Goal: Task Accomplishment & Management: Use online tool/utility

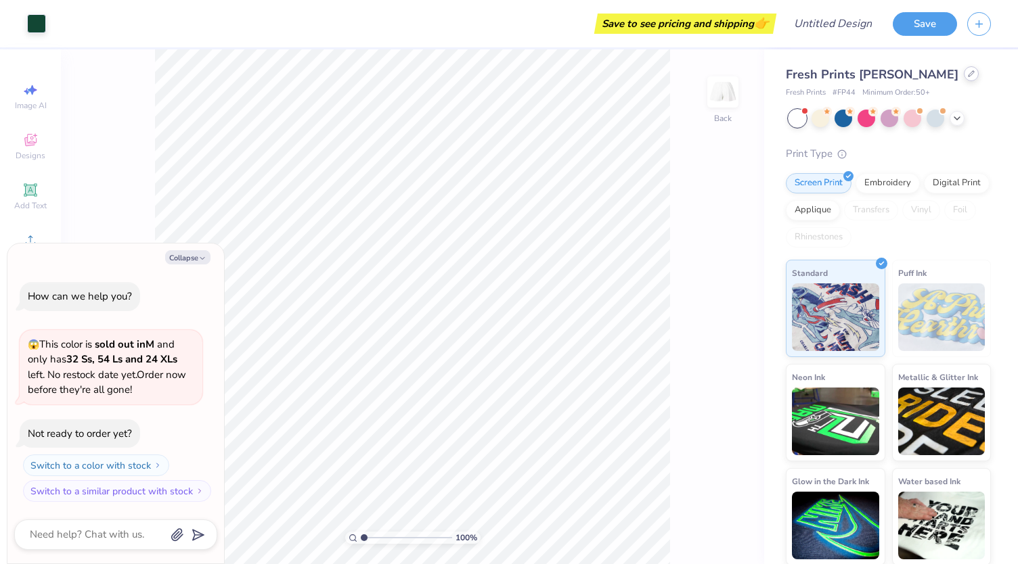
click at [968, 74] on icon at bounding box center [971, 73] width 7 height 7
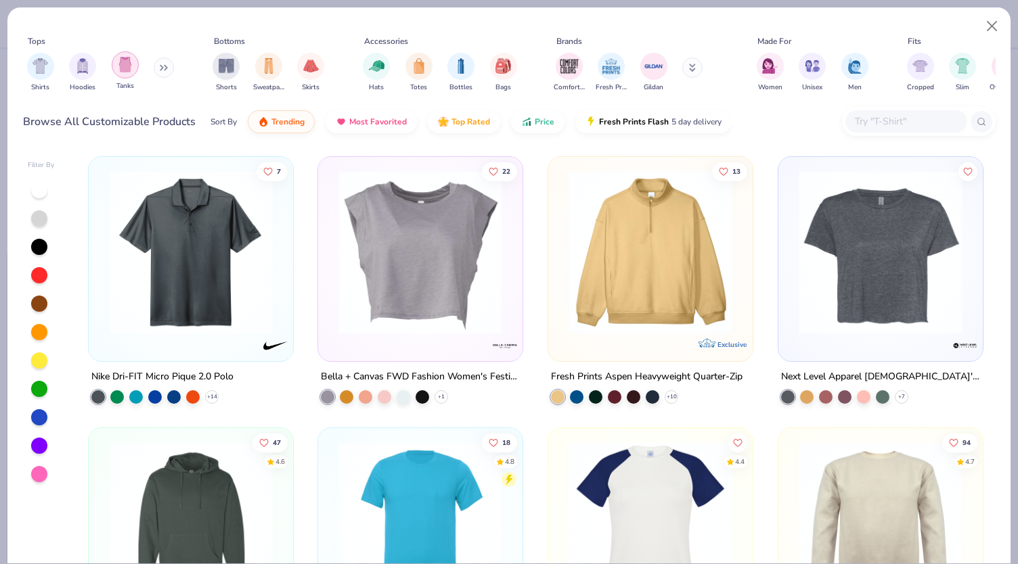
click at [124, 67] on img "filter for Tanks" at bounding box center [125, 65] width 15 height 16
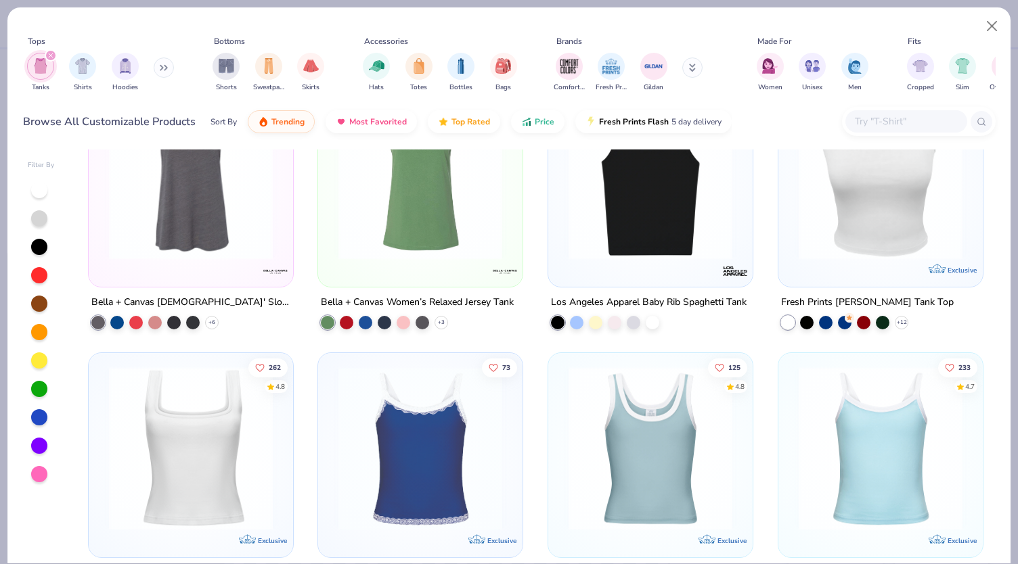
scroll to position [2979, 0]
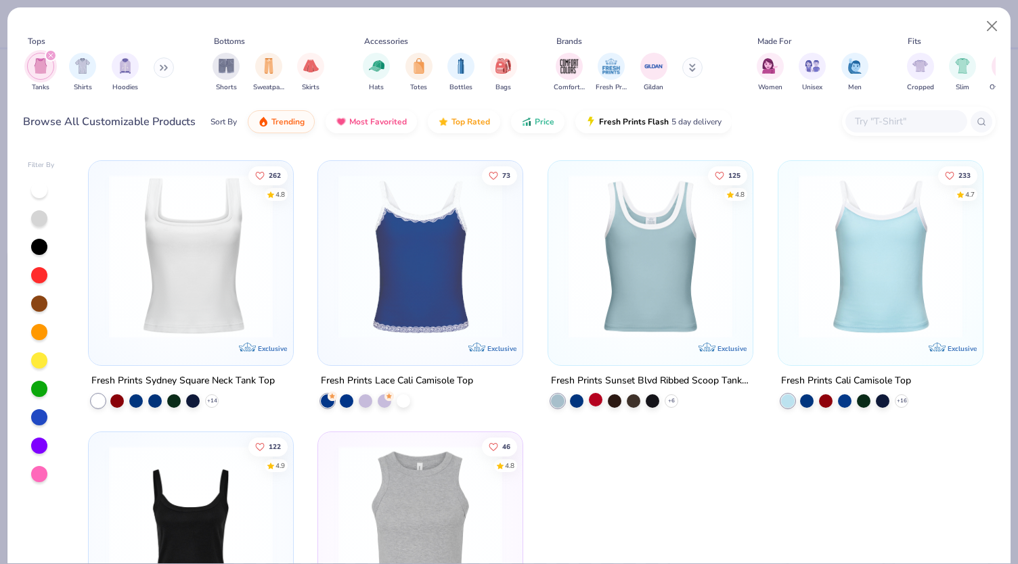
click at [593, 399] on div at bounding box center [596, 400] width 14 height 14
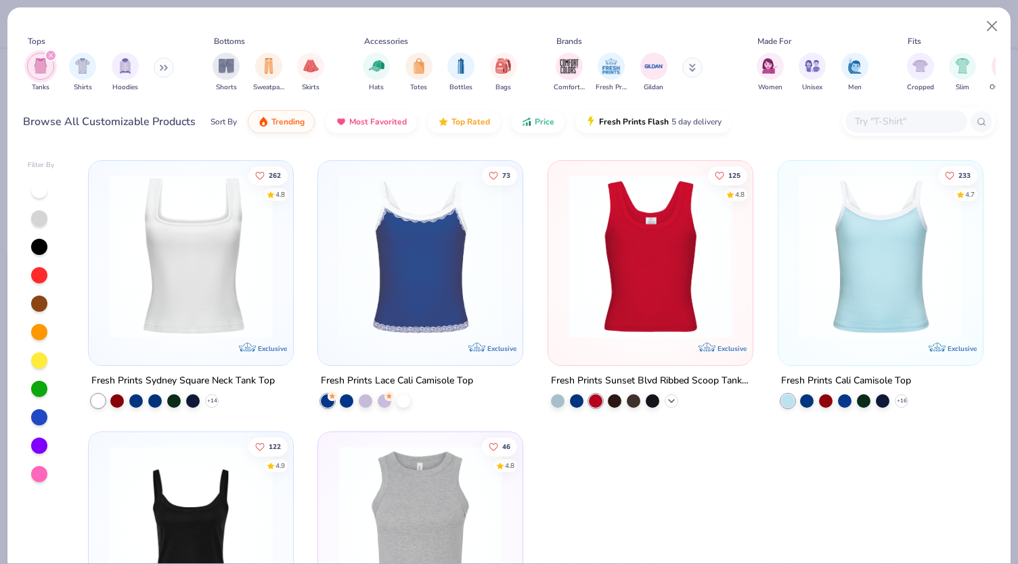
click at [666, 401] on icon at bounding box center [671, 401] width 11 height 11
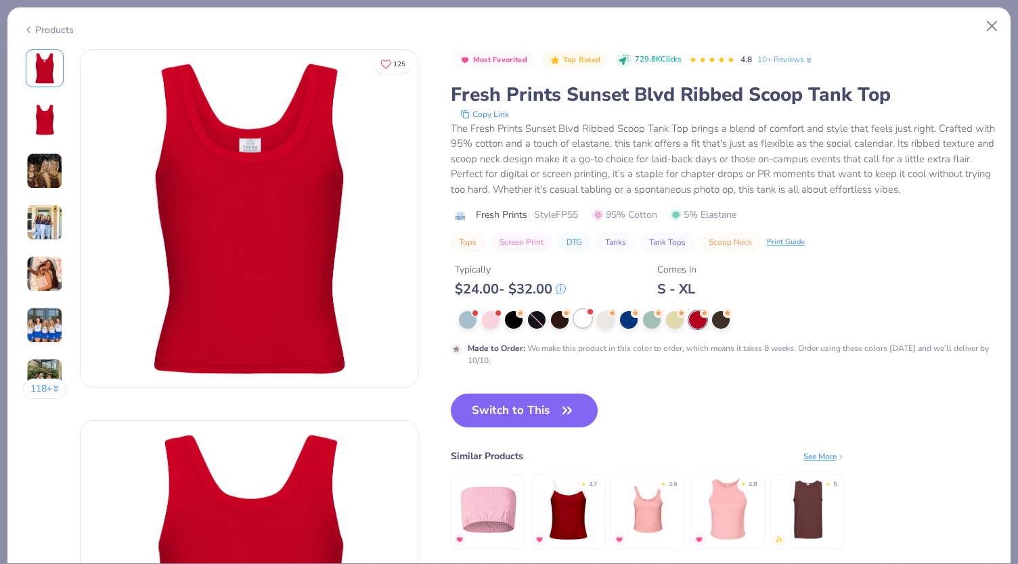
click at [585, 319] on div at bounding box center [583, 319] width 18 height 18
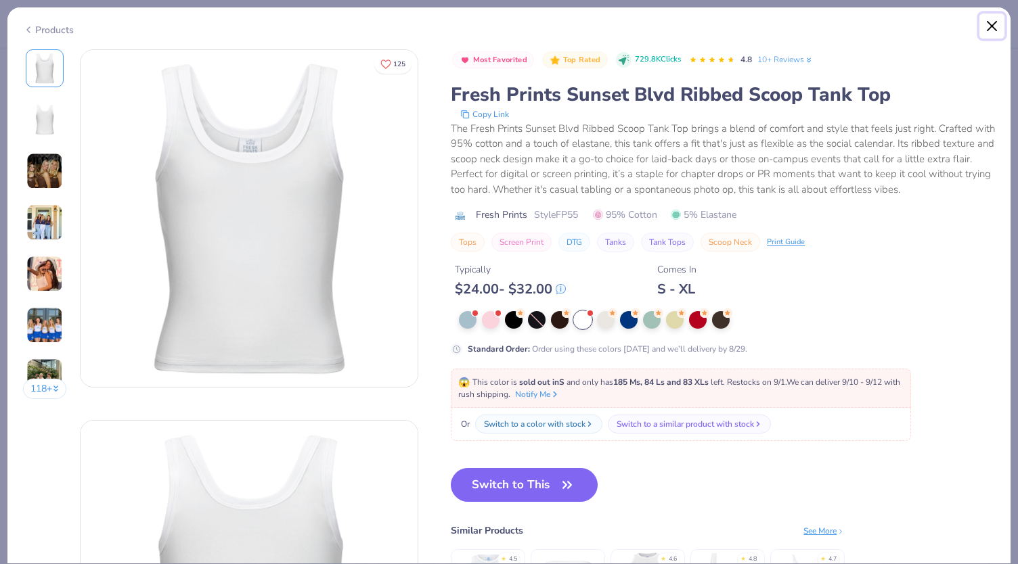
click at [989, 30] on button "Close" at bounding box center [992, 27] width 26 height 26
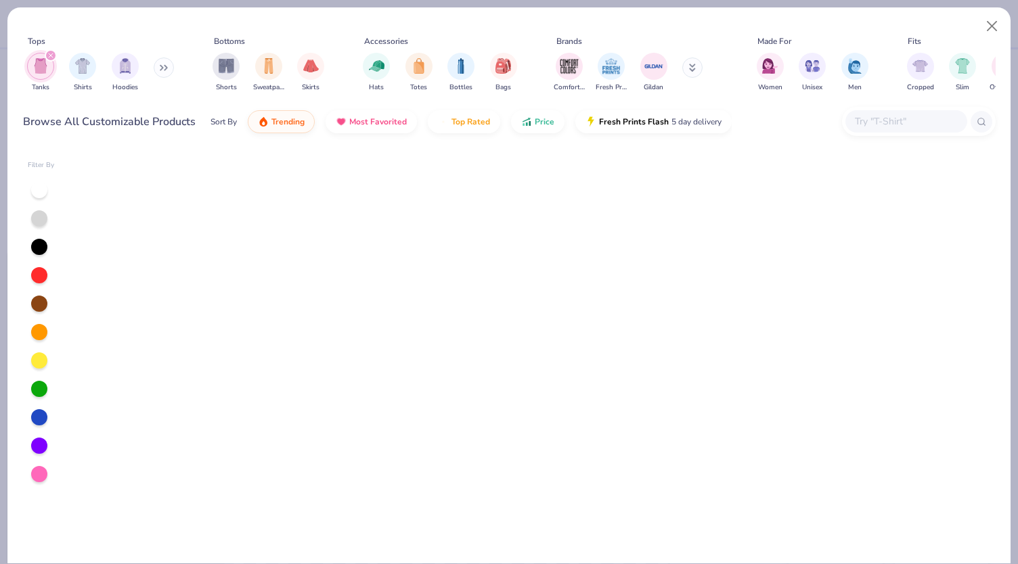
scroll to position [294, 0]
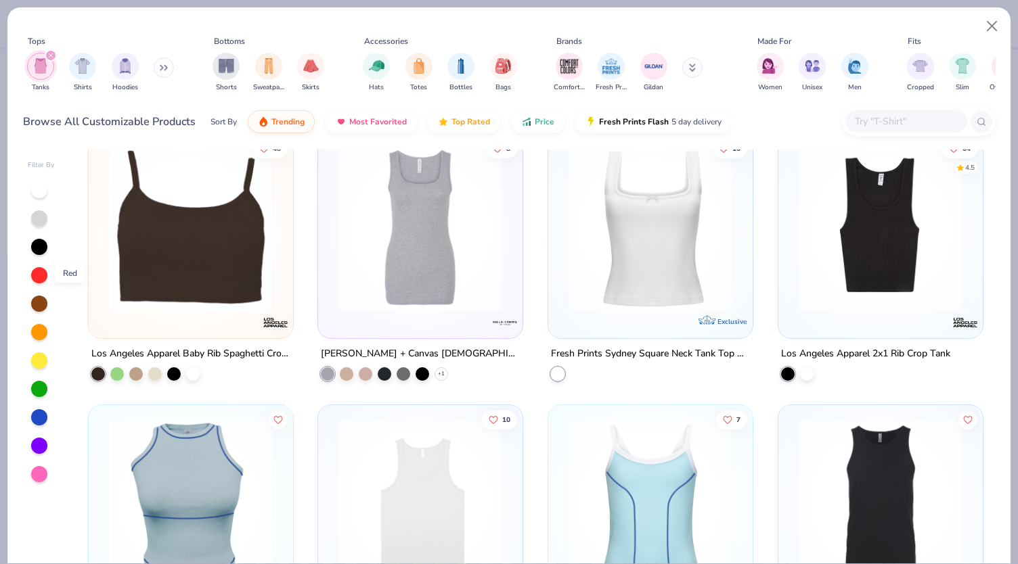
click at [41, 275] on div at bounding box center [39, 275] width 16 height 16
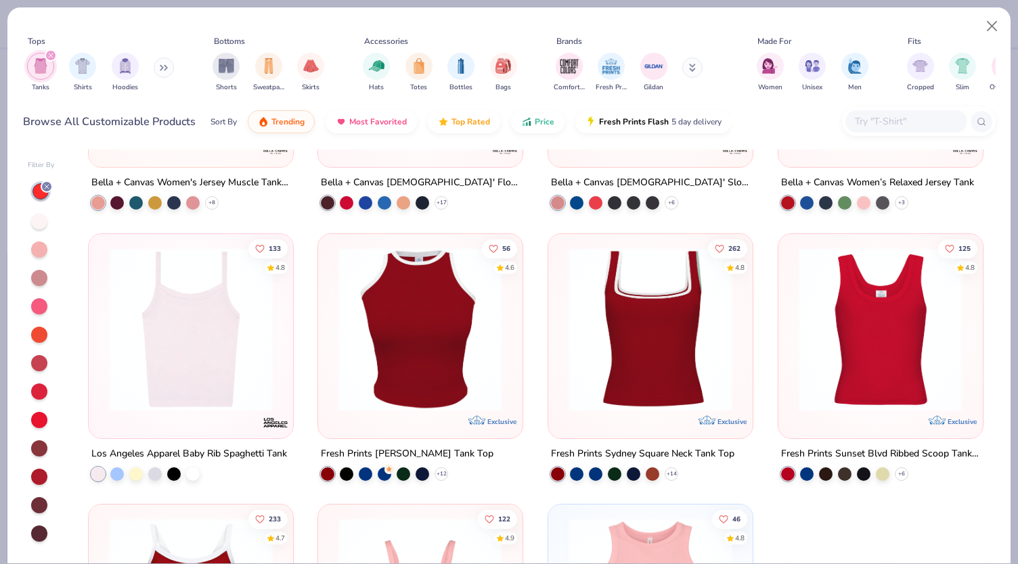
scroll to position [1761, 0]
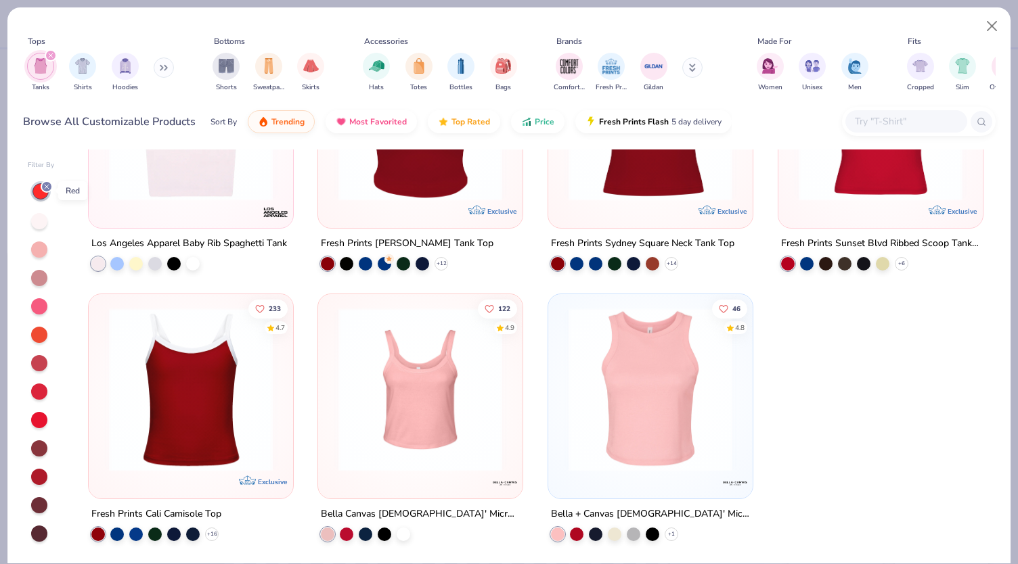
click at [46, 185] on icon at bounding box center [47, 187] width 8 height 8
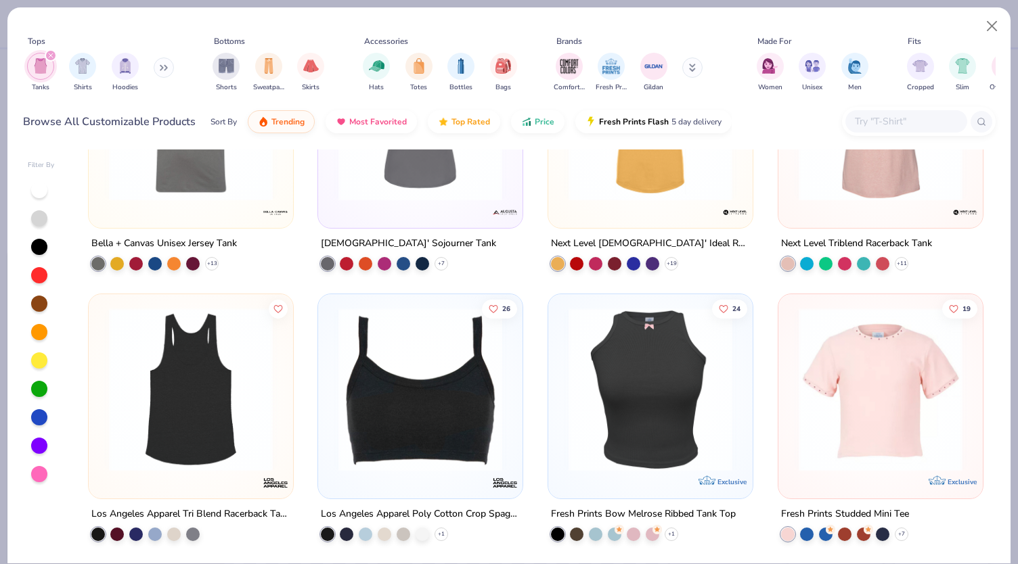
click at [39, 191] on div at bounding box center [39, 190] width 16 height 16
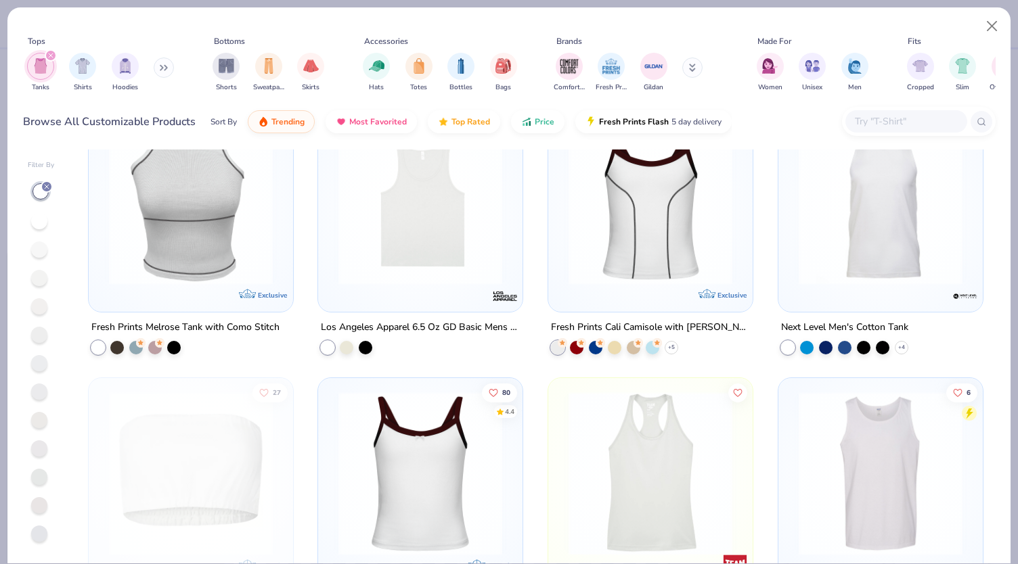
scroll to position [853, 0]
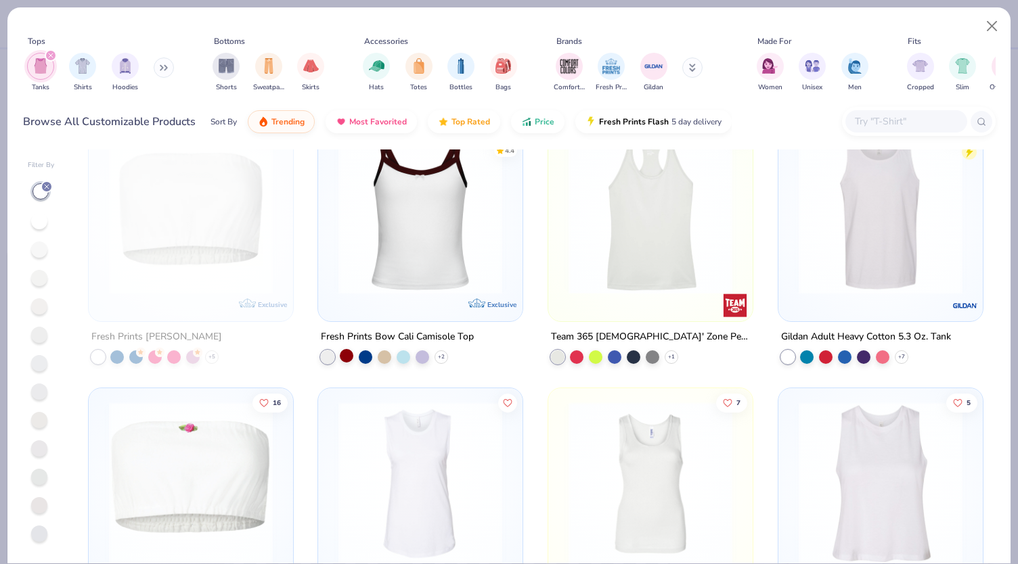
click at [340, 355] on div at bounding box center [347, 356] width 14 height 14
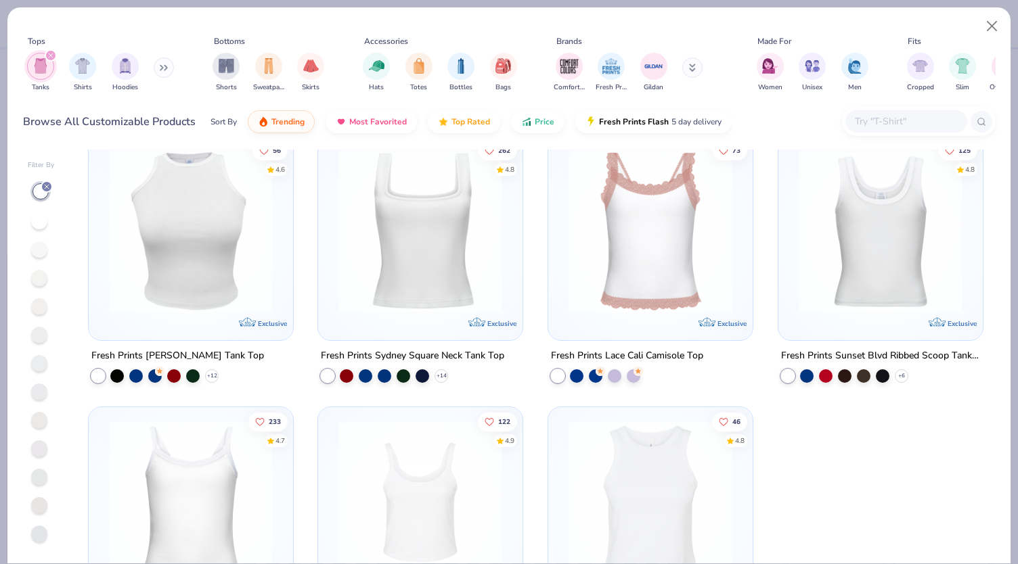
scroll to position [2452, 0]
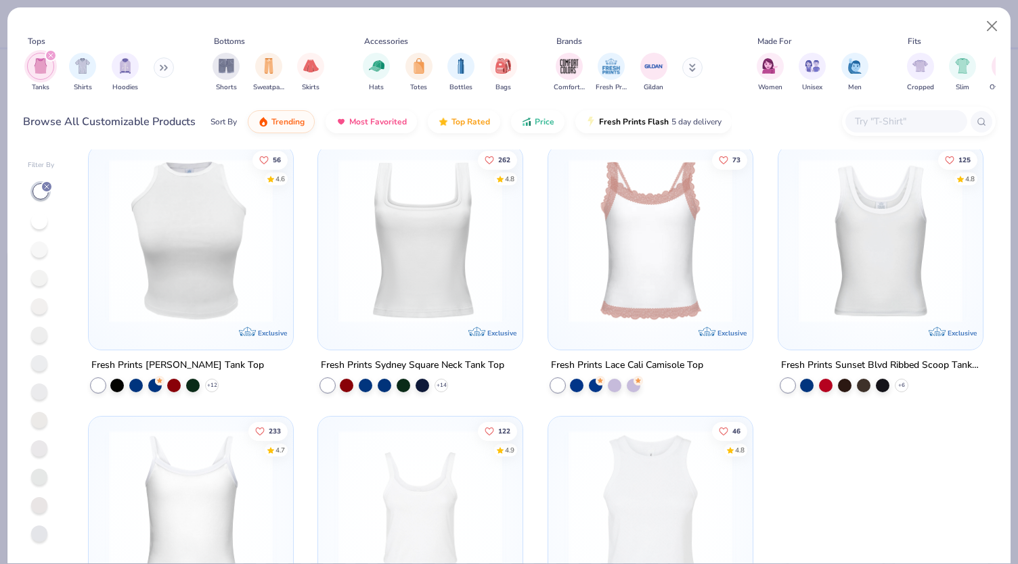
click at [897, 297] on img at bounding box center [880, 241] width 177 height 164
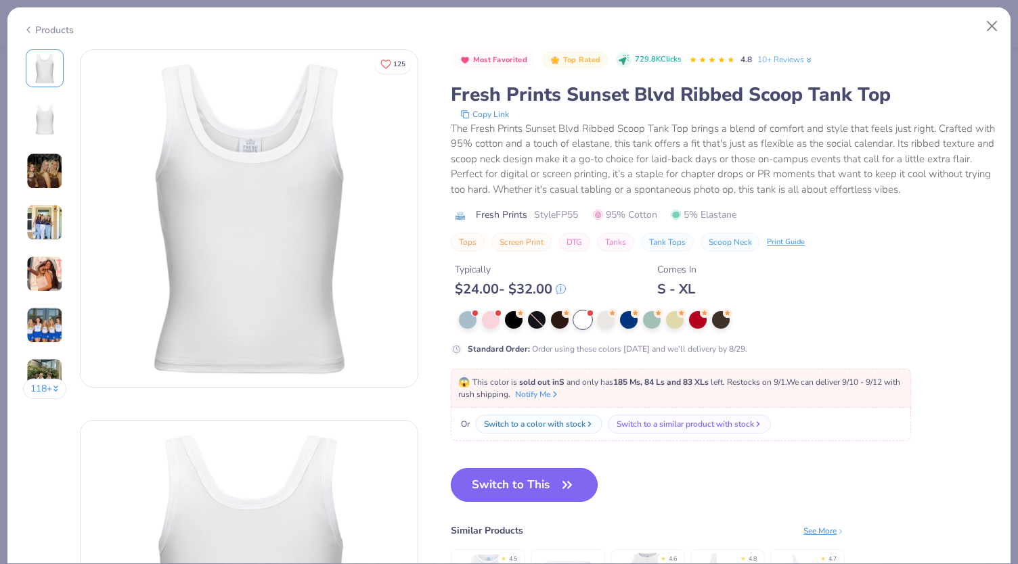
click at [531, 488] on button "Switch to This" at bounding box center [524, 485] width 147 height 34
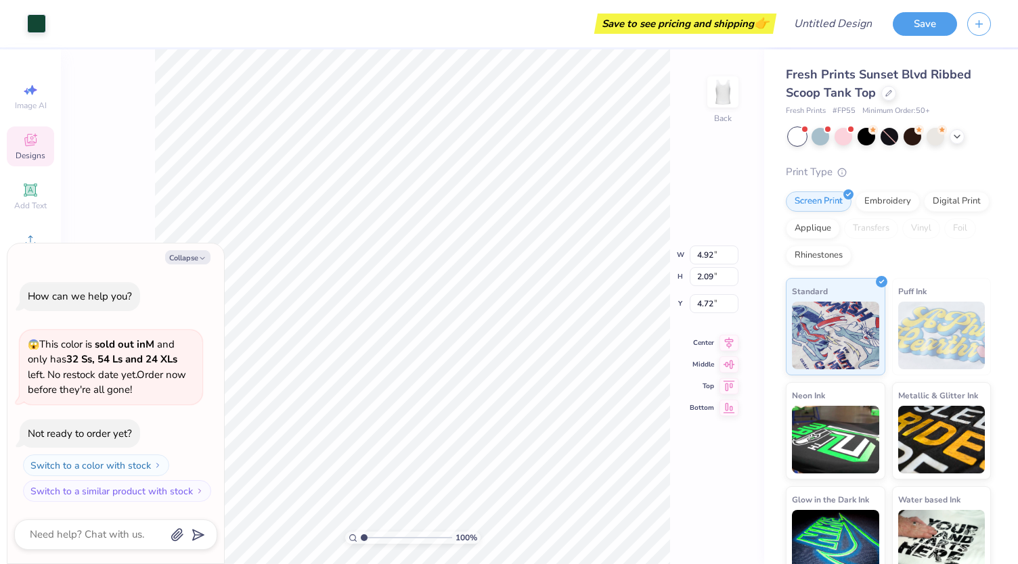
type textarea "x"
type input "4.88"
type input "0.55"
type textarea "x"
type input "7.24"
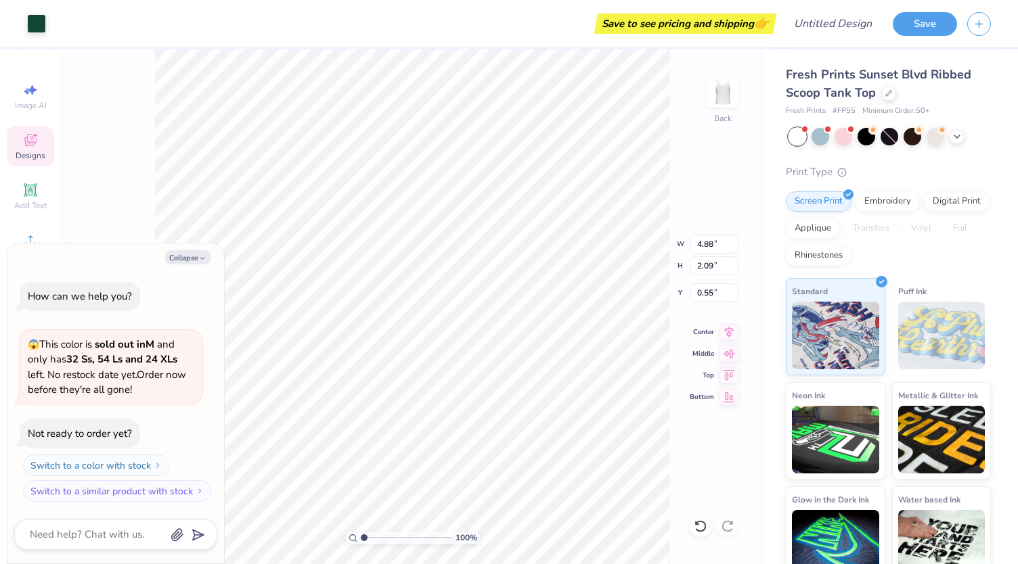
type input "3.11"
type input "0.64"
type textarea "x"
type input "1.16"
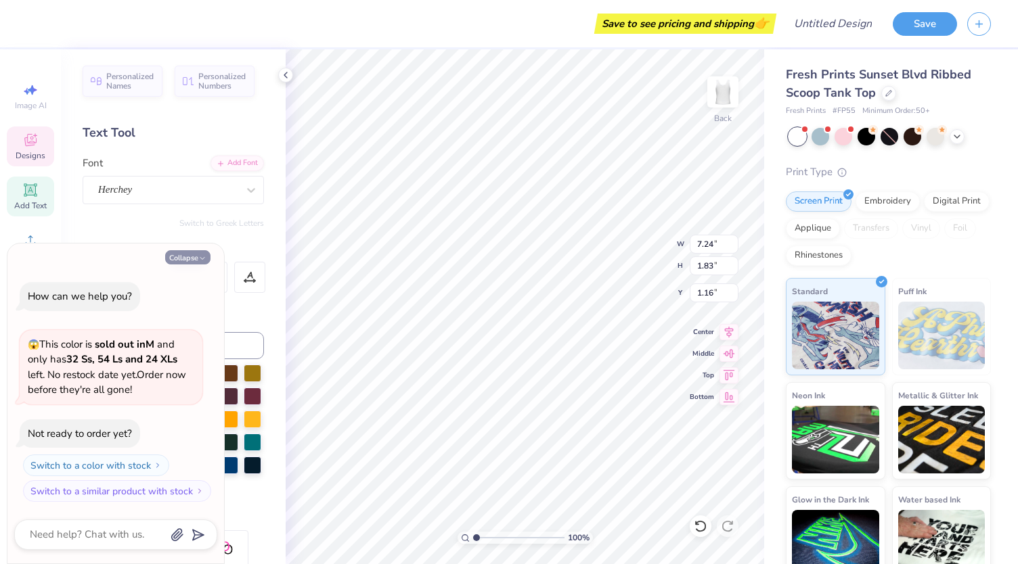
click at [194, 256] on button "Collapse" at bounding box center [187, 257] width 45 height 14
type textarea "x"
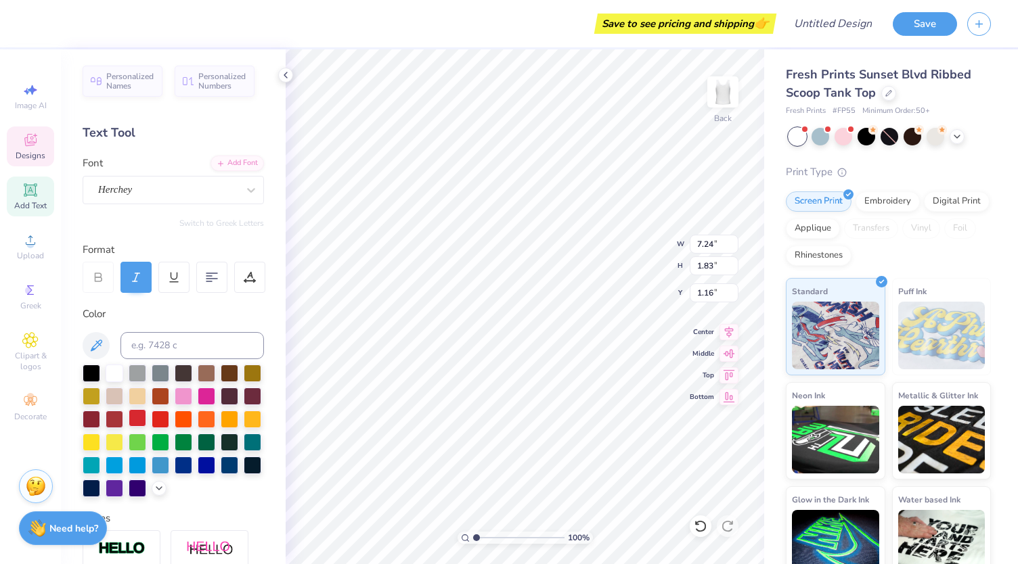
click at [146, 416] on div at bounding box center [138, 418] width 18 height 18
type input "7.44"
type input "1.87"
type input "1.00"
click at [123, 421] on div at bounding box center [115, 418] width 18 height 18
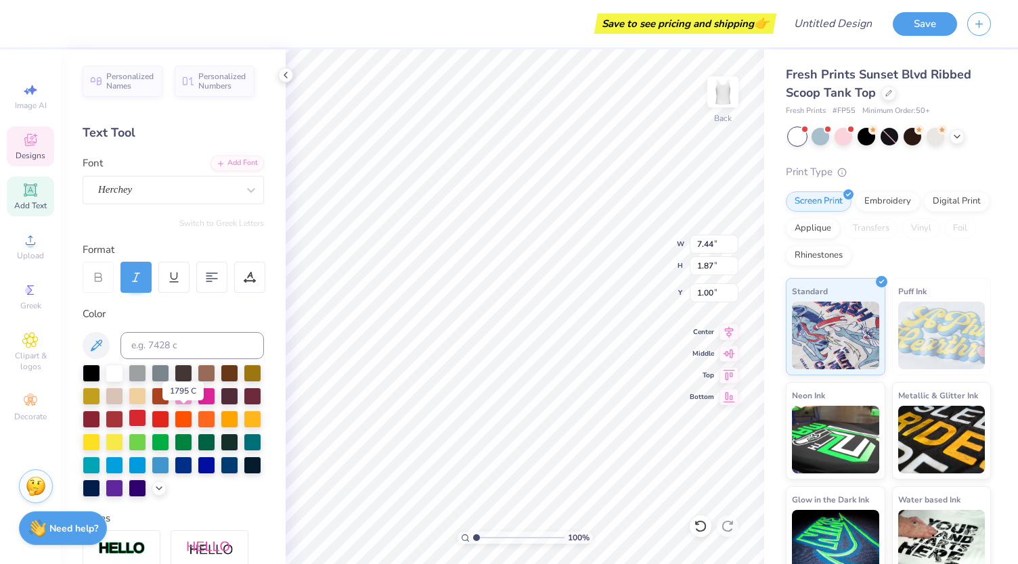
click at [146, 424] on div at bounding box center [138, 418] width 18 height 18
type textarea "A"
type textarea "Sigma Delta Tau"
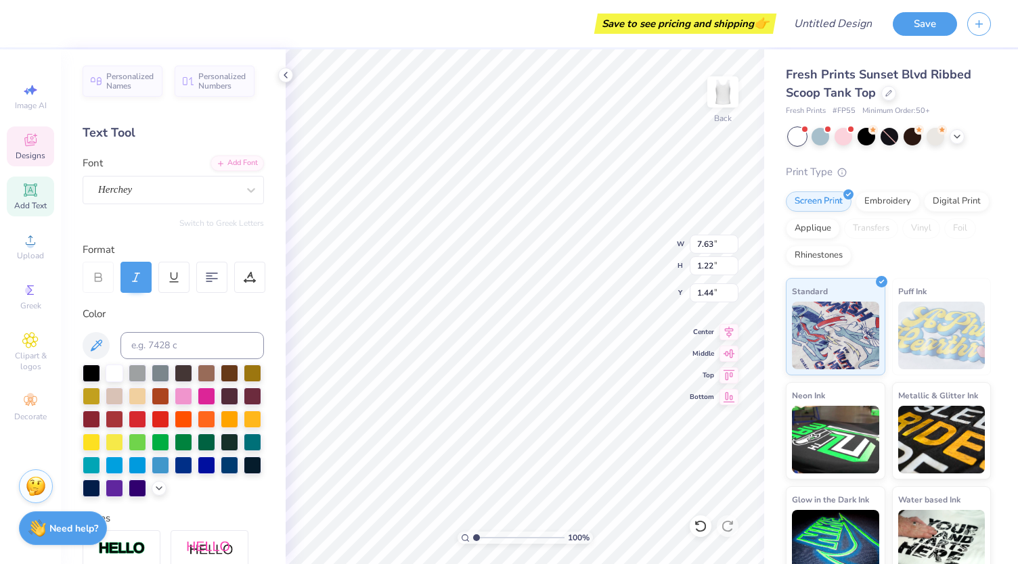
type input "7.63"
type input "1.22"
type input "1.44"
type input "1.47"
type input "5.57"
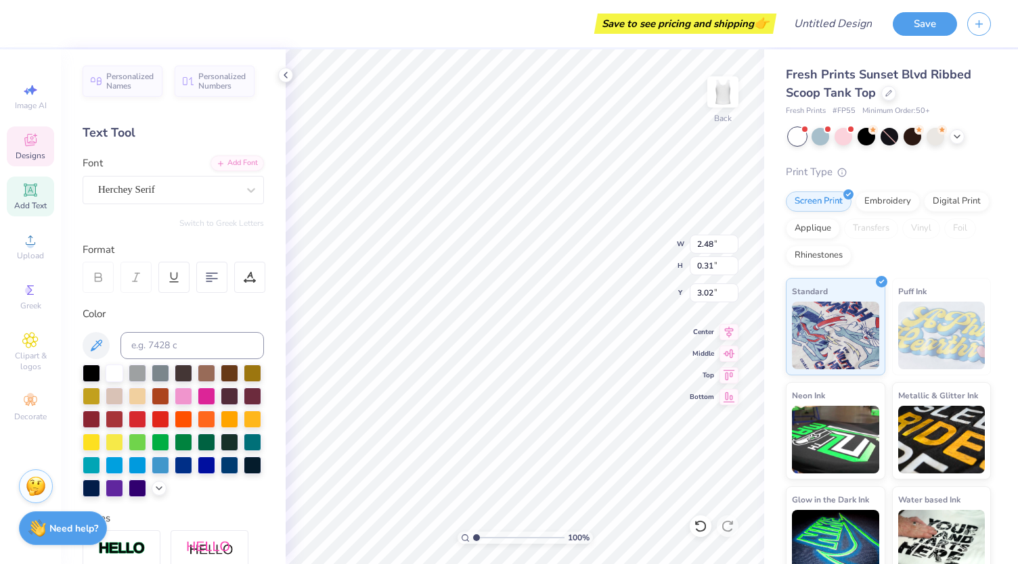
type input "0.83"
type input "3.50"
type input "2.86"
click at [146, 418] on div at bounding box center [138, 418] width 18 height 18
type input "5.57"
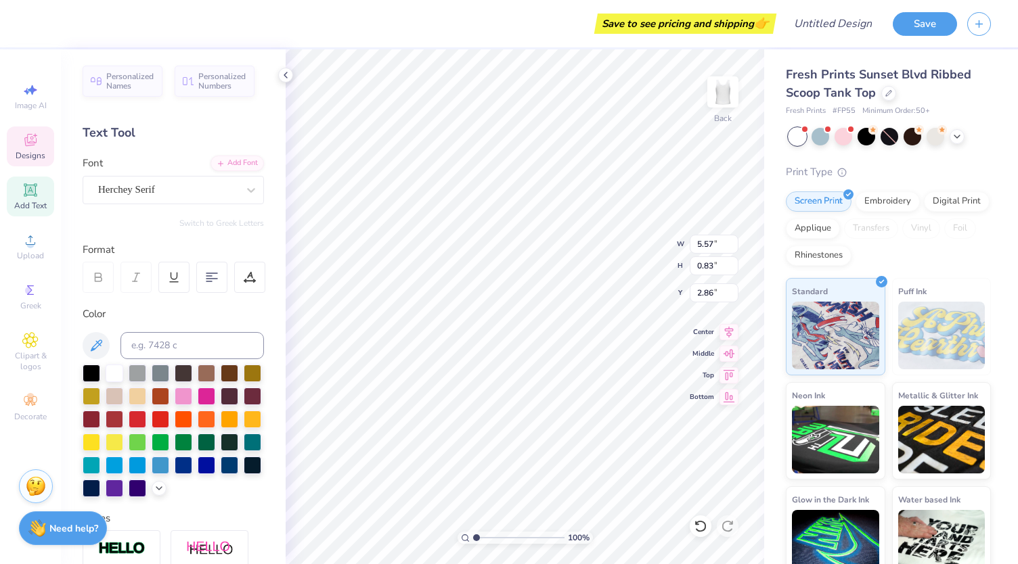
type input "0.83"
type input "3.50"
type input "0.19"
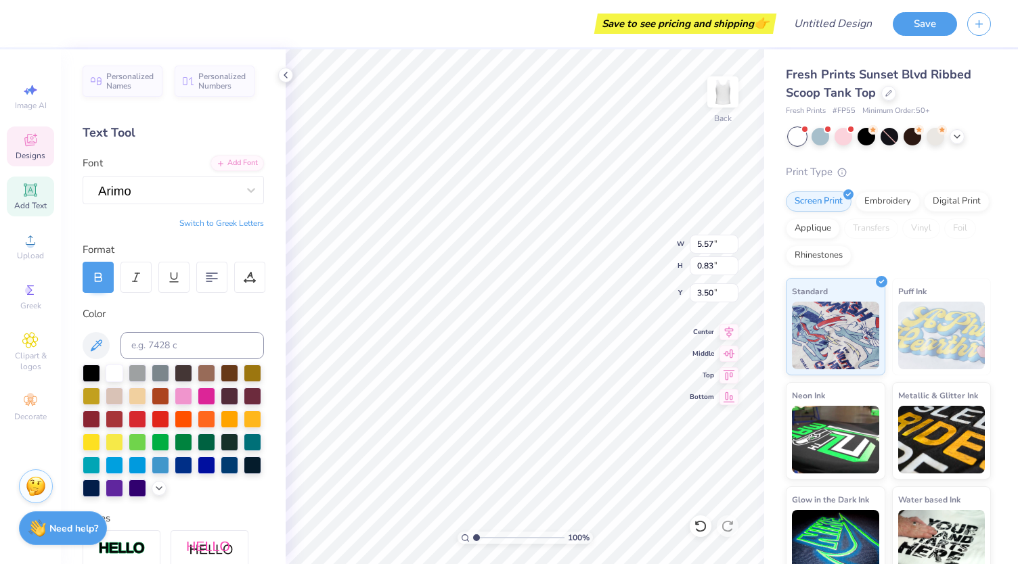
type input "3.31"
click at [146, 418] on div at bounding box center [138, 418] width 18 height 18
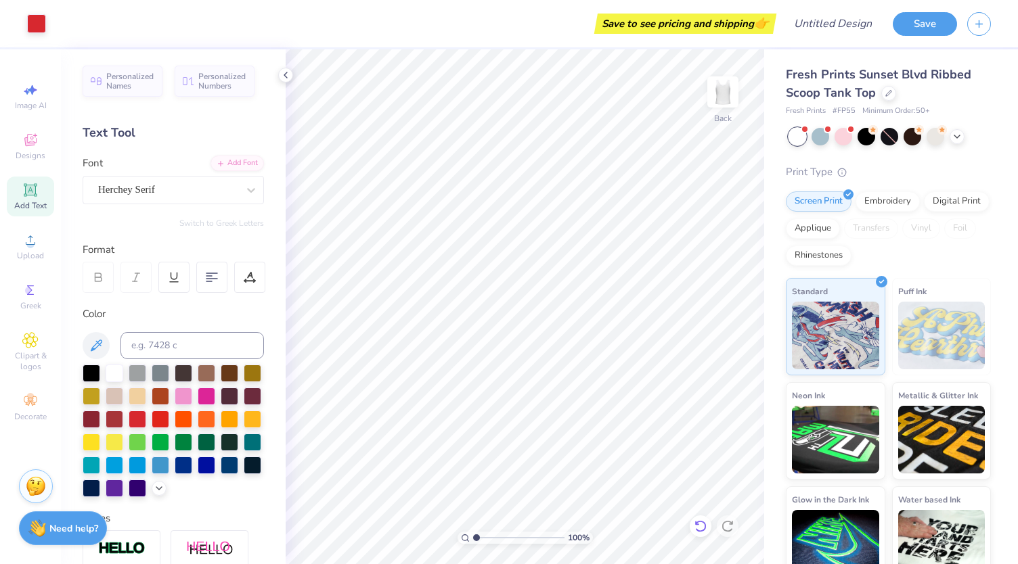
click at [700, 527] on icon at bounding box center [701, 527] width 14 height 14
type textarea "M"
type textarea "Derby day"
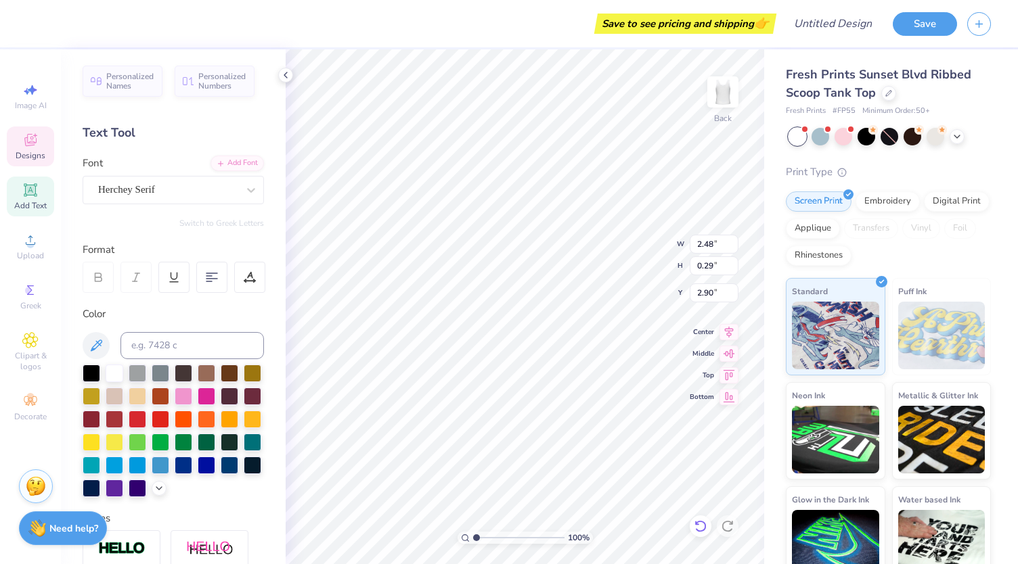
type textarea "E S T . 1917"
click at [288, 74] on icon at bounding box center [285, 75] width 11 height 11
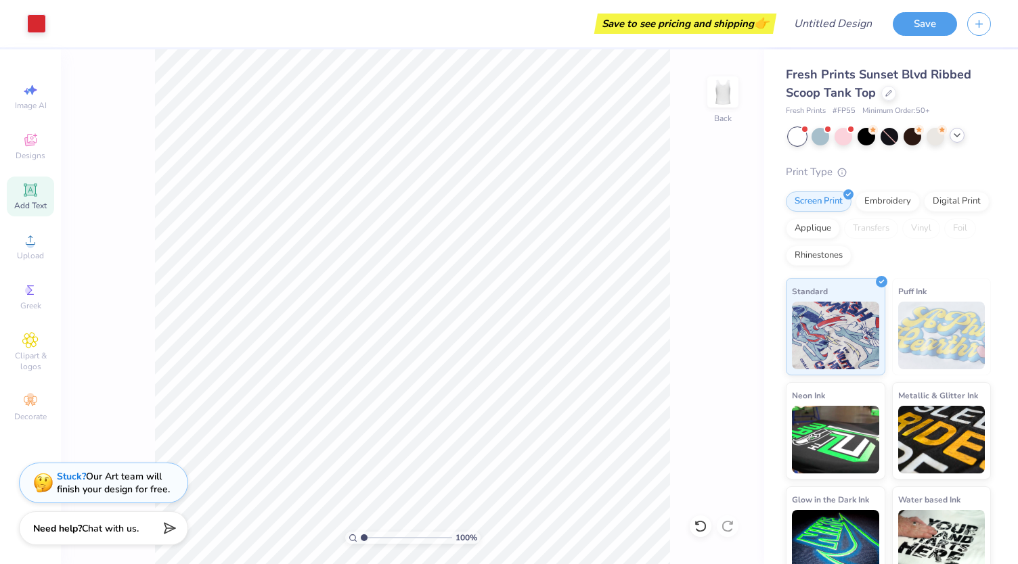
click at [959, 136] on icon at bounding box center [956, 135] width 11 height 11
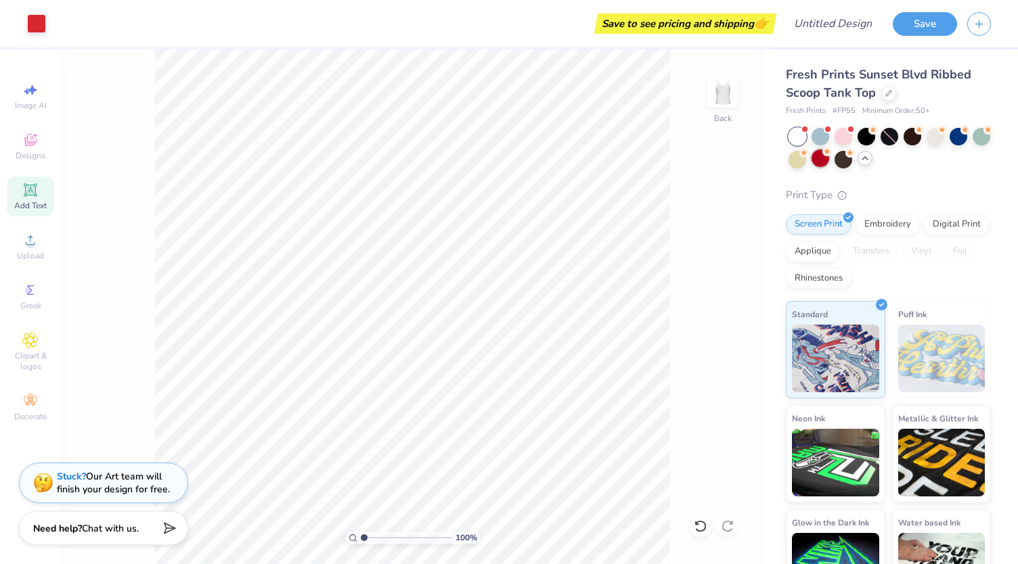
click at [829, 162] on div at bounding box center [820, 159] width 18 height 18
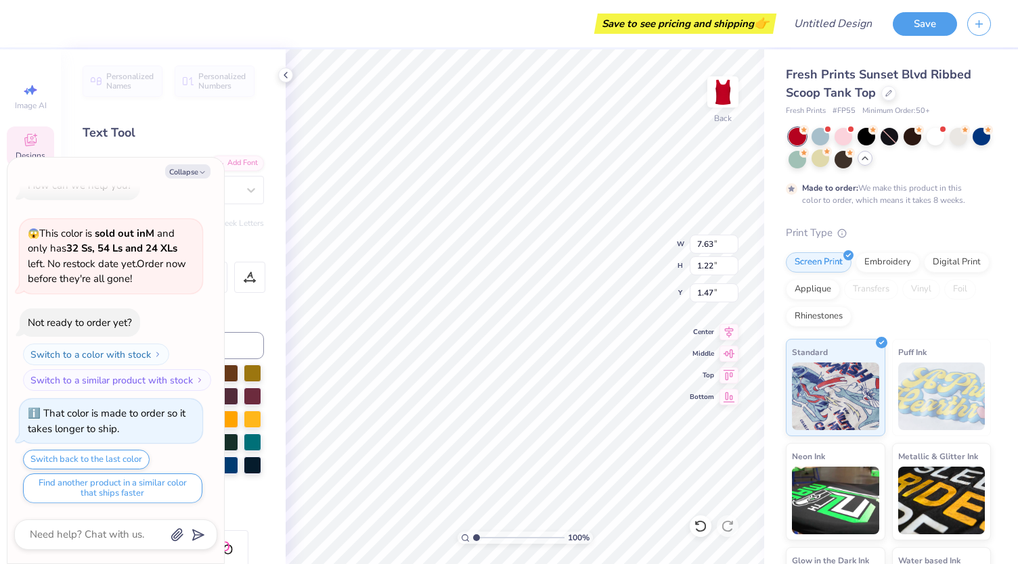
scroll to position [11, 1]
click at [194, 175] on button "Collapse" at bounding box center [187, 171] width 45 height 14
type textarea "x"
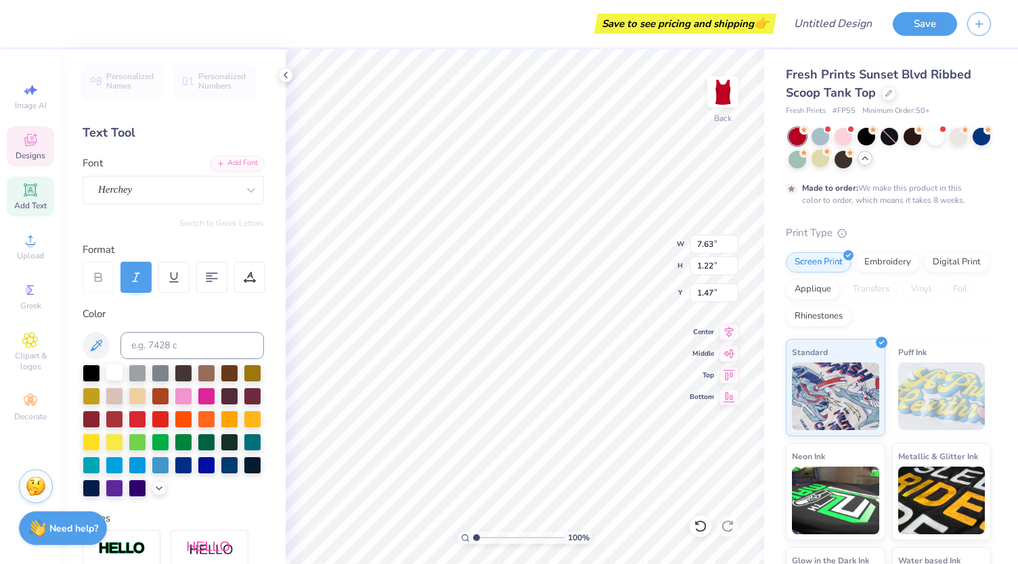
click at [112, 372] on div at bounding box center [115, 372] width 18 height 18
type input "3.70"
type input "0.71"
type input "3.56"
click at [112, 376] on div at bounding box center [115, 372] width 18 height 18
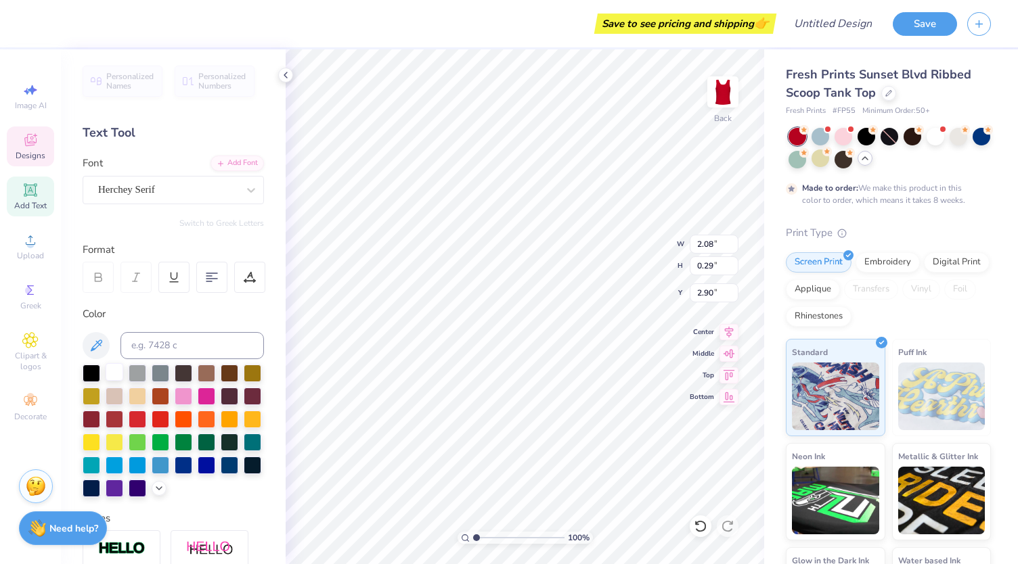
click at [112, 371] on div at bounding box center [115, 372] width 18 height 18
click at [286, 76] on polyline at bounding box center [285, 74] width 3 height 5
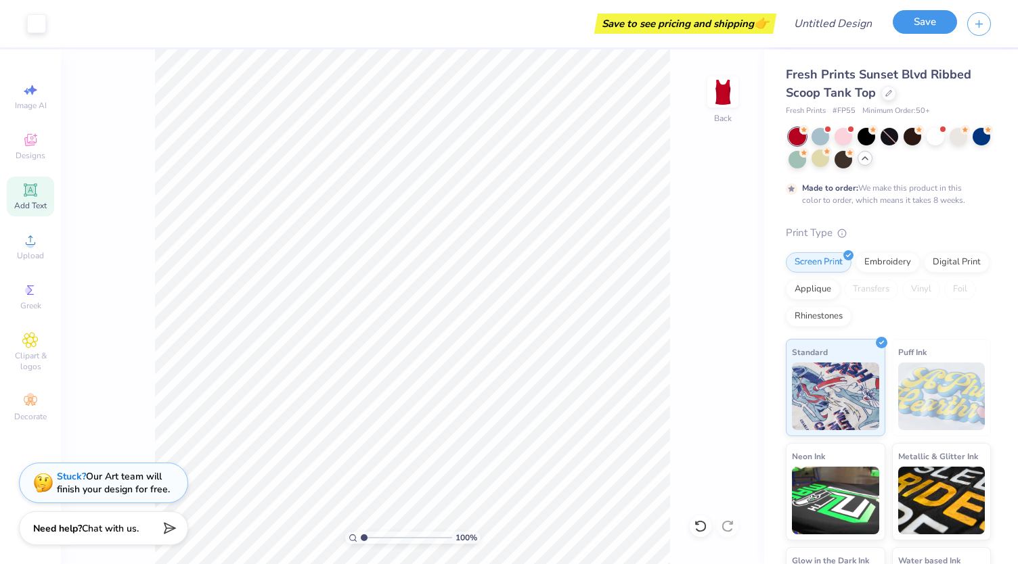
click at [919, 18] on button "Save" at bounding box center [925, 22] width 64 height 24
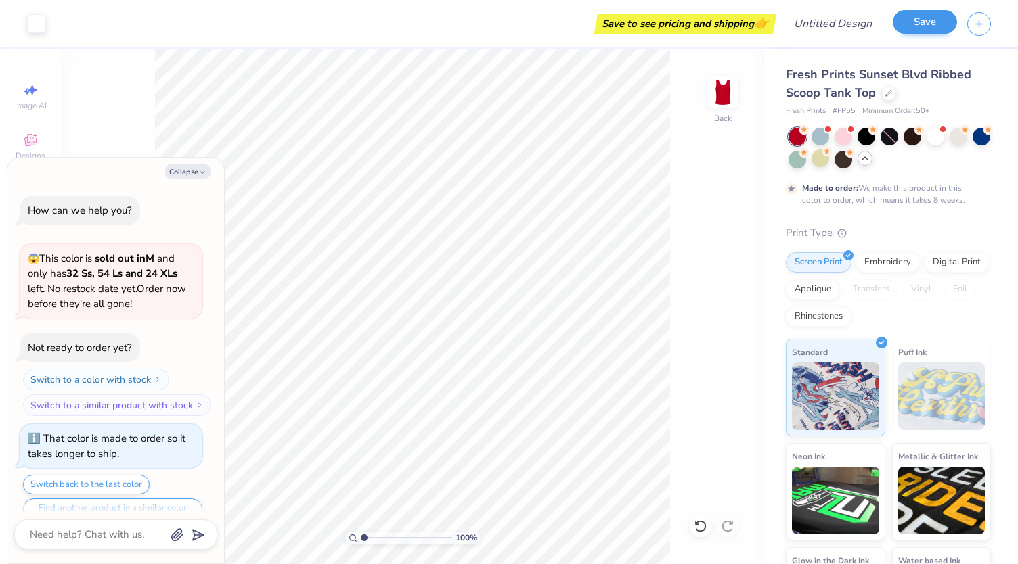
scroll to position [62, 0]
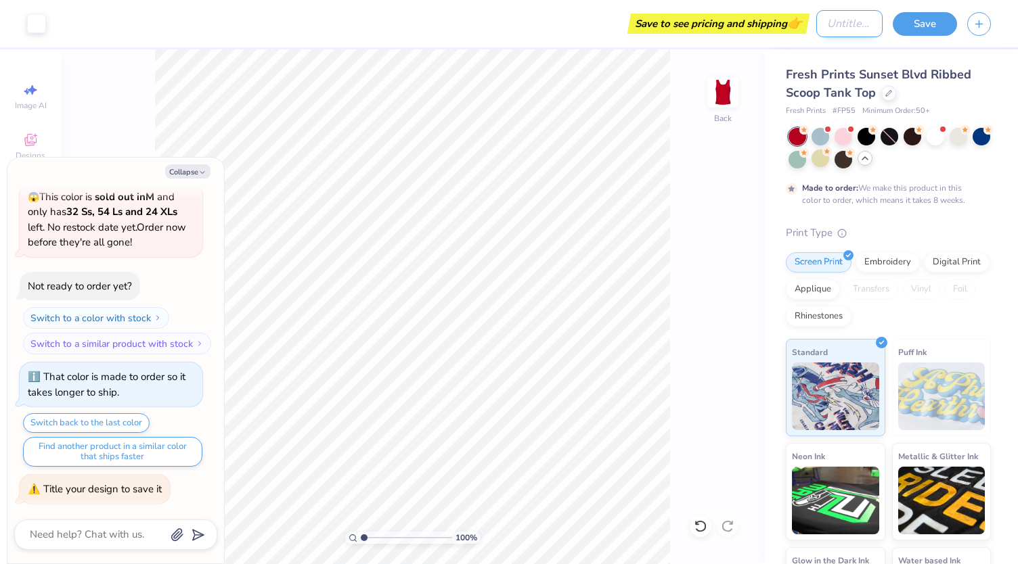
type textarea "x"
click at [824, 25] on input "Design Title" at bounding box center [849, 23] width 66 height 27
type input "D"
type textarea "x"
type input "De"
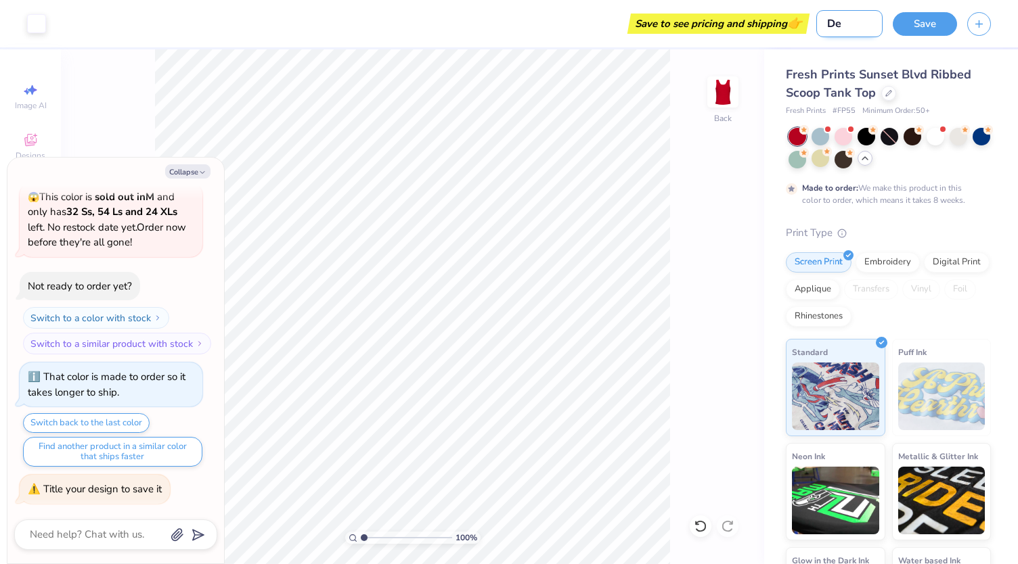
type textarea "x"
type input "Der"
type textarea "x"
type input "Derb"
type textarea "x"
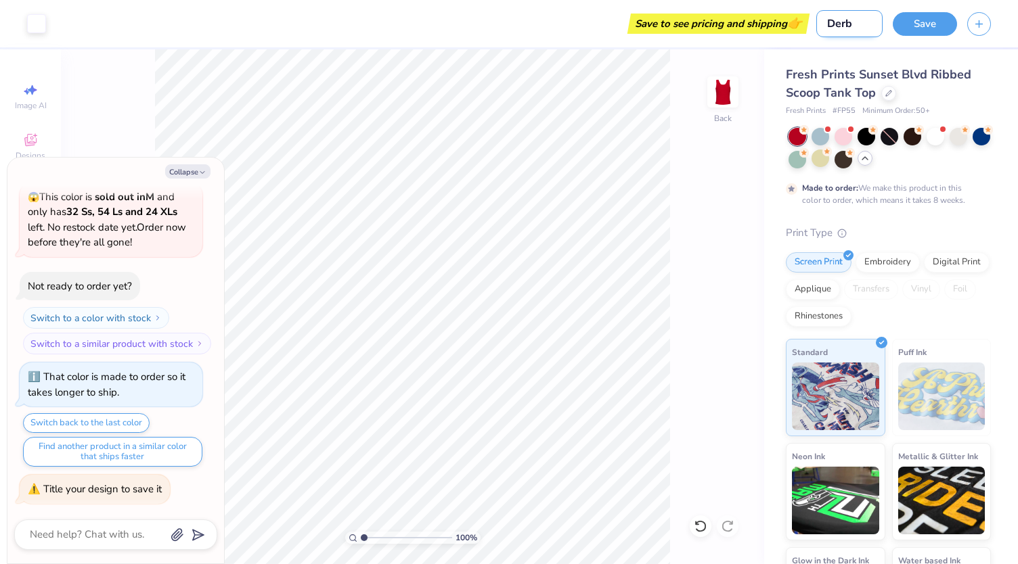
type input "[GEOGRAPHIC_DATA]"
type textarea "x"
type input "[GEOGRAPHIC_DATA]"
type textarea "x"
type input "Derby D"
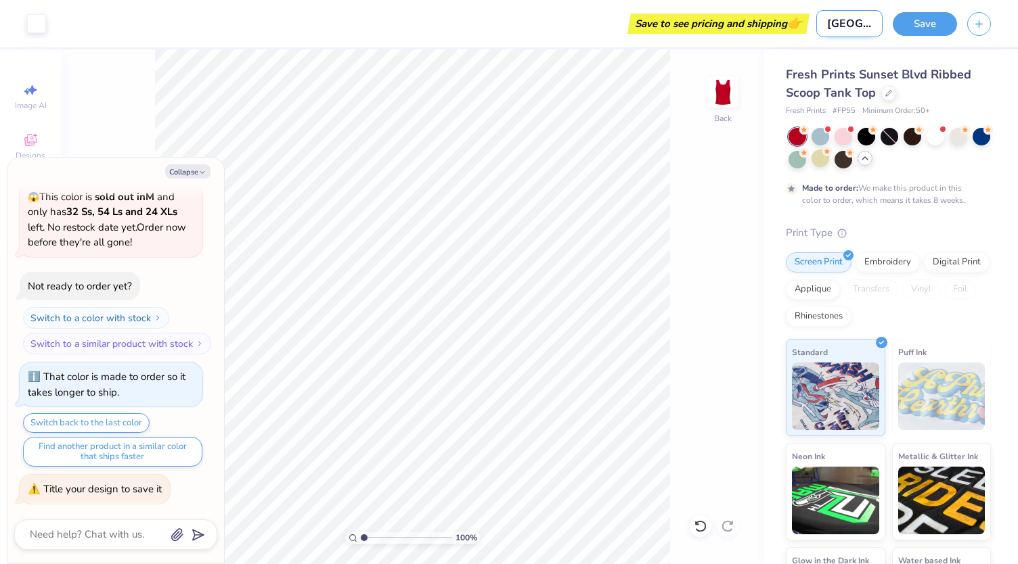
type textarea "x"
type input "Derby Da"
type textarea "x"
type input "Derby Day"
type textarea "x"
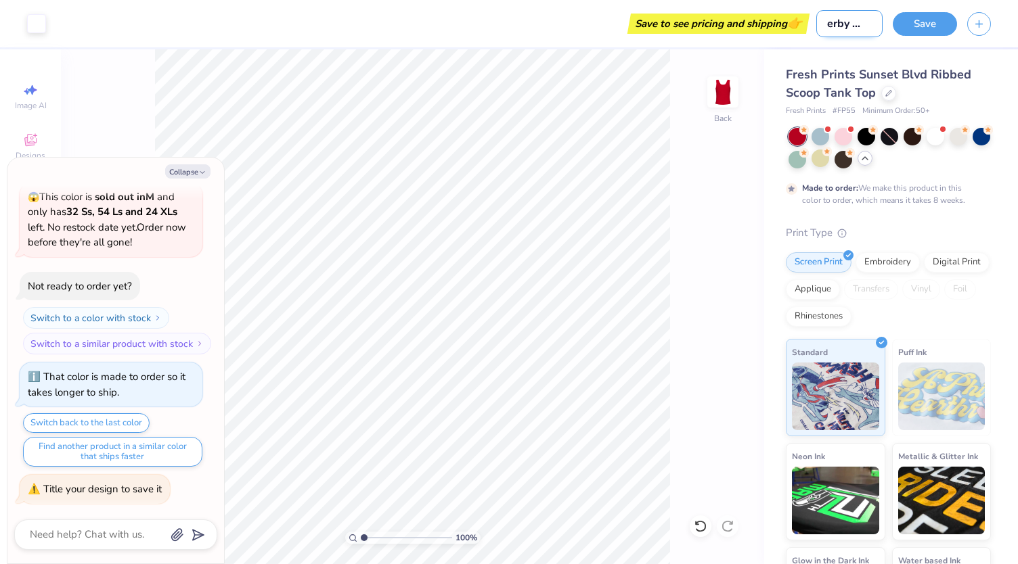
type input "Derby Day"
type textarea "x"
type input "Derby Day 1"
type textarea "x"
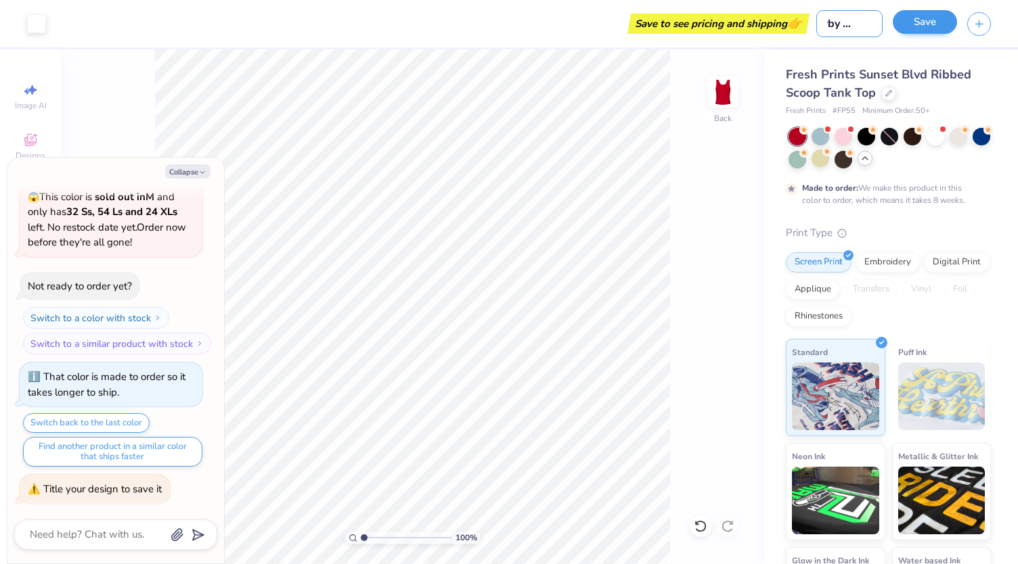
type input "Derby Day 1"
click at [932, 28] on button "Save" at bounding box center [925, 22] width 64 height 24
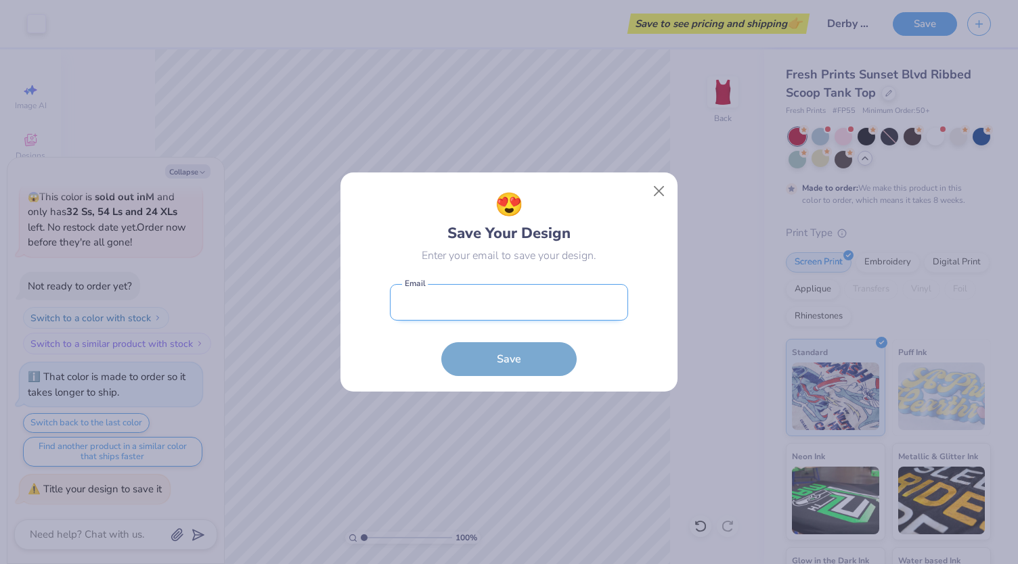
click at [532, 300] on input "email" at bounding box center [509, 302] width 238 height 37
type input "julialocklear2004@gmail.com"
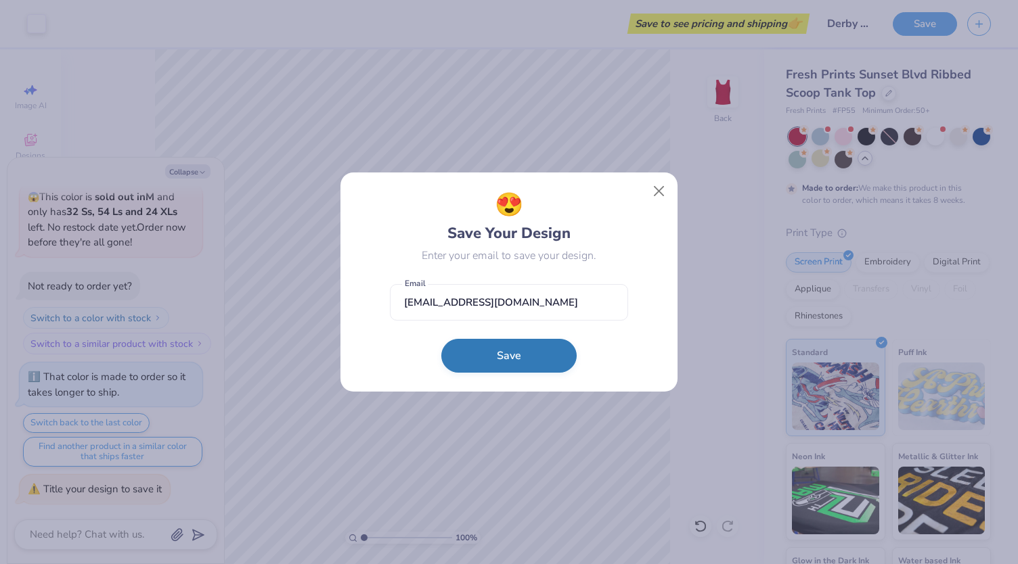
click at [514, 354] on button "Save" at bounding box center [508, 356] width 135 height 34
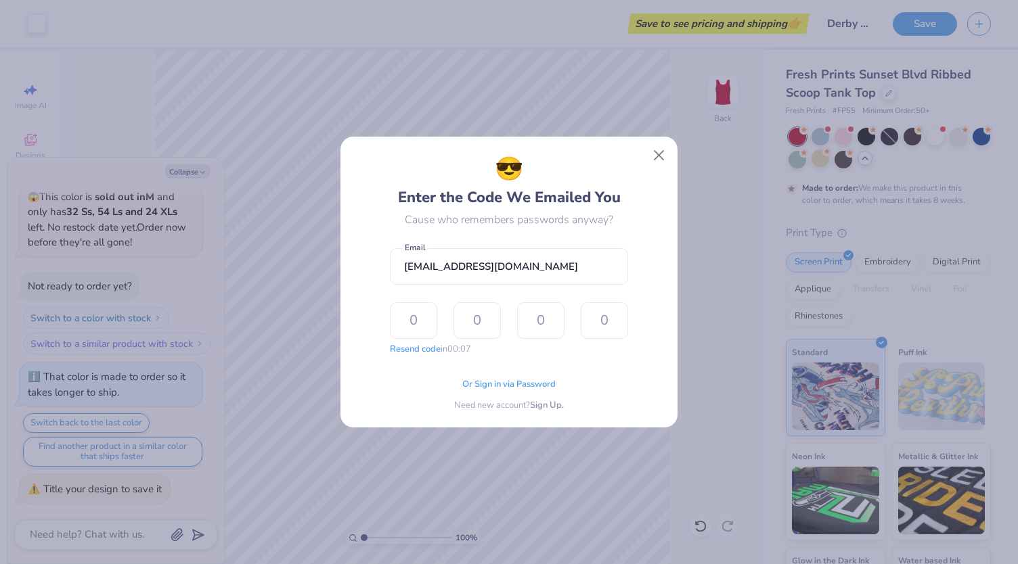
type input "7"
type input "3"
type input "5"
type input "0"
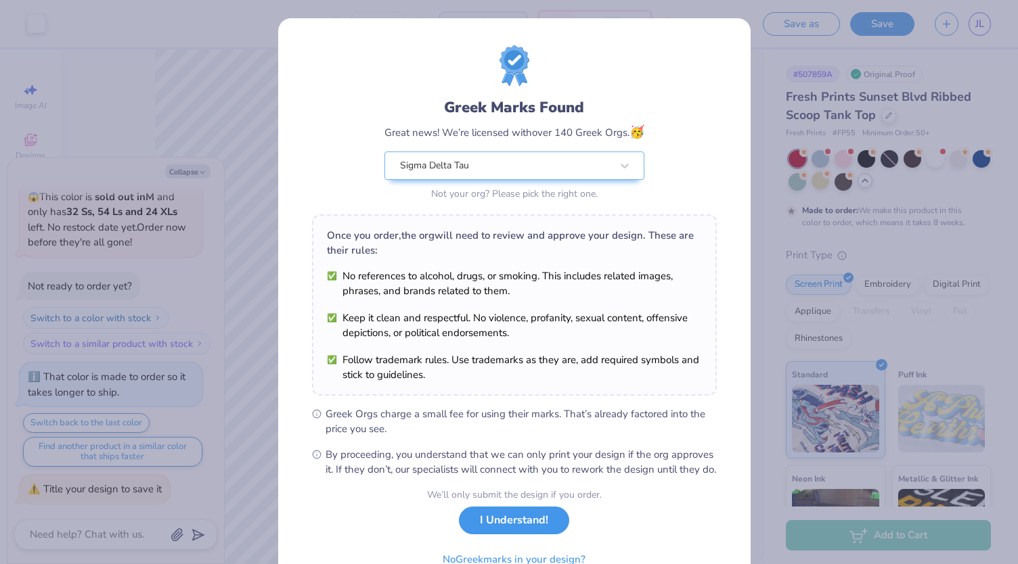
click at [522, 535] on button "I Understand!" at bounding box center [514, 521] width 110 height 28
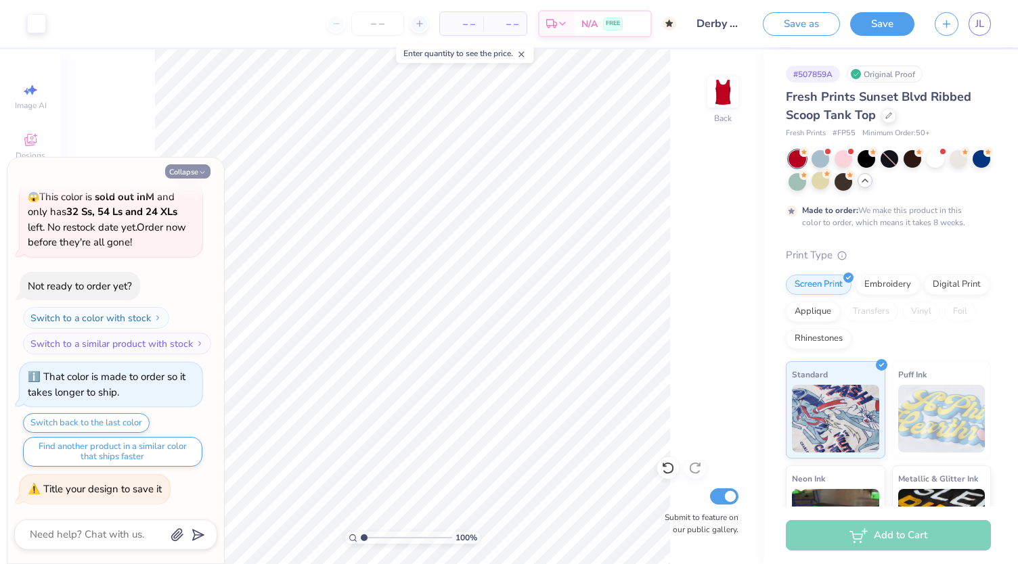
click at [183, 169] on button "Collapse" at bounding box center [187, 171] width 45 height 14
type textarea "x"
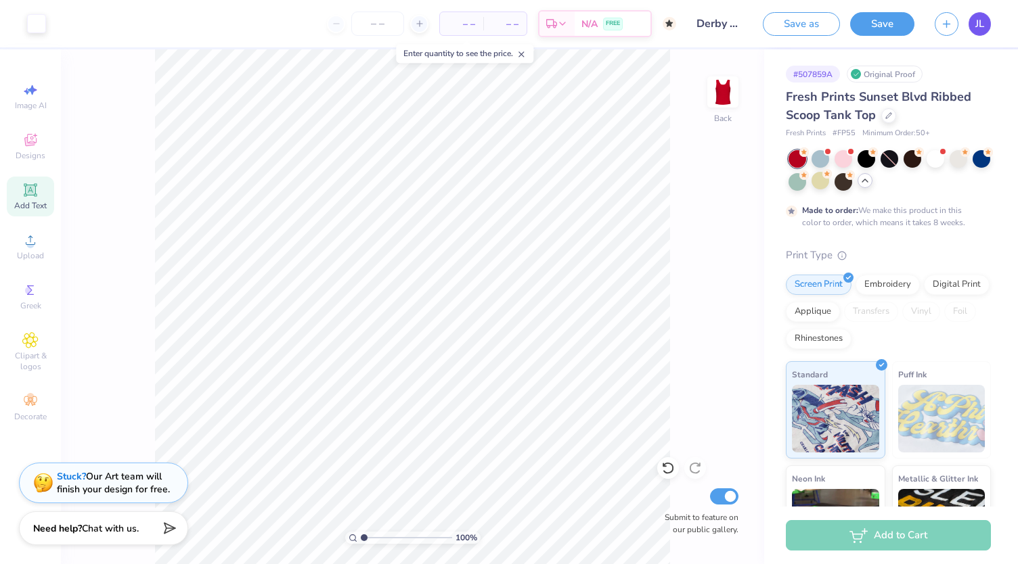
click at [976, 24] on span "JL" at bounding box center [979, 24] width 9 height 16
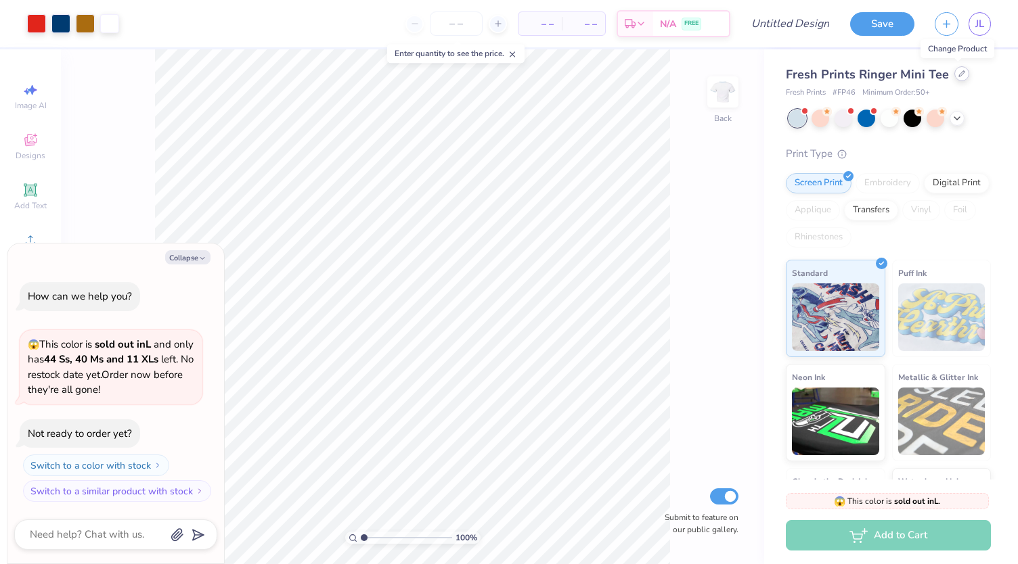
click at [958, 76] on icon at bounding box center [961, 73] width 7 height 7
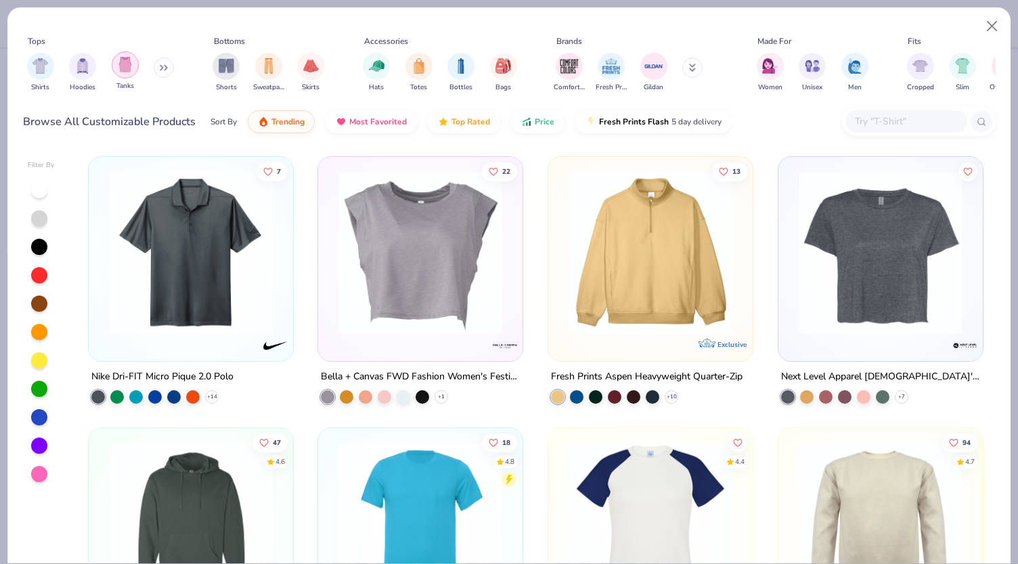
click at [130, 62] on img "filter for Tanks" at bounding box center [125, 65] width 15 height 16
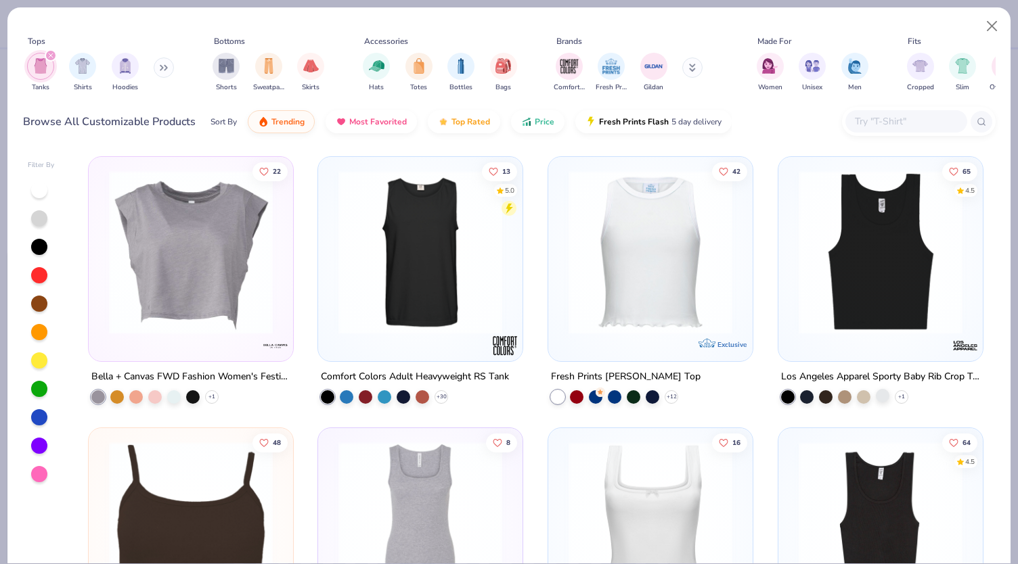
click at [878, 399] on div at bounding box center [883, 396] width 14 height 14
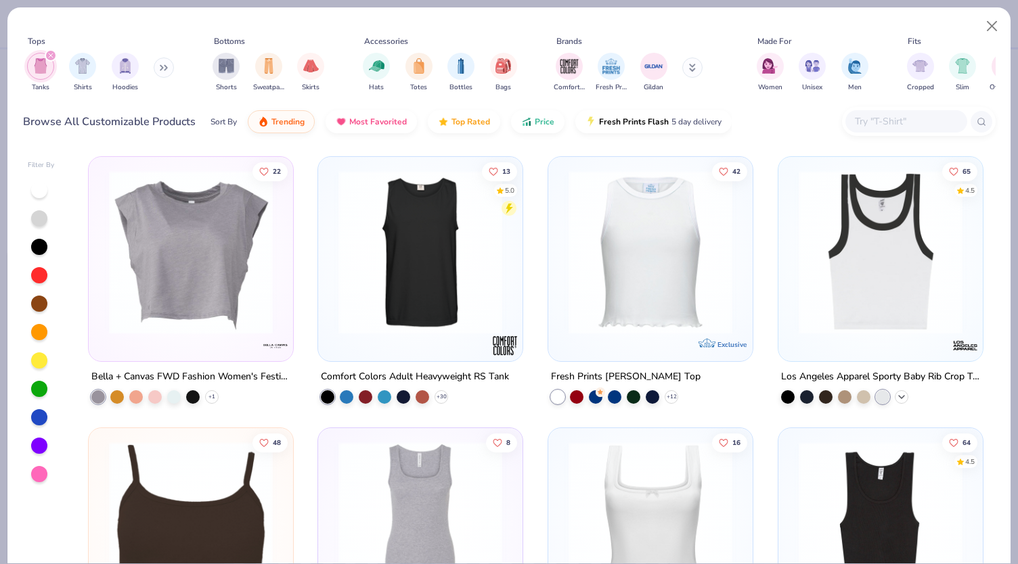
click at [899, 395] on icon at bounding box center [901, 397] width 11 height 11
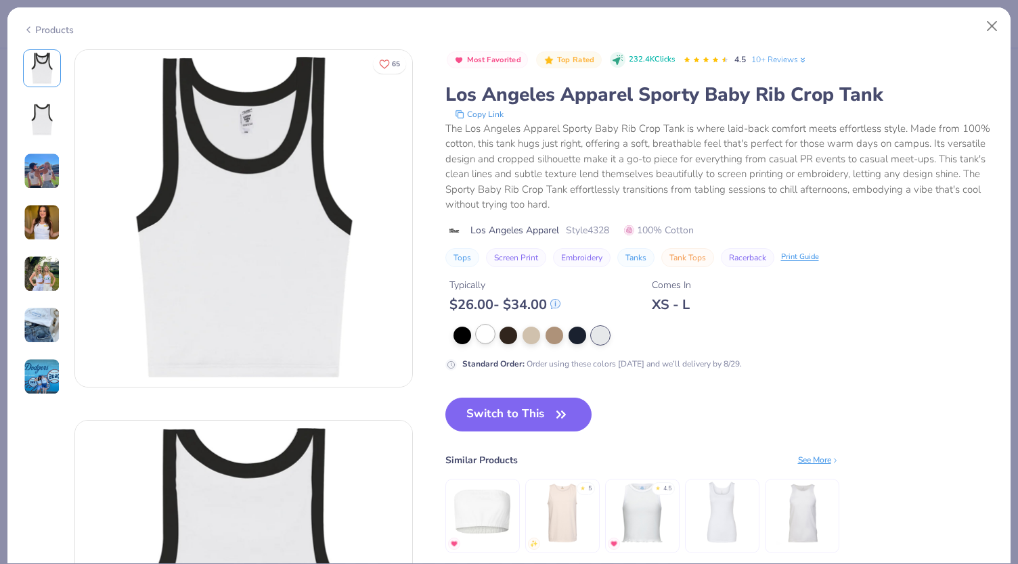
click at [482, 335] on div at bounding box center [485, 334] width 18 height 18
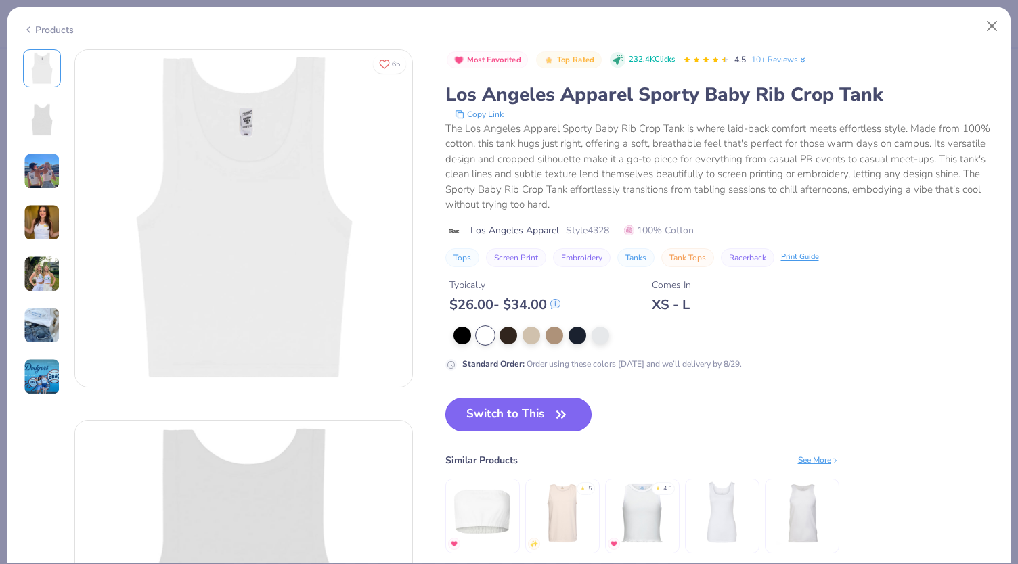
click at [507, 422] on button "Switch to This" at bounding box center [518, 415] width 147 height 34
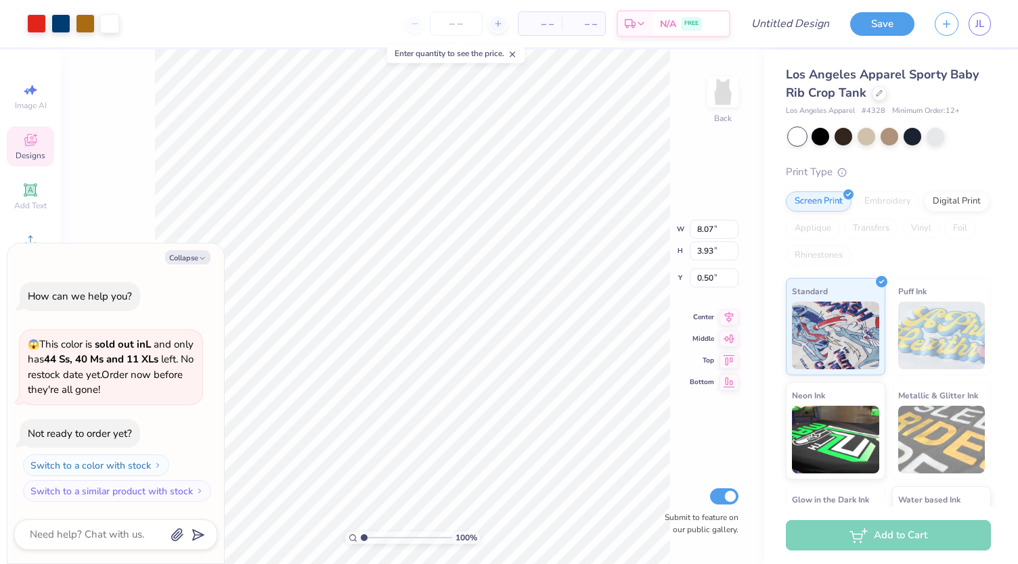
type textarea "x"
type input "6.13"
type input "2.99"
type input "1.44"
type textarea "x"
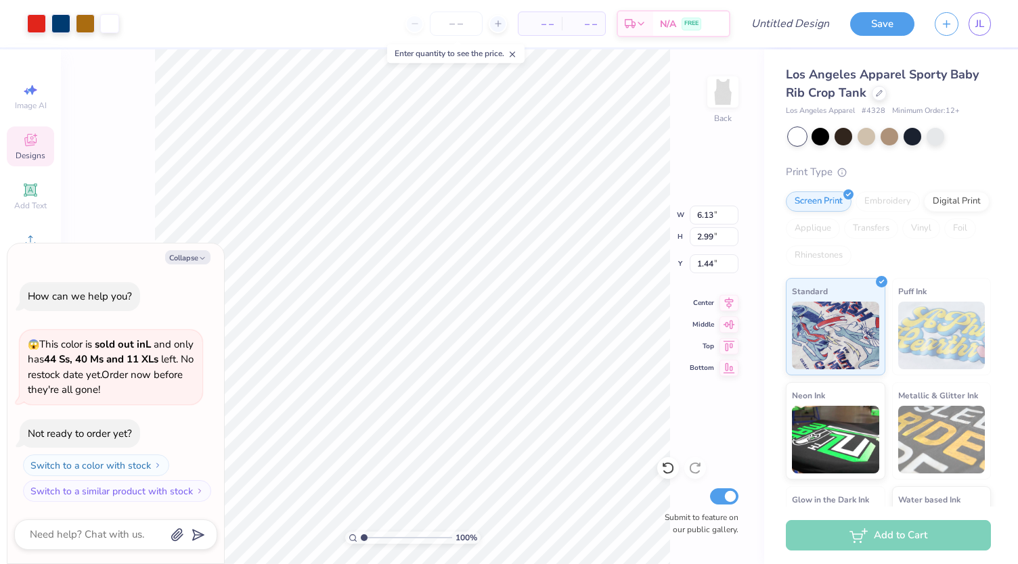
type input "0.50"
type textarea "x"
type input "6.72"
type input "3.27"
type textarea "x"
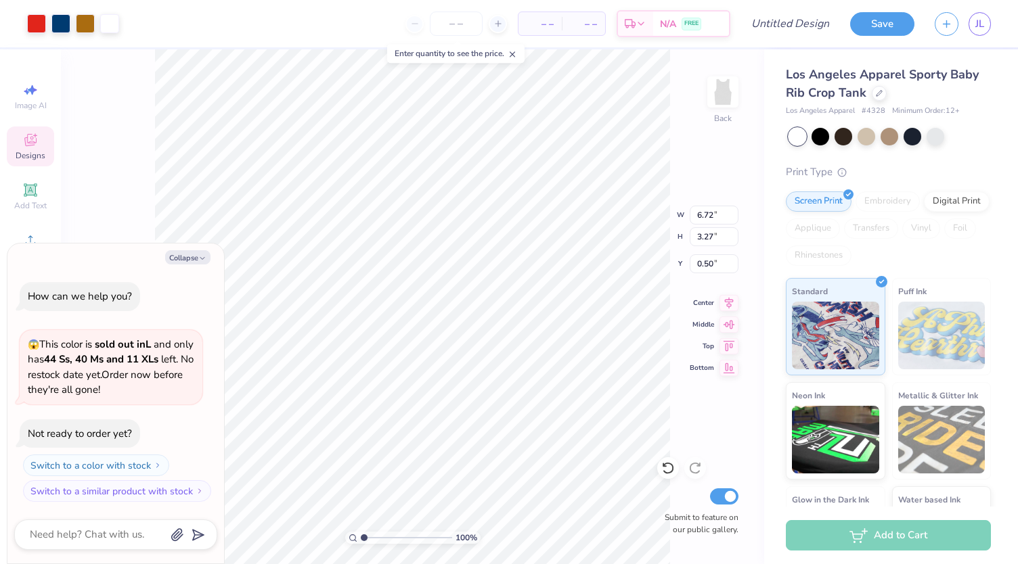
type input "1.18"
type textarea "x"
type input "3.82"
type input "0.40"
type input "4.05"
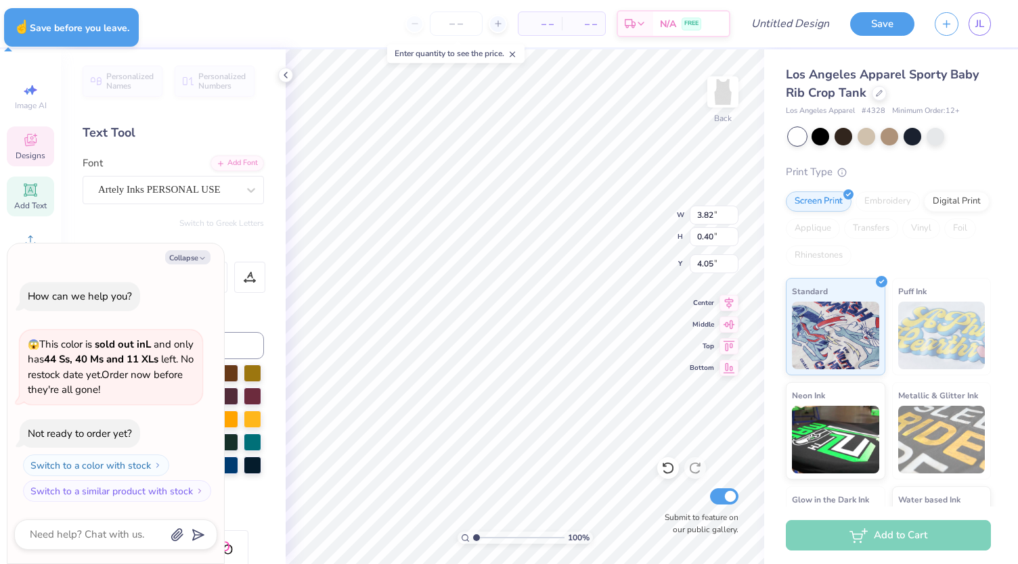
type textarea "x"
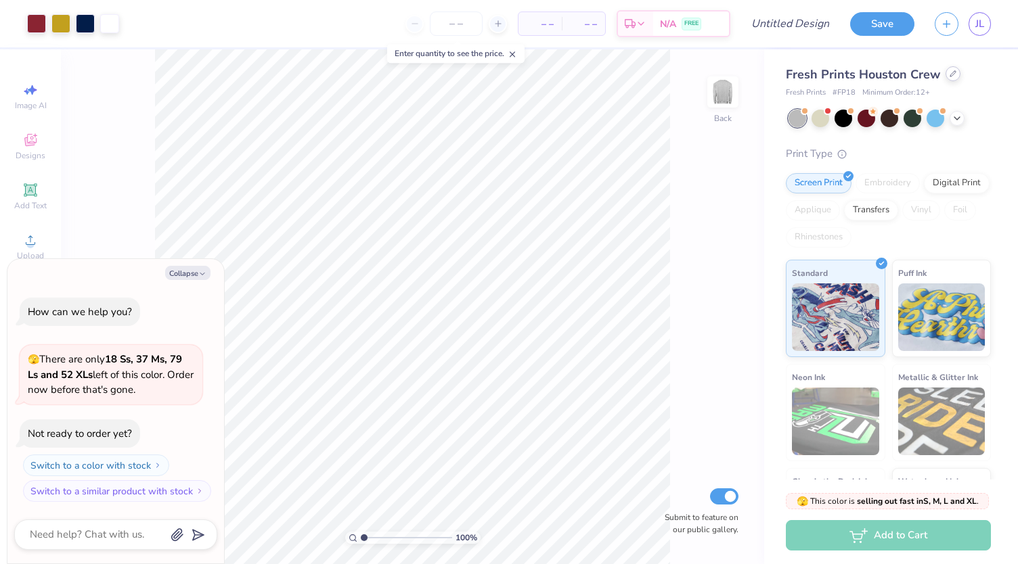
click at [949, 71] on icon at bounding box center [952, 73] width 7 height 7
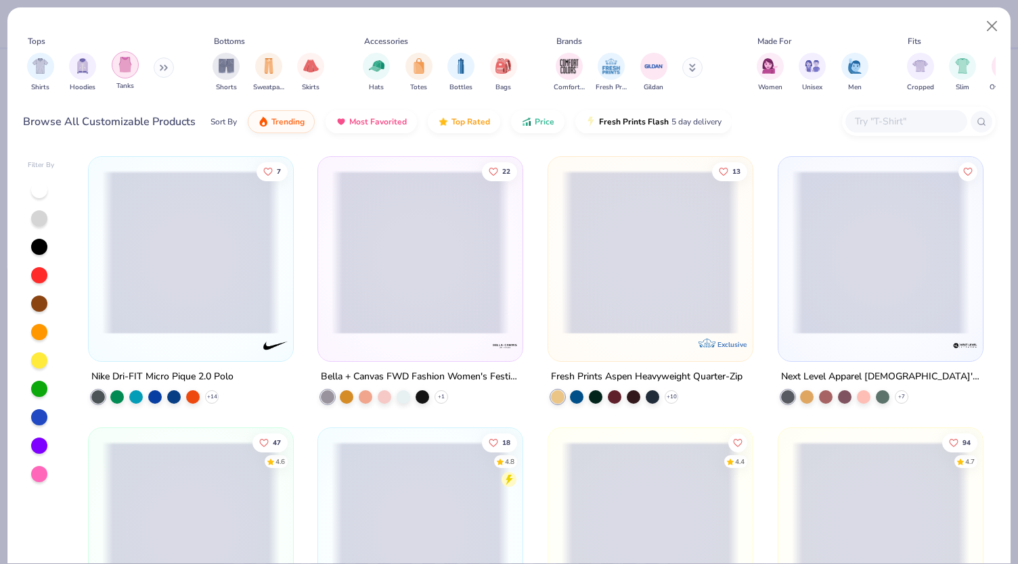
click at [120, 72] on div "filter for Tanks" at bounding box center [125, 64] width 27 height 27
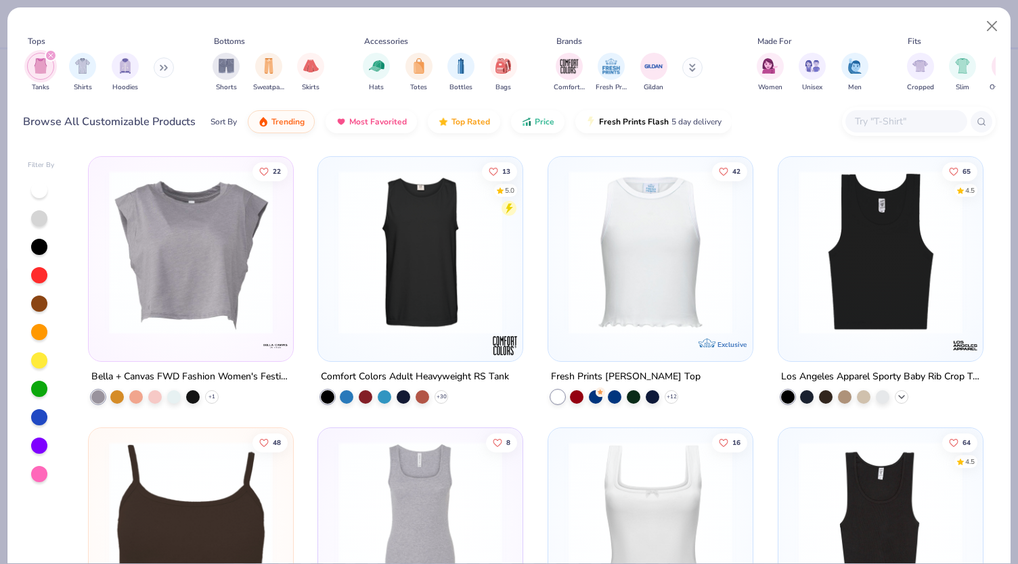
click at [896, 397] on icon at bounding box center [901, 397] width 11 height 11
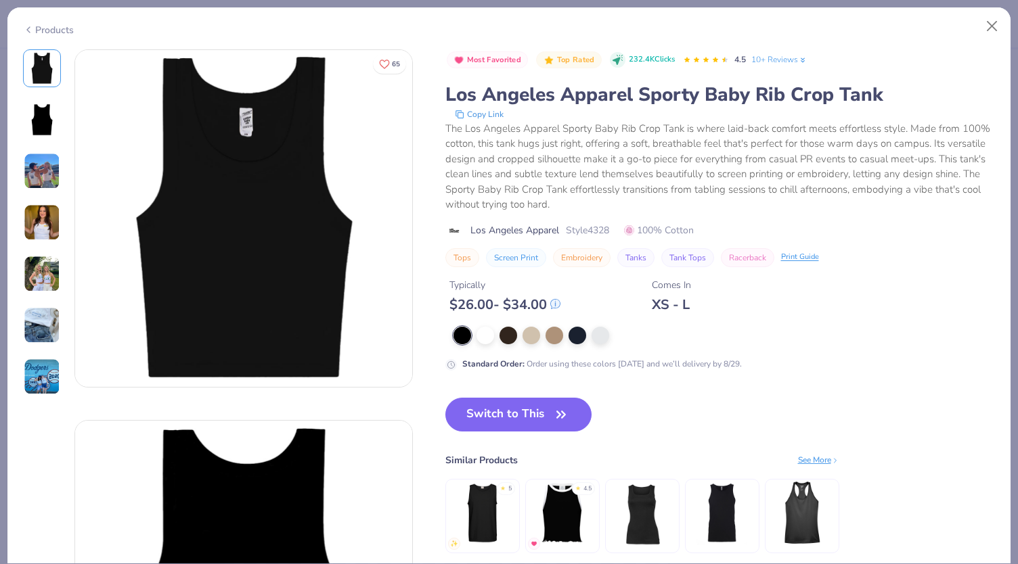
click at [485, 335] on div at bounding box center [485, 336] width 18 height 18
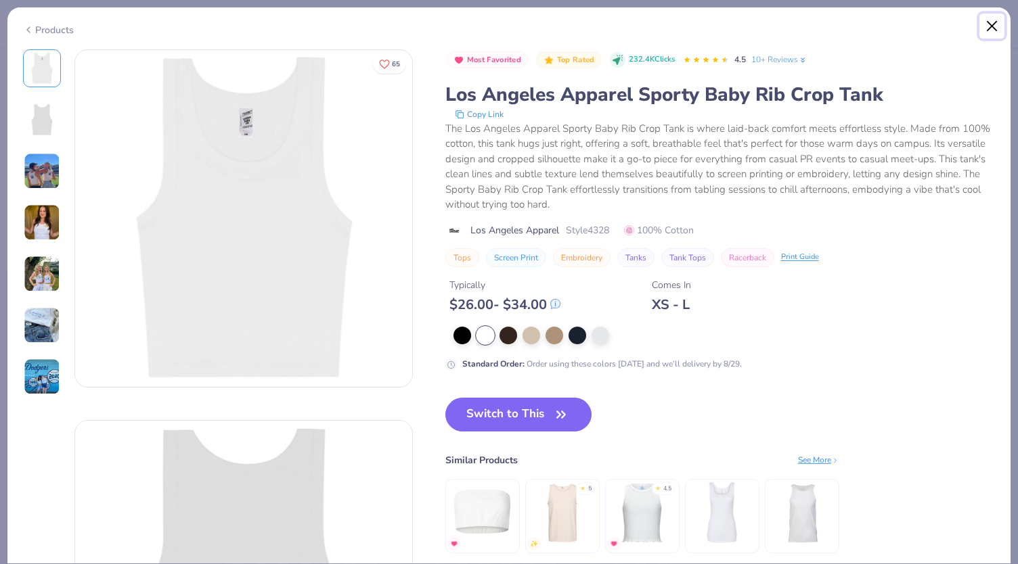
click at [995, 15] on button "Close" at bounding box center [992, 27] width 26 height 26
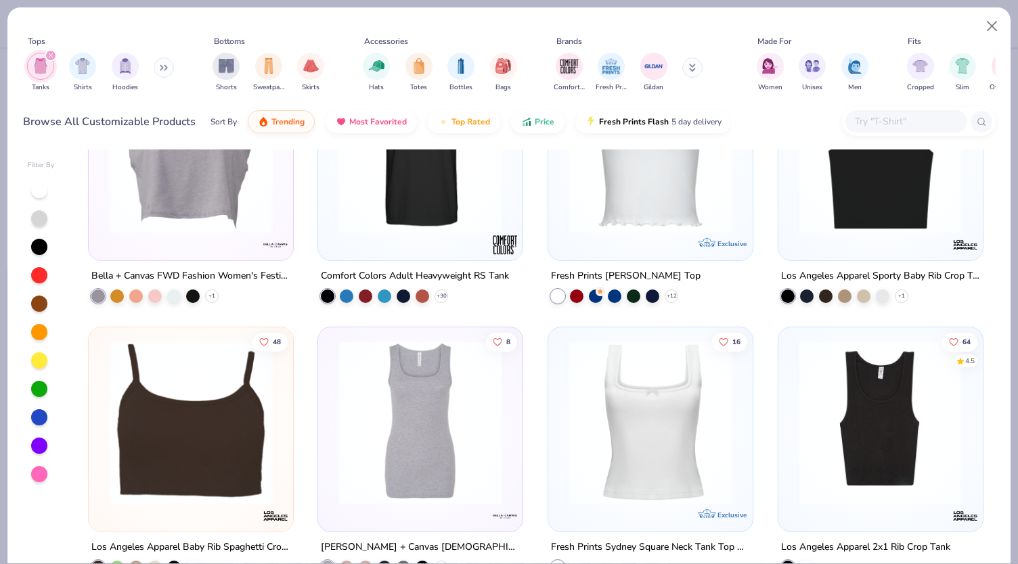
scroll to position [154, 0]
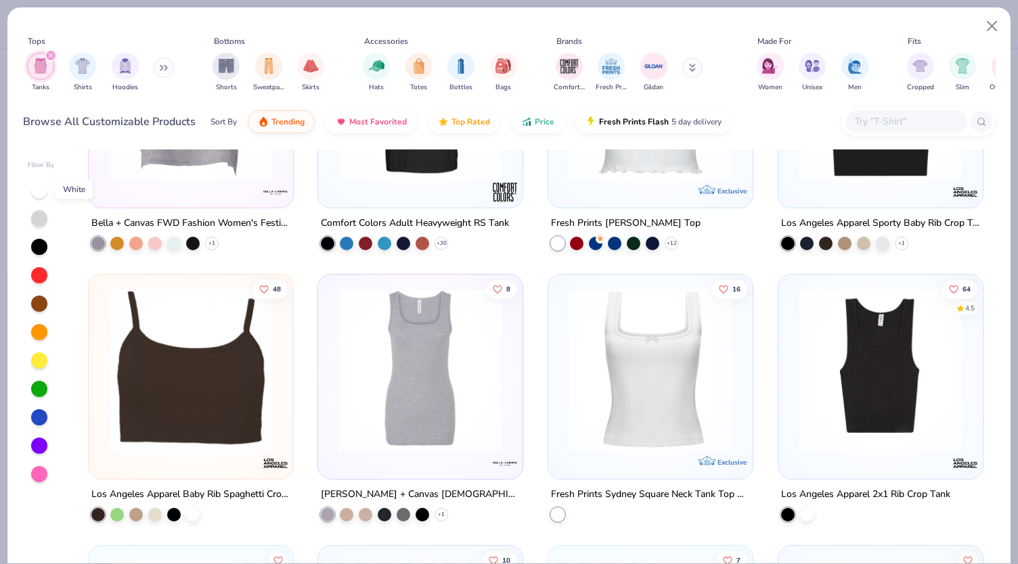
click at [37, 189] on div at bounding box center [39, 190] width 16 height 16
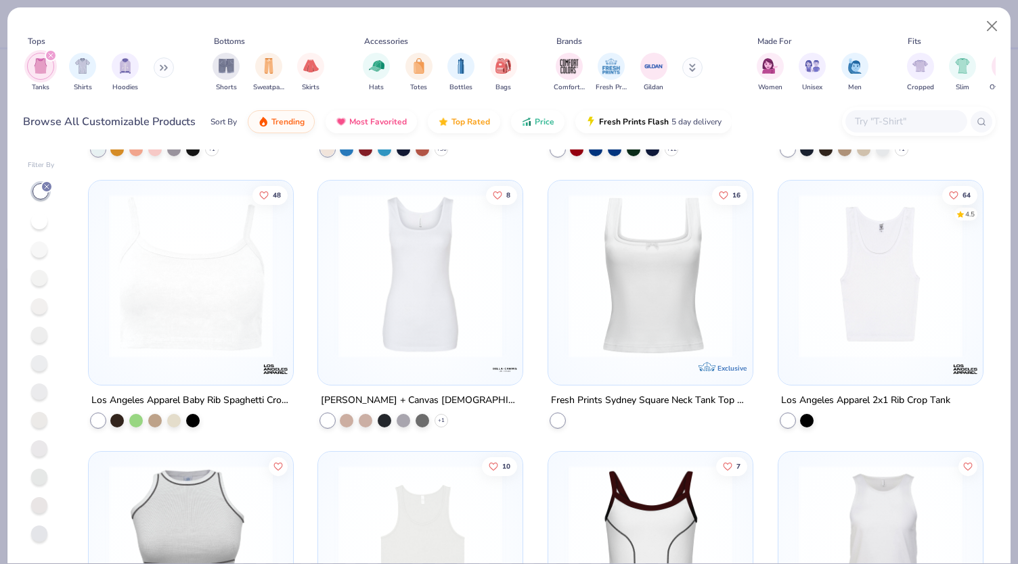
scroll to position [247, 0]
click at [544, 122] on span "Price" at bounding box center [545, 118] width 20 height 11
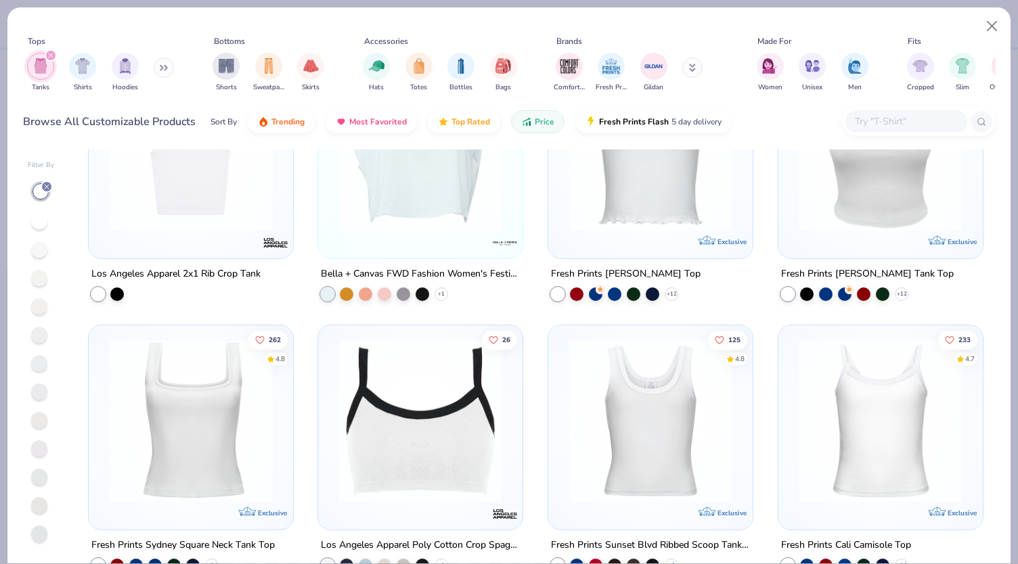
scroll to position [1307, 0]
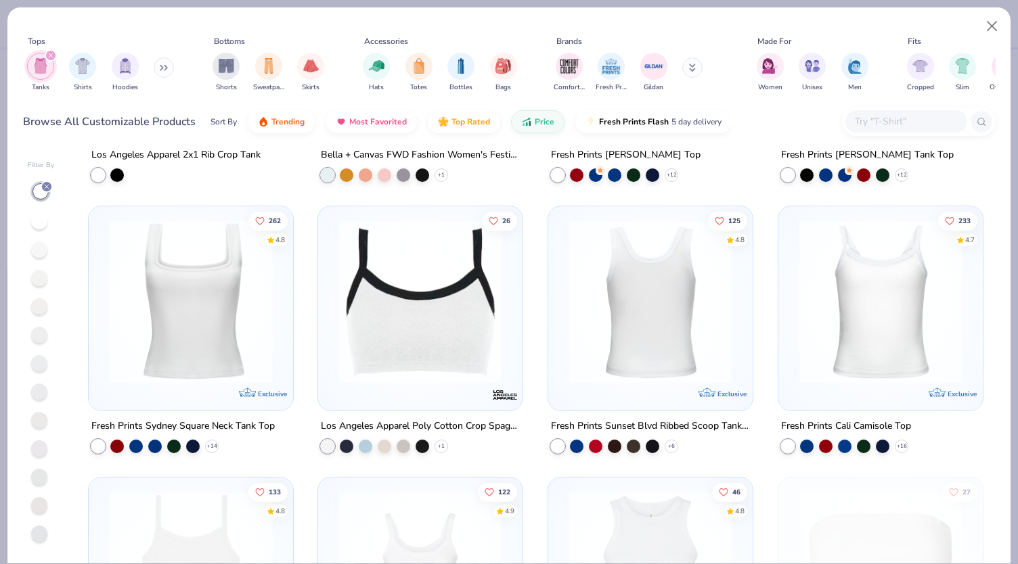
click at [669, 332] on img at bounding box center [650, 302] width 177 height 164
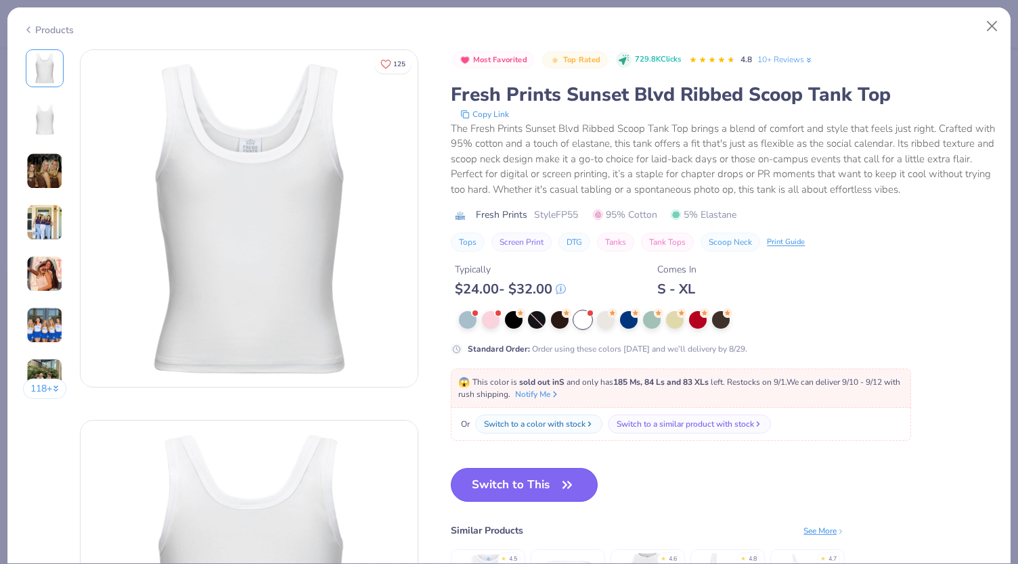
click at [513, 493] on button "Switch to This" at bounding box center [524, 485] width 147 height 34
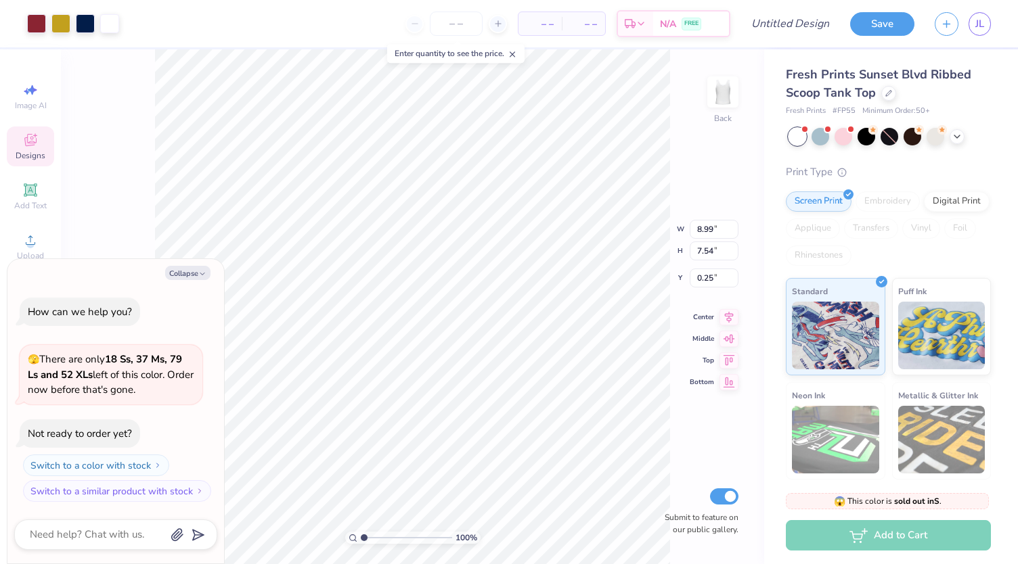
type textarea "x"
type input "6.17"
type input "5.17"
type textarea "x"
type input "1.01"
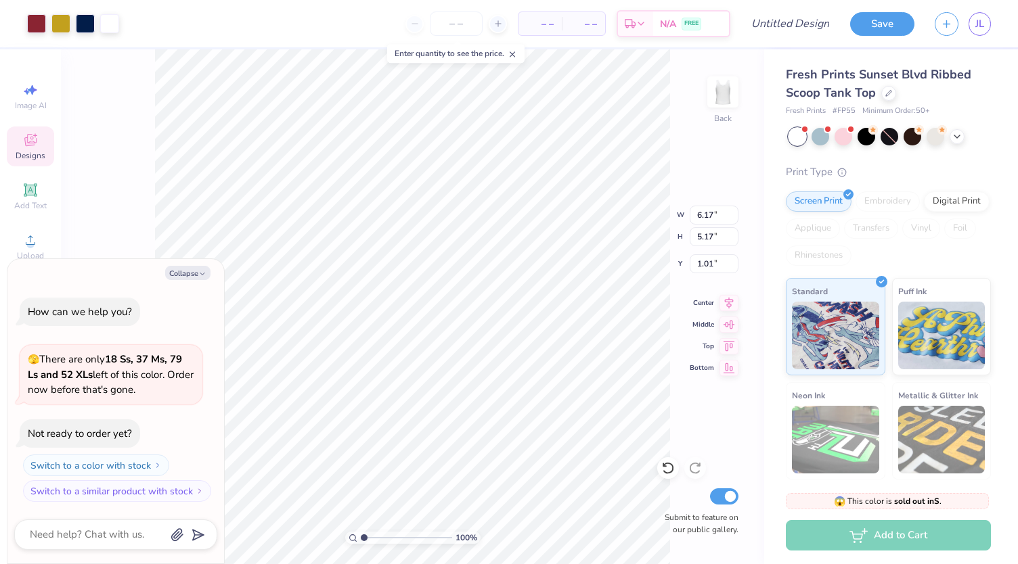
type textarea "x"
type input "1.17"
type textarea "x"
type input "5.75"
type input "2.81"
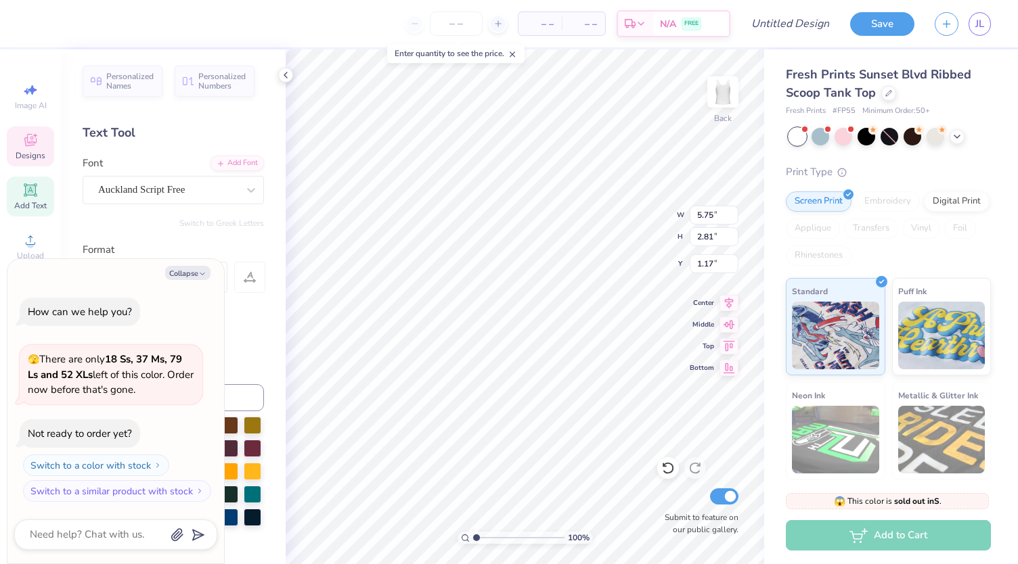
scroll to position [11, 1]
type textarea "x"
type textarea "S"
type textarea "x"
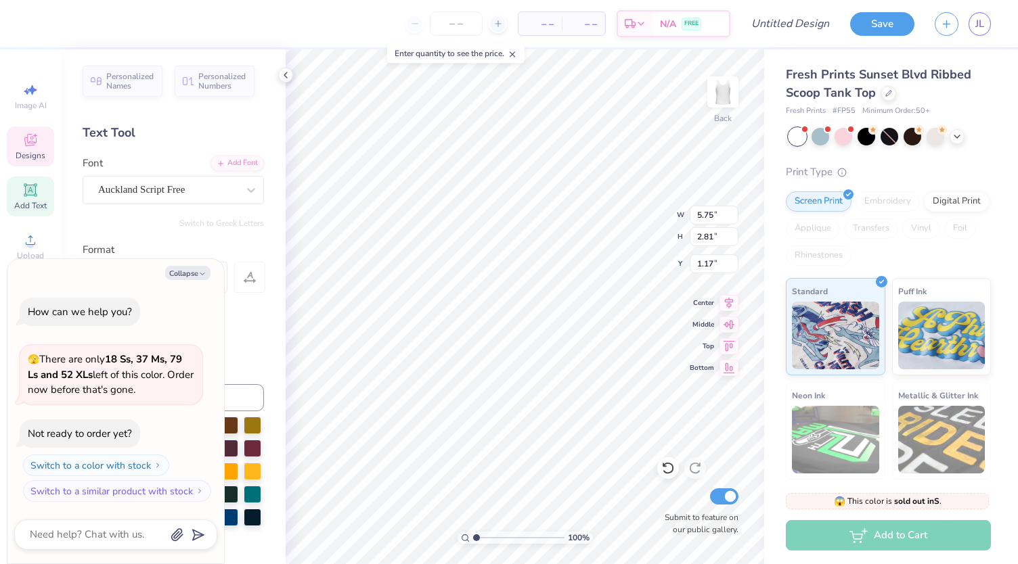
type textarea "Si"
type textarea "x"
type textarea "Sig"
type textarea "x"
type textarea "Sigma"
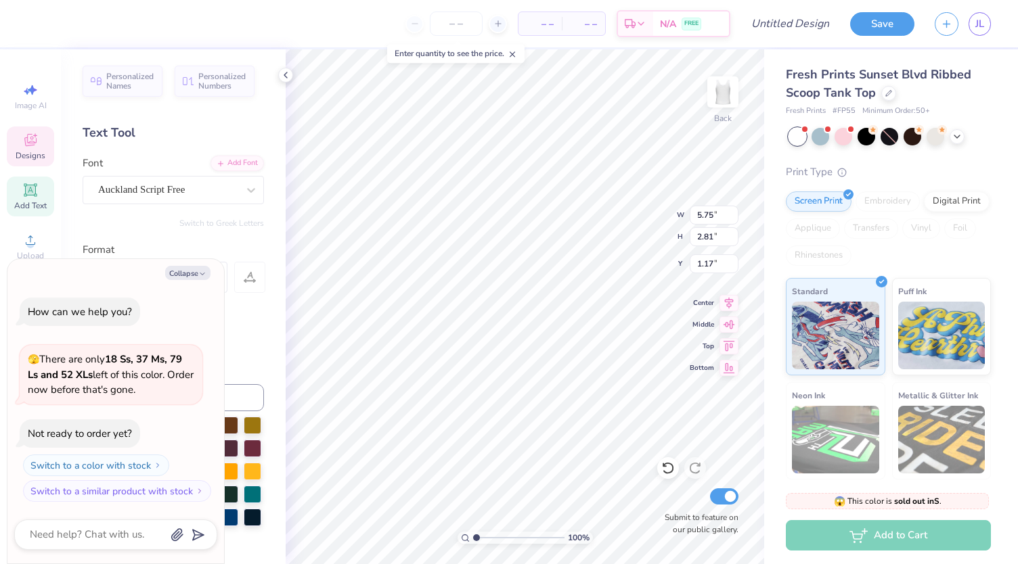
type textarea "x"
type input "2.50"
type input "1.31"
type textarea "x"
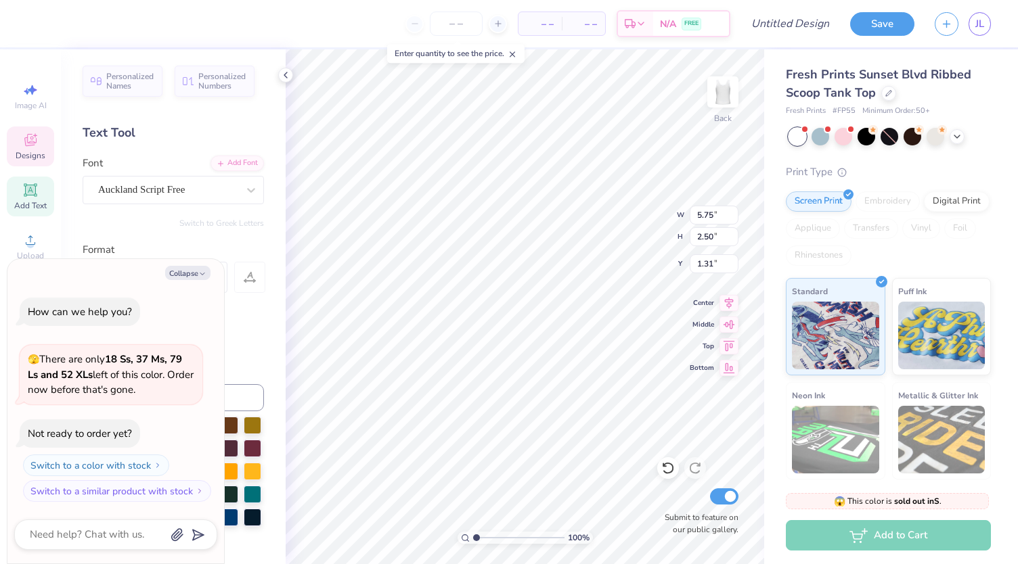
type textarea "Sig"
type textarea "x"
type input "3.04"
type input "2.35"
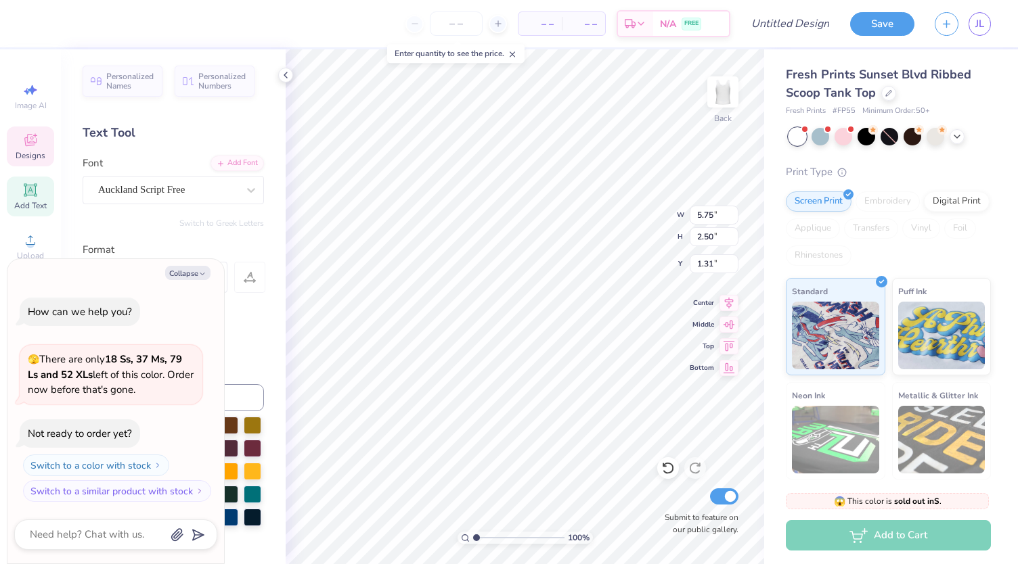
type input "2.78"
type textarea "x"
type textarea "De"
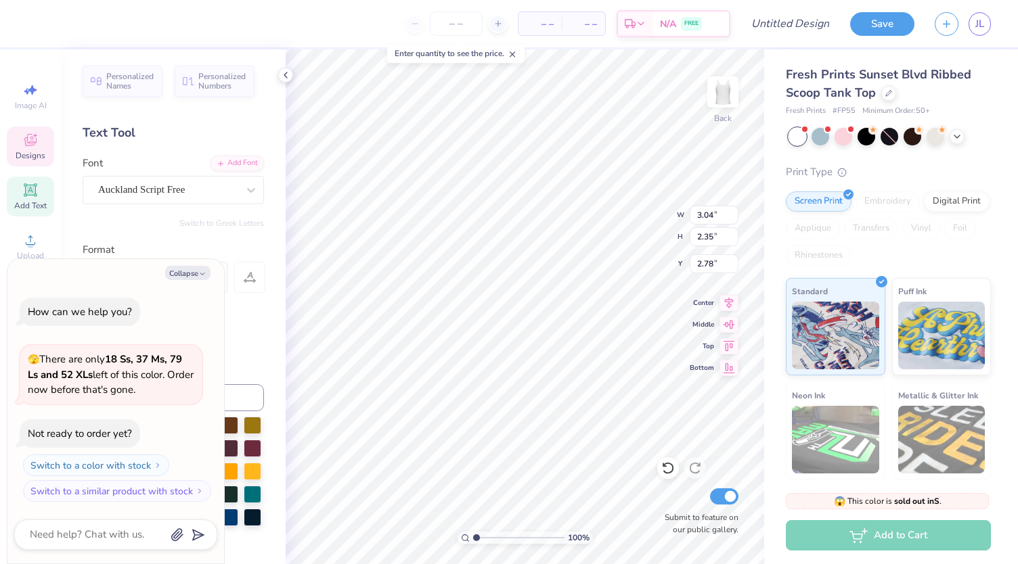
type textarea "x"
type textarea "Del"
type textarea "x"
type textarea "Delt"
type textarea "x"
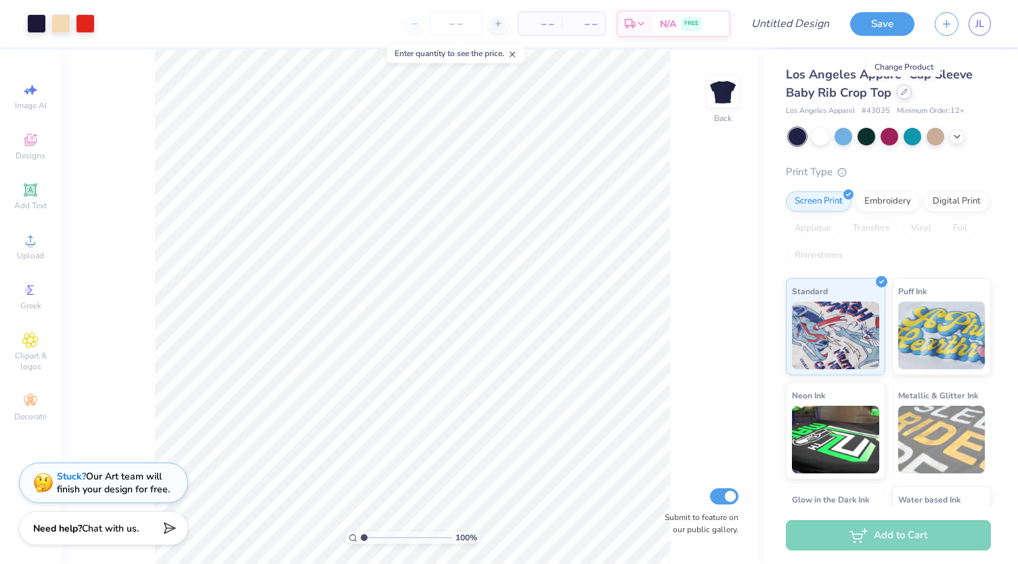
click at [904, 95] on div at bounding box center [904, 92] width 15 height 15
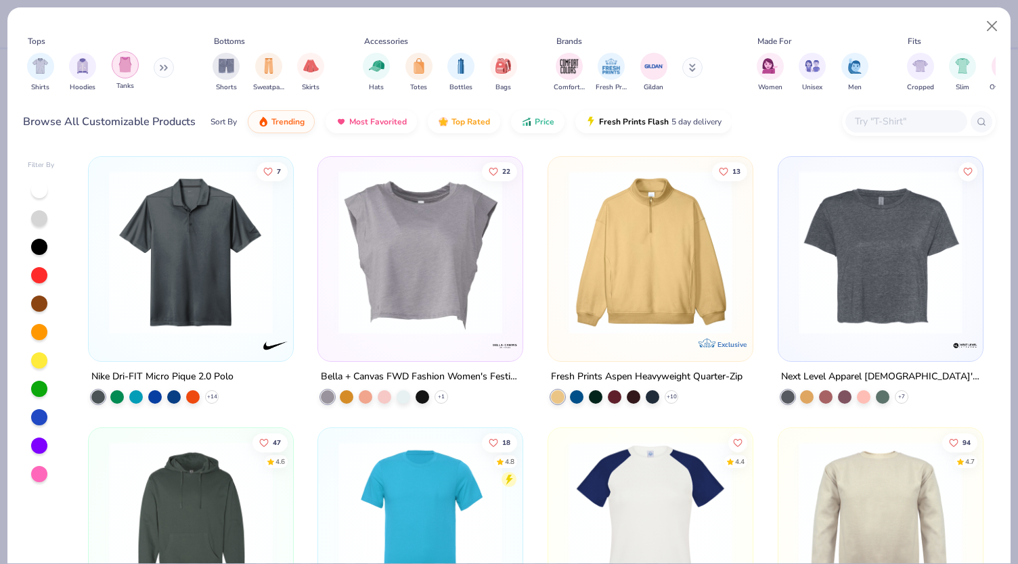
click at [127, 59] on img "filter for Tanks" at bounding box center [125, 65] width 15 height 16
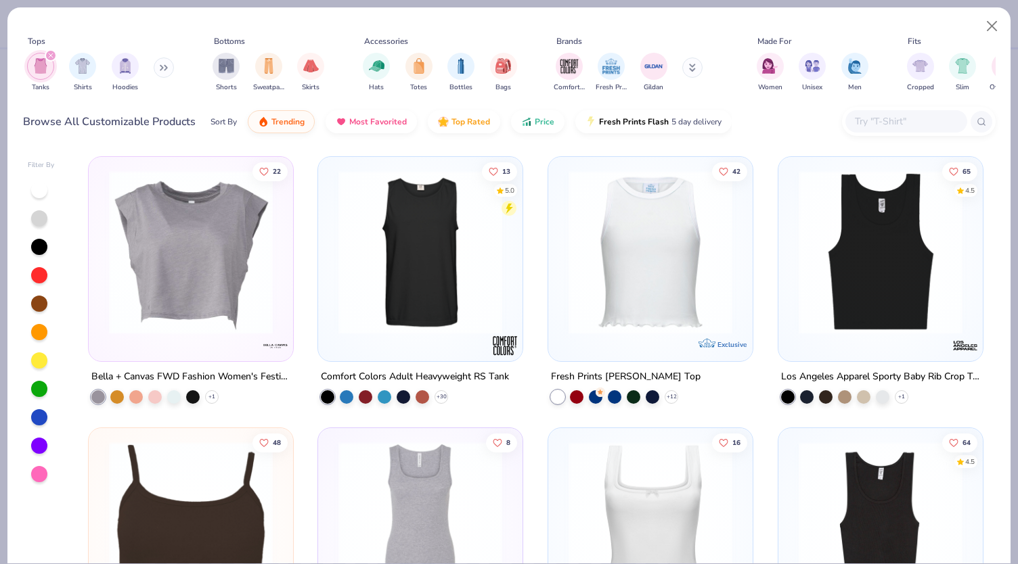
click at [39, 189] on div at bounding box center [39, 190] width 16 height 16
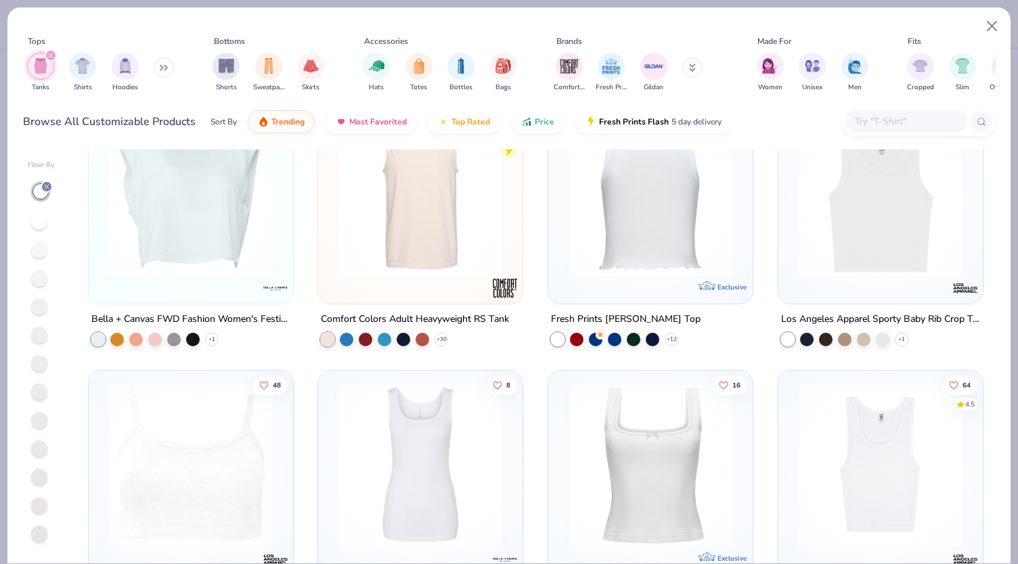
scroll to position [59, 0]
click at [529, 114] on button "Price" at bounding box center [537, 118] width 53 height 23
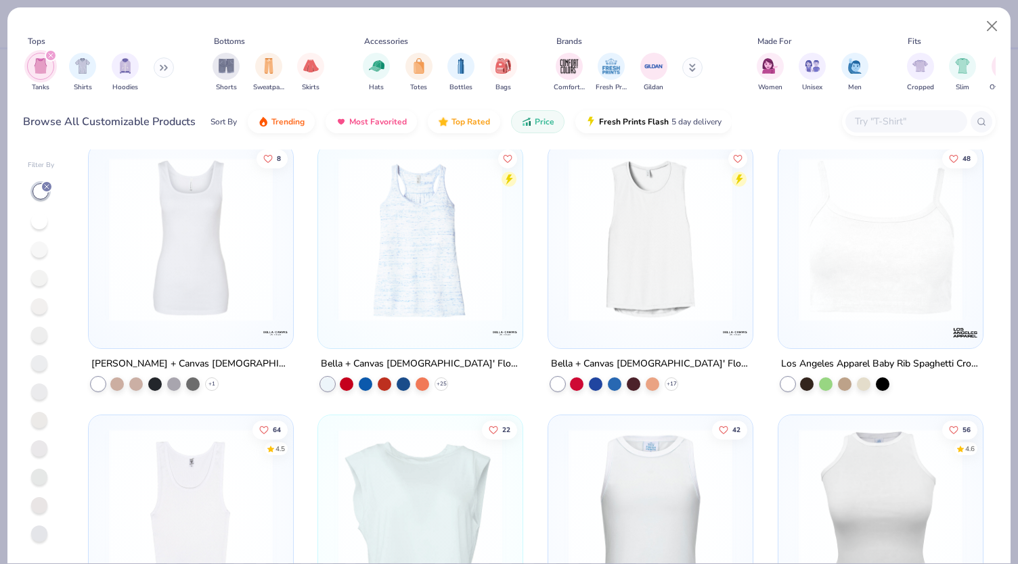
scroll to position [1003, 0]
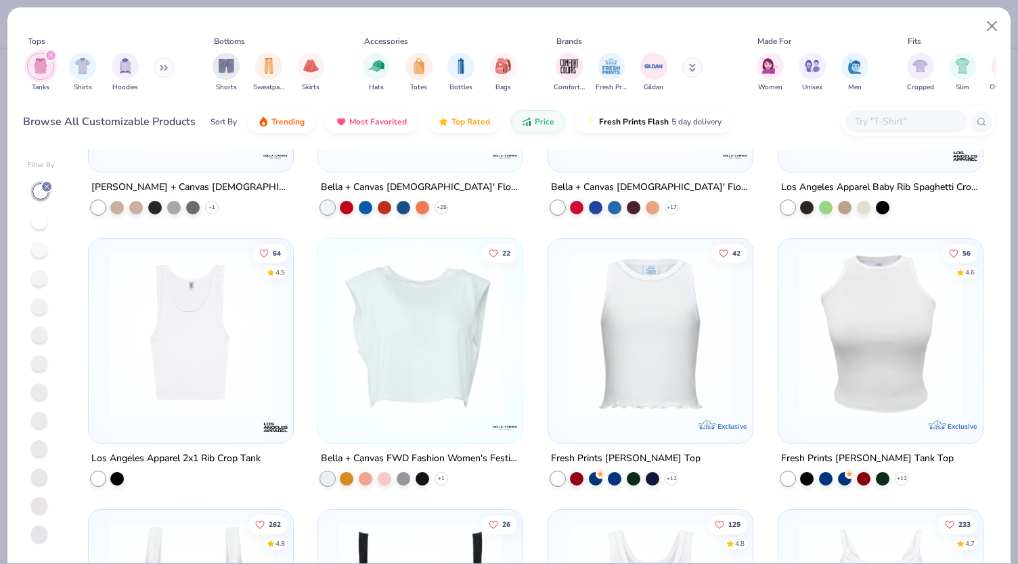
click at [226, 374] on div at bounding box center [13, 334] width 531 height 164
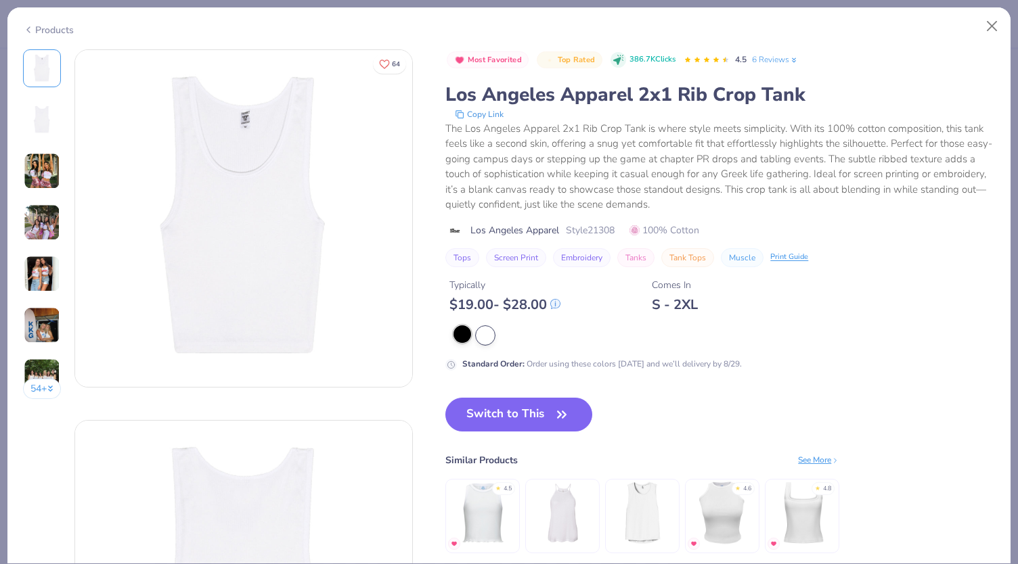
click at [522, 413] on button "Switch to This" at bounding box center [518, 415] width 147 height 34
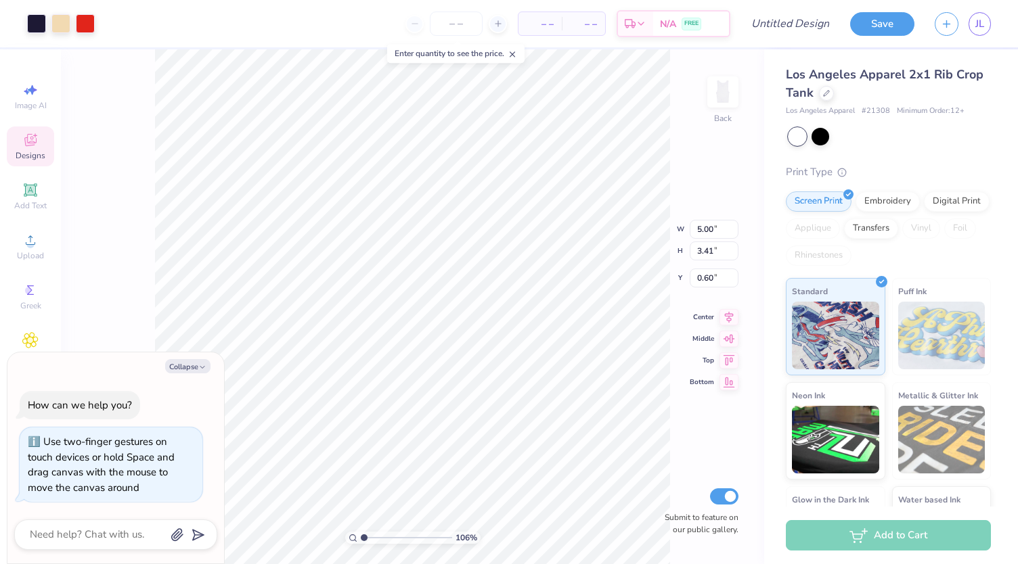
type input "1.06327013156273"
type textarea "x"
type input "1.33895847996381"
type textarea "x"
type input "1.33895847996381"
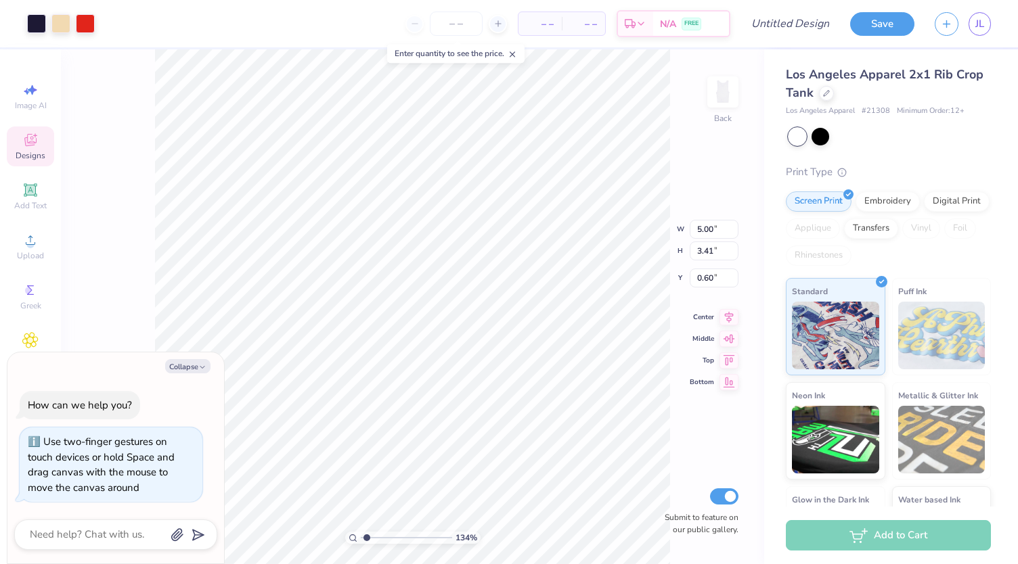
type textarea "x"
type input "1.33895847996381"
type textarea "x"
type input "1.33895847996381"
type textarea "x"
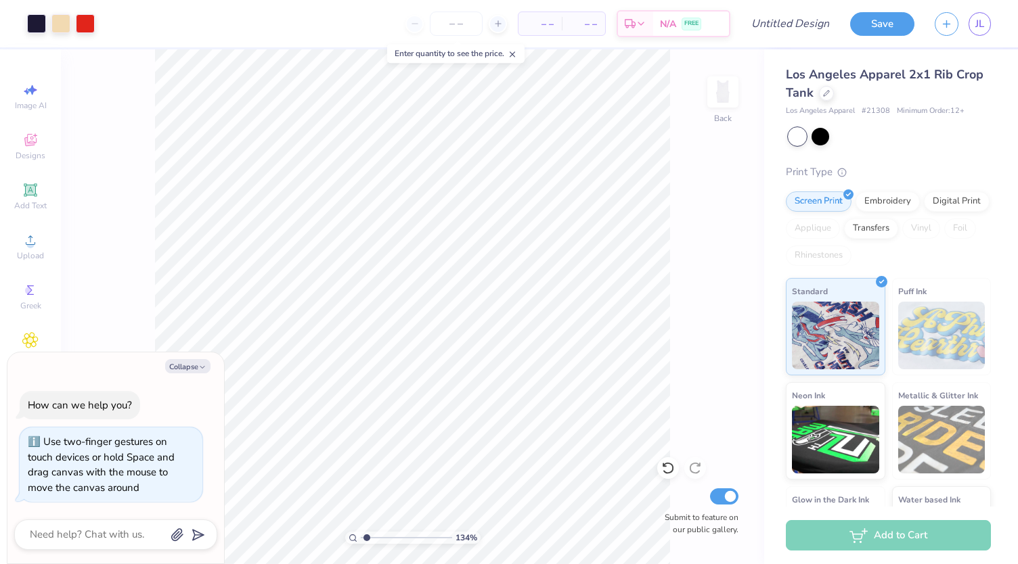
type input "1.33895847996381"
type textarea "x"
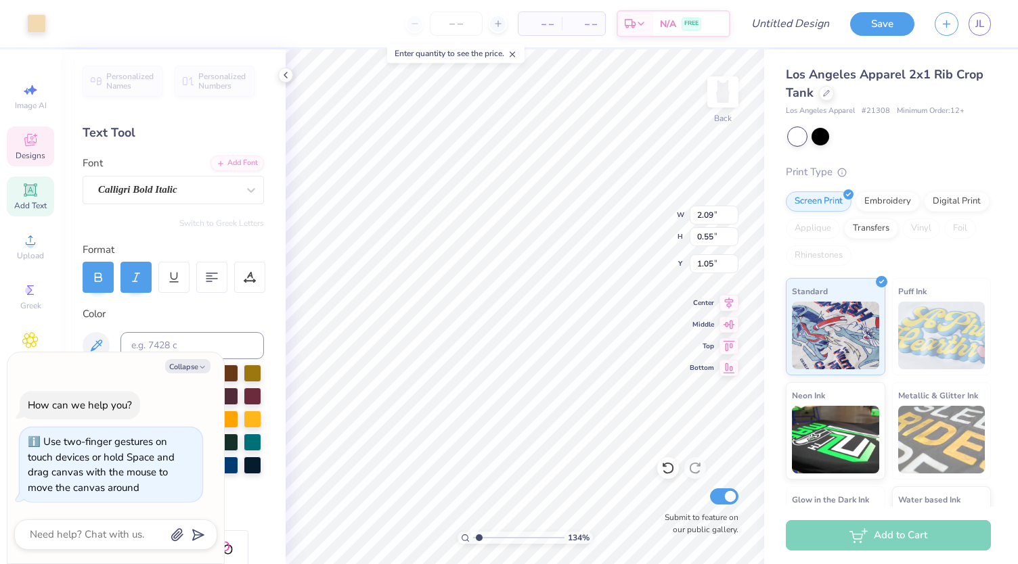
type input "1.33895847996381"
type textarea "x"
type input "1.33895847996381"
type textarea "x"
type input "1.33895847996381"
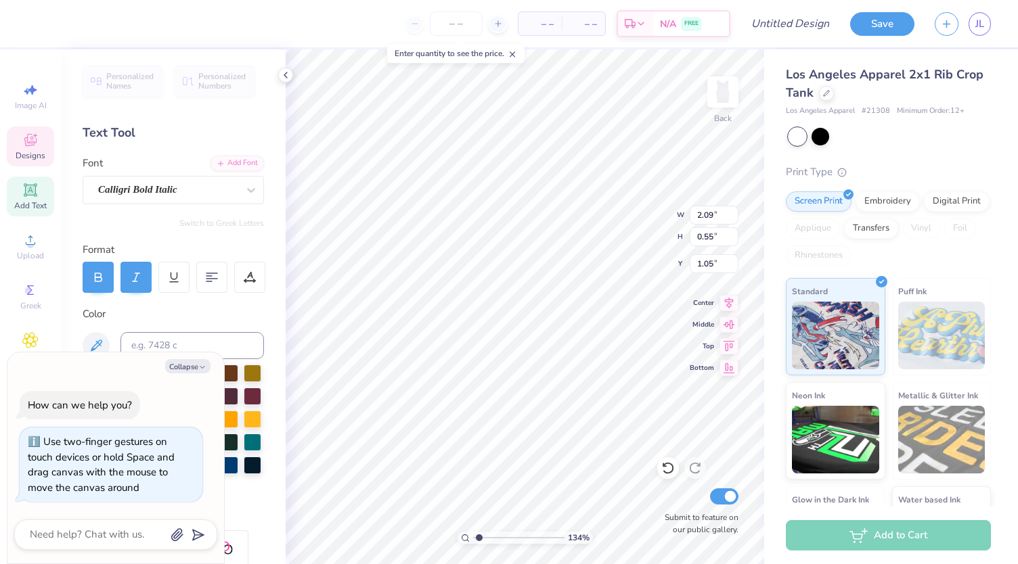
type textarea "x"
type input "1.33895847996381"
type textarea "x"
type textarea "Est."
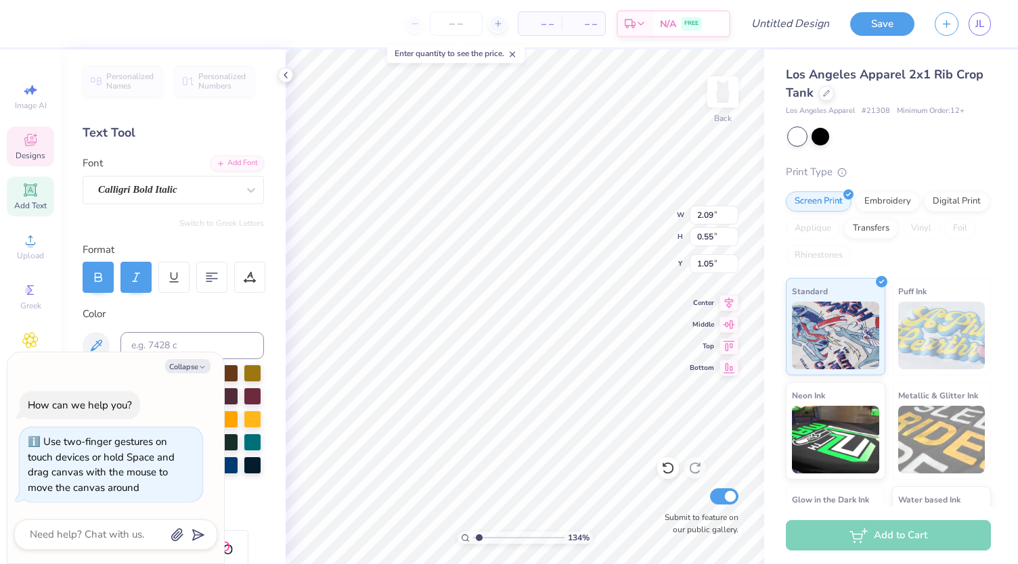
type input "1.33895847996381"
type textarea "x"
type textarea "Est. 19"
type input "1.33895847996381"
type textarea "x"
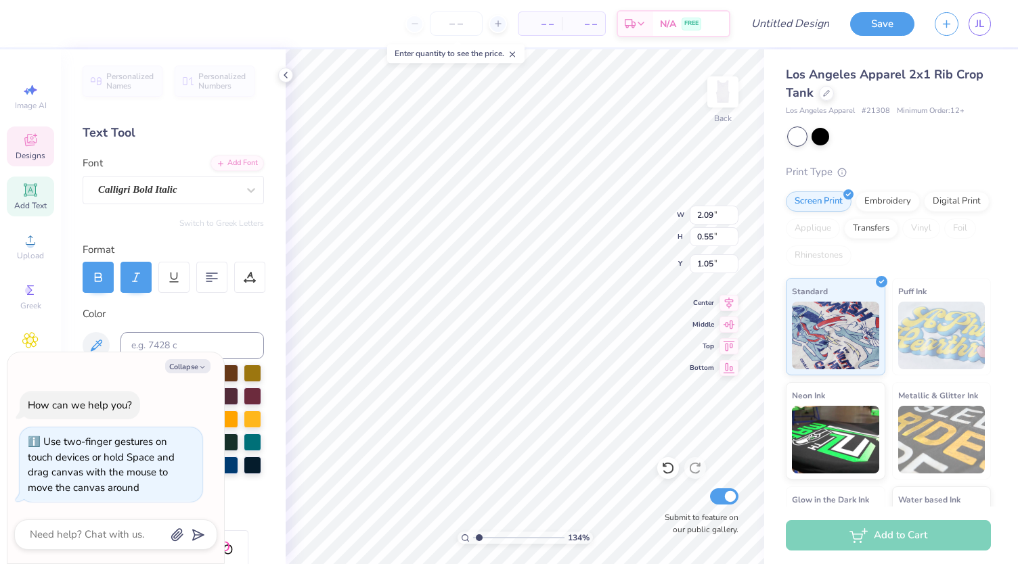
type input "1.33895847996381"
type textarea "x"
type textarea "Est. 1917"
type input "1.33895847996381"
type textarea "x"
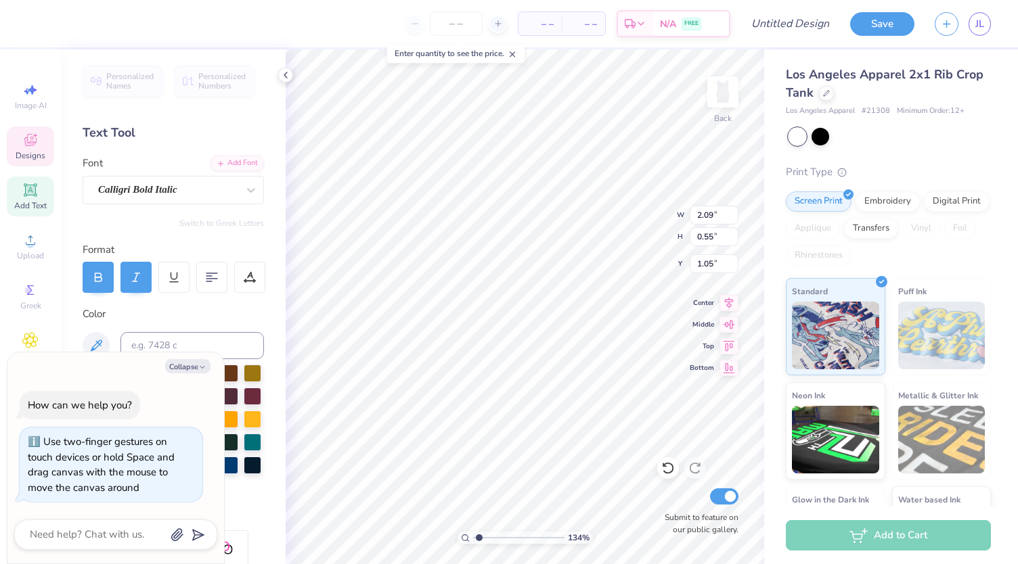
scroll to position [11, 3]
type input "1.33895847996381"
type textarea "x"
type input "4.75"
type input "1.01"
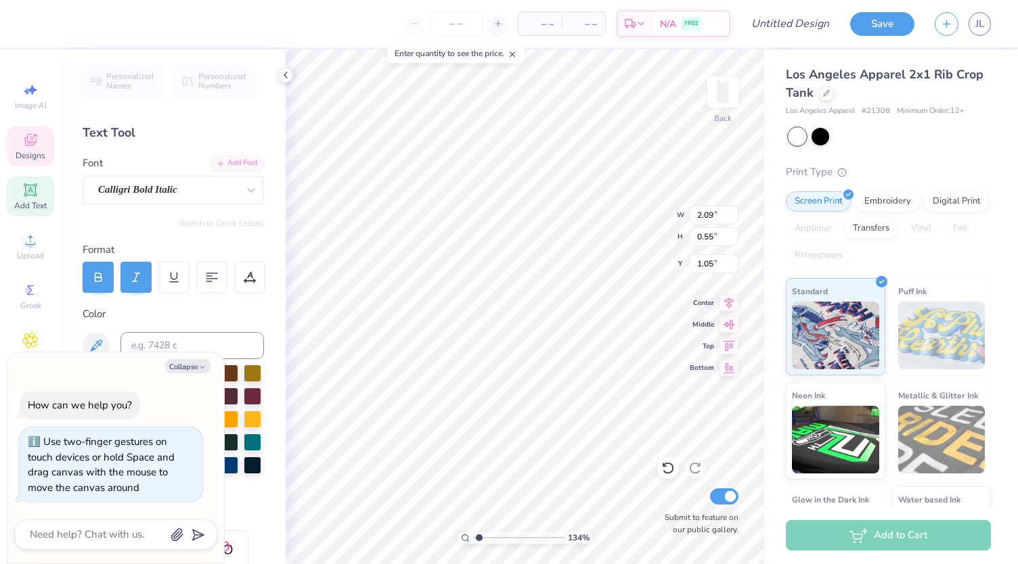
type input "1.80"
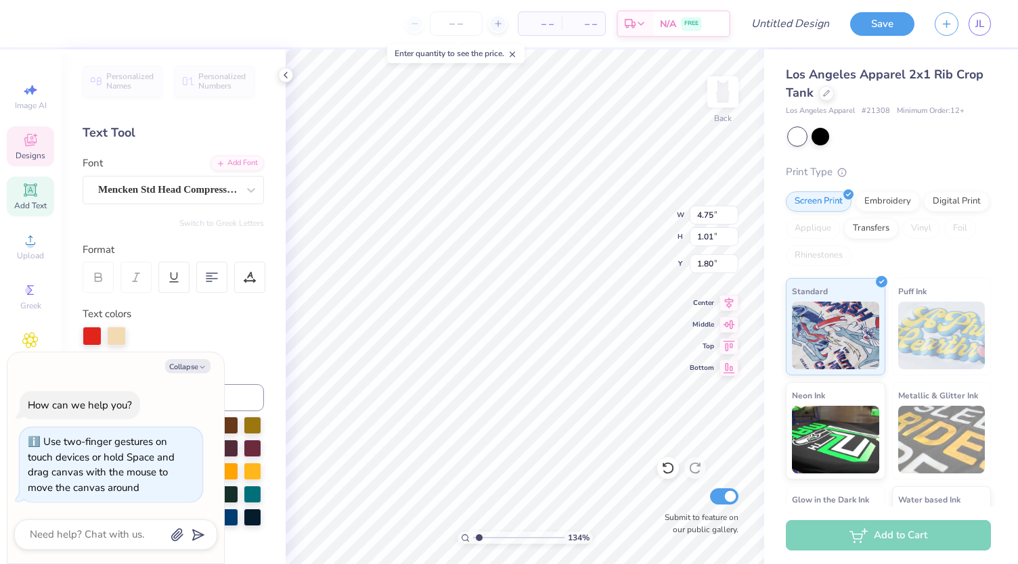
type input "1.33895847996381"
type textarea "x"
type input "1.33895847996381"
type textarea "x"
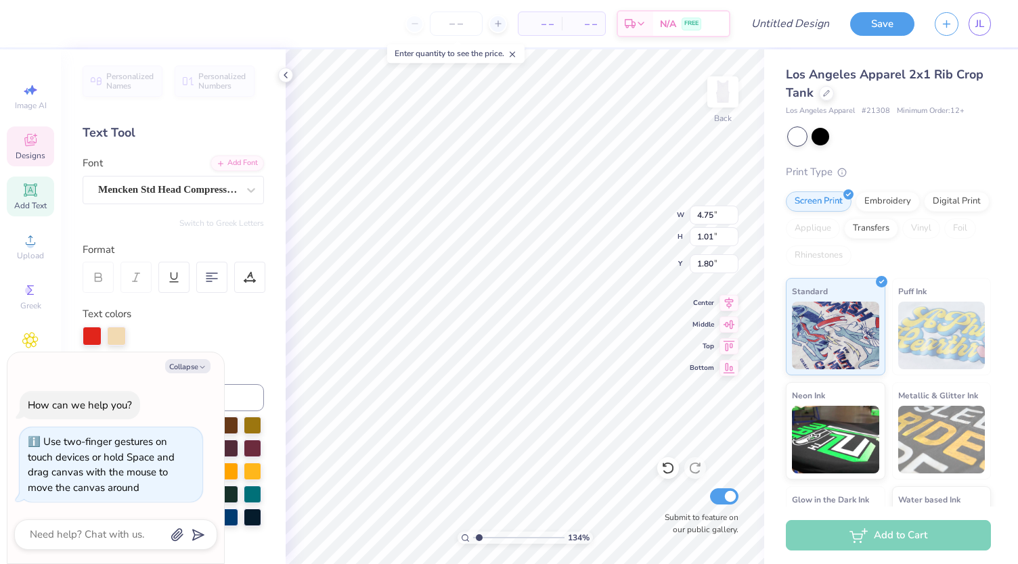
type textarea "GAMMA"
type input "1.33895847996381"
type textarea "x"
type textarea "GAMMA"
type input "1.33895847996381"
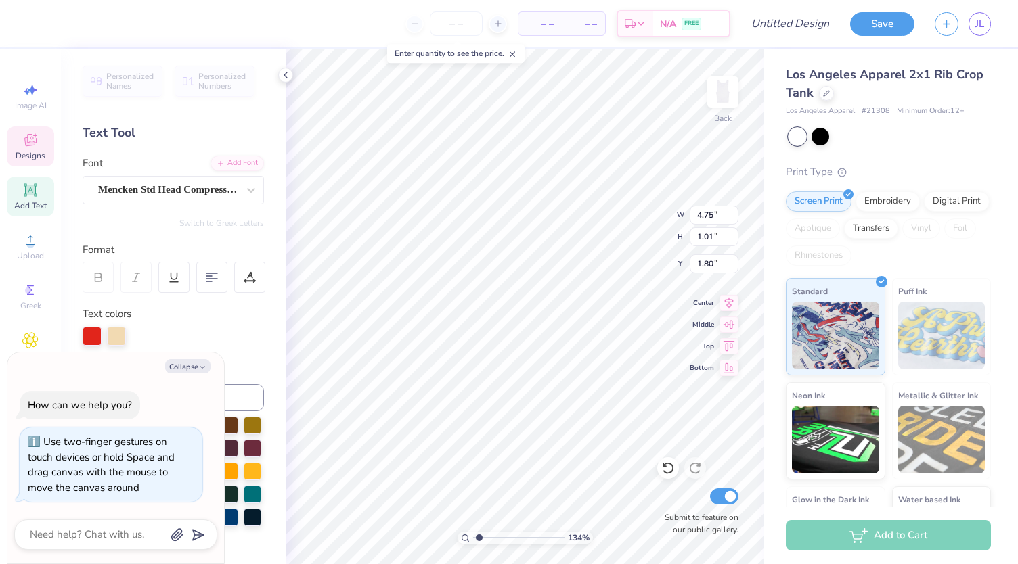
type textarea "x"
type textarea "GAMM"
type input "1.33895847996381"
type textarea "x"
type textarea "GAM"
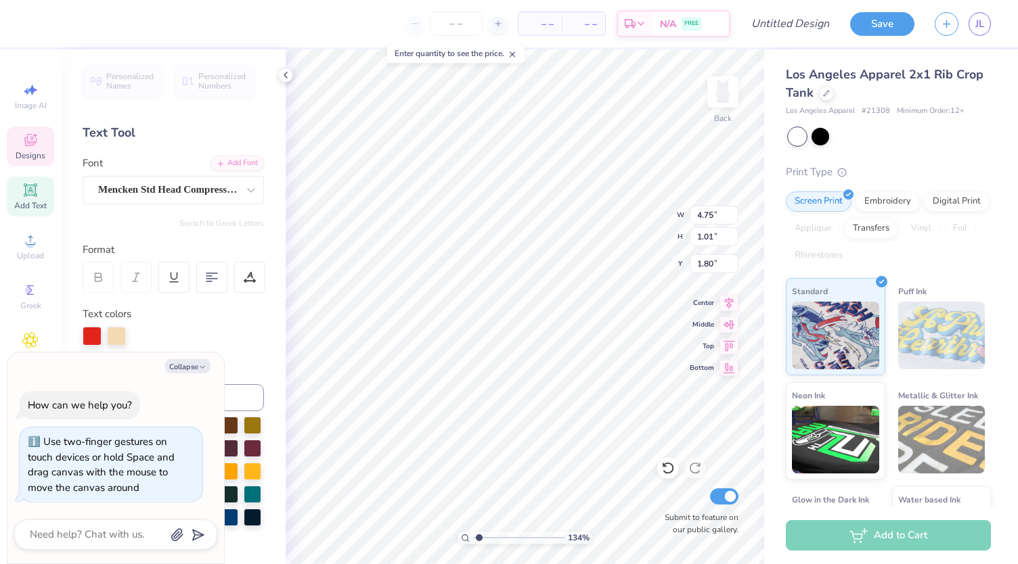
type input "1.33895847996381"
type textarea "x"
type textarea "GA"
type input "1.33895847996381"
type textarea "x"
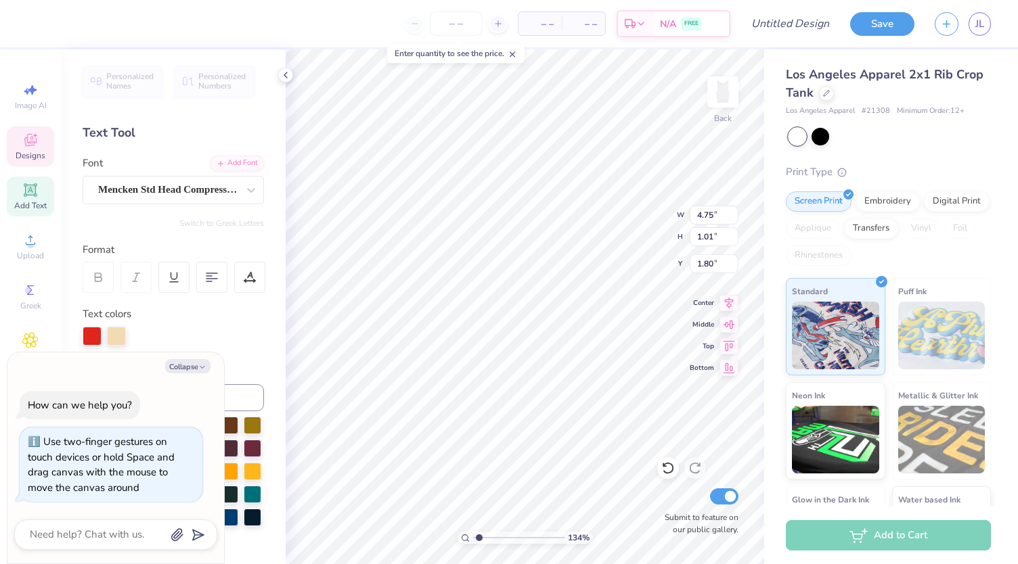
type textarea "G"
type input "1.33895847996381"
type textarea "x"
type input "1.33895847996381"
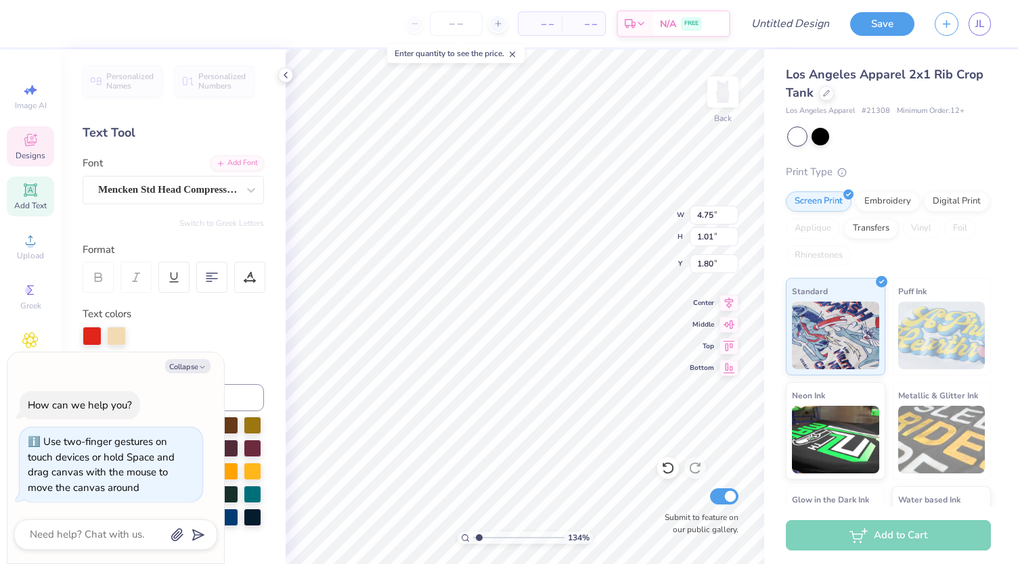
type textarea "x"
type input "1.33895847996381"
type textarea "x"
type textarea "S"
type input "1.33895847996381"
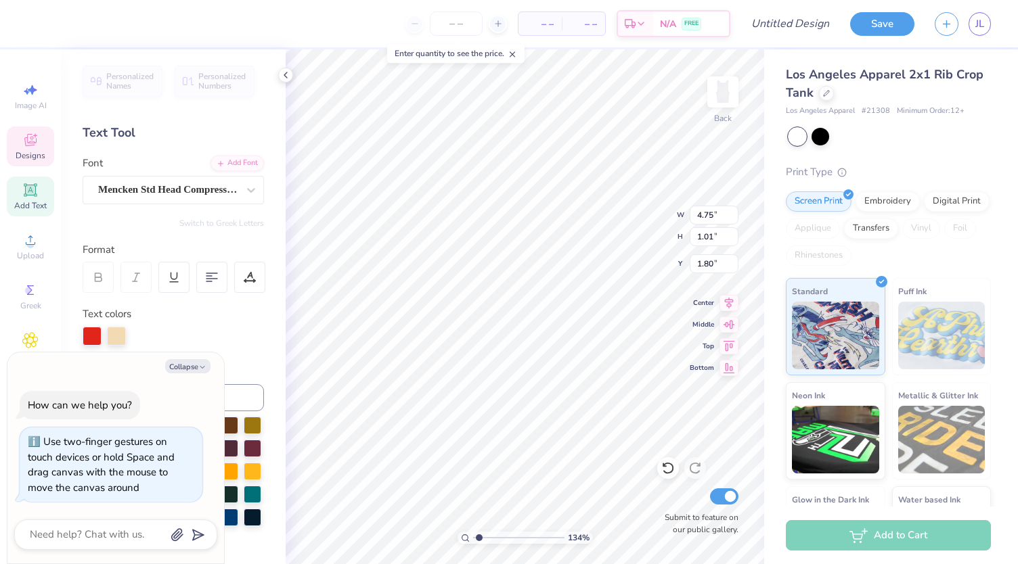
type textarea "x"
type textarea "Si"
type input "1.33895847996381"
type textarea "x"
type textarea "Sig"
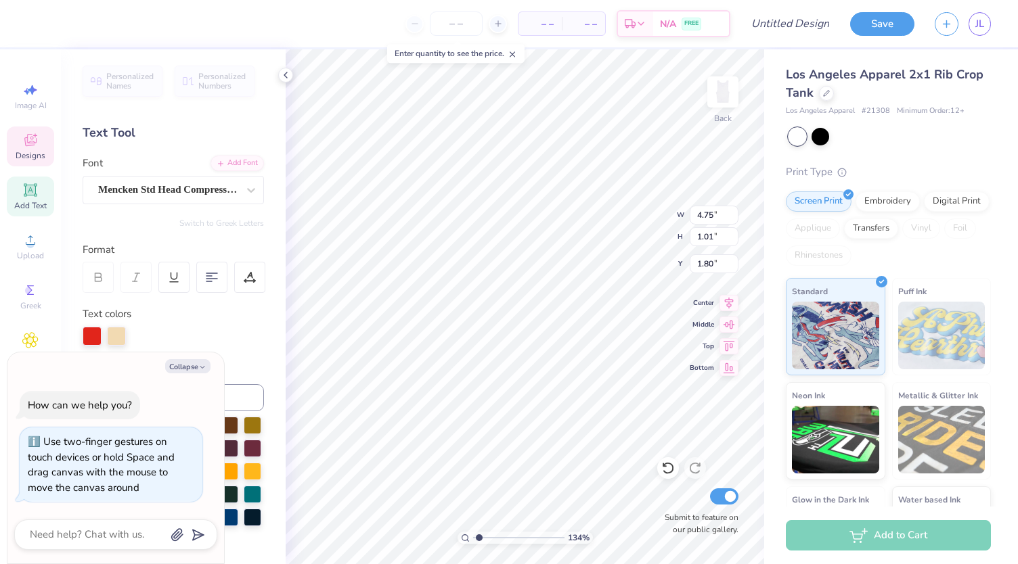
type input "1.33895847996381"
type textarea "x"
type textarea "Si"
type input "1.33895847996381"
type textarea "x"
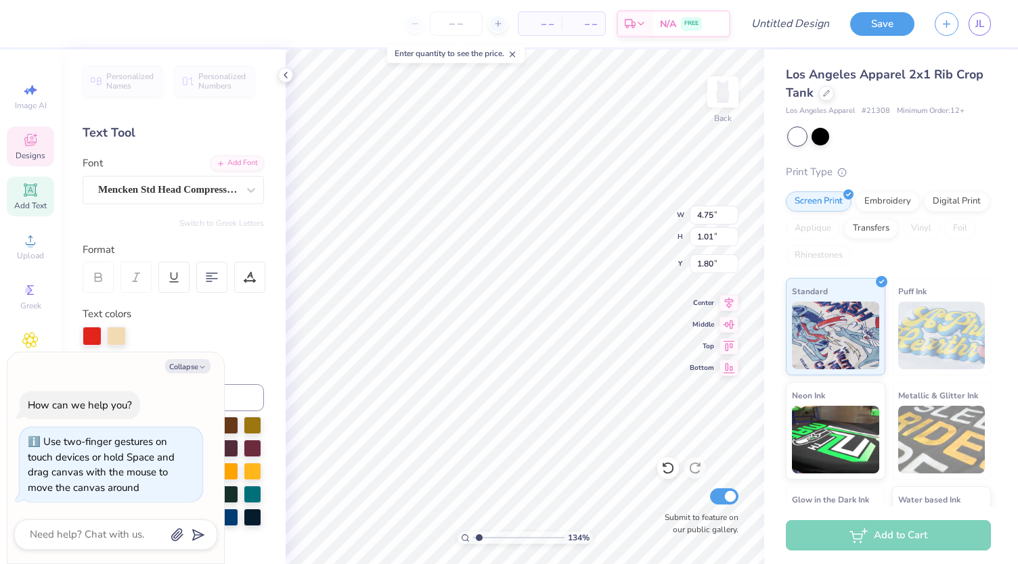
type textarea "S"
type input "1.33895847996381"
type textarea "x"
type textarea "Si"
type input "1.33895847996381"
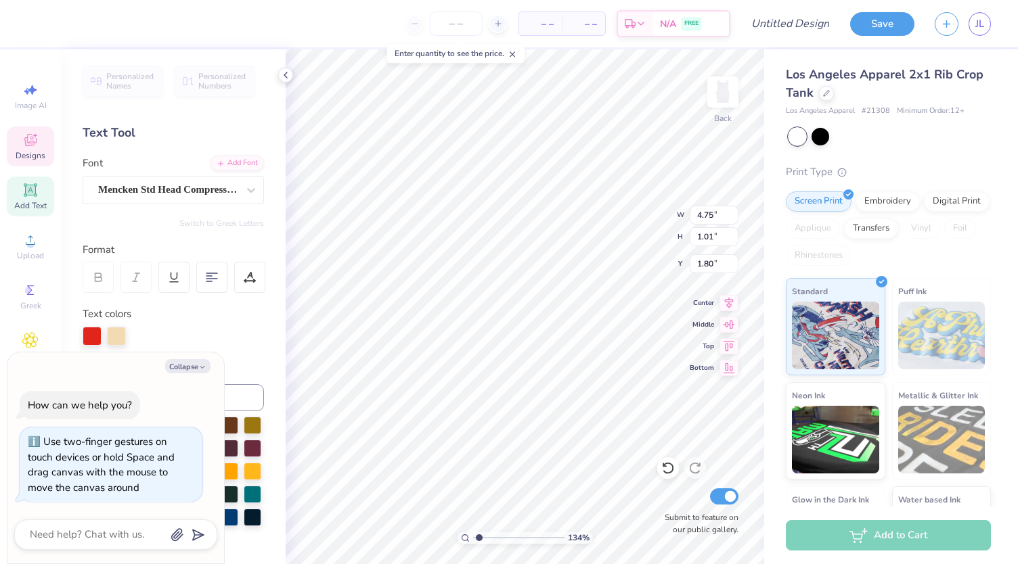
type textarea "x"
type input "1.33895847996381"
type textarea "x"
type textarea "S"
type input "1.33895847996381"
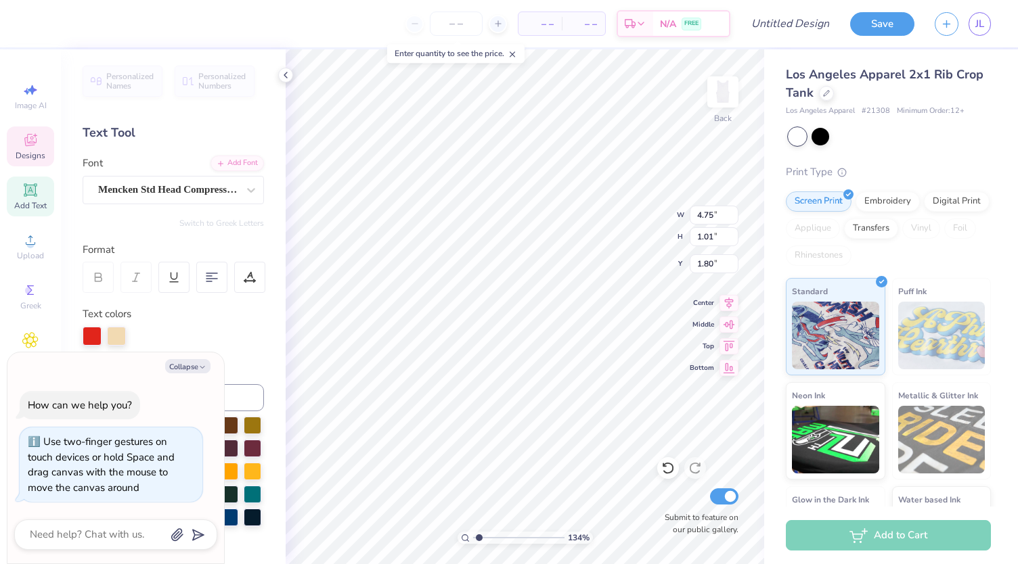
type textarea "x"
type textarea "SI"
type input "1.33895847996381"
type textarea "x"
type textarea "SIG"
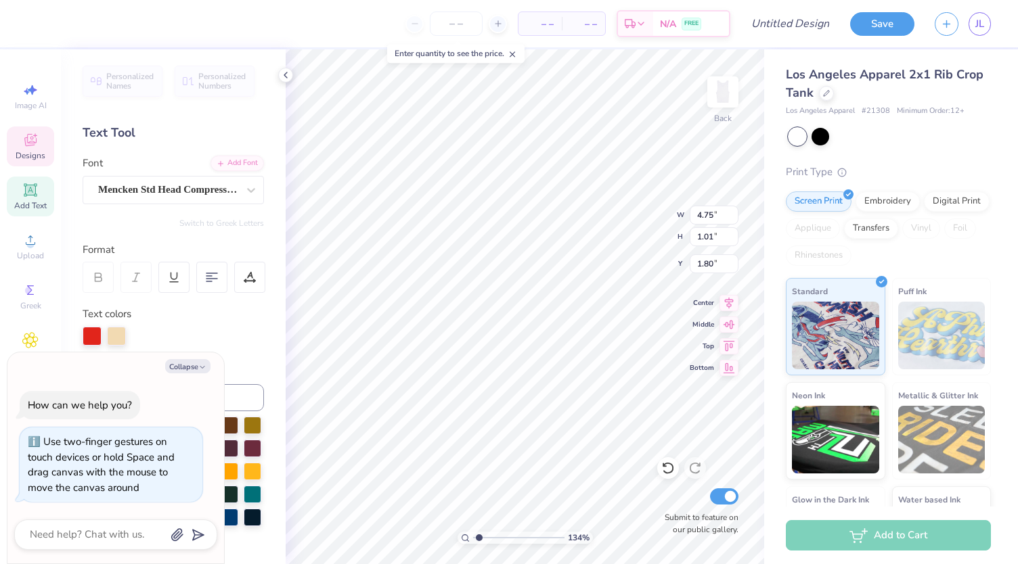
type input "1.33895847996381"
type textarea "x"
type textarea "SIG"
type input "1.33895847996381"
type textarea "x"
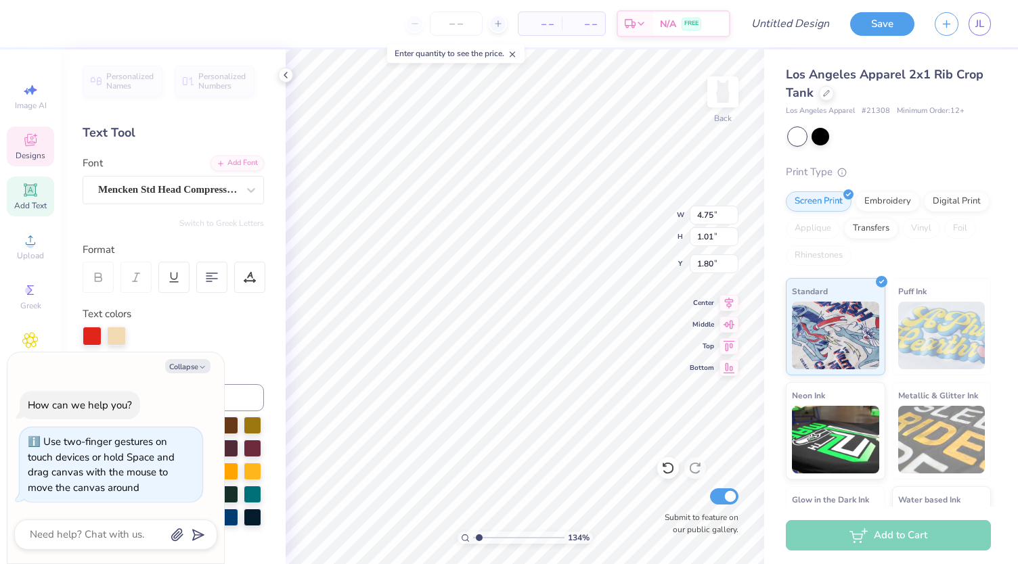
type textarea "SIG D"
type input "1.33895847996381"
type textarea "x"
type textarea "SIG DE"
type input "1.33895847996381"
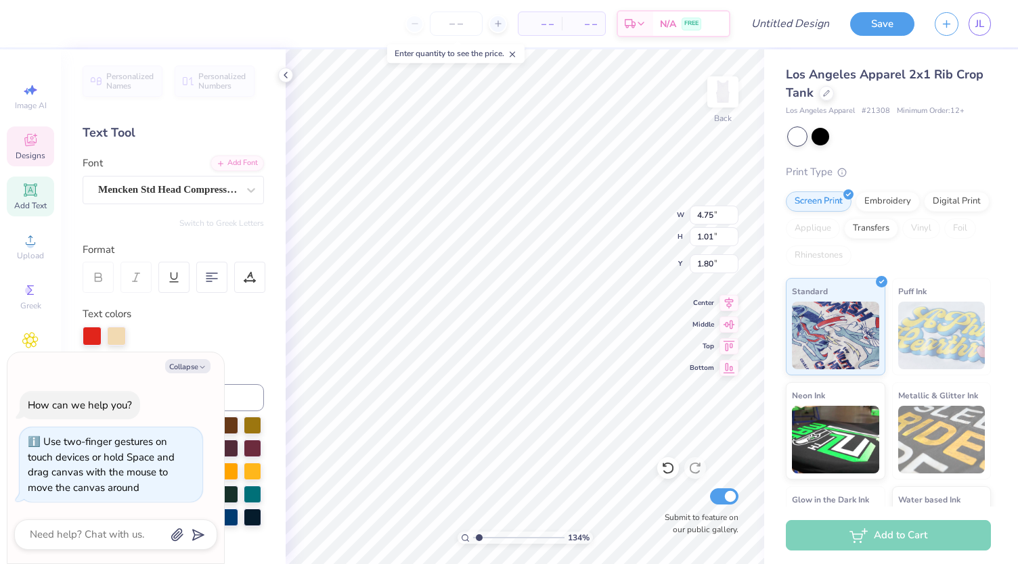
type textarea "x"
type textarea "SIG DEL"
type input "1.33895847996381"
type textarea "x"
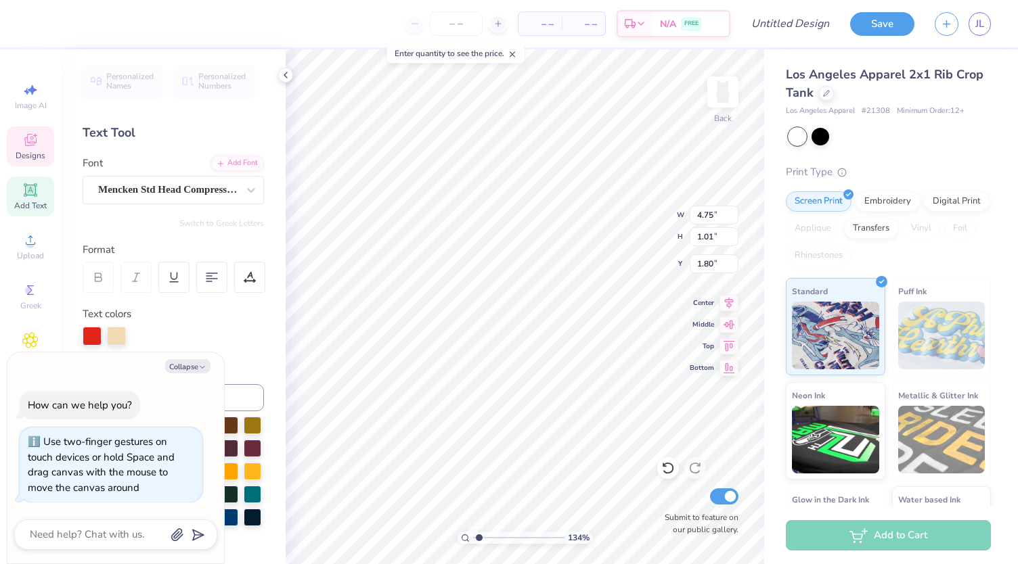
type textarea "SIG DELT"
type input "1.33895847996381"
type textarea "x"
type input "1.33895847996381"
type textarea "x"
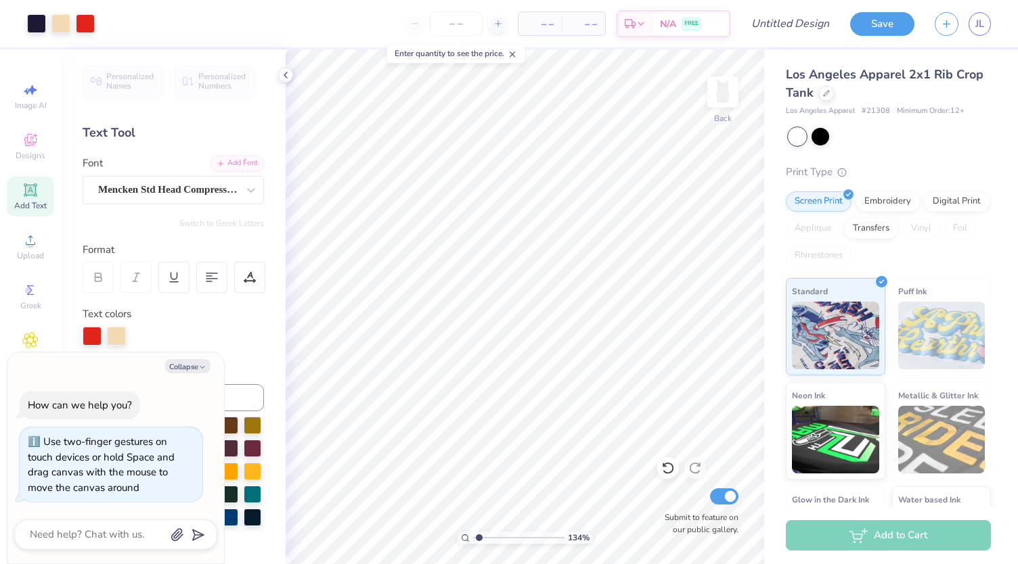
type input "1.33895847996381"
type textarea "x"
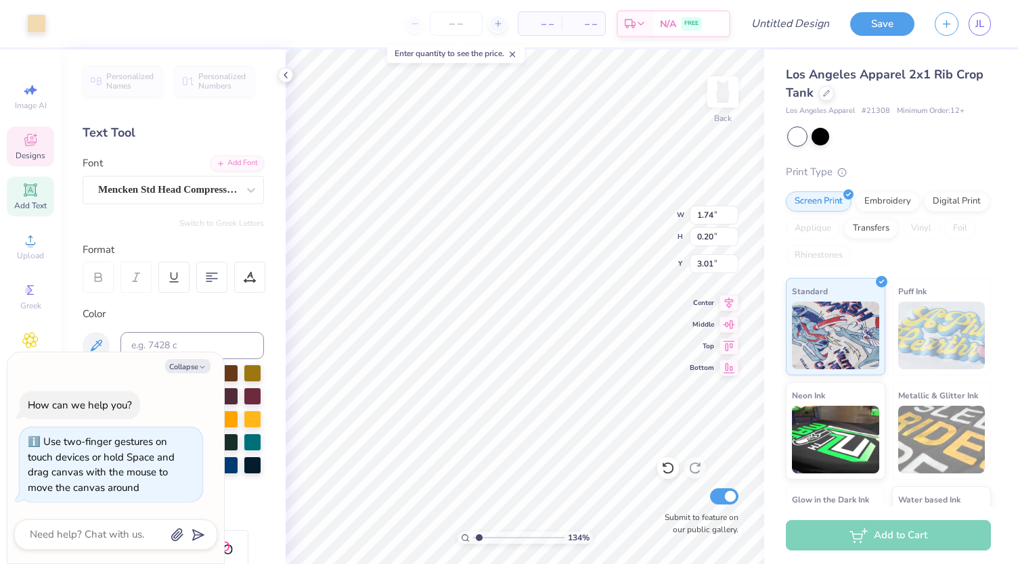
type input "1.33895847996381"
type textarea "x"
type input "1.33895847996381"
type textarea "x"
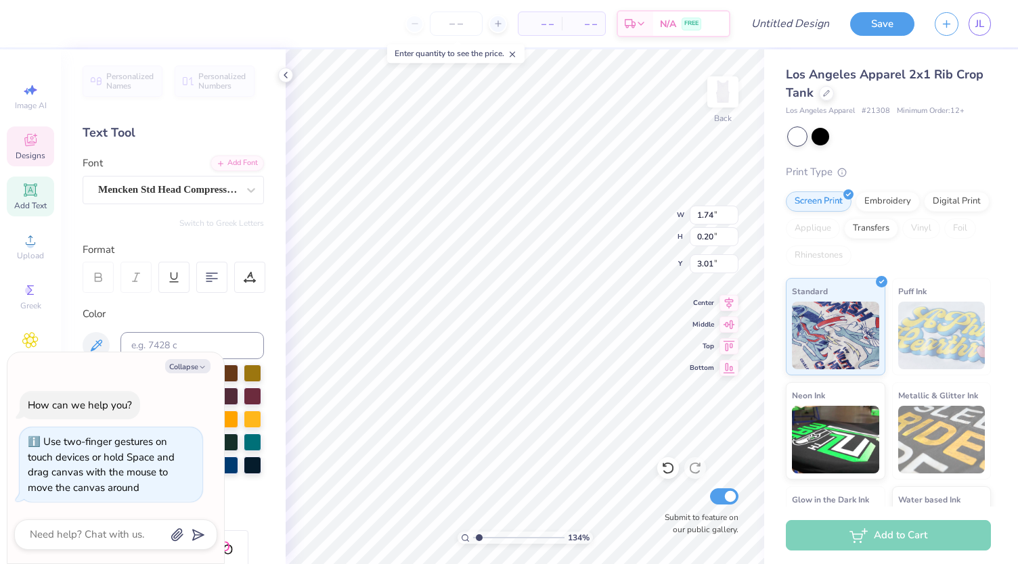
type textarea "FOUNDED ON A"
type input "1.33895847996381"
type textarea "x"
type textarea "FOUNDED ON A"
type input "1.33895847996381"
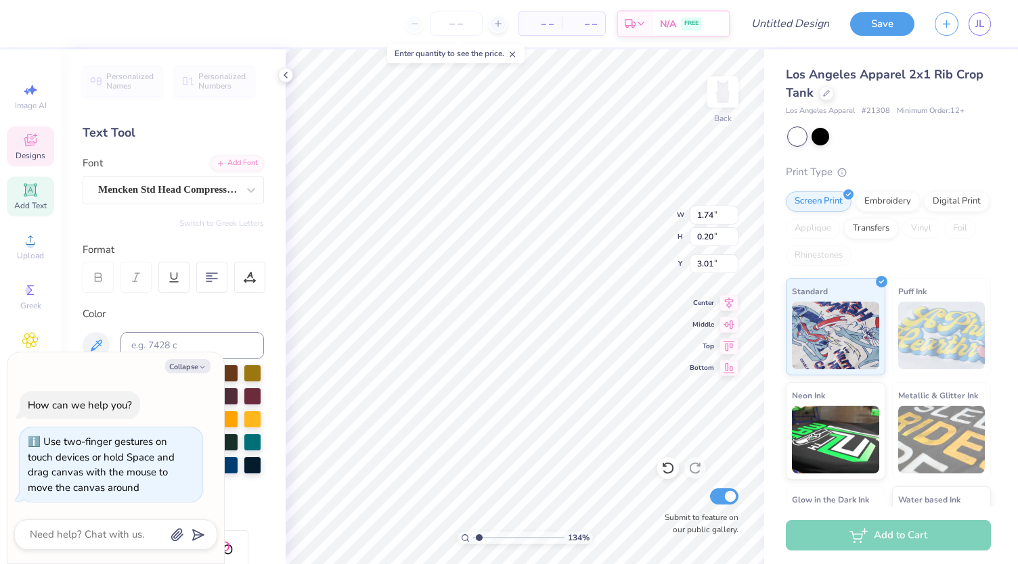
type textarea "x"
type textarea "FOUNDED ON"
type input "1.33895847996381"
type textarea "x"
type textarea "FOUNDED ON"
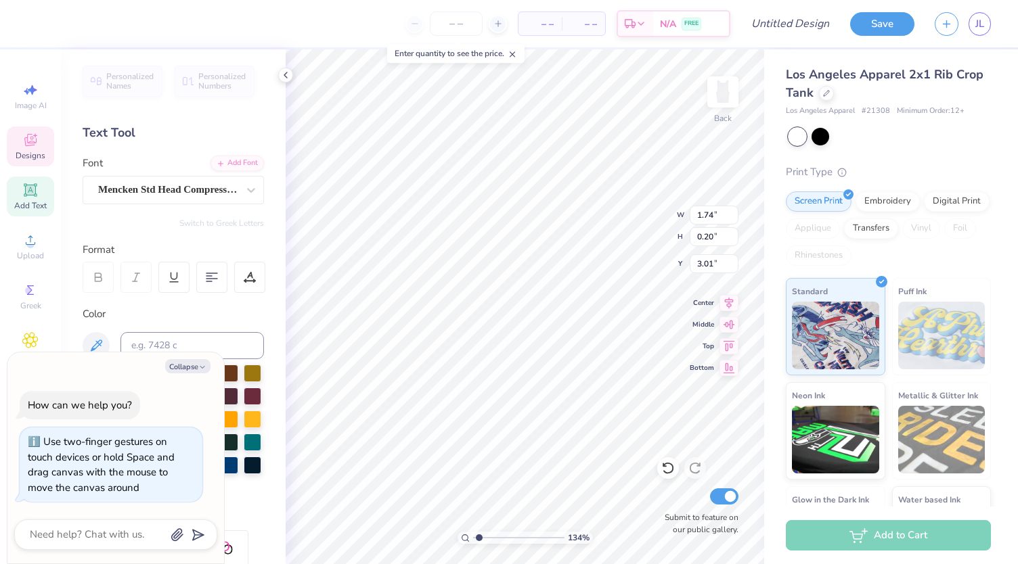
type input "1.33895847996381"
type textarea "x"
type textarea "FOUNDED O"
type input "1.33895847996381"
type textarea "x"
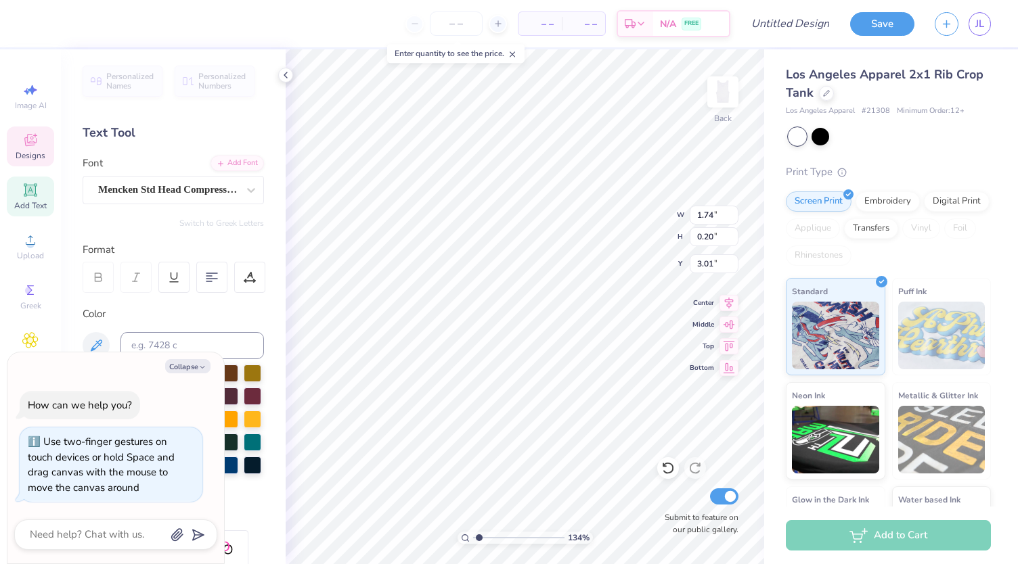
type textarea "FOUNDED"
type input "1.33895847996381"
type textarea "x"
type textarea "FOUNDED"
type input "1.33895847996381"
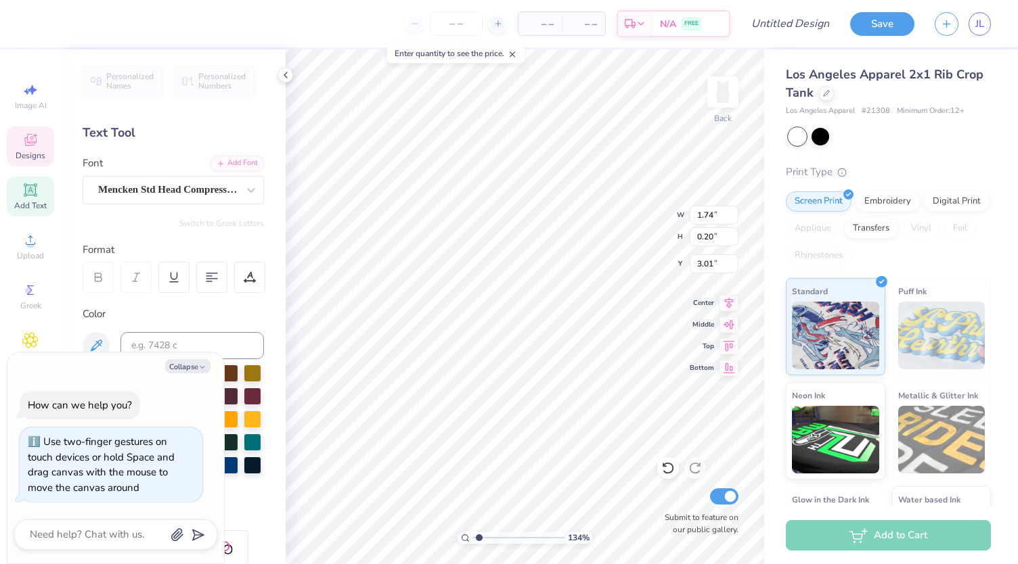
type textarea "x"
type input "1.33895847996381"
type textarea "x"
type textarea "FOUND"
type input "1.33895847996381"
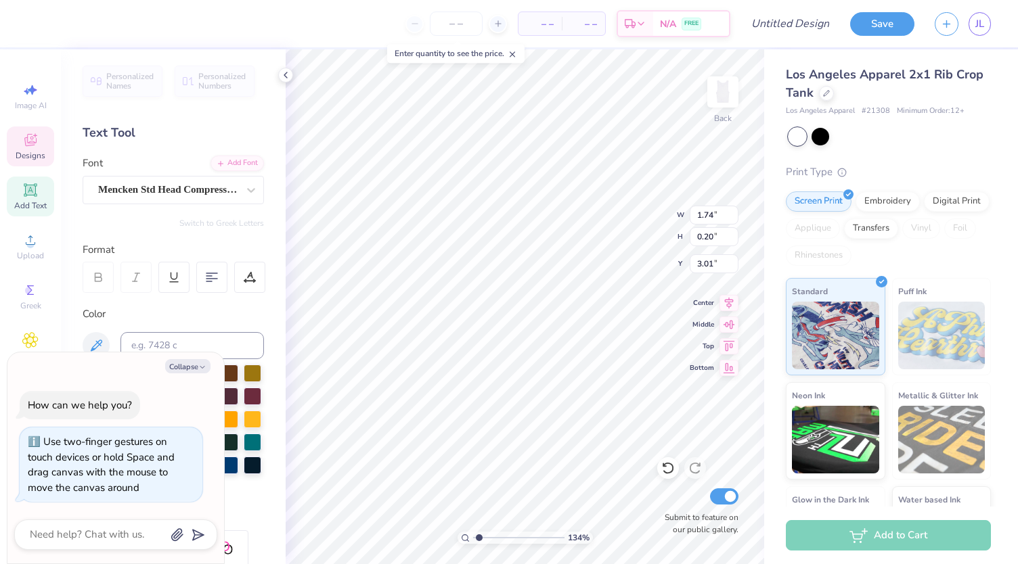
type textarea "x"
type textarea "FOUN"
type input "1.33895847996381"
type textarea "x"
type textarea "FOU"
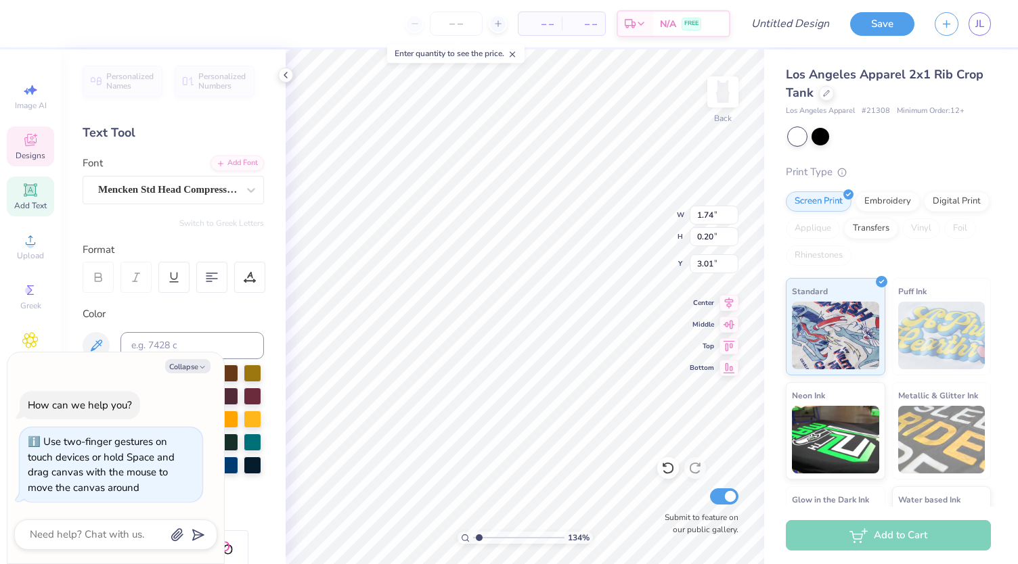
type input "1.33895847996381"
type textarea "x"
type input "1.33895847996381"
type textarea "x"
type textarea "FO"
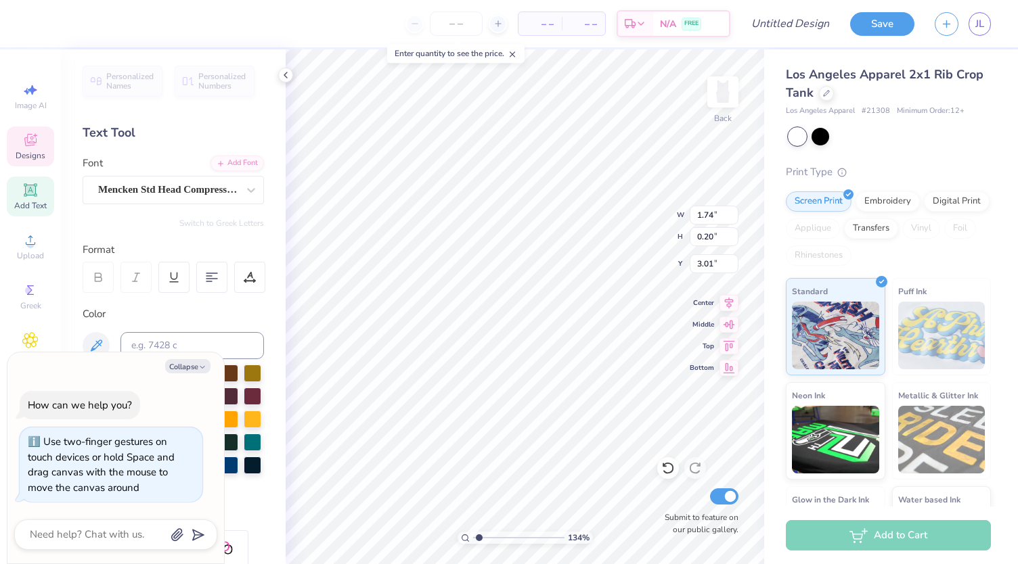
type input "1.33895847996381"
type textarea "x"
type textarea "F"
type input "1.33895847996381"
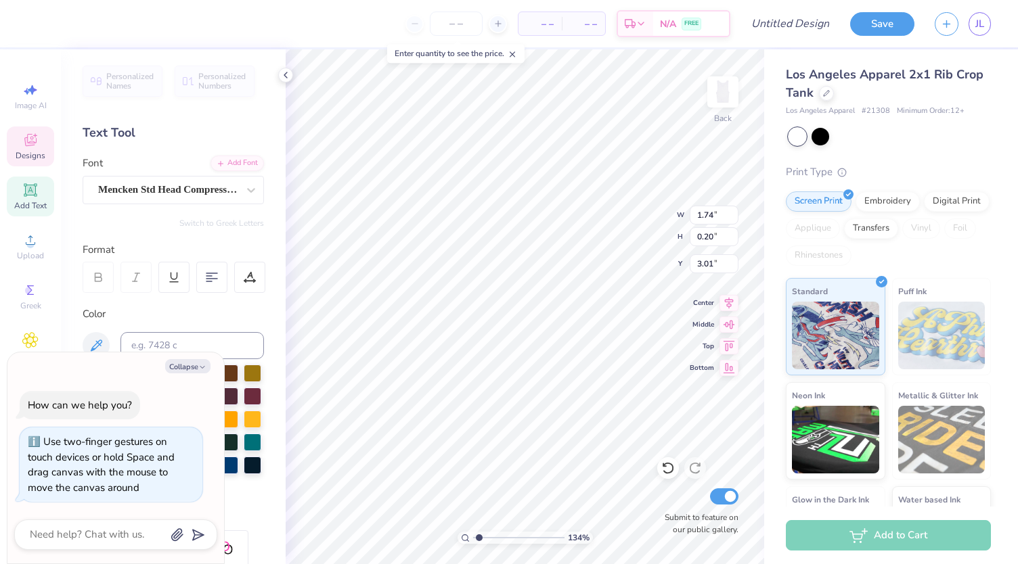
type textarea "x"
type input "1.33895847996381"
type textarea "x"
type textarea "d"
type input "1.33895847996381"
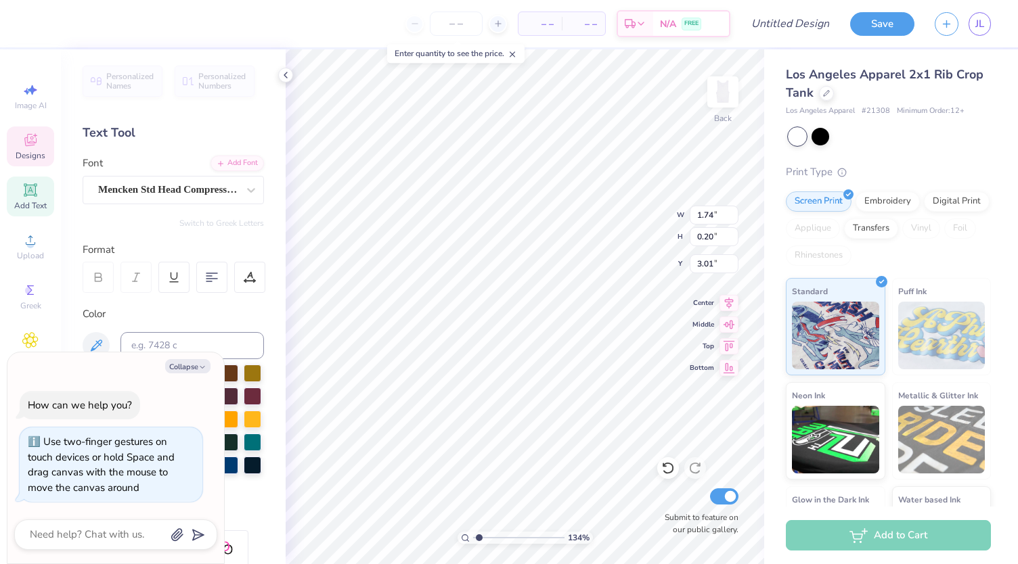
type textarea "x"
type textarea "dE"
type input "1.33895847996381"
type textarea "x"
type textarea "dER"
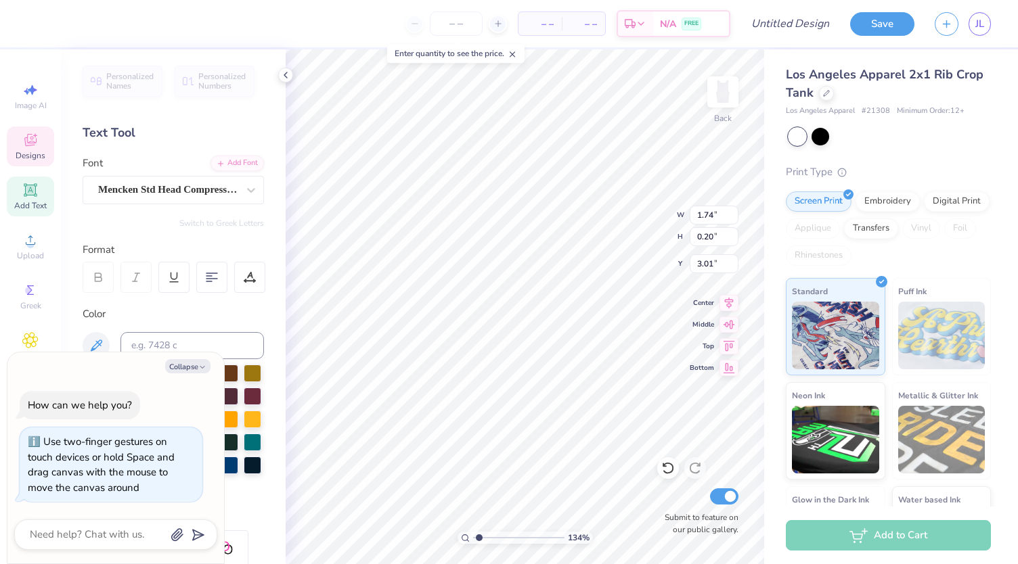
type input "1.33895847996381"
type textarea "x"
type input "1.33895847996381"
type textarea "x"
type textarea "d"
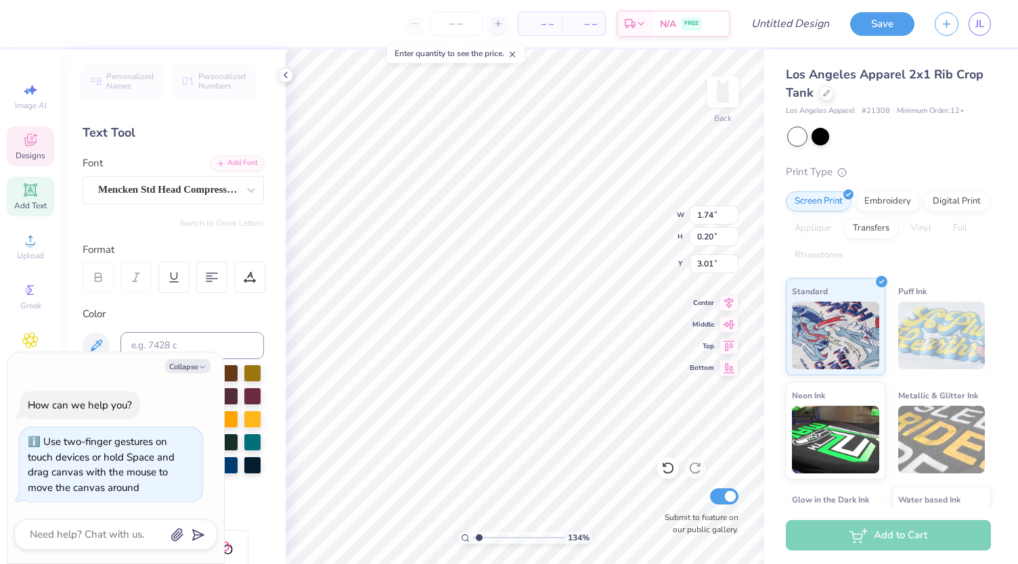
type input "1.33895847996381"
type textarea "x"
type input "1.33895847996381"
type textarea "x"
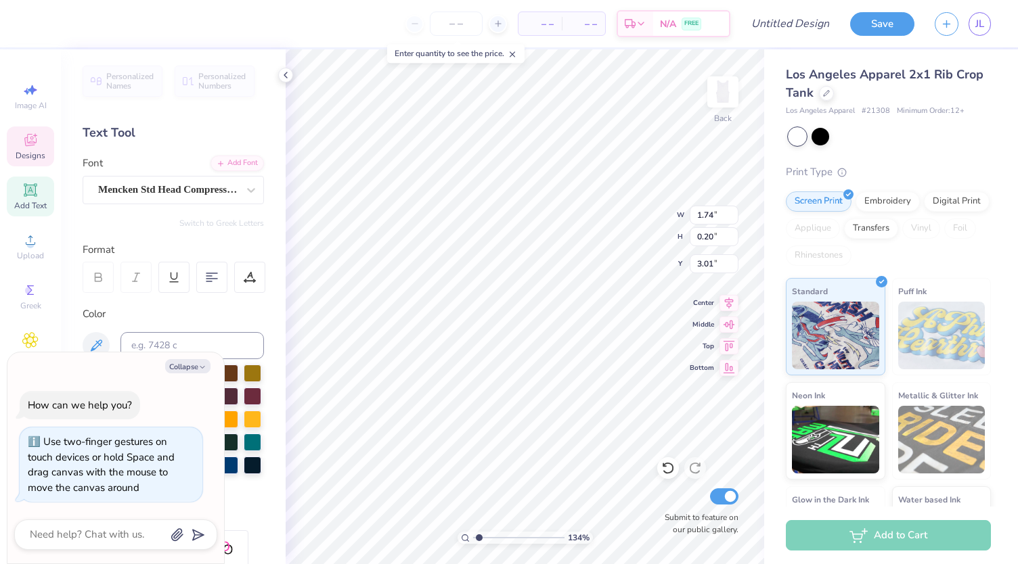
type textarea "D"
type input "1.33895847996381"
type textarea "x"
type input "1.33895847996381"
type textarea "x"
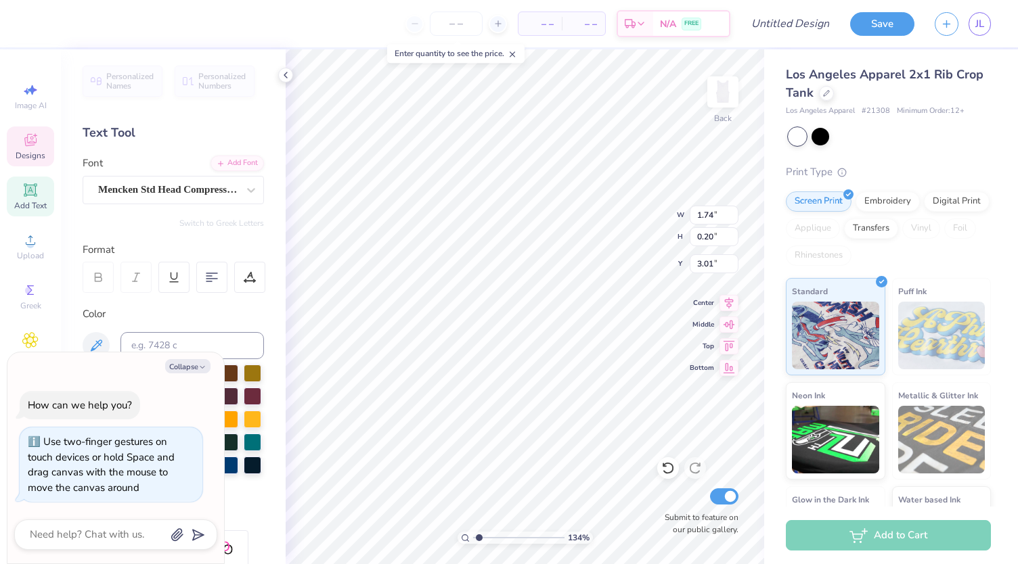
scroll to position [10, 1]
type textarea "DET"
type input "1.33895847996381"
type textarea "x"
type input "1.33895847996381"
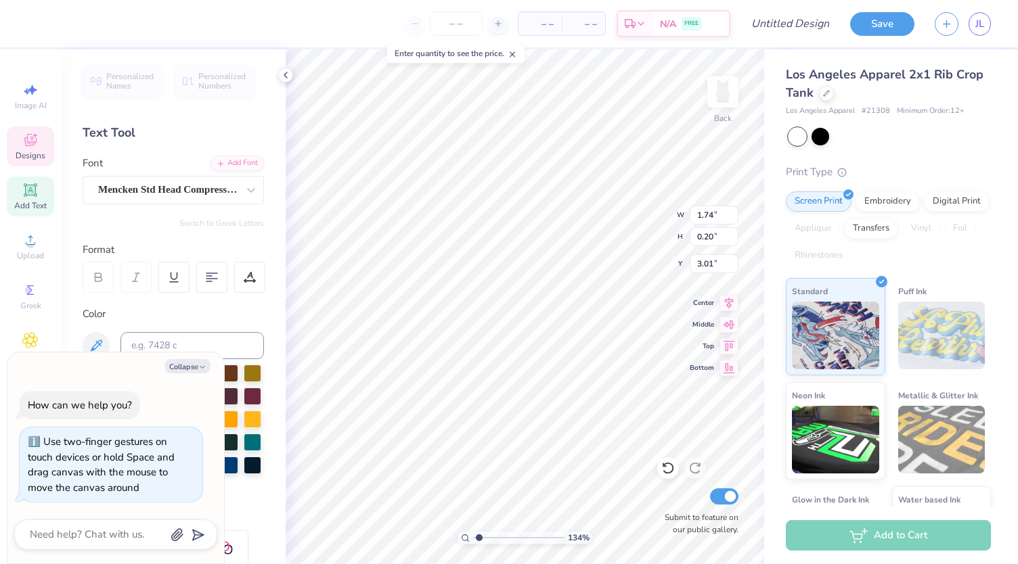
type textarea "x"
type textarea "DE"
type input "1.33895847996381"
type textarea "x"
type textarea "DER"
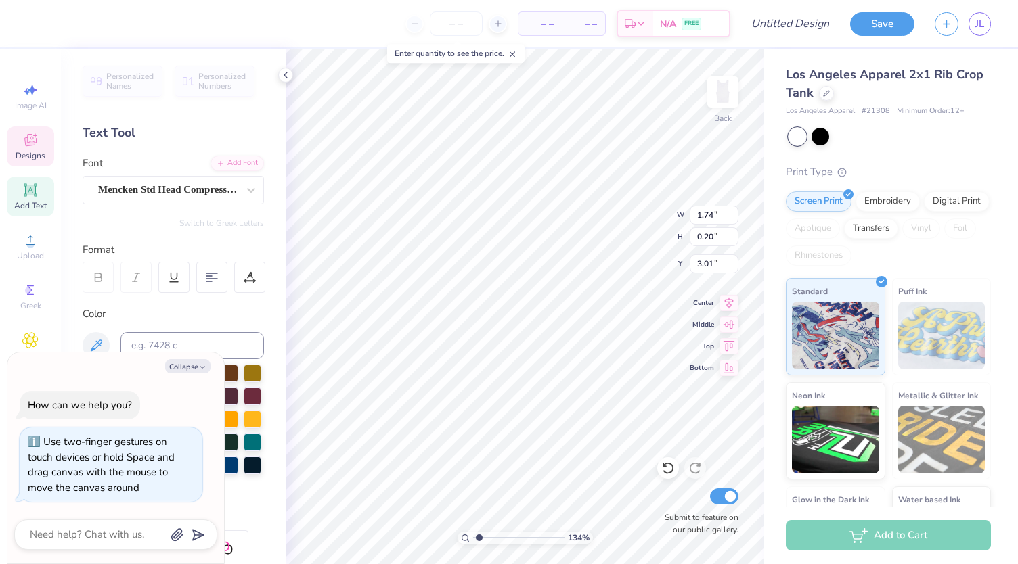
type input "1.33895847996381"
type textarea "x"
type textarea "DERB"
type input "1.33895847996381"
type textarea "x"
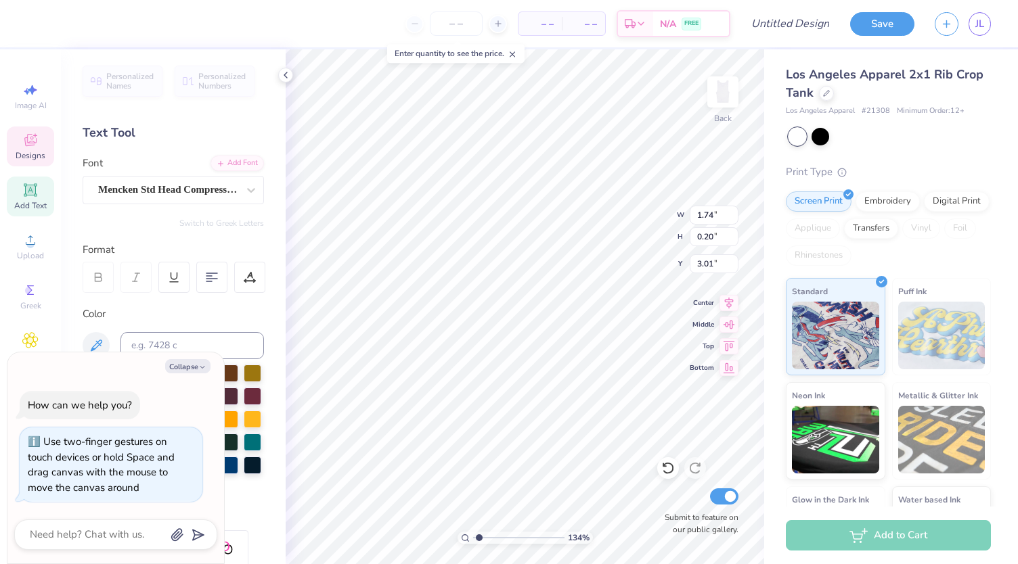
type textarea "DERBY"
type input "1.33895847996381"
type textarea "x"
type textarea "DERBY D"
type input "1.33895847996381"
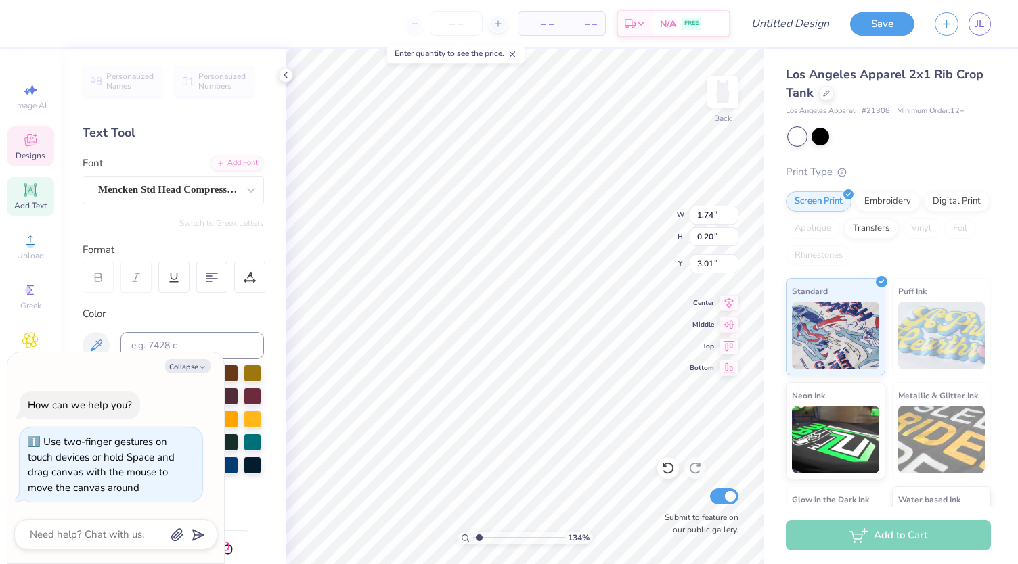
type textarea "x"
type input "1.33895847996381"
click at [198, 372] on button "Collapse" at bounding box center [187, 366] width 45 height 14
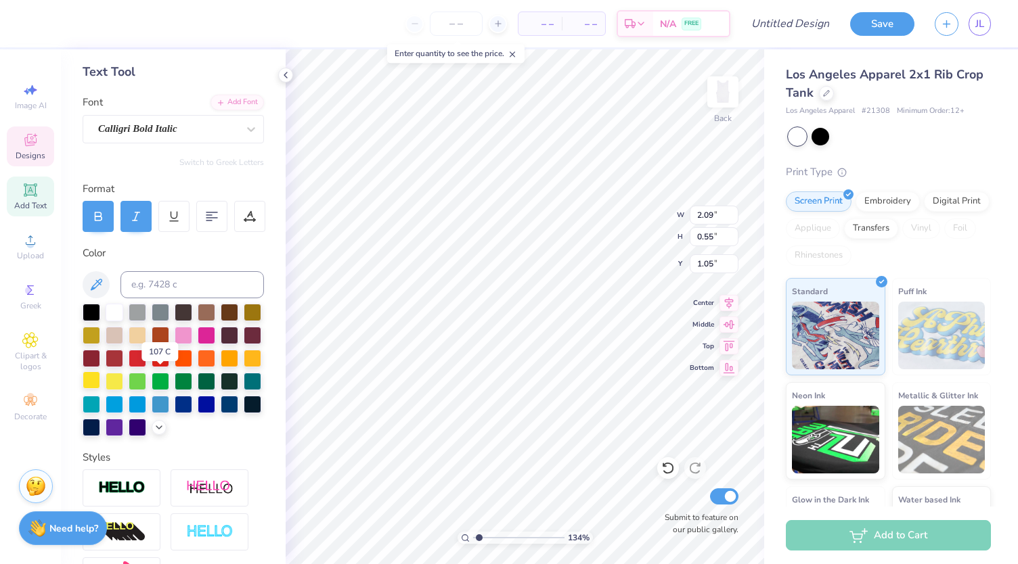
scroll to position [63, 0]
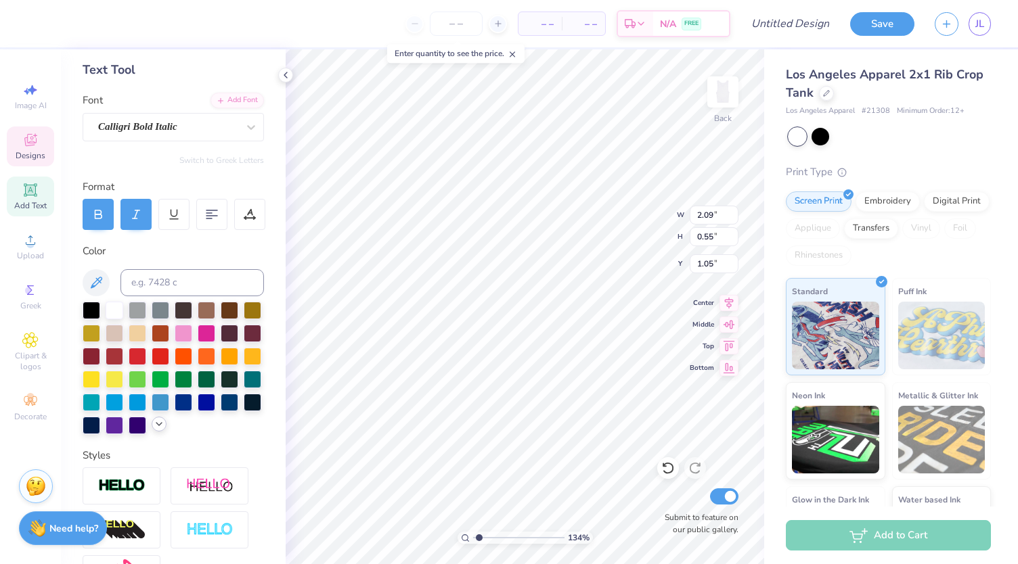
click at [154, 430] on icon at bounding box center [159, 424] width 11 height 11
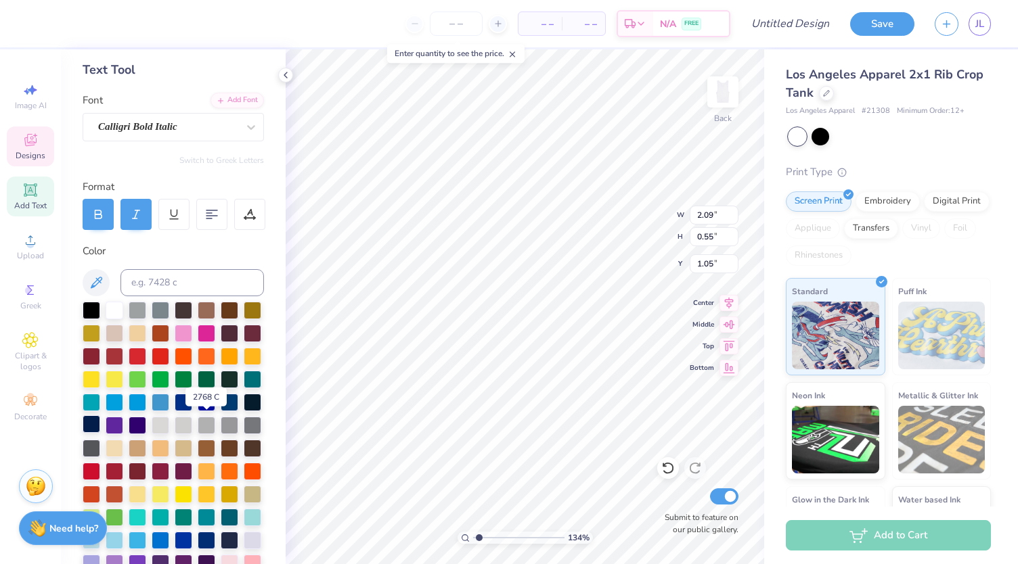
scroll to position [96, 0]
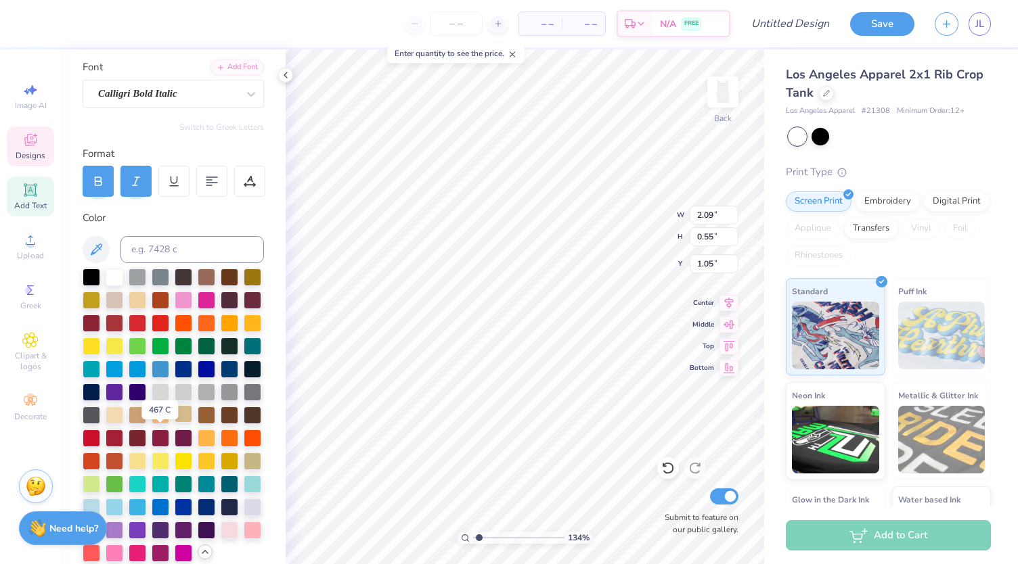
click at [175, 423] on div at bounding box center [184, 414] width 18 height 18
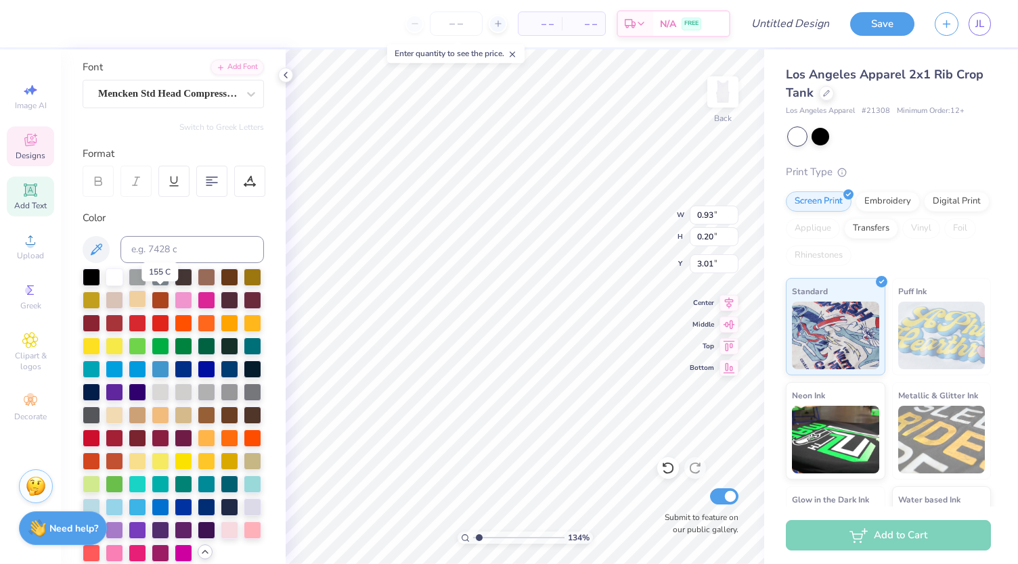
click at [146, 297] on div at bounding box center [138, 299] width 18 height 18
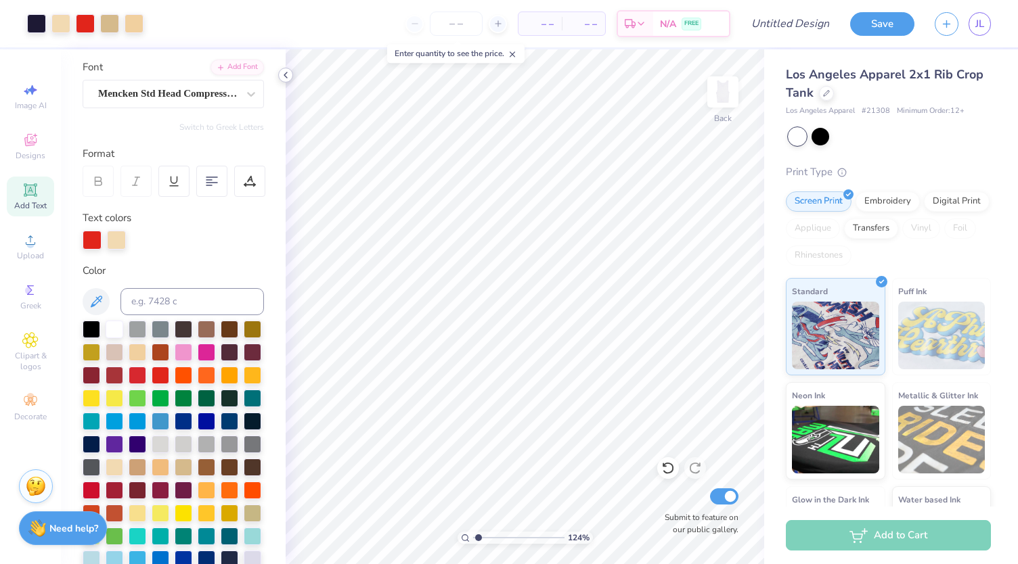
click at [286, 74] on polyline at bounding box center [285, 74] width 3 height 5
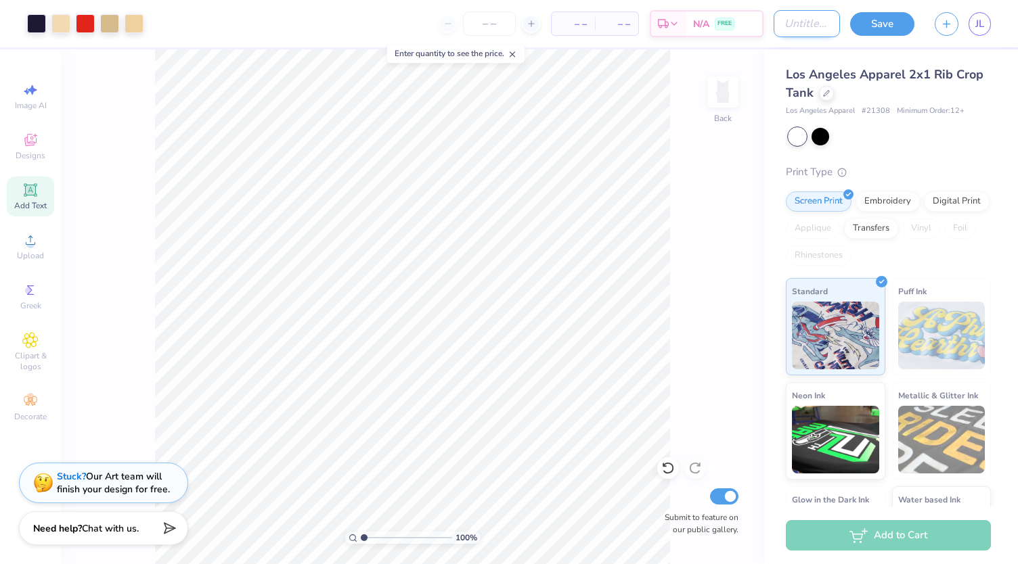
click at [780, 21] on input "Design Title" at bounding box center [806, 23] width 66 height 27
click at [900, 22] on button "Save" at bounding box center [882, 22] width 64 height 24
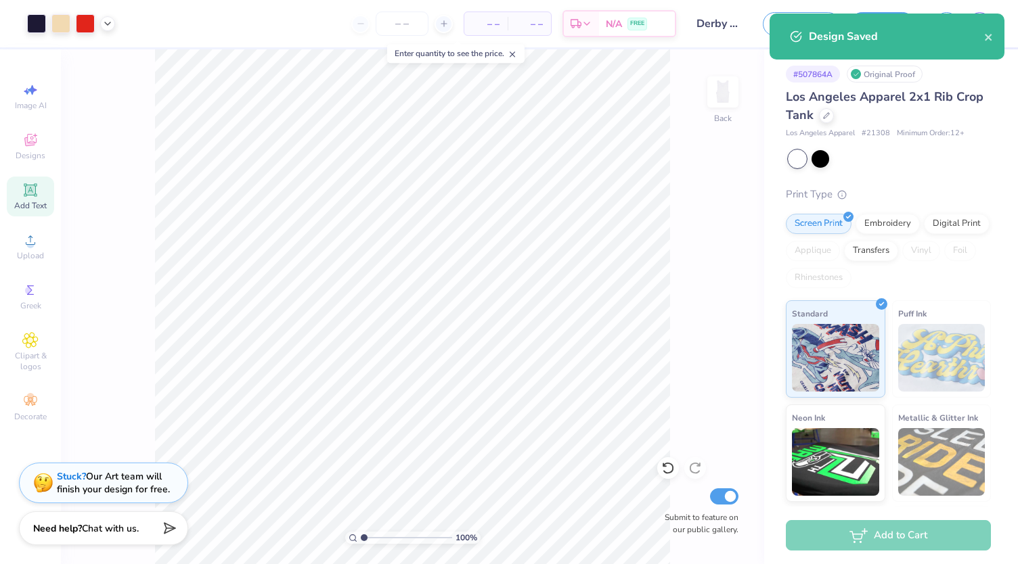
click at [997, 37] on div "Design Saved" at bounding box center [886, 37] width 235 height 46
click at [993, 42] on icon "close" at bounding box center [988, 37] width 9 height 11
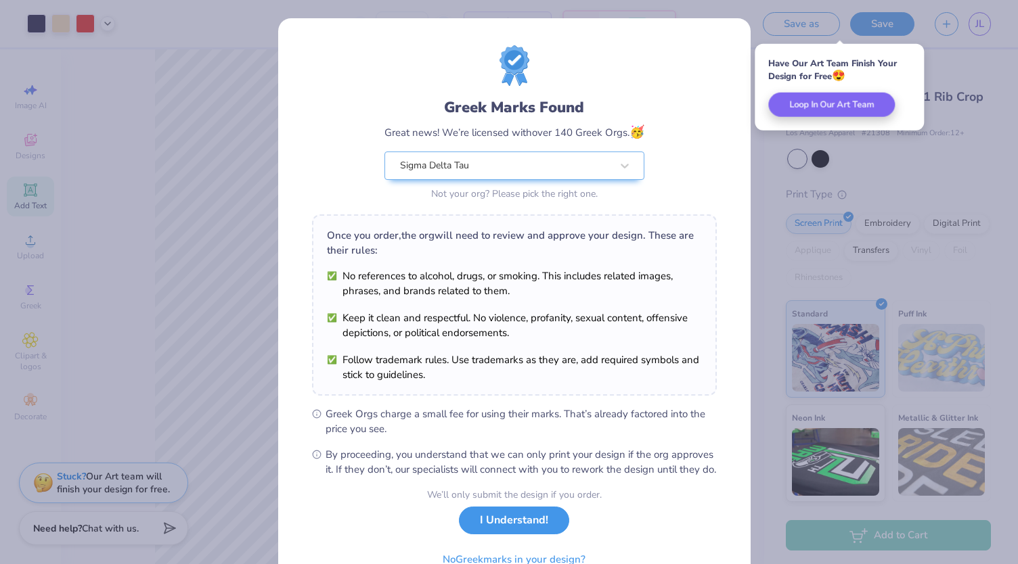
click at [501, 535] on button "I Understand!" at bounding box center [514, 521] width 110 height 28
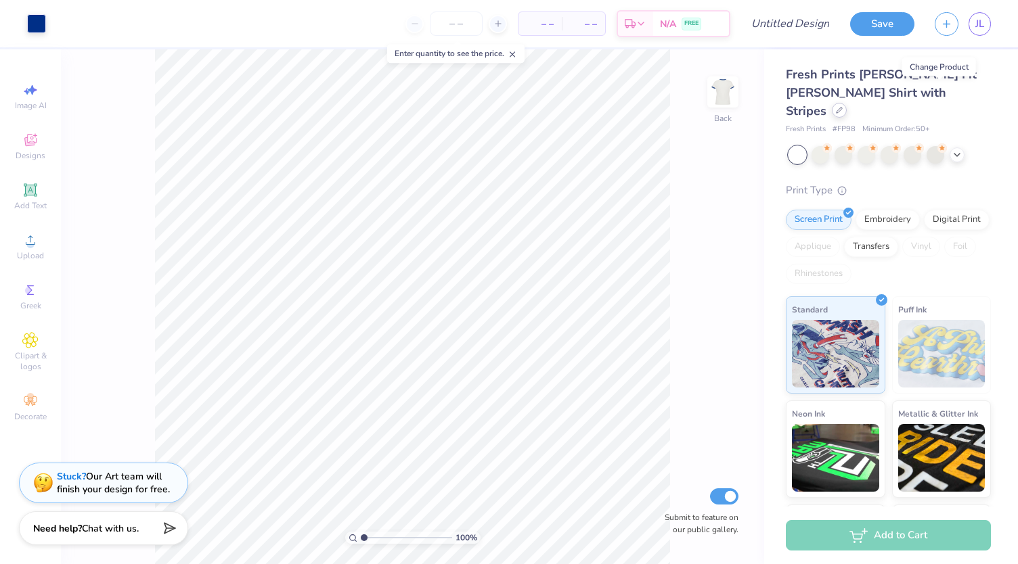
click at [847, 103] on div at bounding box center [839, 110] width 15 height 15
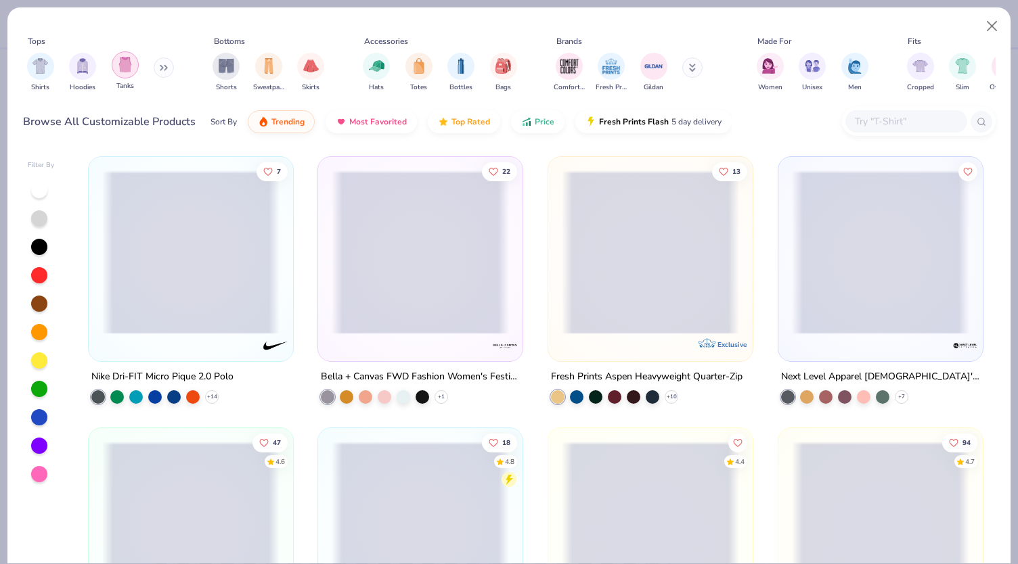
click at [127, 66] on img "filter for Tanks" at bounding box center [125, 65] width 15 height 16
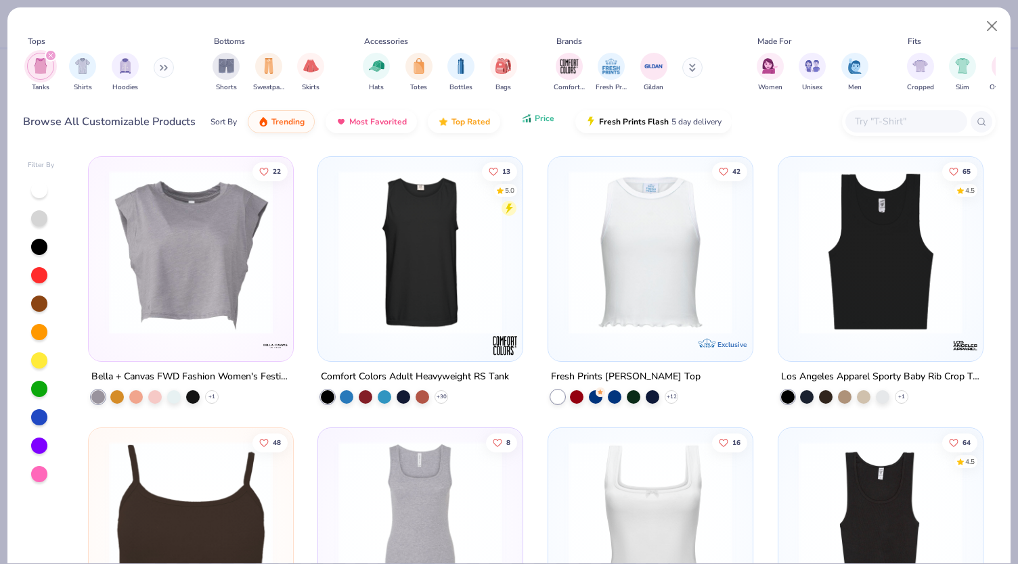
click at [546, 120] on span "Price" at bounding box center [545, 118] width 20 height 11
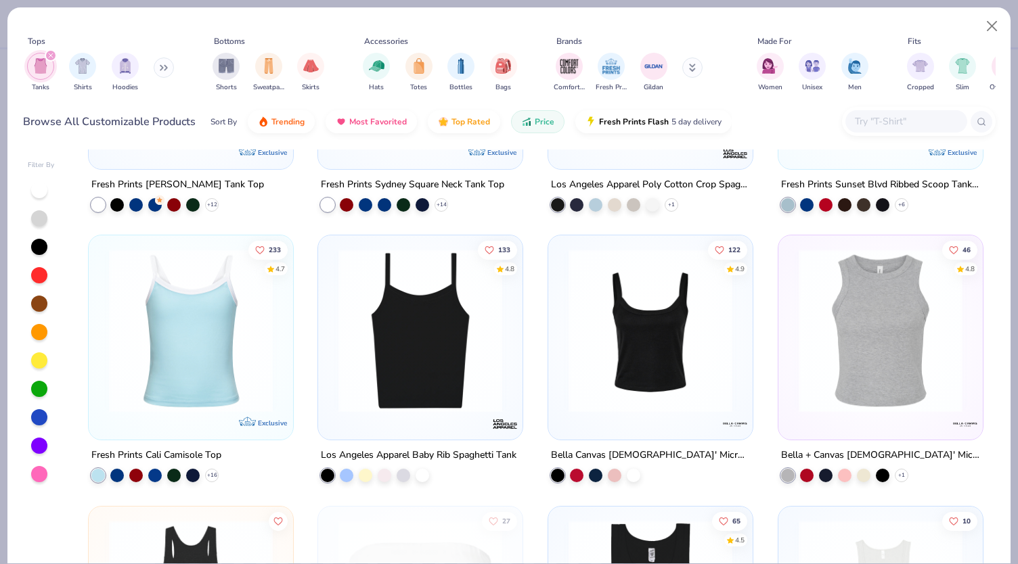
scroll to position [1828, 0]
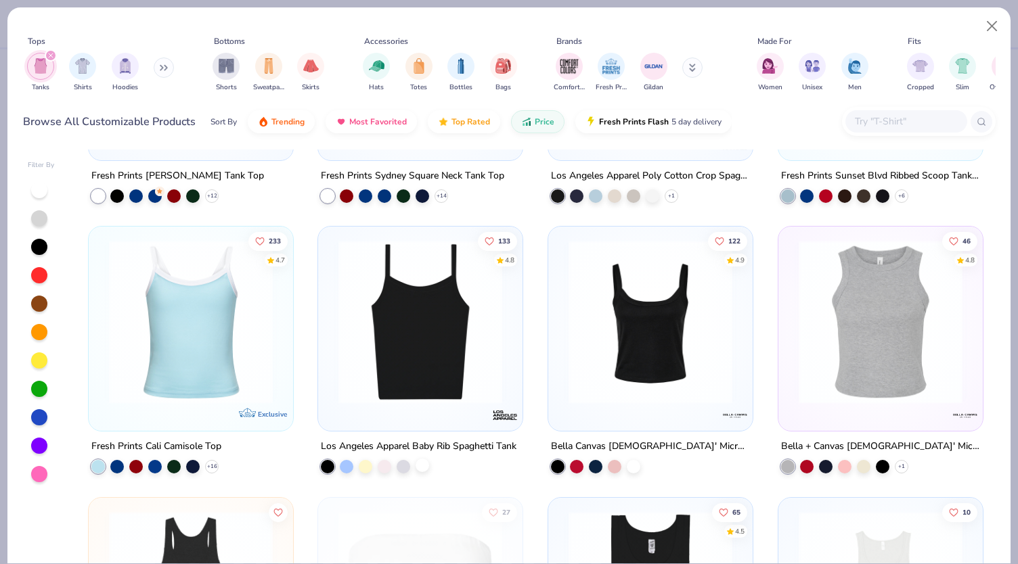
click at [418, 466] on div at bounding box center [422, 466] width 14 height 14
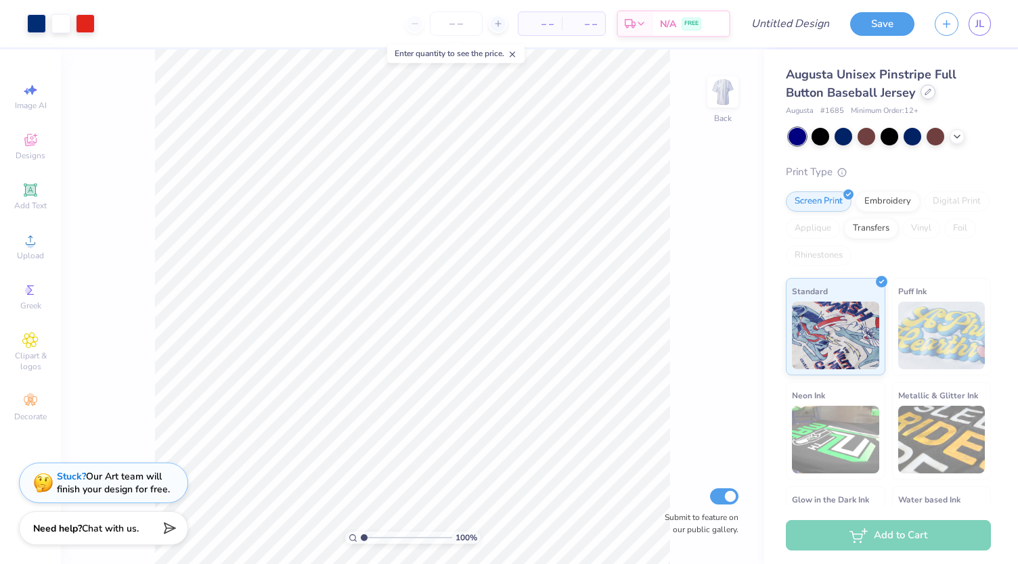
click at [923, 93] on div at bounding box center [927, 92] width 15 height 15
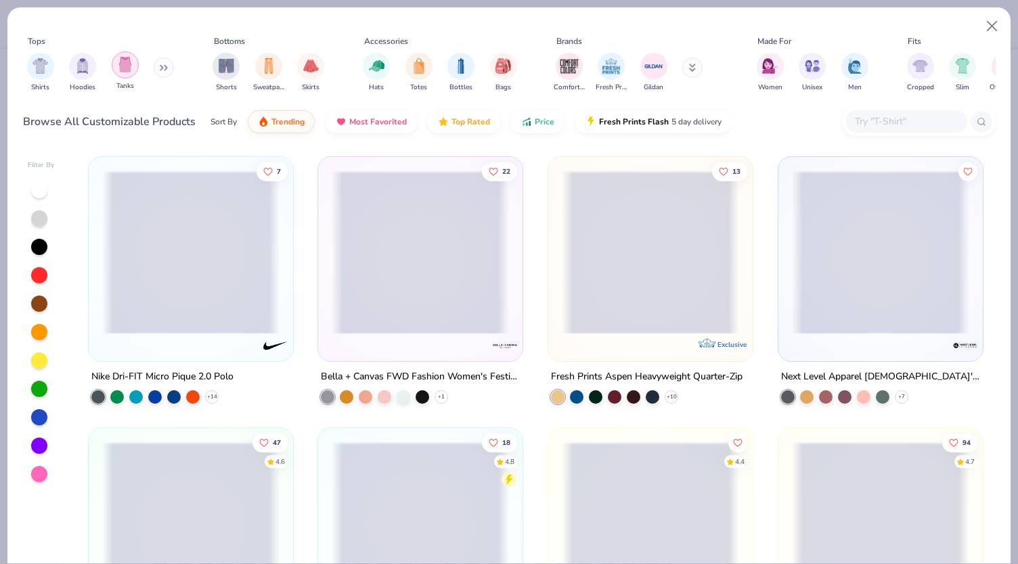
click at [130, 68] on img "filter for Tanks" at bounding box center [125, 65] width 15 height 16
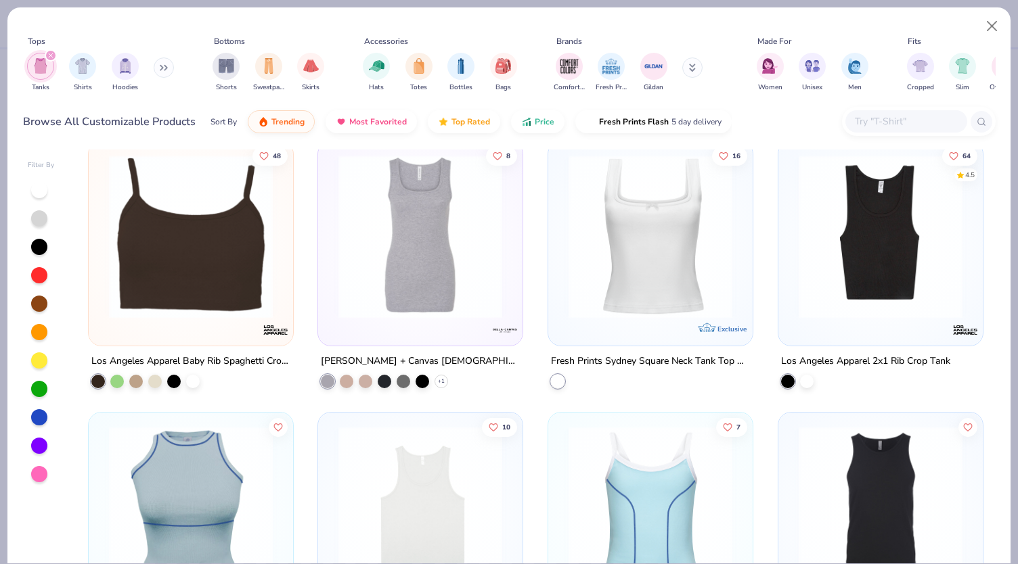
scroll to position [288, 0]
click at [651, 282] on img at bounding box center [650, 236] width 177 height 164
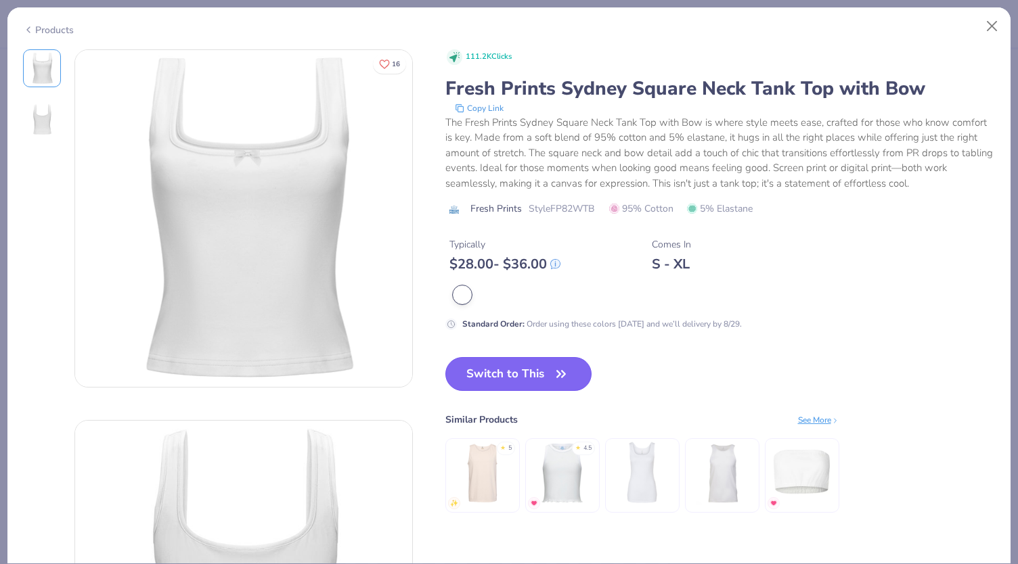
click at [536, 371] on button "Switch to This" at bounding box center [518, 374] width 147 height 34
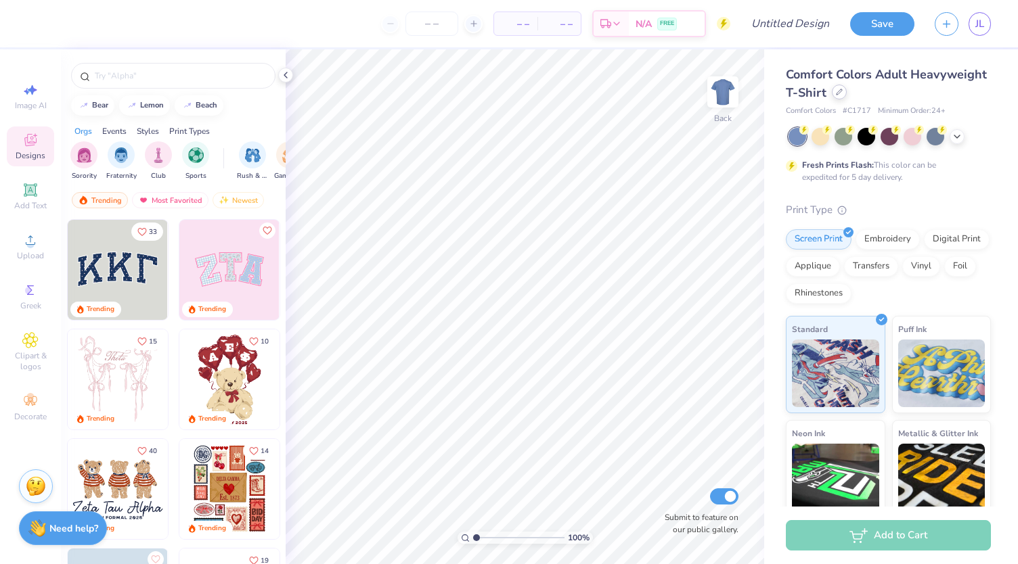
click at [842, 91] on icon at bounding box center [839, 92] width 7 height 7
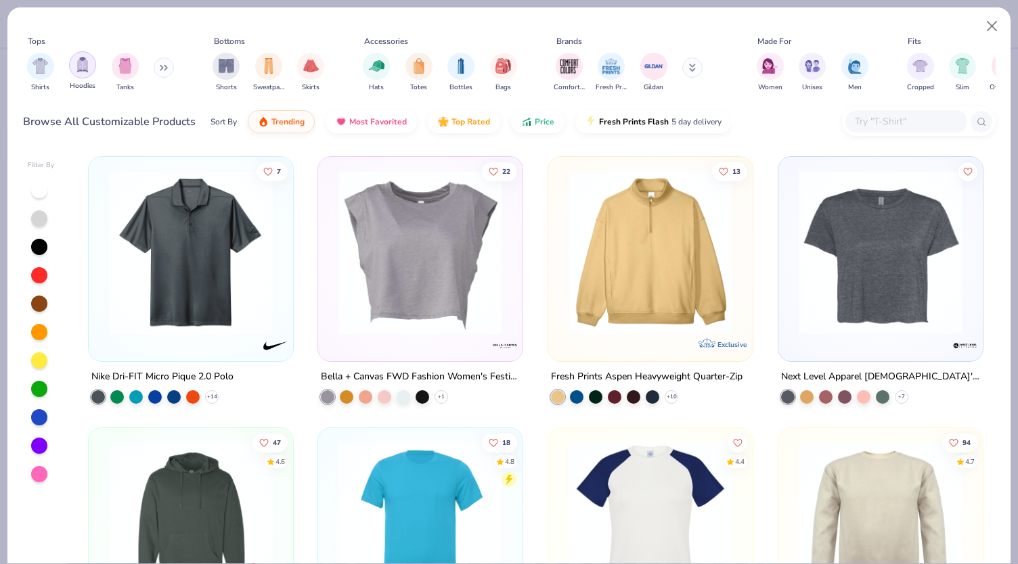
click at [81, 70] on img "filter for Hoodies" at bounding box center [82, 65] width 15 height 16
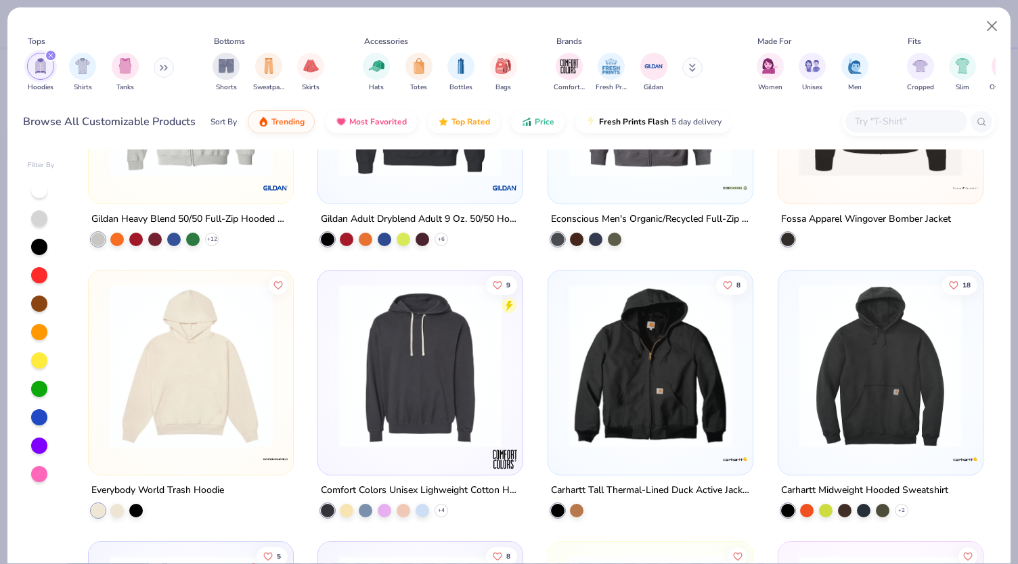
scroll to position [1261, 0]
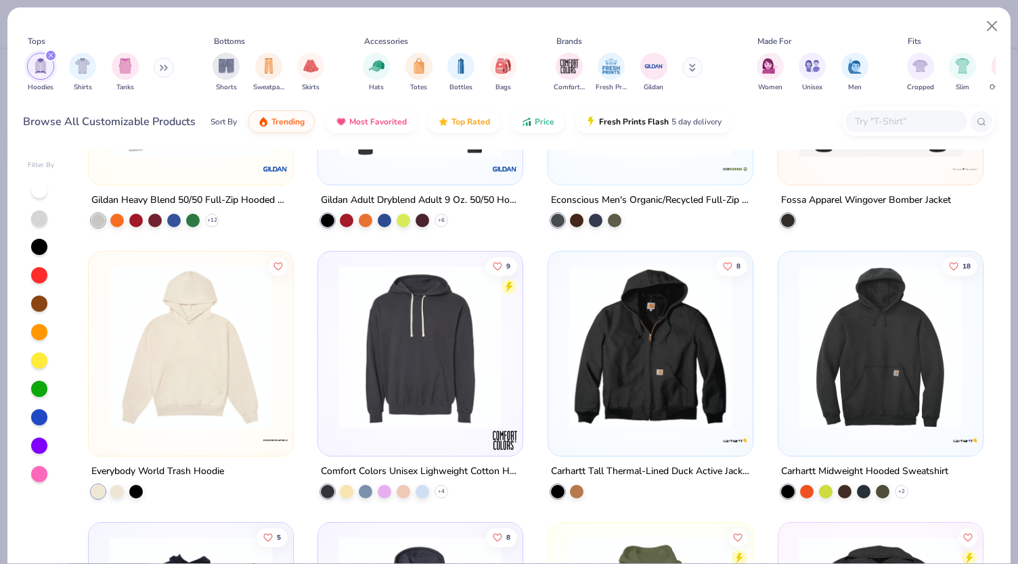
click at [162, 70] on icon at bounding box center [164, 67] width 8 height 7
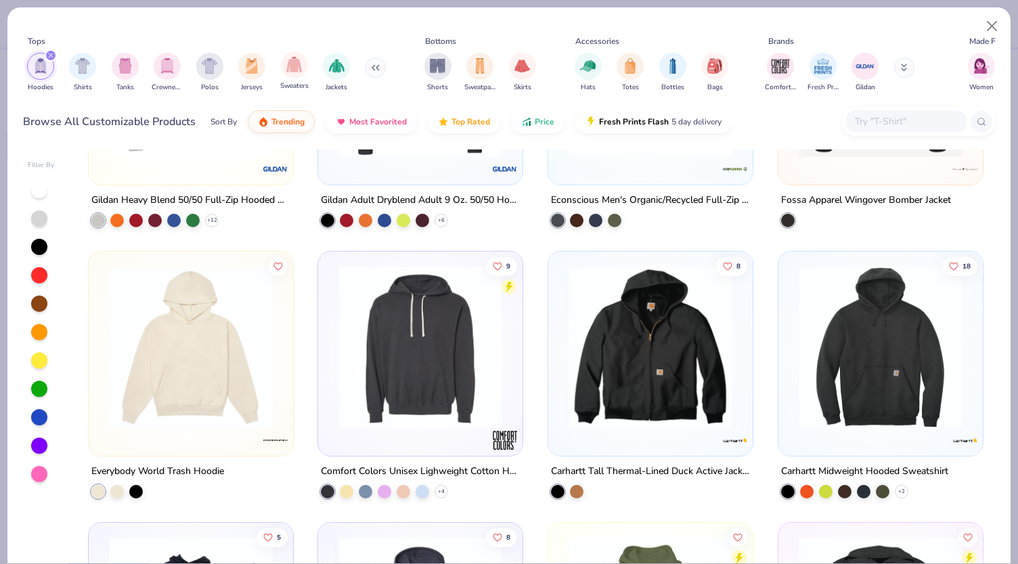
click at [280, 68] on div "Sweaters" at bounding box center [294, 71] width 28 height 40
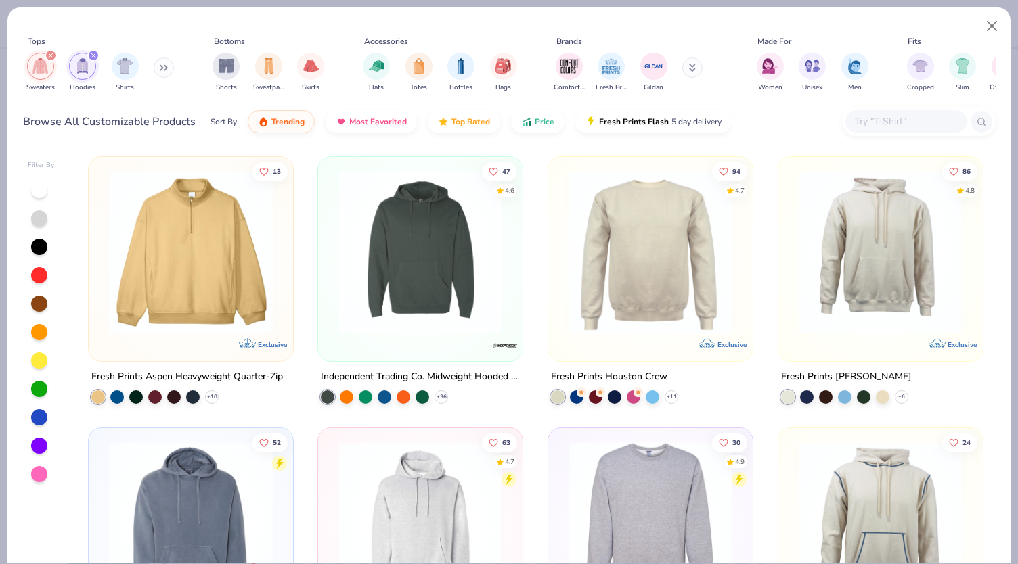
click at [95, 53] on icon "filter for Hoodies" at bounding box center [93, 55] width 5 height 5
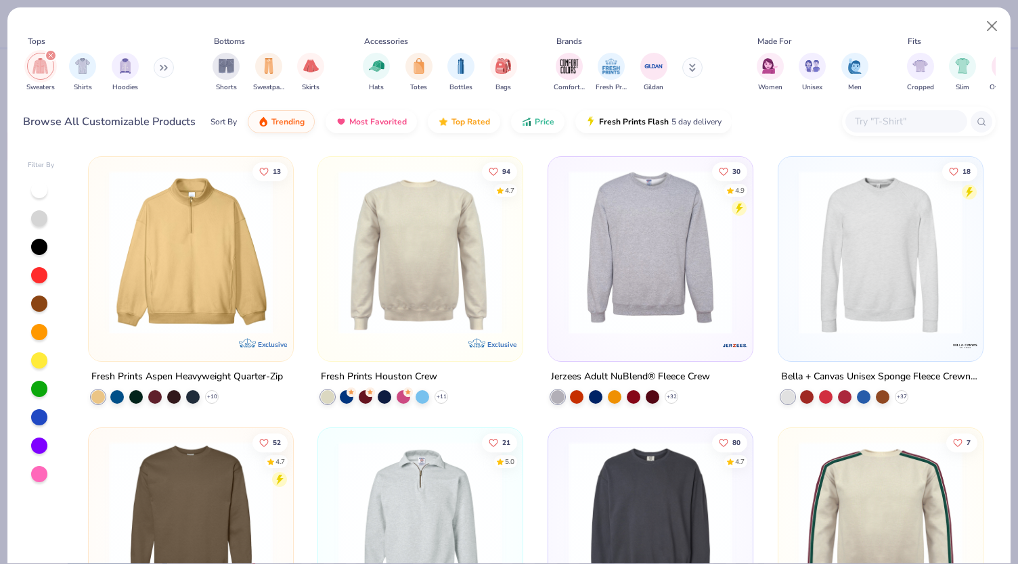
click at [657, 302] on div at bounding box center [827, 253] width 531 height 164
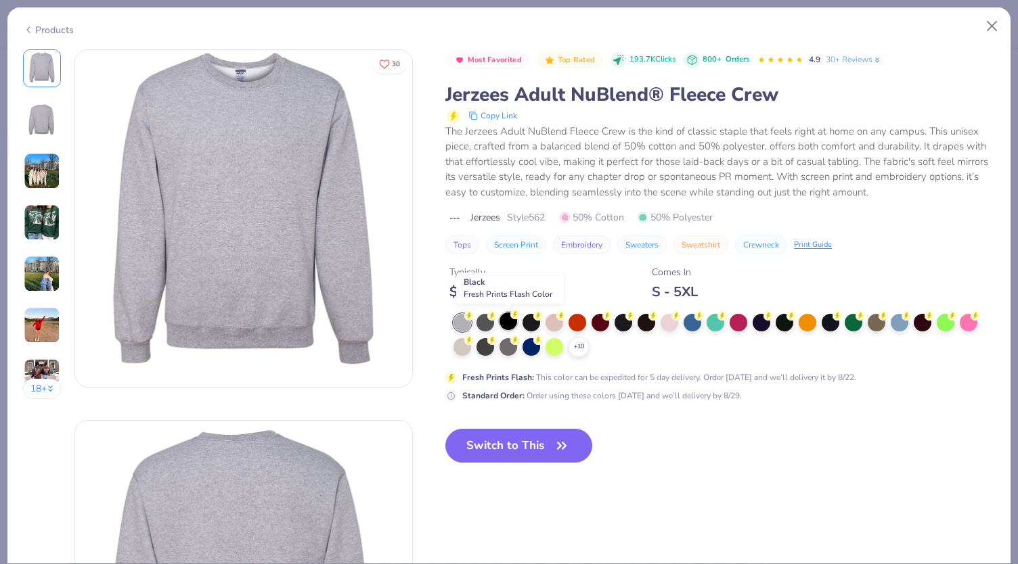
click at [508, 323] on div at bounding box center [508, 322] width 18 height 18
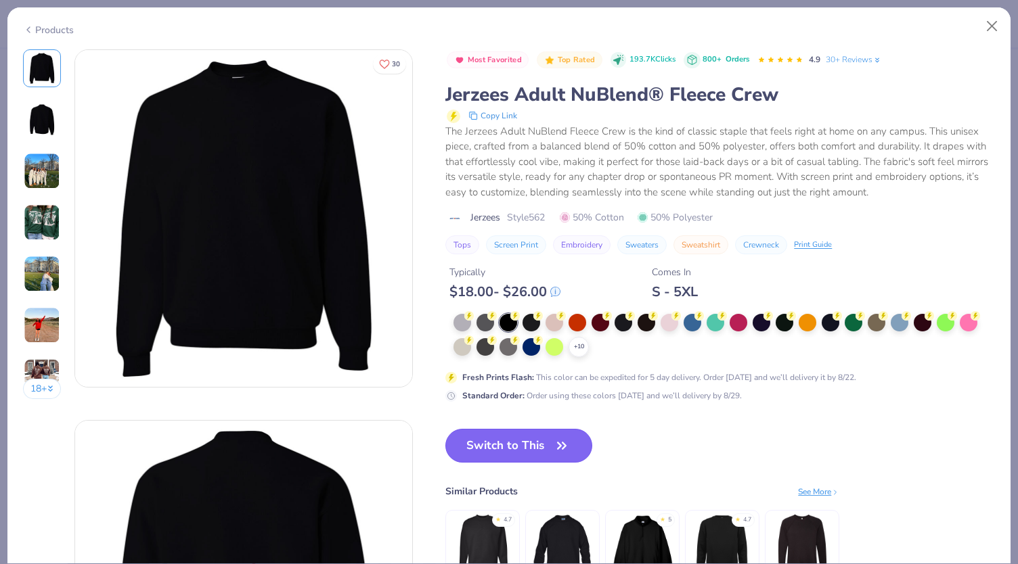
click at [508, 445] on button "Switch to This" at bounding box center [518, 446] width 147 height 34
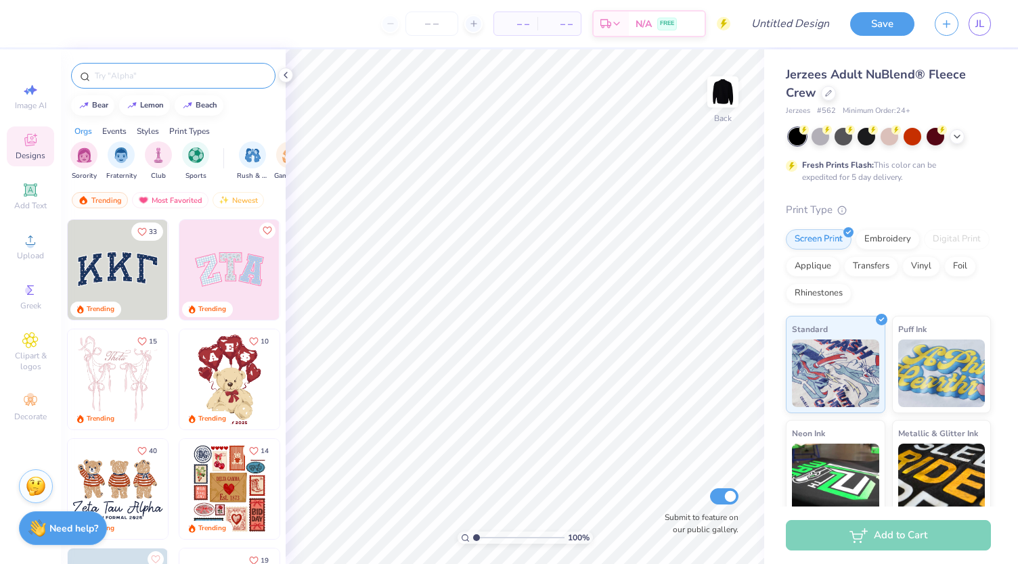
click at [148, 72] on input "text" at bounding box center [179, 76] width 173 height 14
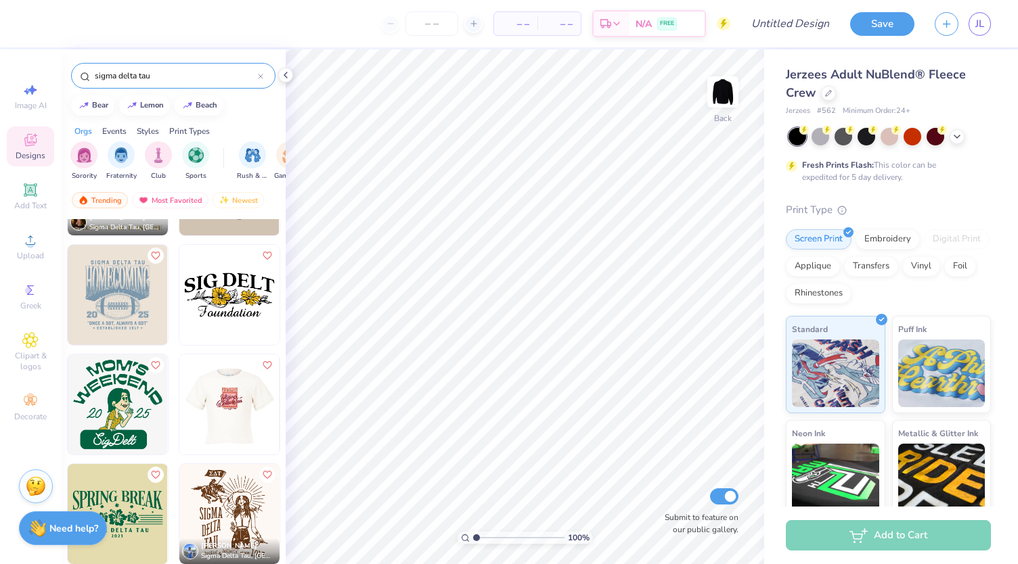
scroll to position [3155, 0]
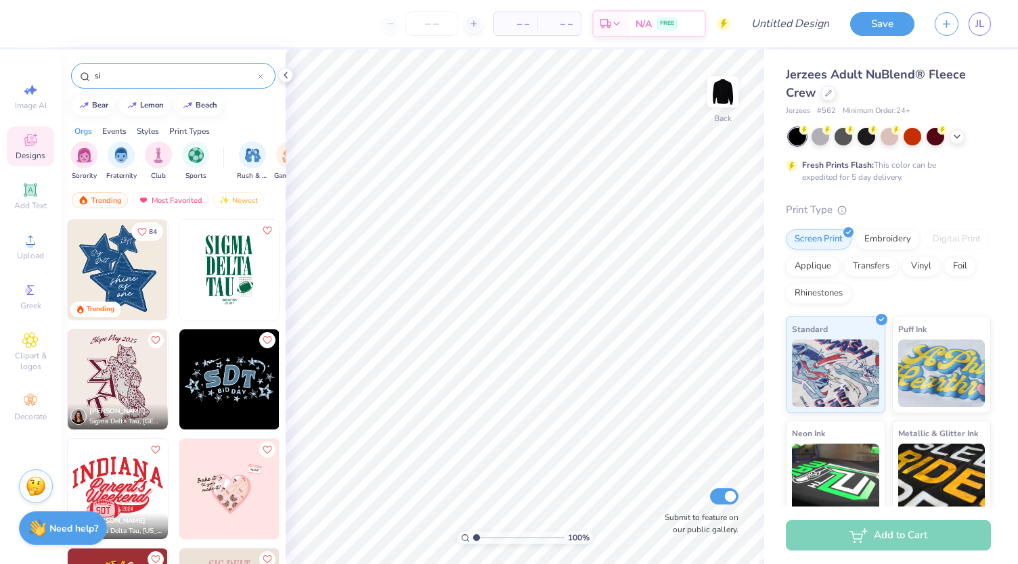
type input "s"
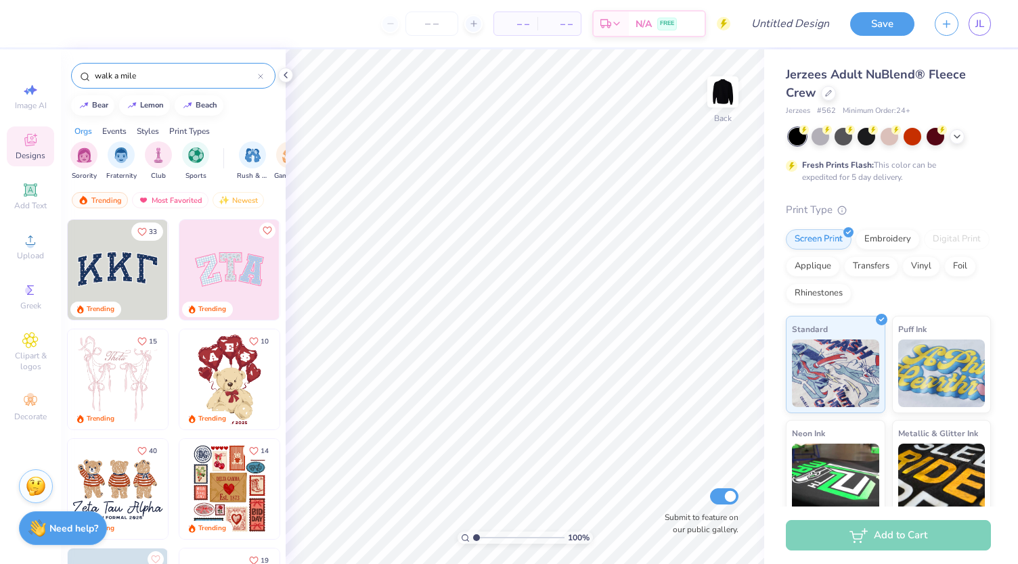
type input "walk a mile"
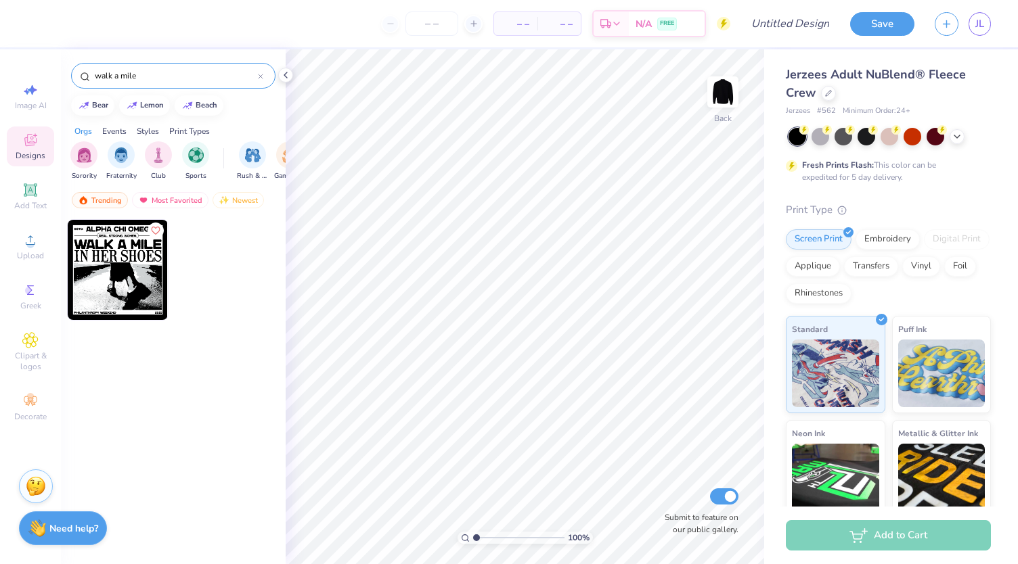
click at [115, 125] on div "Events" at bounding box center [114, 131] width 24 height 12
click at [161, 82] on div "walk a mile" at bounding box center [173, 76] width 204 height 26
click at [154, 70] on input "walk a mile" at bounding box center [175, 76] width 164 height 14
click at [263, 78] on icon at bounding box center [260, 76] width 5 height 5
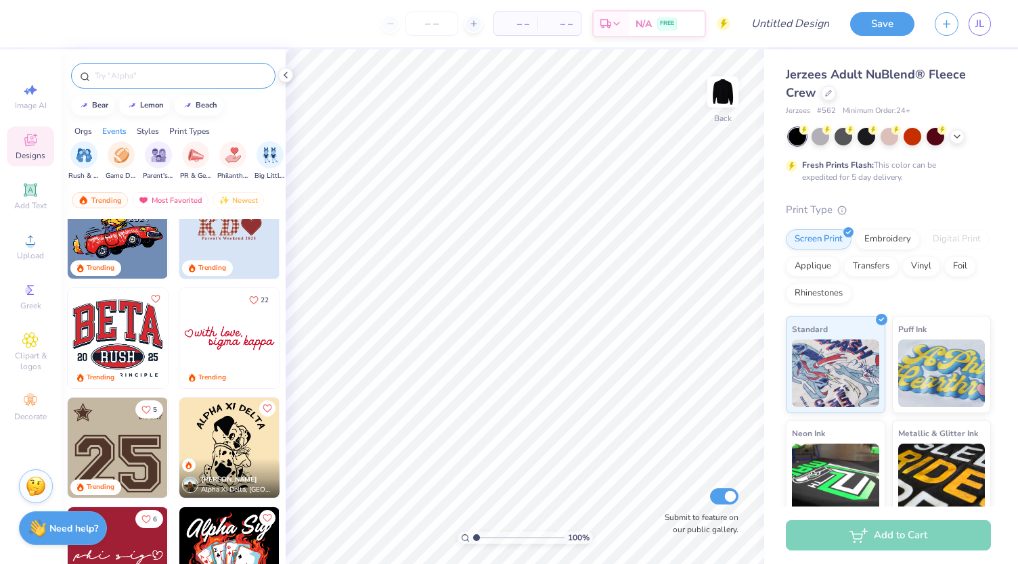
scroll to position [2892, 0]
click at [26, 366] on span "Clipart & logos" at bounding box center [30, 362] width 47 height 22
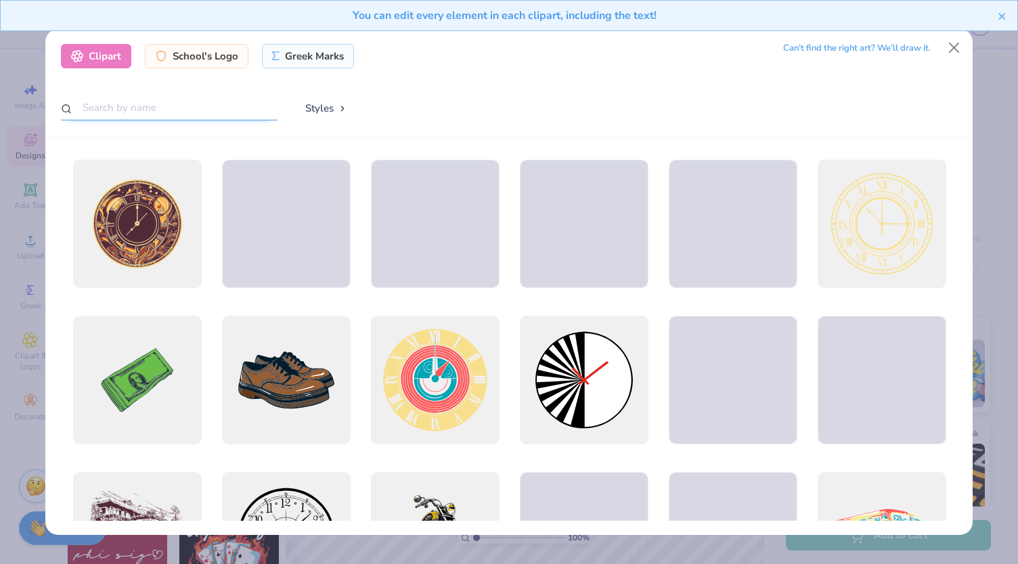
click at [139, 100] on input "text" at bounding box center [169, 107] width 217 height 25
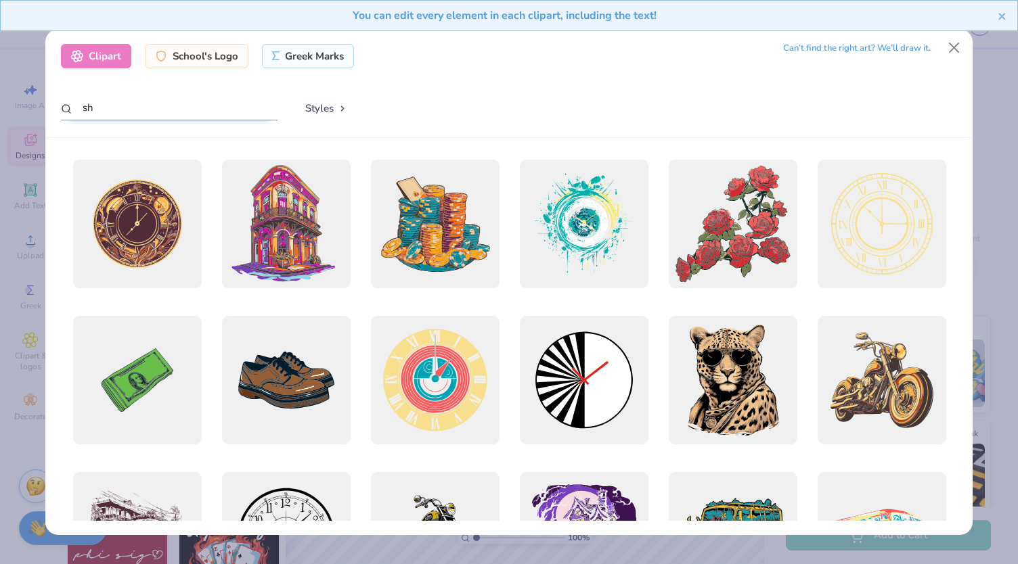
type input "s"
type input "heels"
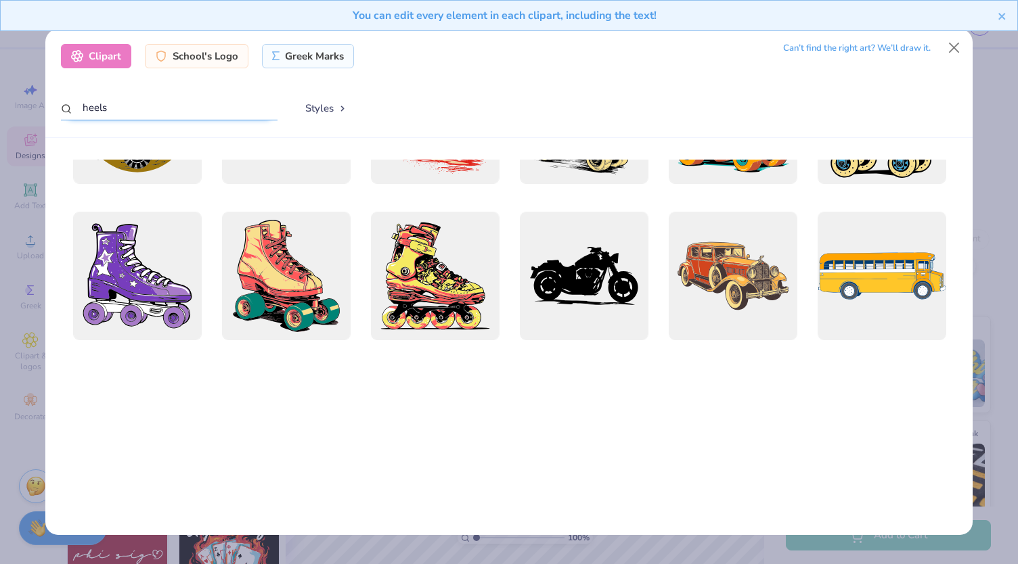
scroll to position [0, 0]
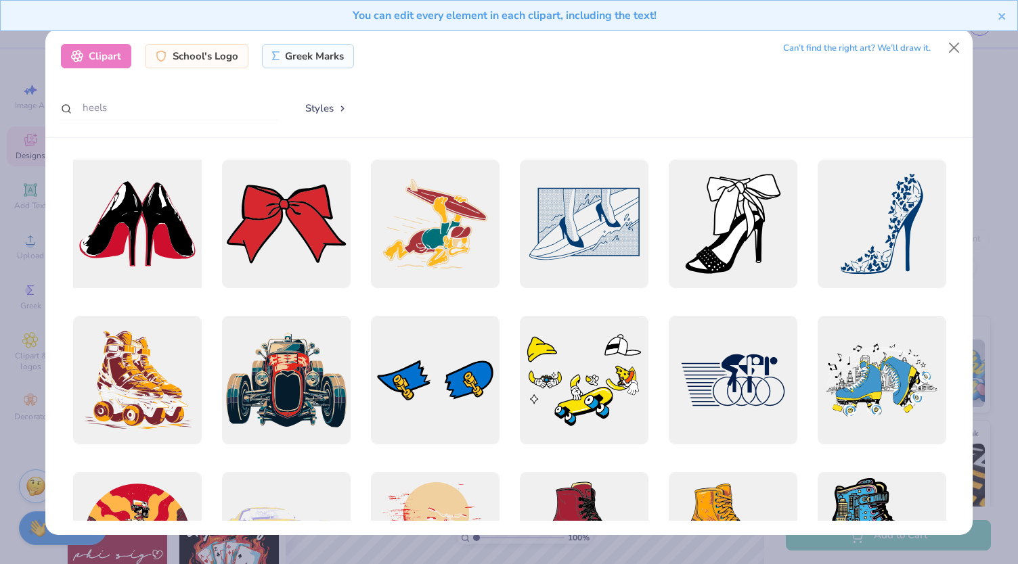
click at [168, 204] on div at bounding box center [136, 224] width 141 height 141
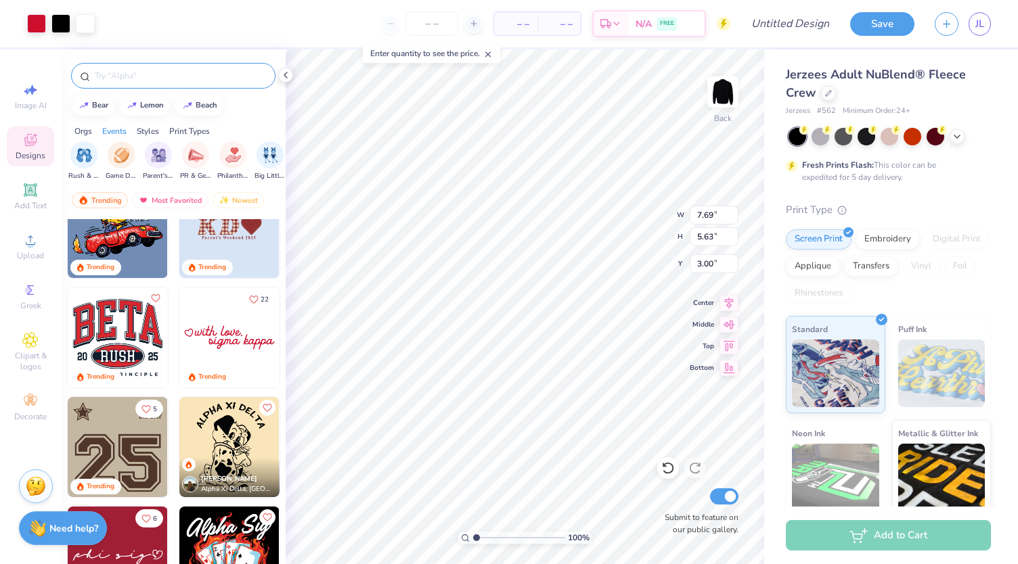
type input "7.69"
type input "5.63"
type input "7.36"
type input "5.70"
type input "4.18"
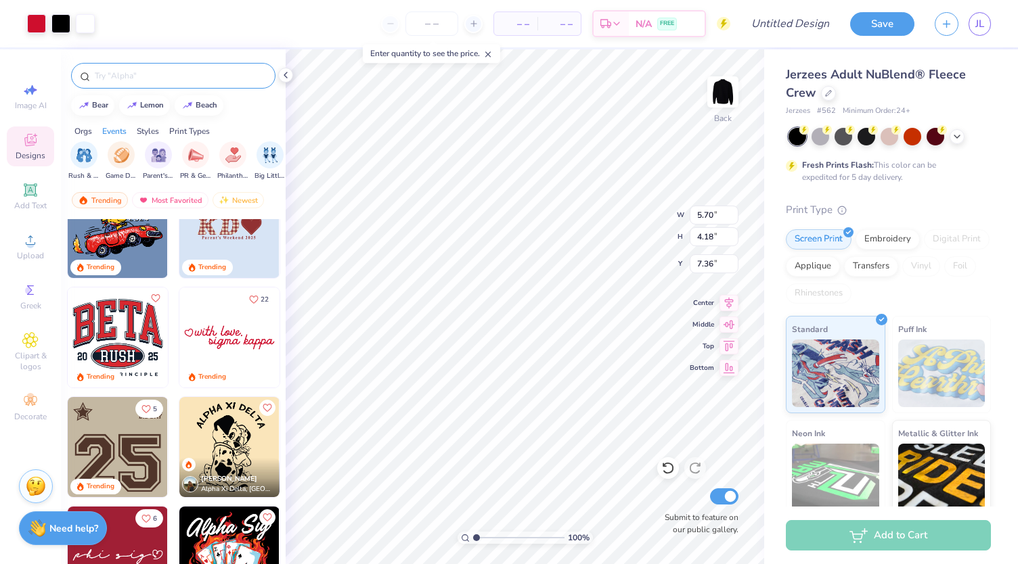
type input "7.65"
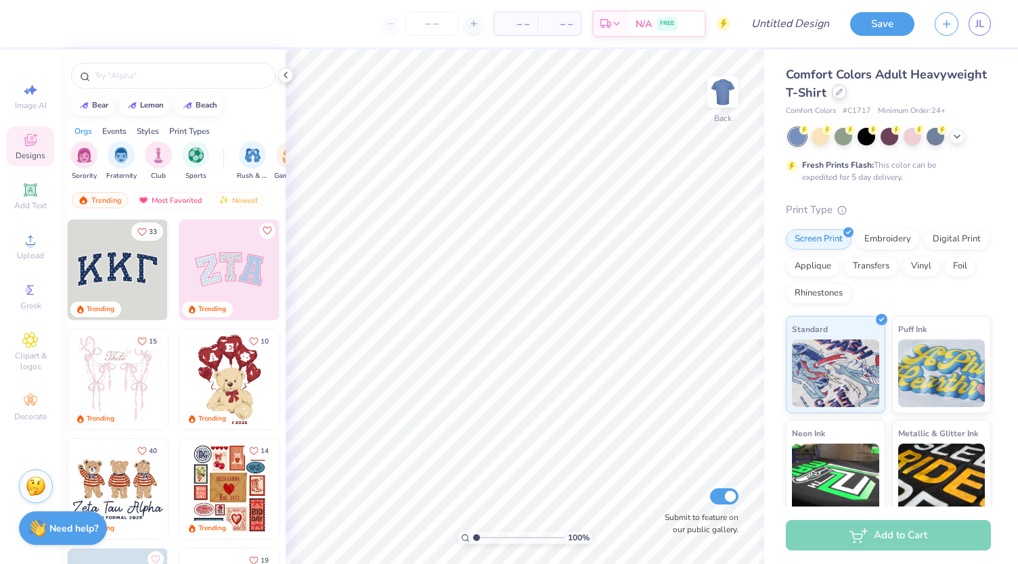
click at [842, 89] on icon at bounding box center [839, 92] width 7 height 7
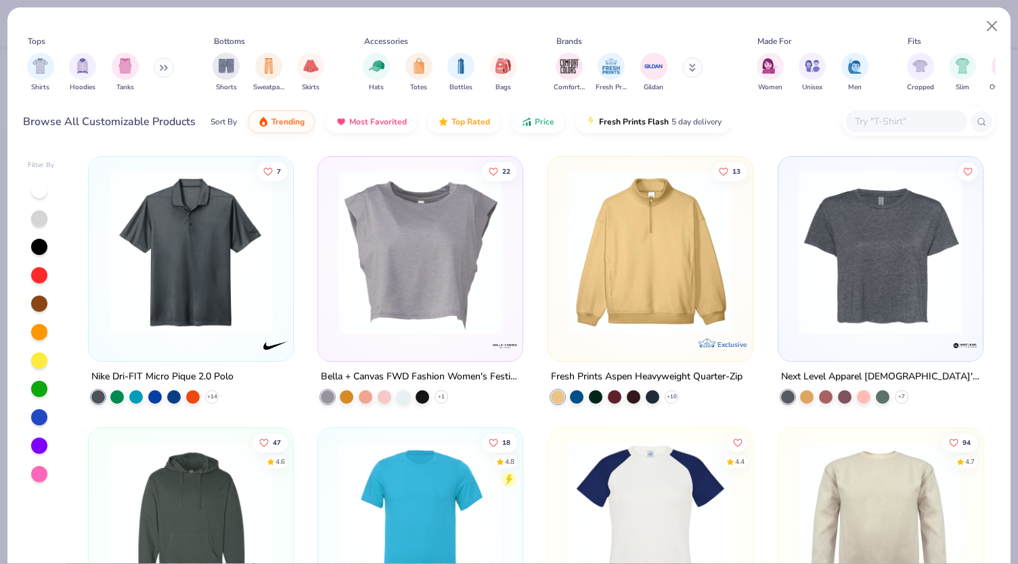
click at [154, 69] on div "Shirts Hoodies Tanks" at bounding box center [101, 72] width 156 height 50
click at [174, 68] on button at bounding box center [164, 68] width 20 height 20
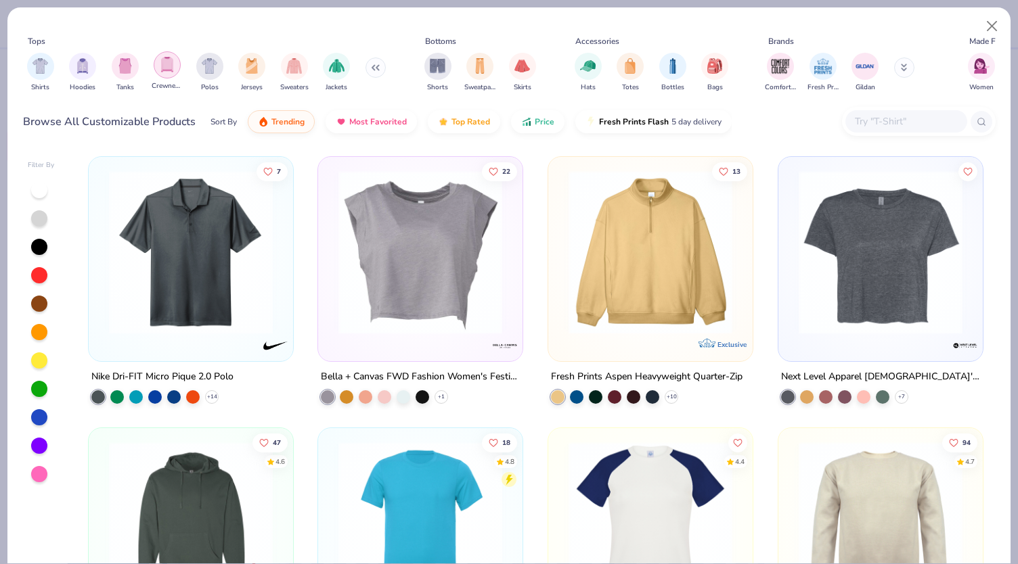
click at [162, 63] on img "filter for Crewnecks" at bounding box center [167, 65] width 15 height 16
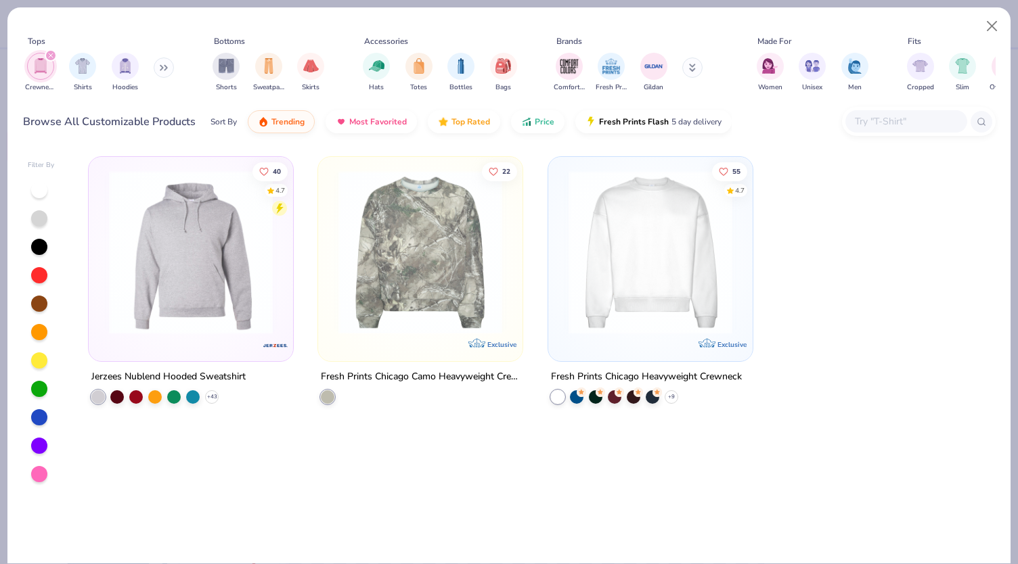
click at [49, 55] on icon "filter for Crewnecks" at bounding box center [50, 55] width 5 height 5
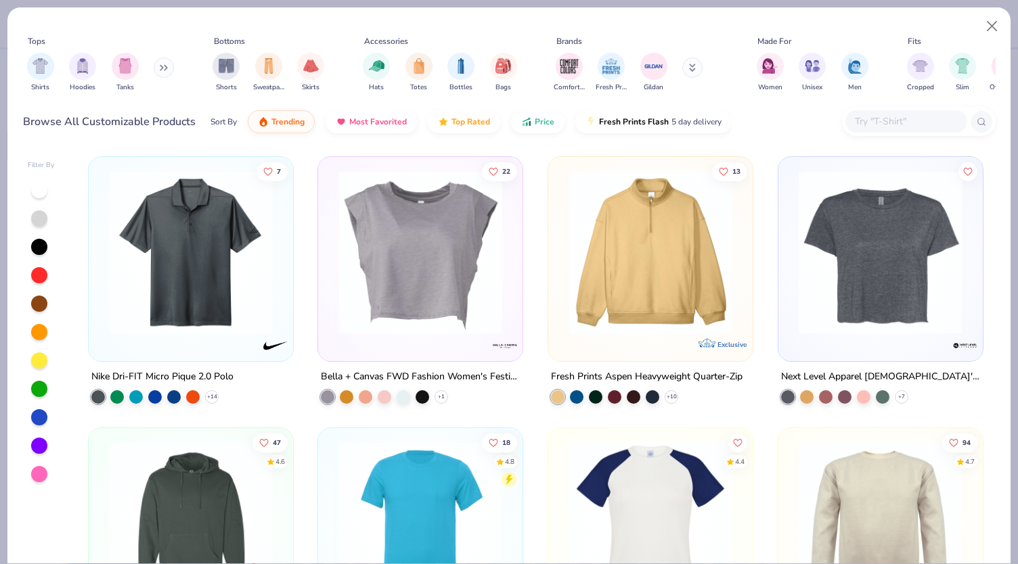
click at [164, 72] on button at bounding box center [164, 68] width 20 height 20
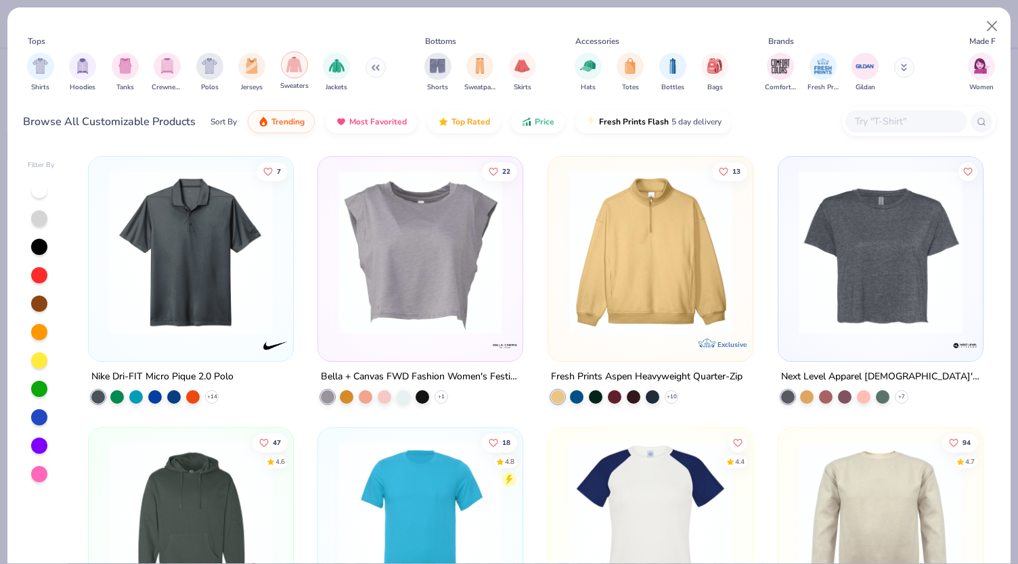
click at [302, 72] on div "filter for Sweaters" at bounding box center [294, 64] width 27 height 27
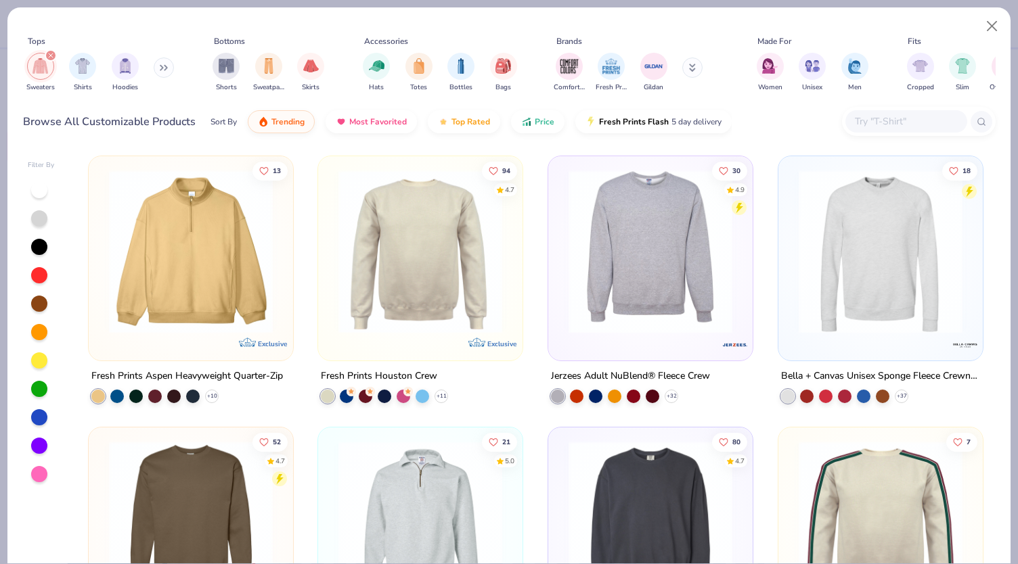
scroll to position [1, 0]
click at [646, 268] on img at bounding box center [650, 251] width 177 height 164
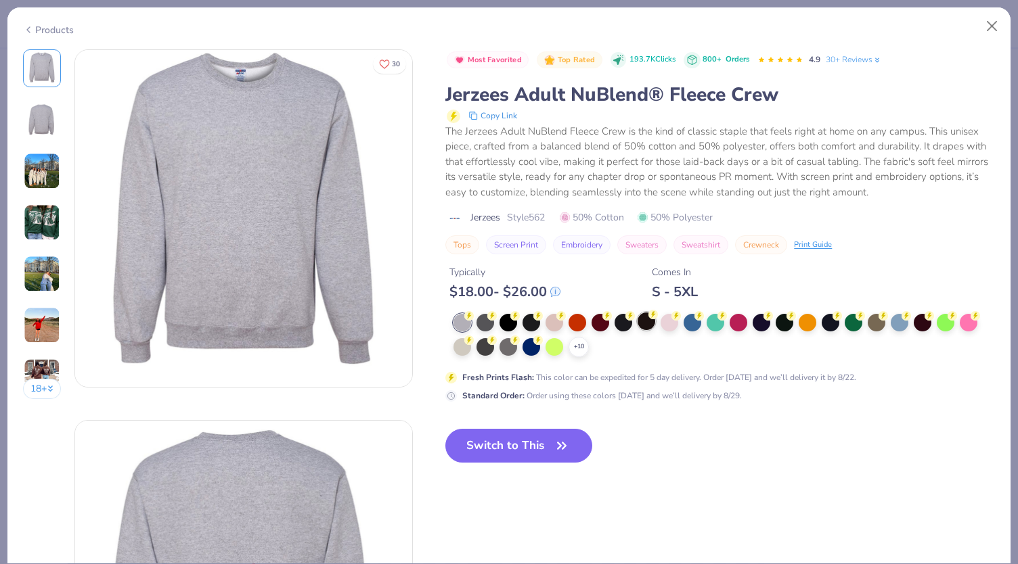
click at [648, 323] on div at bounding box center [646, 322] width 18 height 18
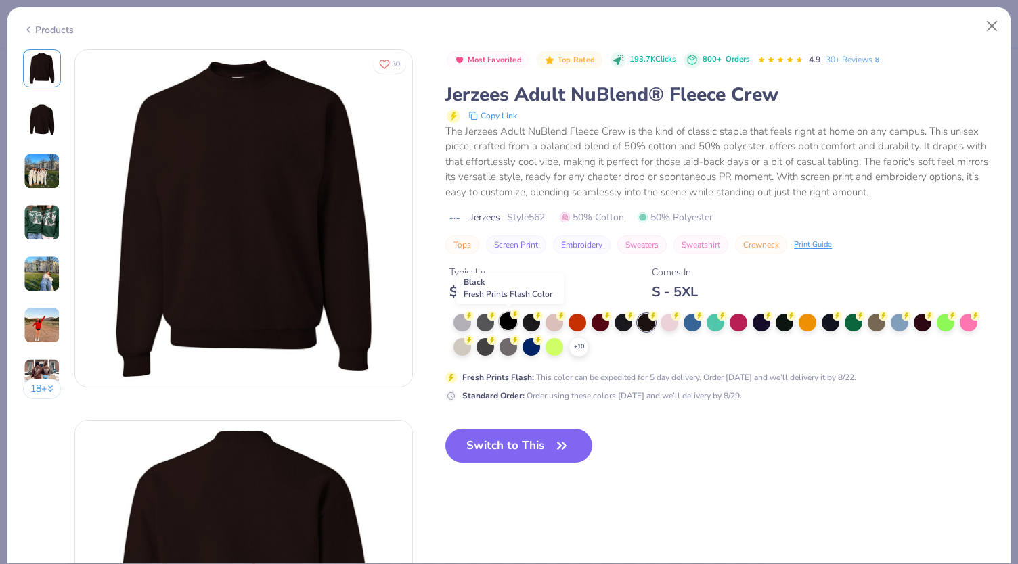
click at [506, 323] on div at bounding box center [508, 322] width 18 height 18
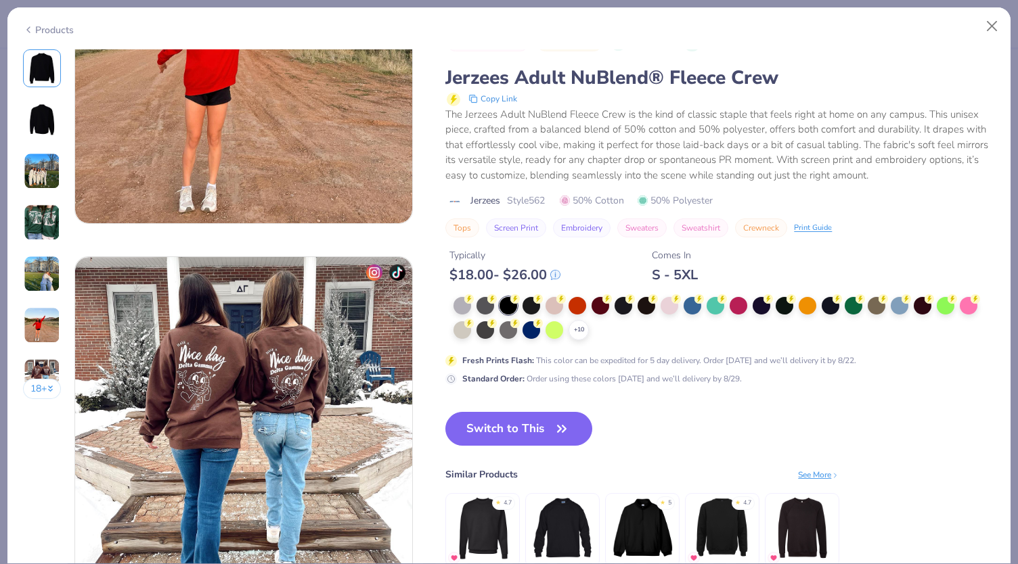
scroll to position [2297, 0]
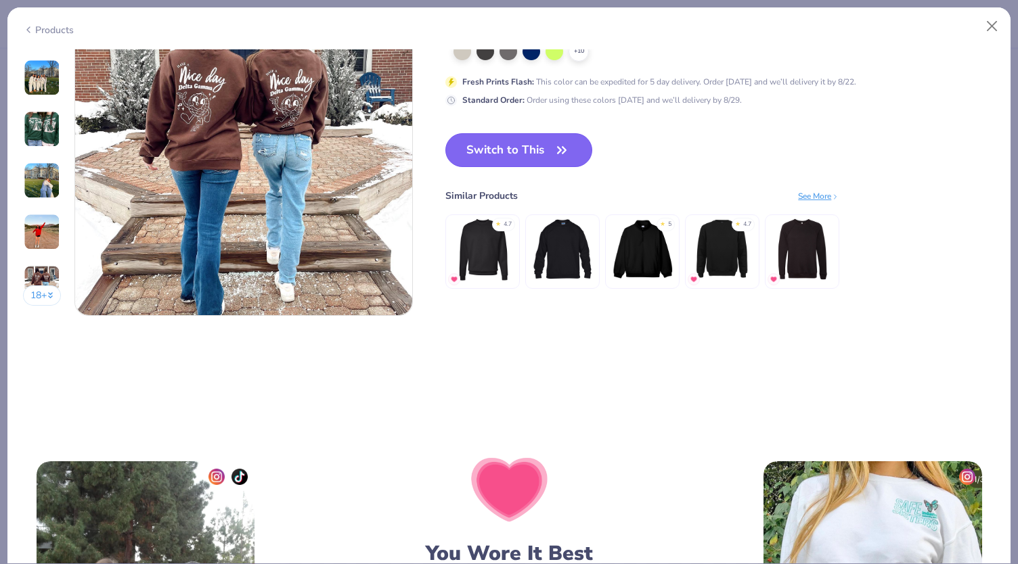
click at [522, 150] on button "Switch to This" at bounding box center [518, 150] width 147 height 34
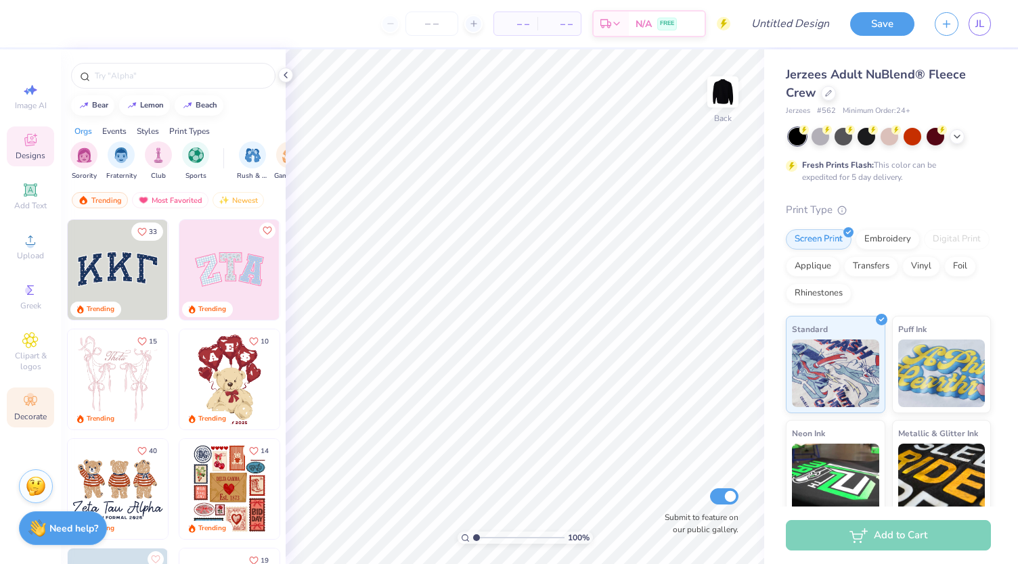
click at [41, 405] on div "Decorate" at bounding box center [30, 408] width 47 height 40
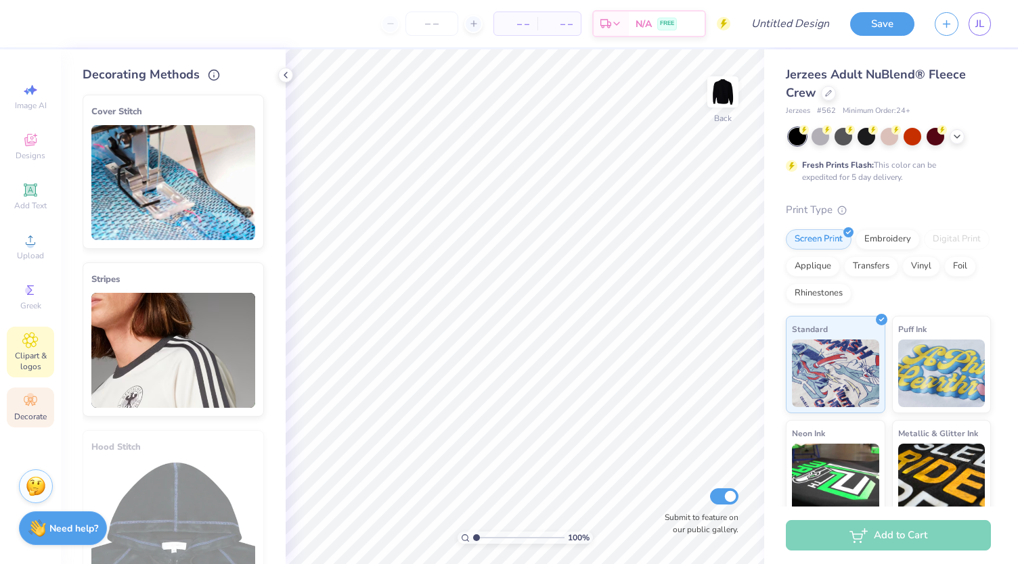
click at [47, 344] on div "Clipart & logos" at bounding box center [30, 352] width 47 height 51
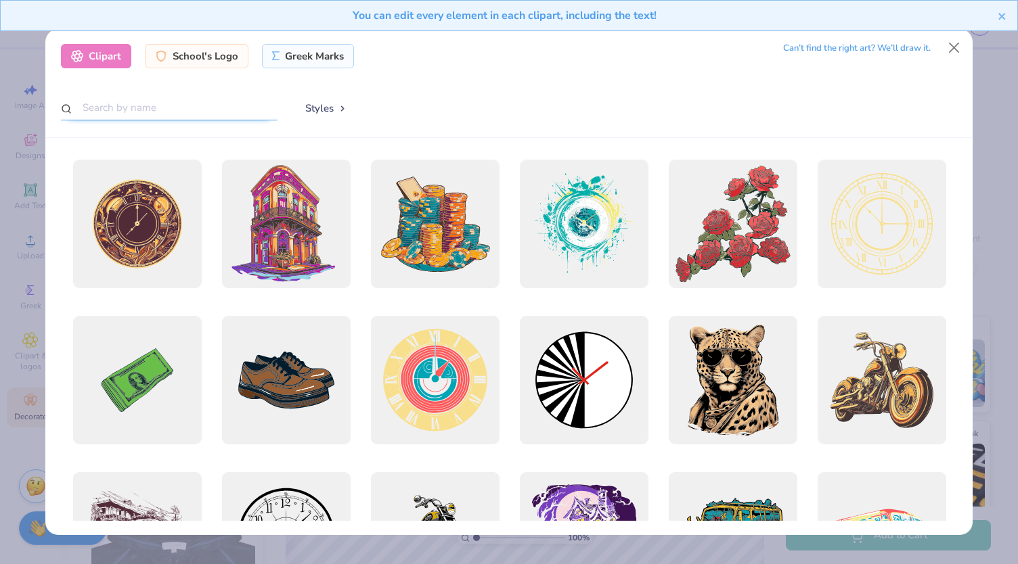
click at [168, 111] on input "text" at bounding box center [169, 107] width 217 height 25
type input "shoes"
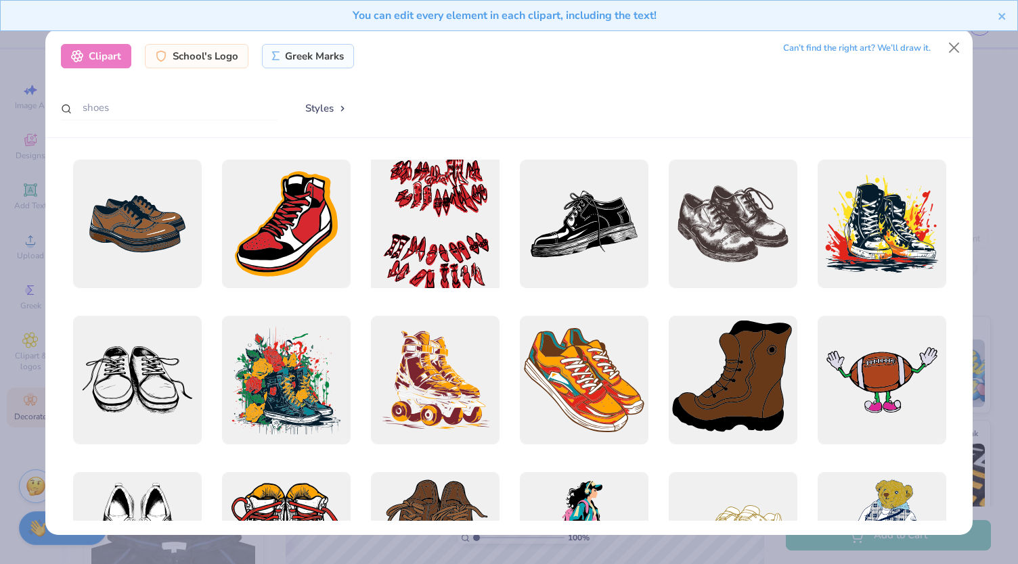
click at [454, 254] on div at bounding box center [434, 224] width 141 height 141
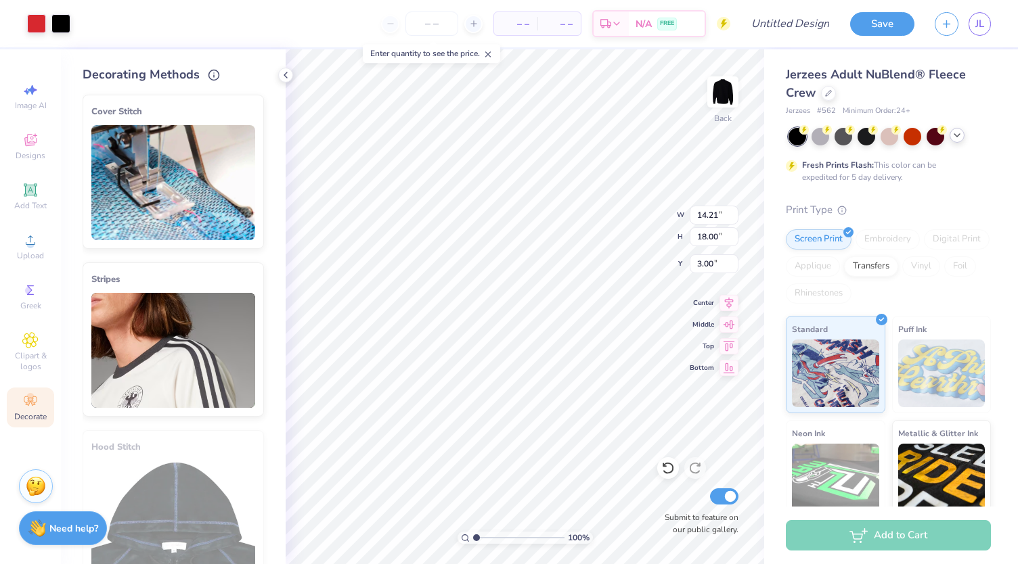
click at [958, 129] on div at bounding box center [956, 135] width 15 height 15
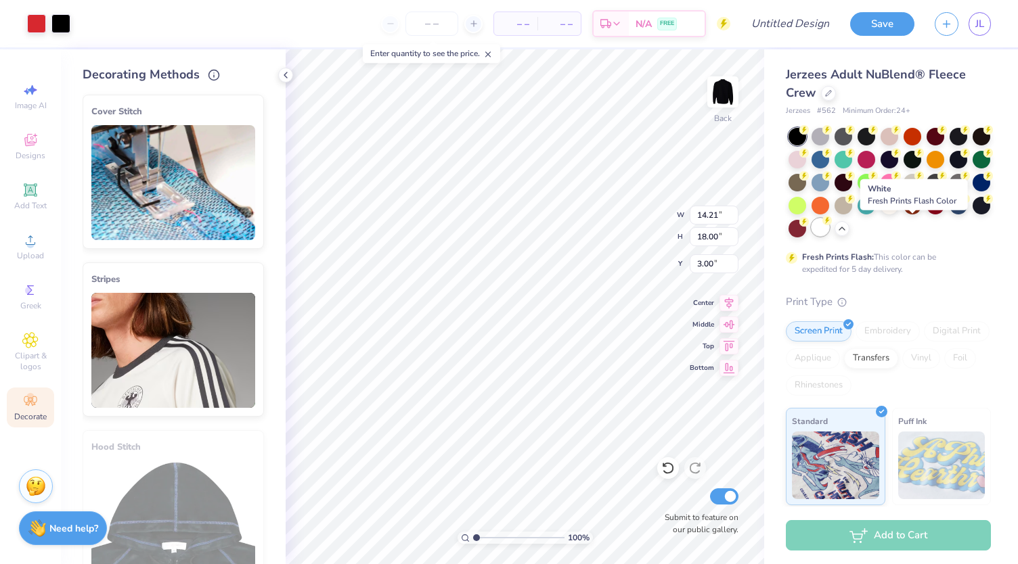
click at [829, 232] on div at bounding box center [820, 228] width 18 height 18
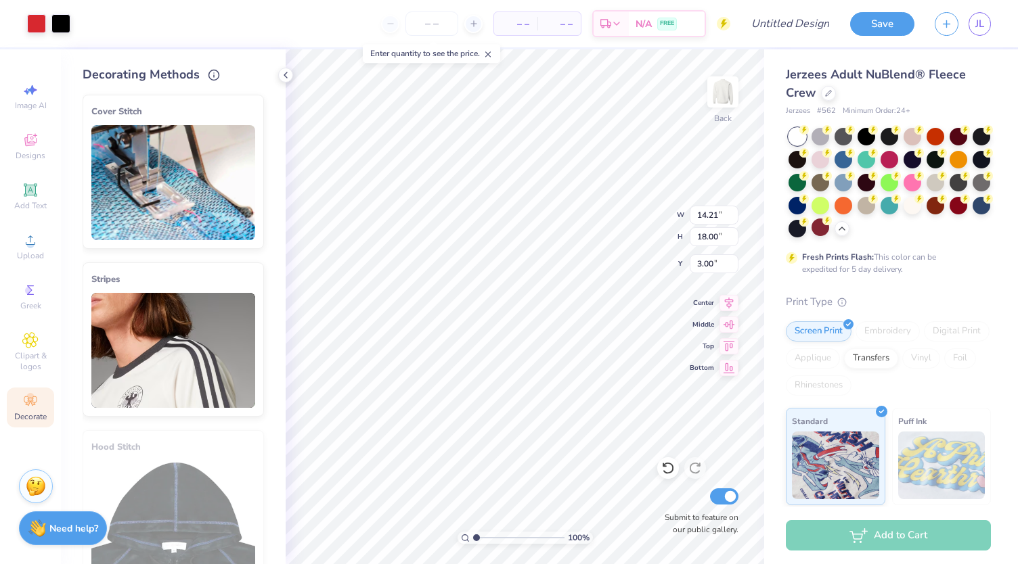
type input "11.13"
type input "14.10"
type input "3.69"
click at [721, 90] on img at bounding box center [723, 92] width 54 height 54
click at [722, 97] on img at bounding box center [723, 92] width 54 height 54
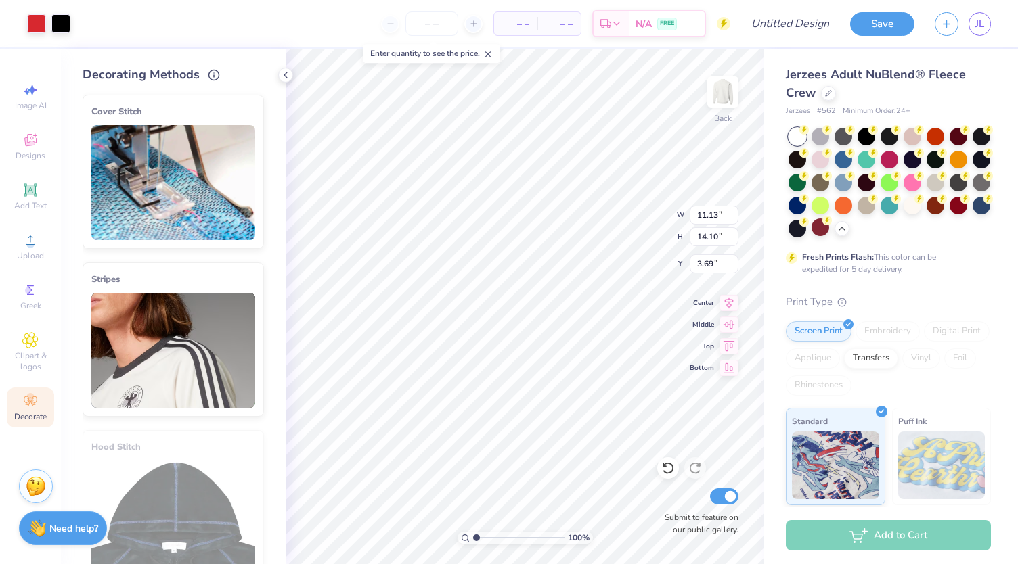
click at [806, 298] on div "Art colors – – Per Item – – Total Est. Delivery N/A FREE Design Title Save JL I…" at bounding box center [509, 282] width 1018 height 564
click at [572, 259] on li "Copy" at bounding box center [605, 260] width 106 height 26
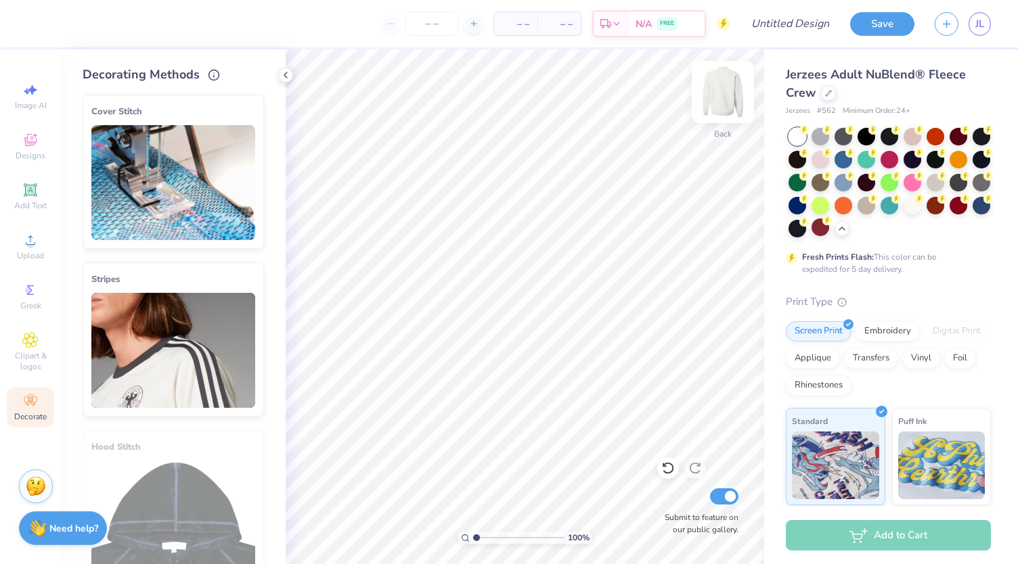
click at [721, 94] on img at bounding box center [723, 92] width 54 height 54
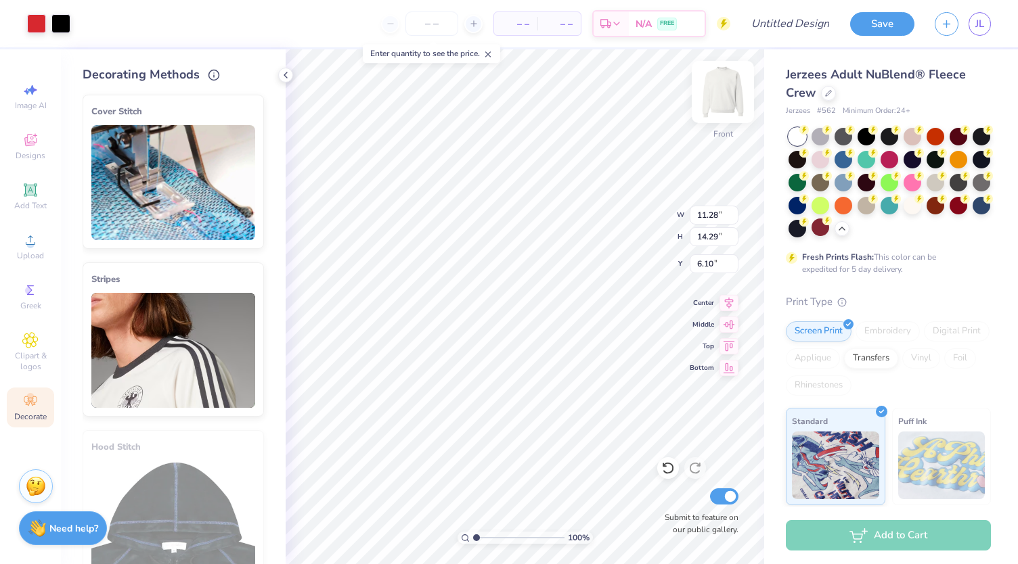
type input "6.10"
click at [35, 194] on icon at bounding box center [30, 189] width 13 height 13
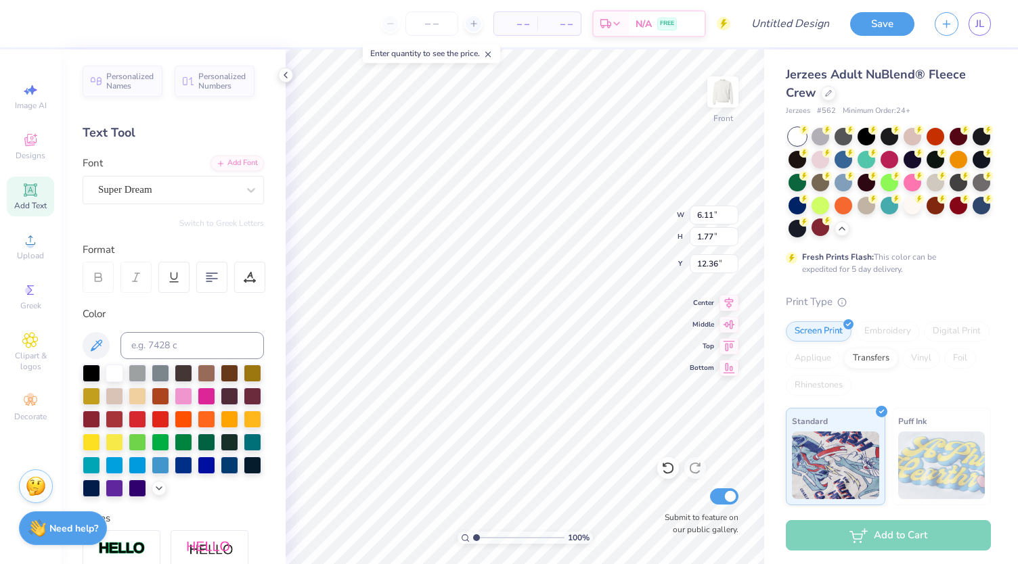
type textarea "T"
type textarea "Walk a Mile"
click at [934, 135] on div at bounding box center [935, 136] width 18 height 18
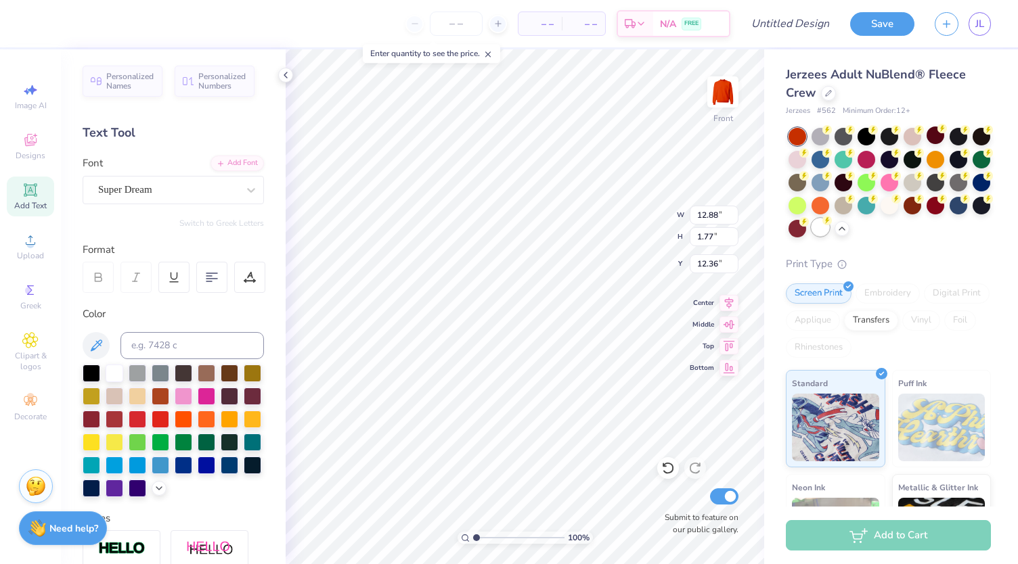
click at [829, 225] on div at bounding box center [820, 228] width 18 height 18
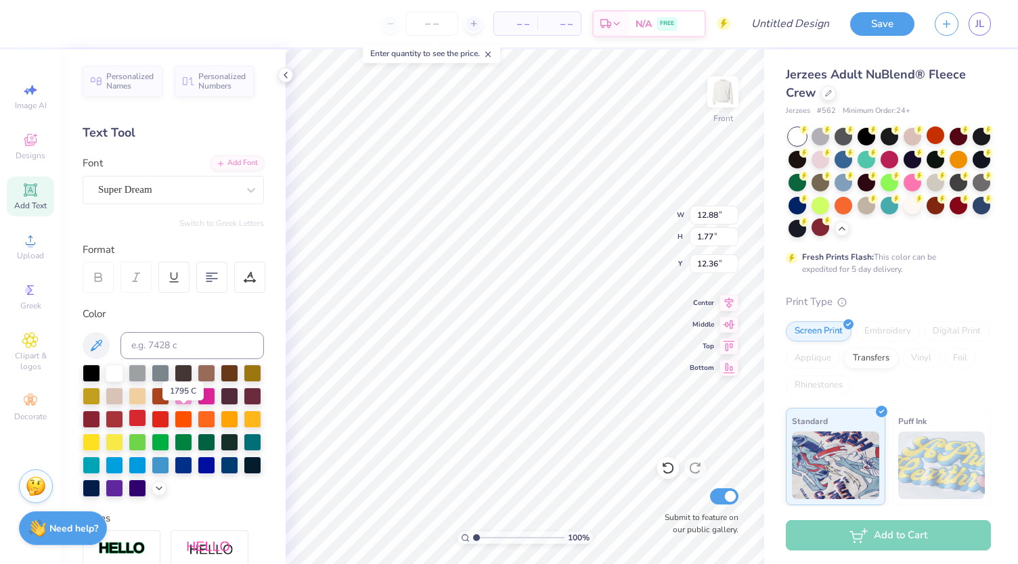
click at [146, 417] on div at bounding box center [138, 418] width 18 height 18
click at [202, 186] on div "Super Dream" at bounding box center [168, 189] width 142 height 21
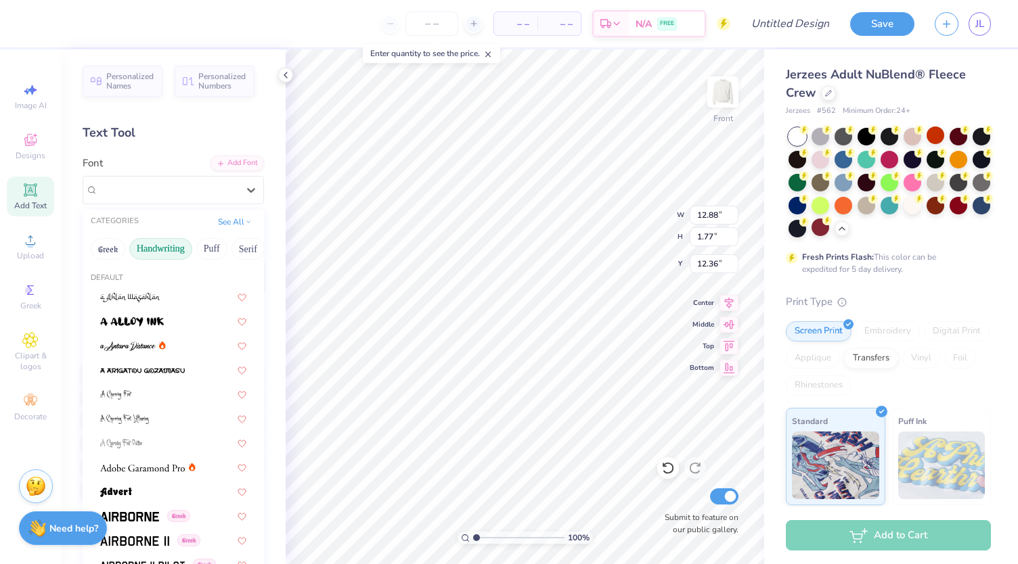
click at [172, 254] on button "Handwriting" at bounding box center [160, 249] width 63 height 22
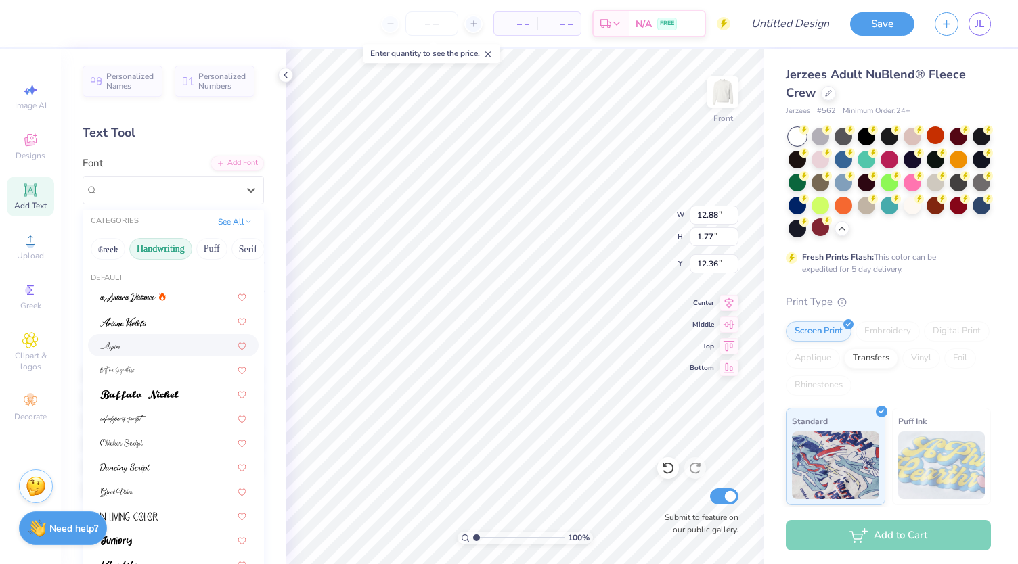
click at [139, 342] on div at bounding box center [173, 345] width 146 height 14
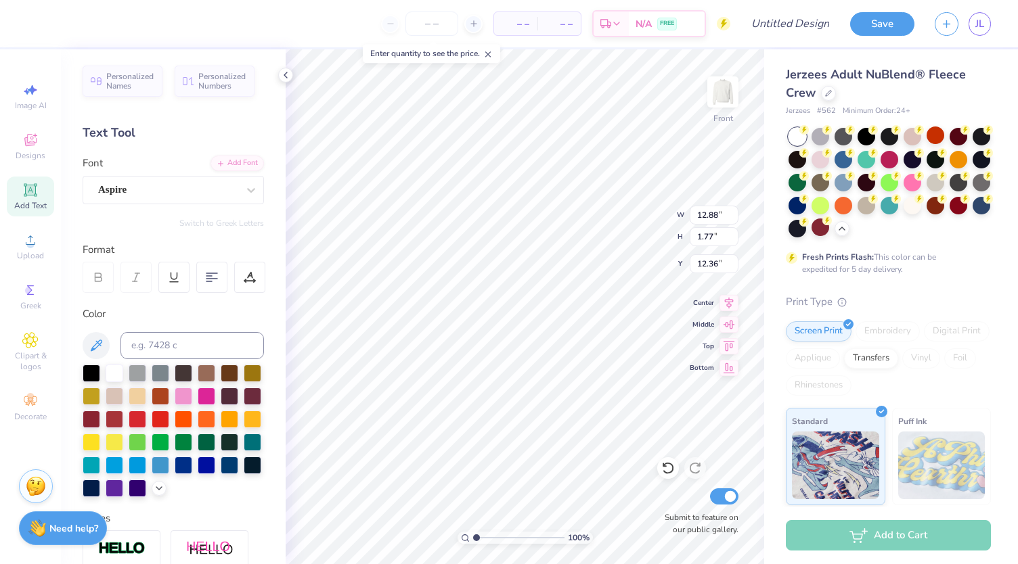
type input "8.88"
type input "1.98"
type input "12.26"
type input "7.38"
type input "1.65"
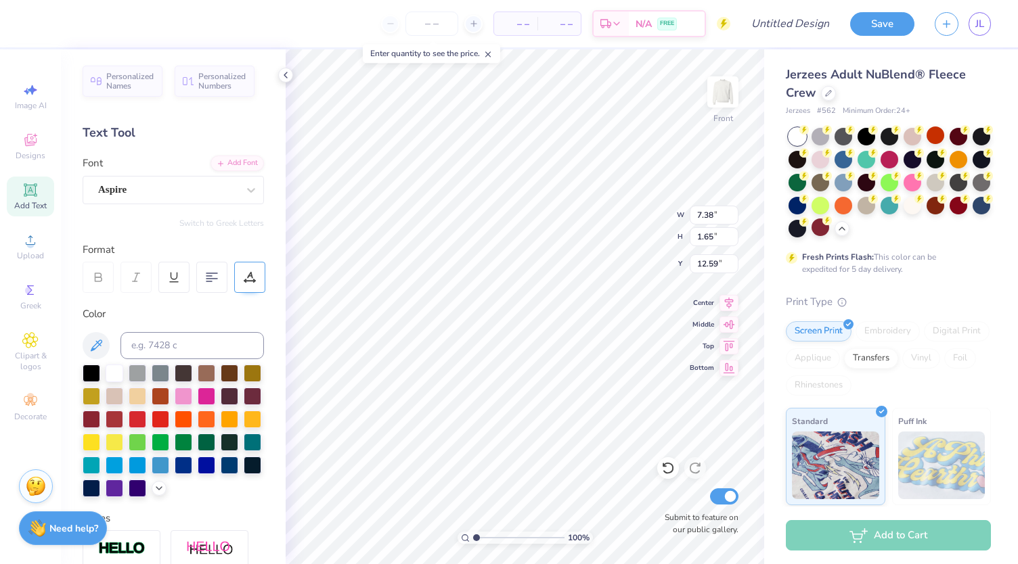
type input "12.43"
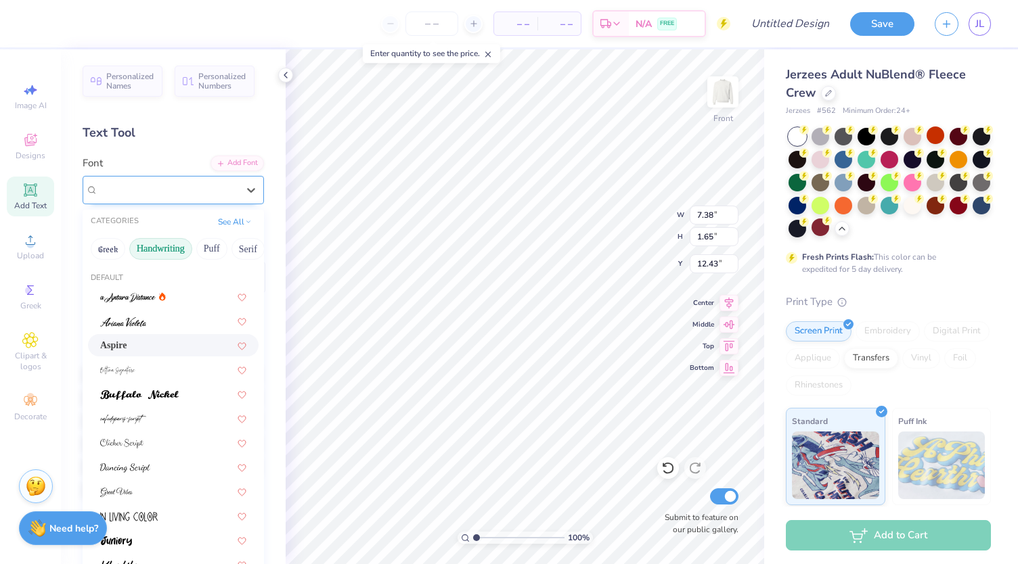
click at [212, 192] on div "Aspire" at bounding box center [168, 189] width 142 height 21
click at [160, 328] on div at bounding box center [173, 321] width 171 height 22
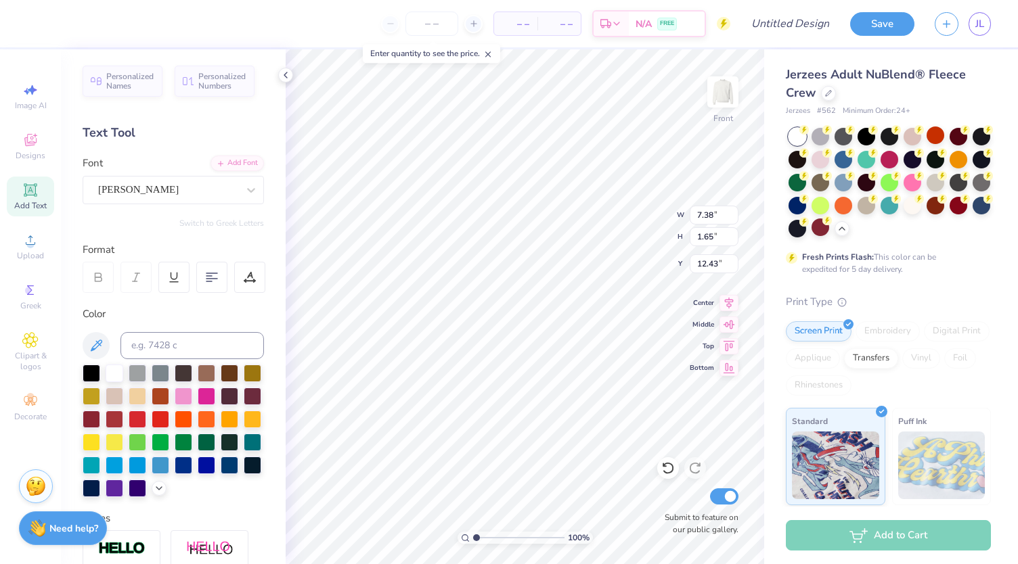
type input "6.86"
type input "1.76"
type input "12.37"
type textarea "W"
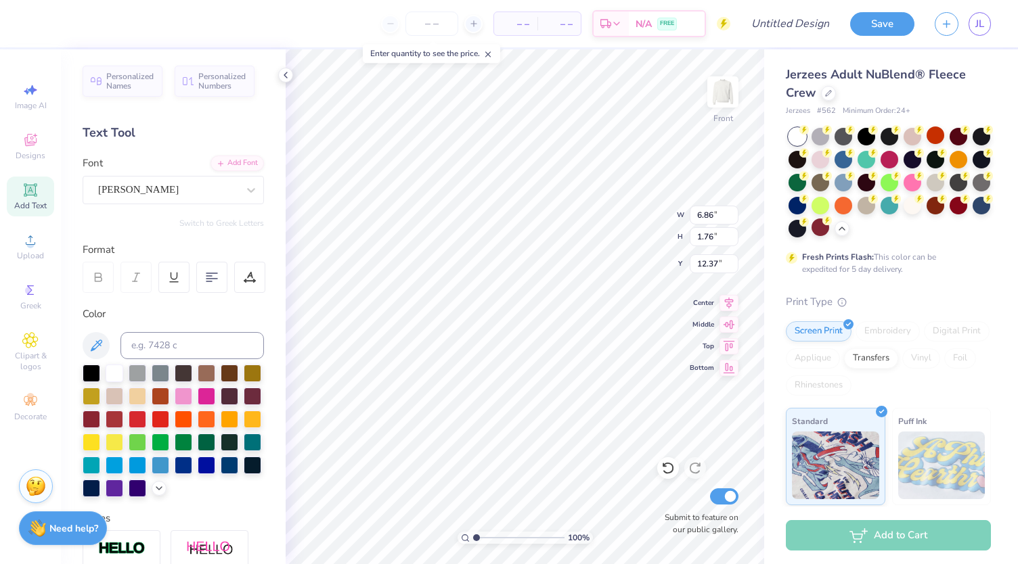
scroll to position [11, 5]
type textarea "Sigma Delta Tau"
type input "7.71"
type input "1.78"
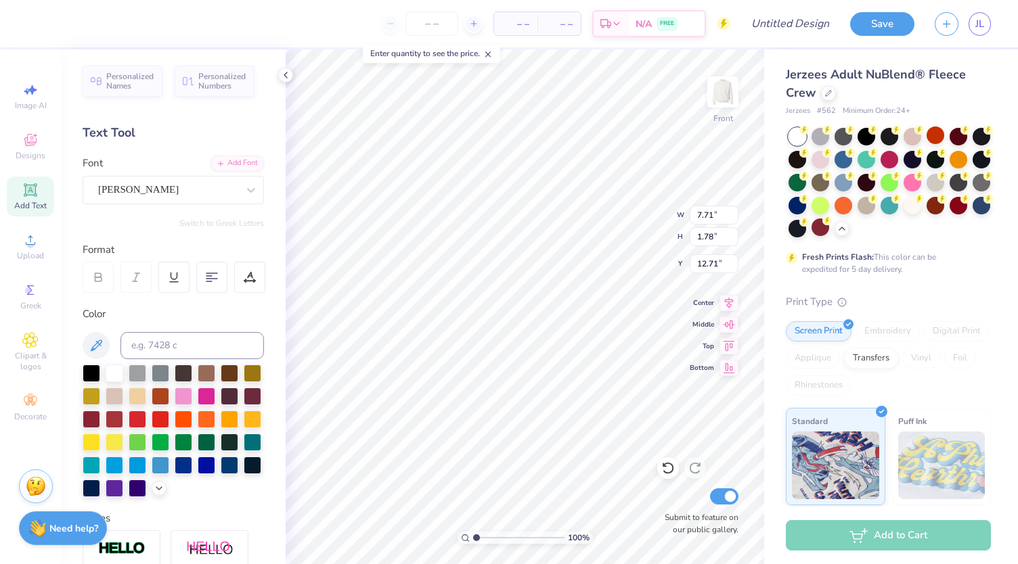
type input "12.71"
click at [725, 99] on img at bounding box center [723, 92] width 54 height 54
click at [26, 197] on icon at bounding box center [30, 190] width 16 height 16
type textarea "T"
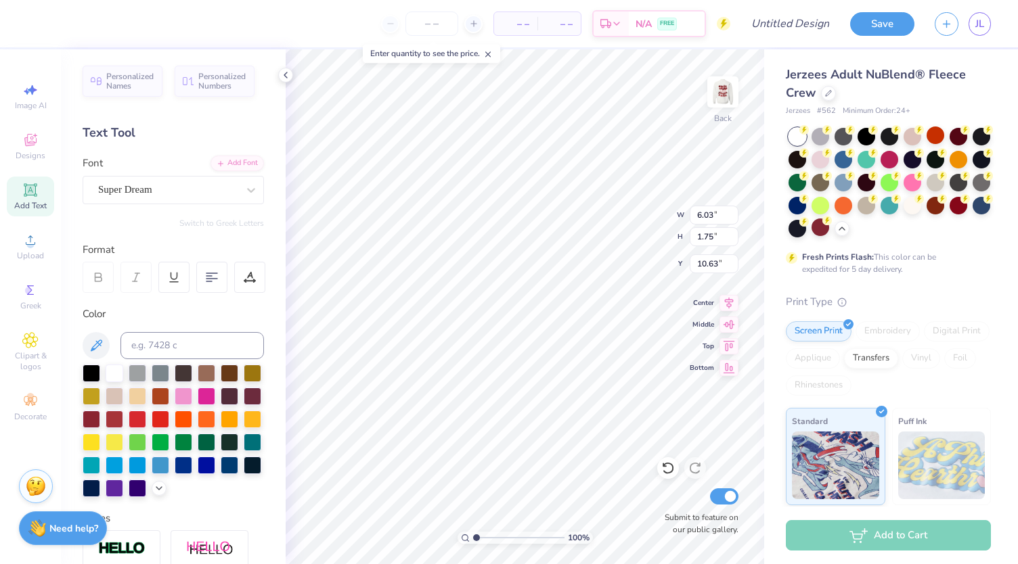
type textarea "S"
type textarea "w"
type textarea "Walk a Mile 2025"
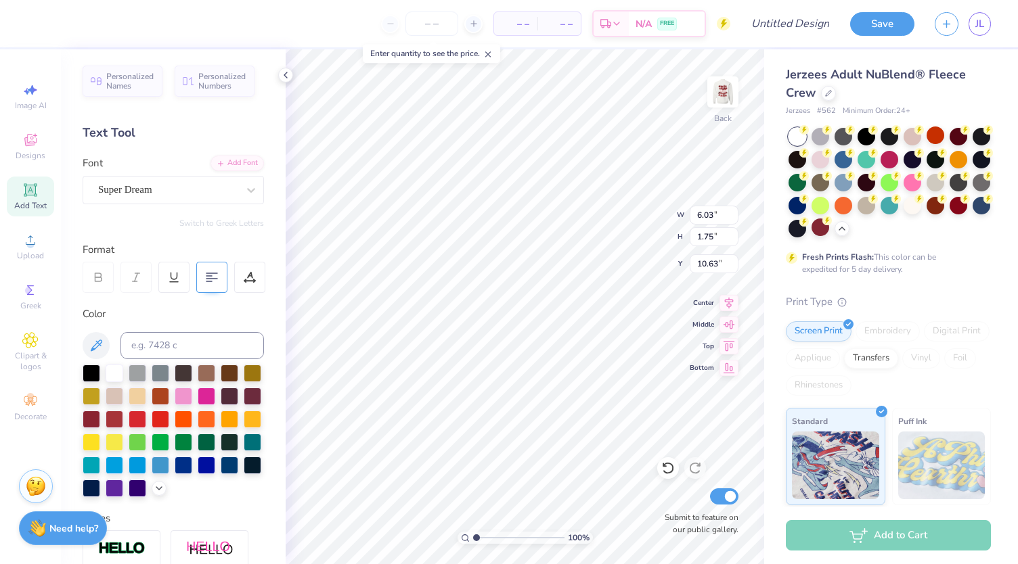
click at [205, 274] on div at bounding box center [211, 277] width 31 height 31
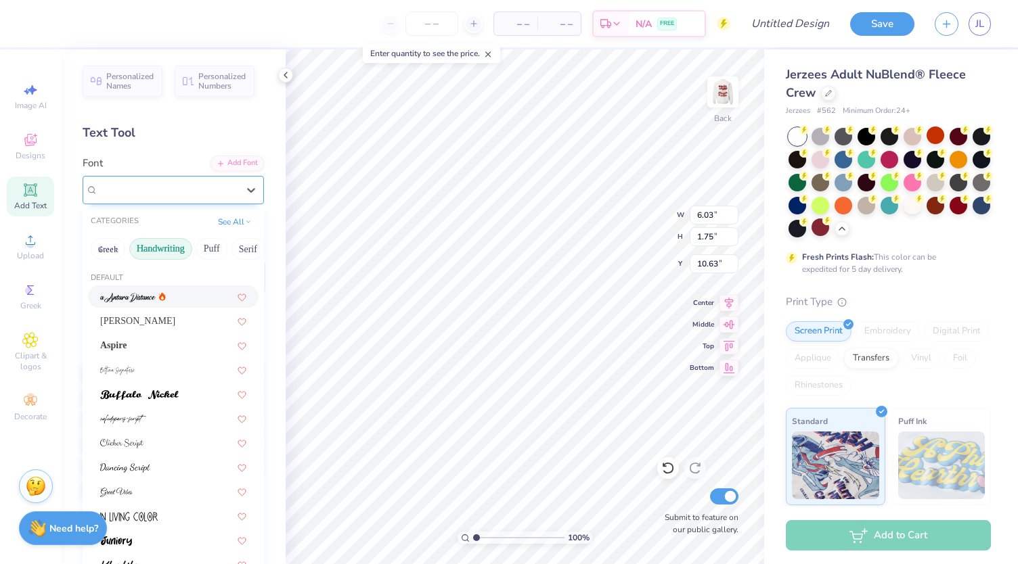
click at [187, 185] on div "Super Dream" at bounding box center [168, 189] width 142 height 21
click at [156, 316] on div "Ariana Violeta" at bounding box center [173, 321] width 146 height 14
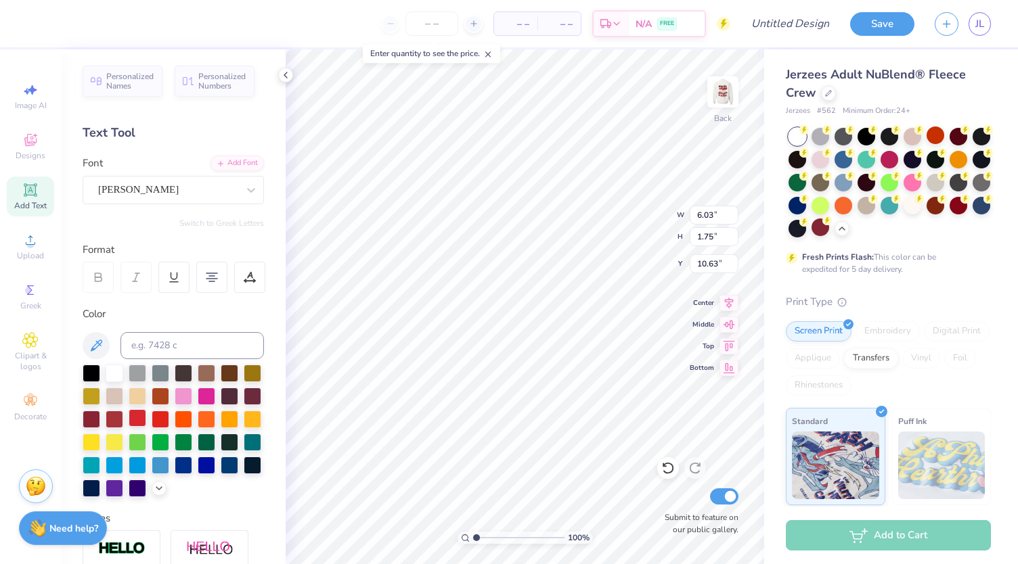
click at [146, 416] on div at bounding box center [138, 418] width 18 height 18
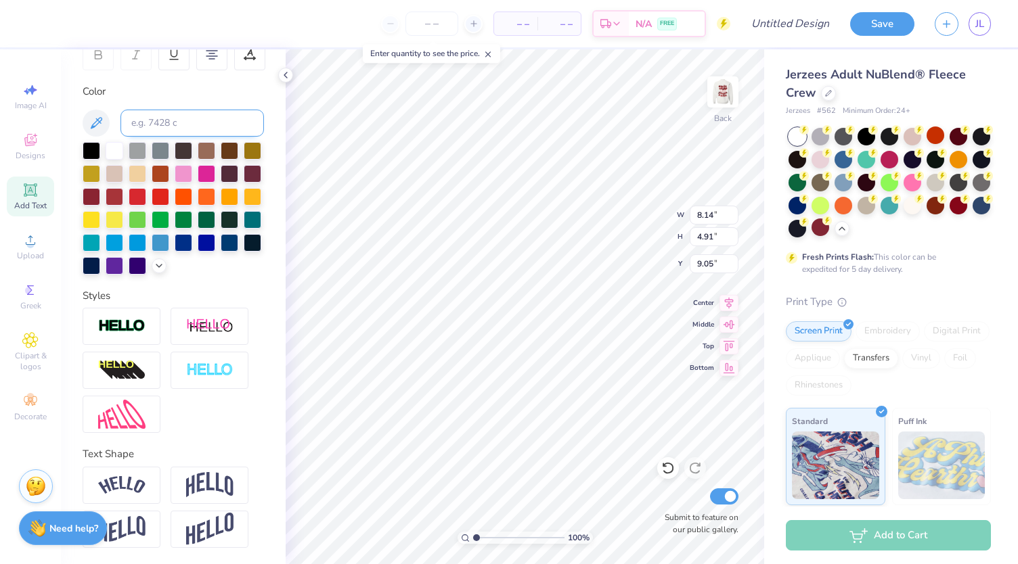
scroll to position [244, 0]
type input "4.16"
type input "2.51"
type input "3.00"
click at [724, 93] on img at bounding box center [723, 92] width 54 height 54
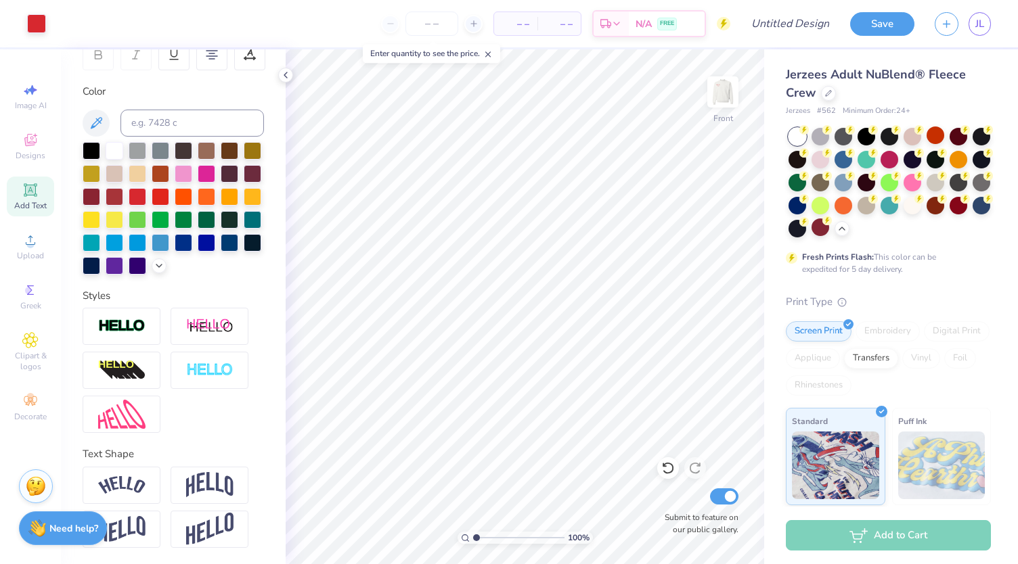
click at [720, 78] on div at bounding box center [722, 91] width 31 height 31
click at [782, 21] on input "Design Title" at bounding box center [806, 23] width 66 height 27
type input "walk a mile 2025"
click at [882, 24] on button "Save" at bounding box center [882, 22] width 64 height 24
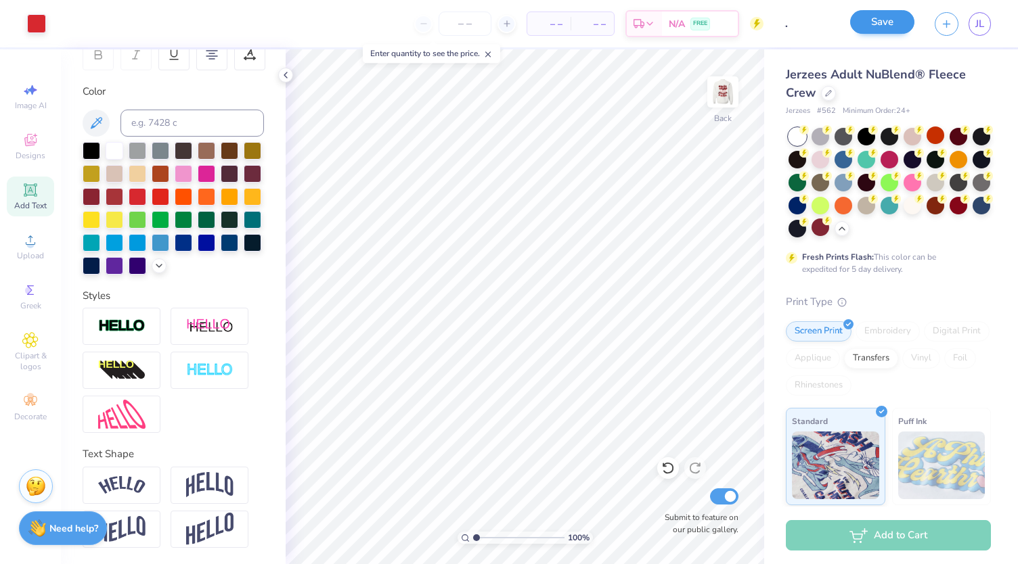
scroll to position [0, 0]
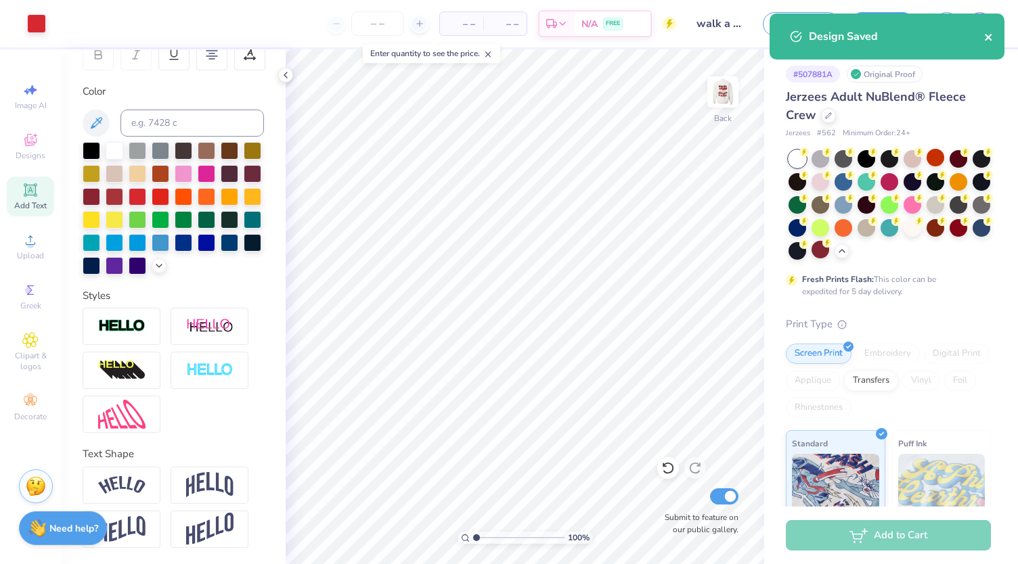
click at [989, 39] on icon "close" at bounding box center [988, 37] width 9 height 11
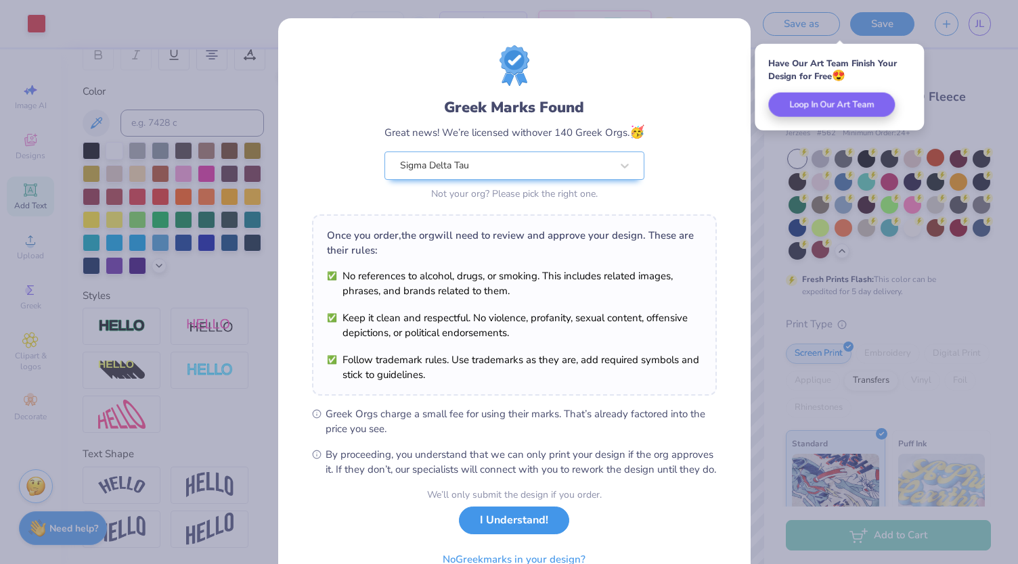
click at [493, 535] on button "I Understand!" at bounding box center [514, 521] width 110 height 28
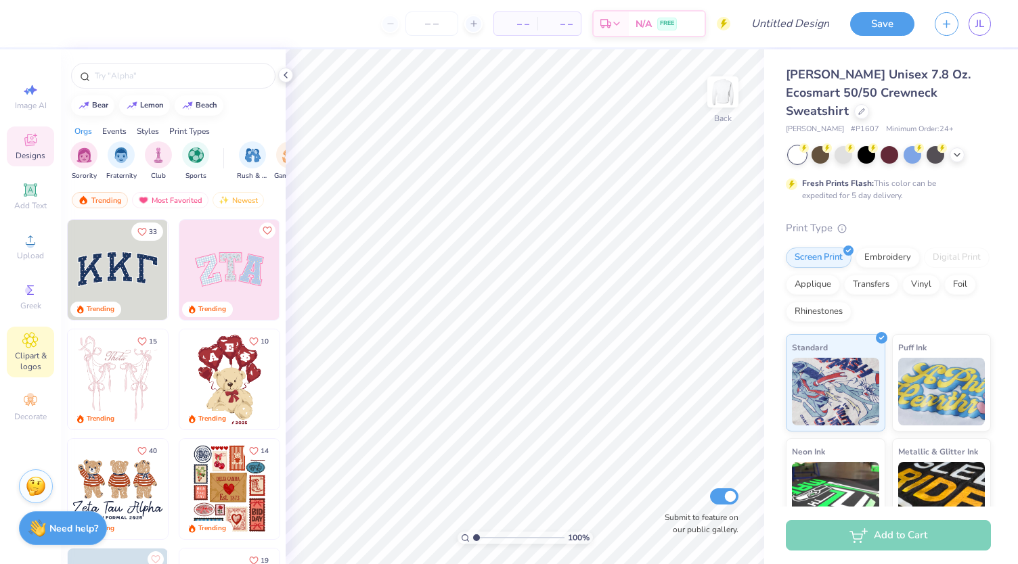
click at [31, 359] on span "Clipart & logos" at bounding box center [30, 362] width 47 height 22
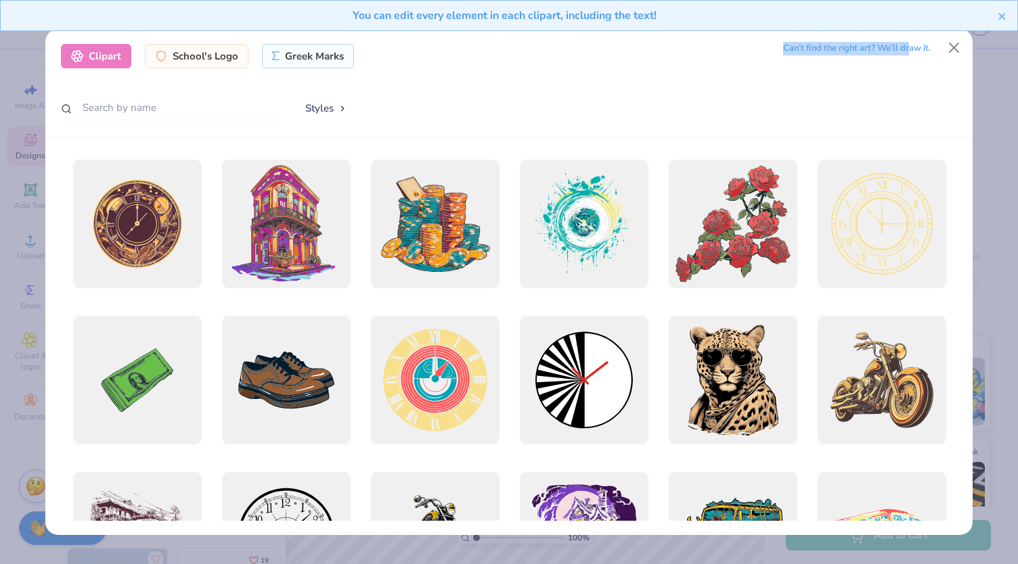
drag, startPoint x: 740, startPoint y: 64, endPoint x: 499, endPoint y: 96, distance: 242.4
click at [499, 96] on div "Clipart School's Logo Greek Marks Can’t find the right art? We’ll draw it. Styl…" at bounding box center [508, 83] width 927 height 109
click at [129, 103] on input "text" at bounding box center [169, 107] width 217 height 25
type input "shoes"
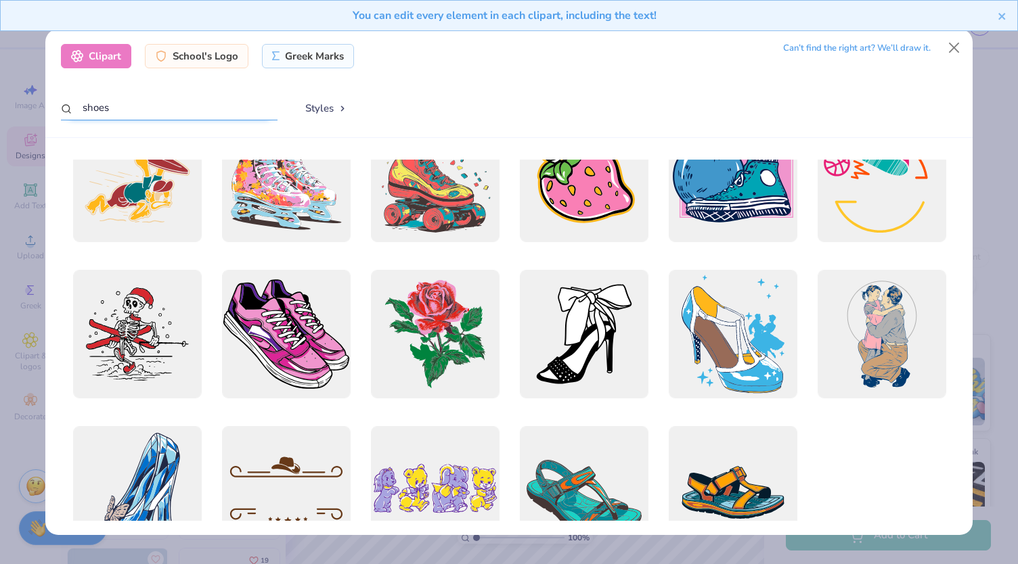
scroll to position [3078, 0]
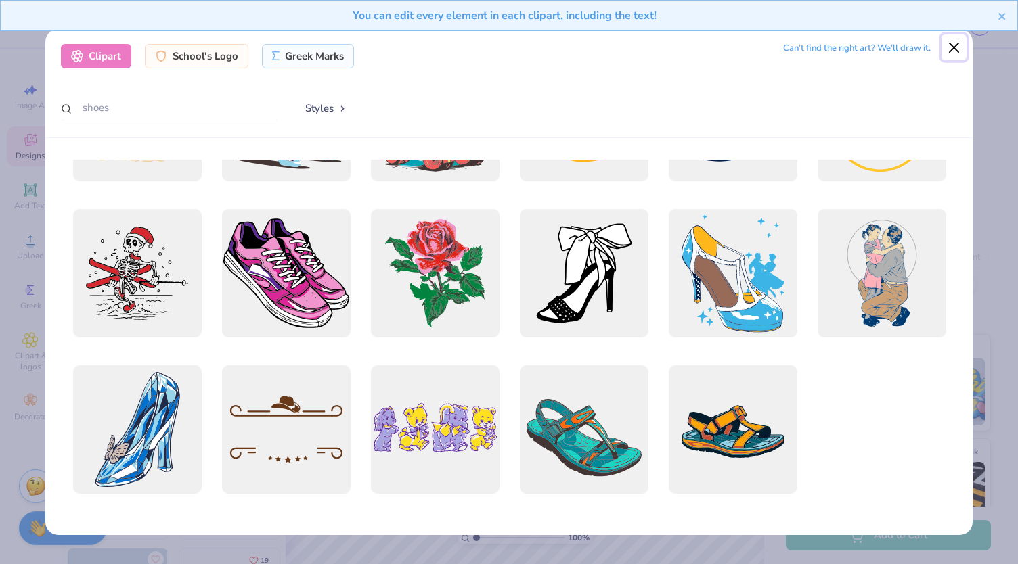
click at [960, 45] on button "Close" at bounding box center [954, 48] width 26 height 26
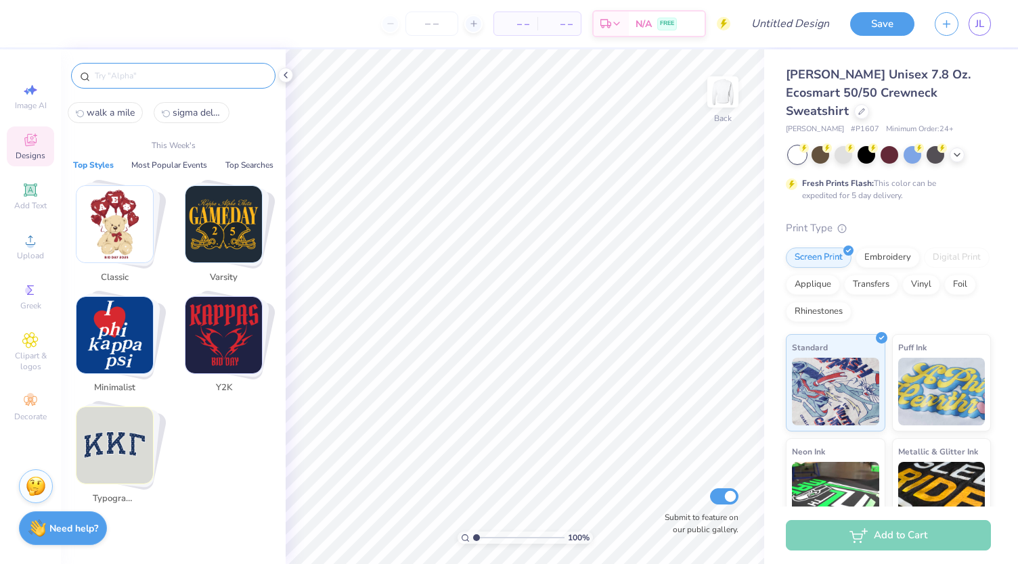
click at [138, 73] on input "text" at bounding box center [179, 76] width 173 height 14
click at [133, 227] on img "Stack Card Button Classic" at bounding box center [114, 224] width 76 height 76
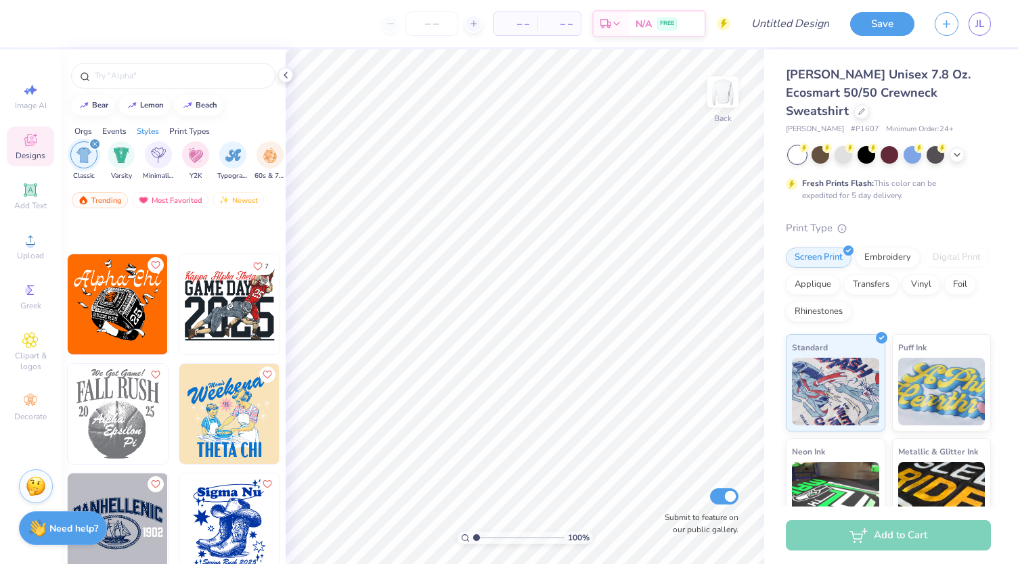
scroll to position [3519, 0]
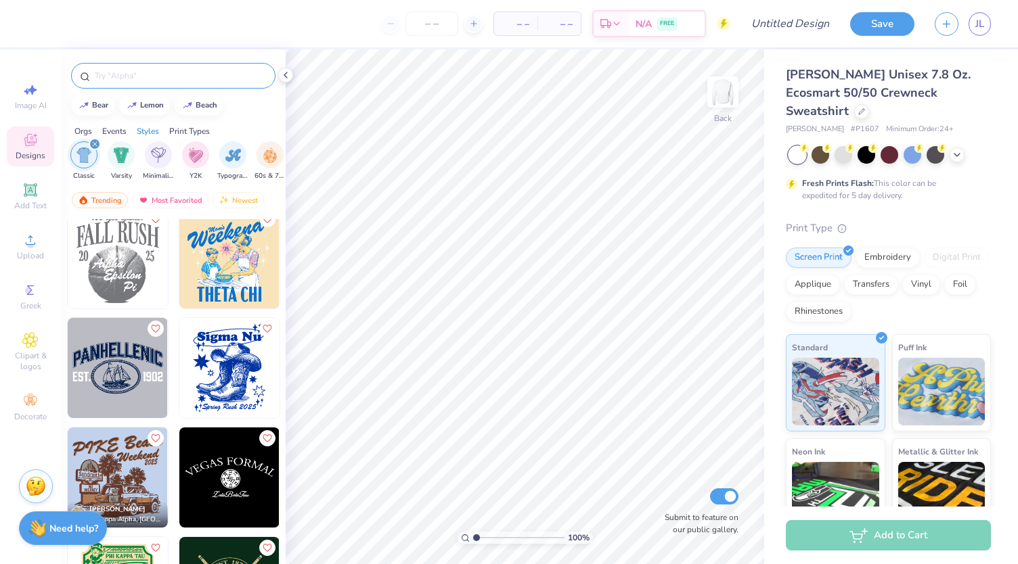
click at [145, 69] on input "text" at bounding box center [179, 76] width 173 height 14
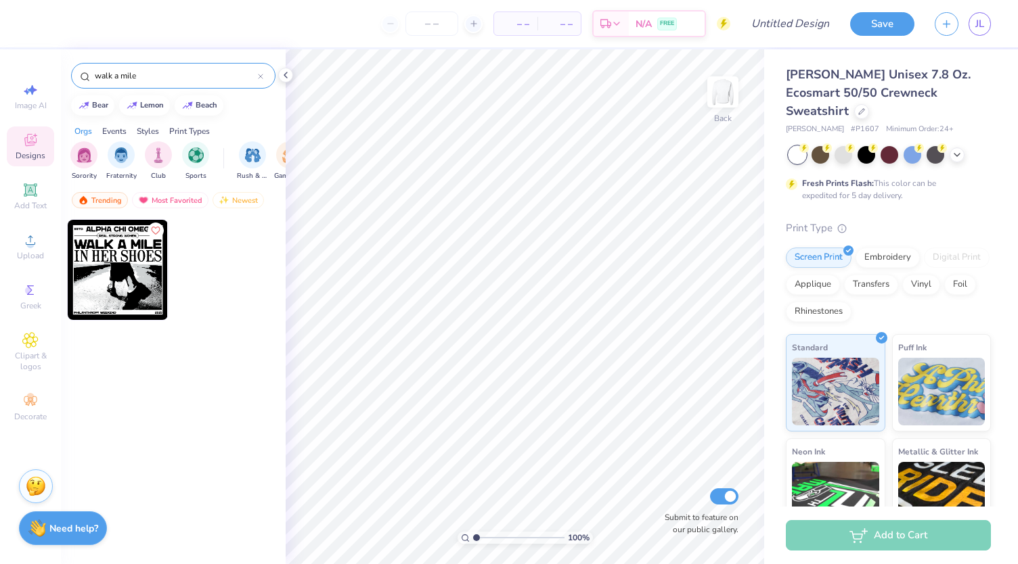
type input "walk a mile"
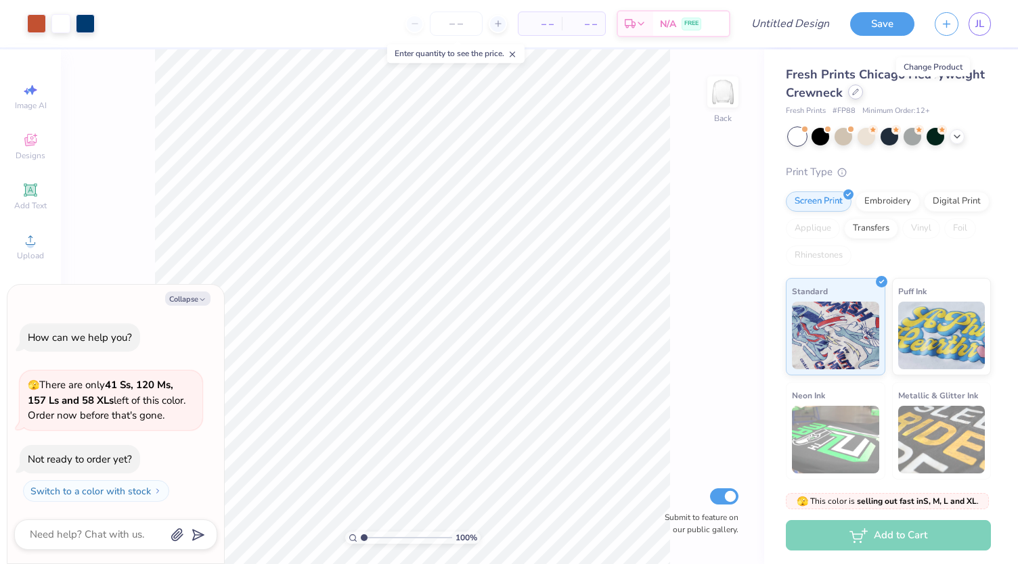
click at [859, 91] on icon at bounding box center [855, 92] width 7 height 7
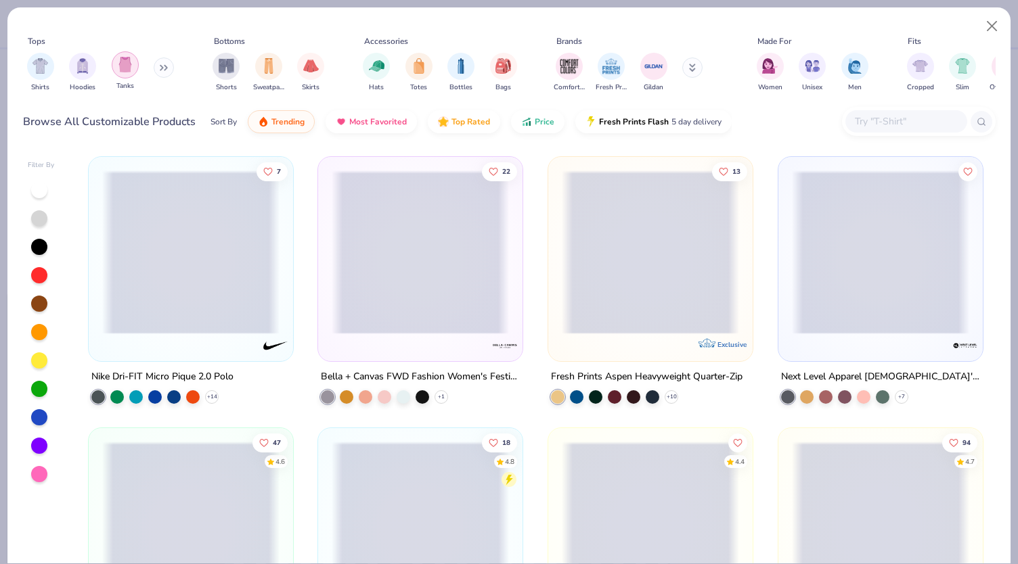
click at [127, 71] on img "filter for Tanks" at bounding box center [125, 65] width 15 height 16
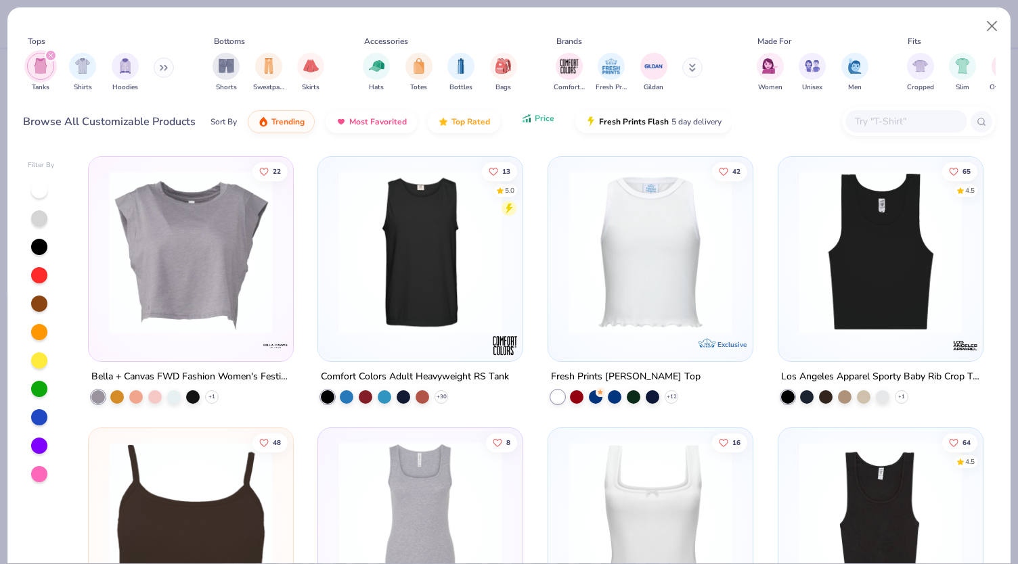
click at [526, 125] on button "Price" at bounding box center [537, 118] width 53 height 23
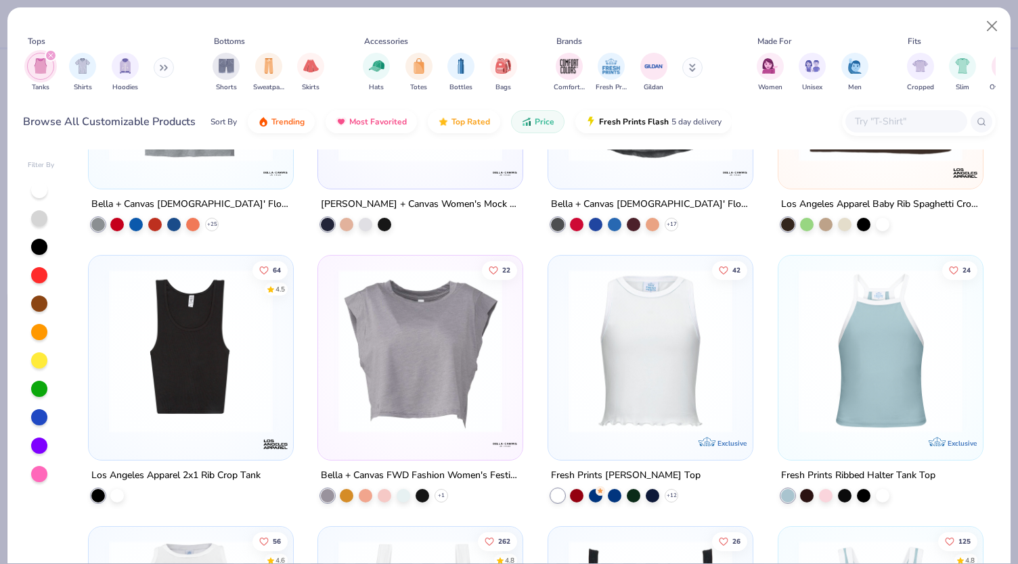
scroll to position [1314, 0]
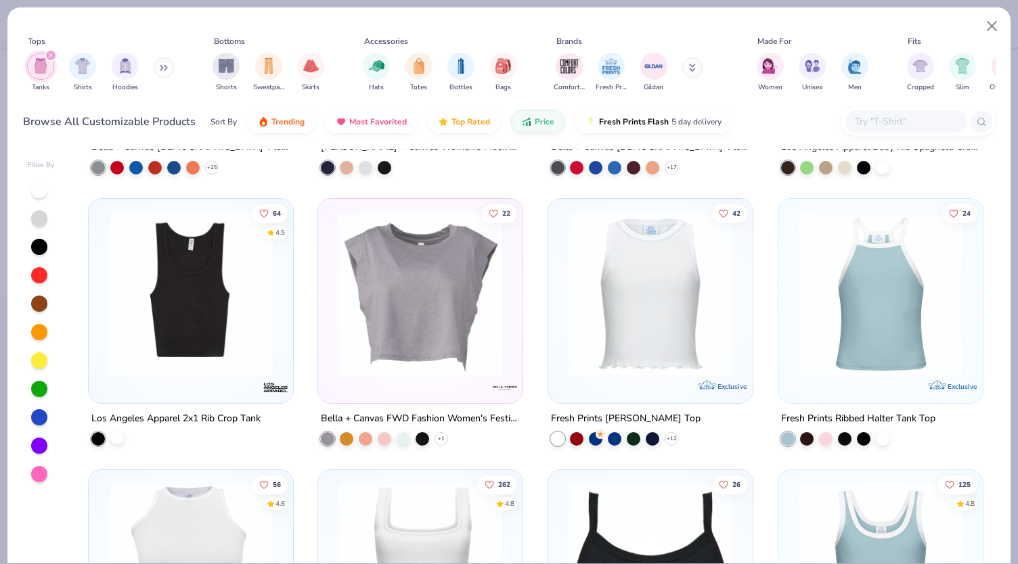
click at [110, 436] on div at bounding box center [117, 437] width 14 height 14
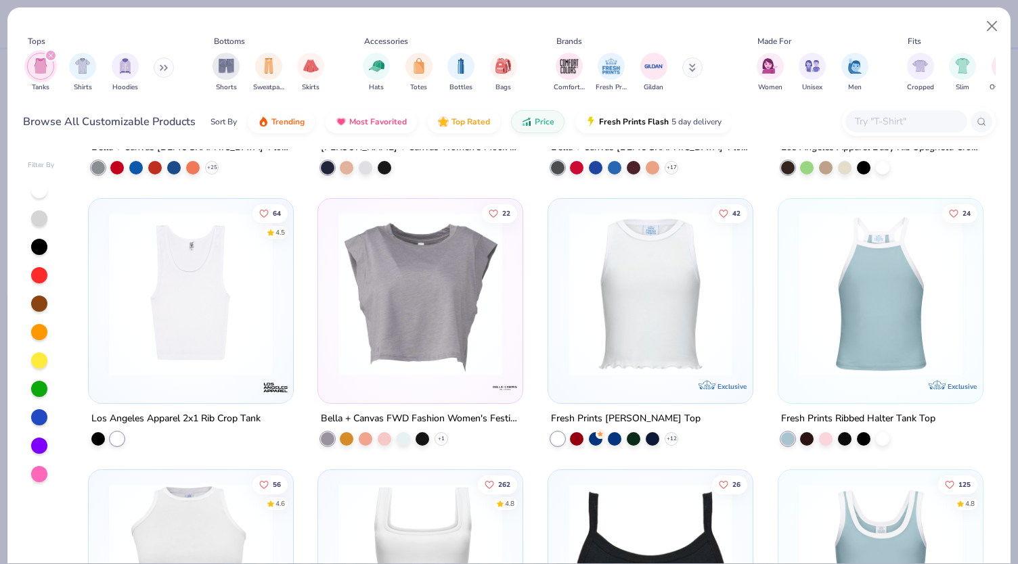
click at [192, 340] on img at bounding box center [190, 294] width 177 height 164
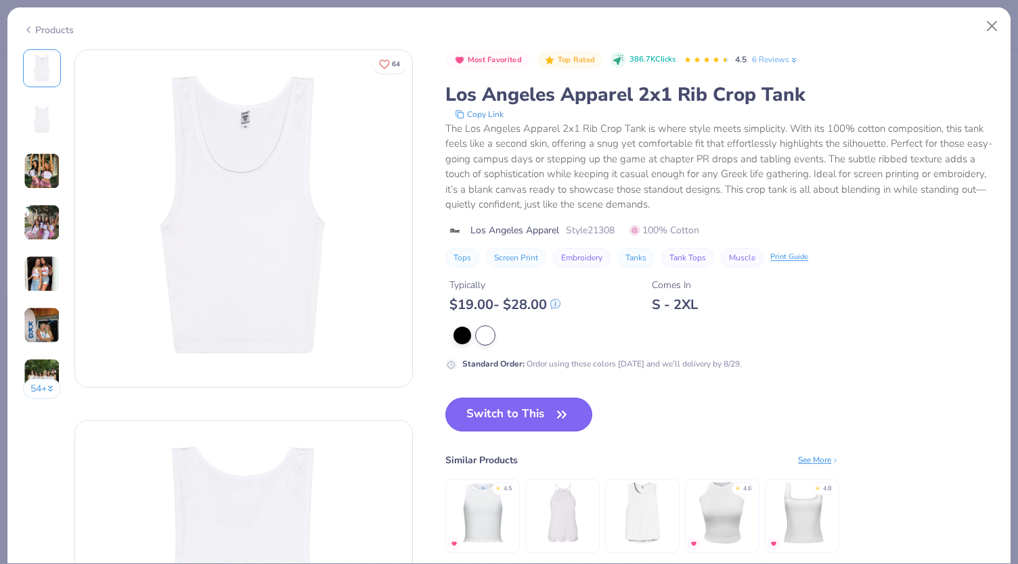
click at [488, 415] on button "Switch to This" at bounding box center [518, 415] width 147 height 34
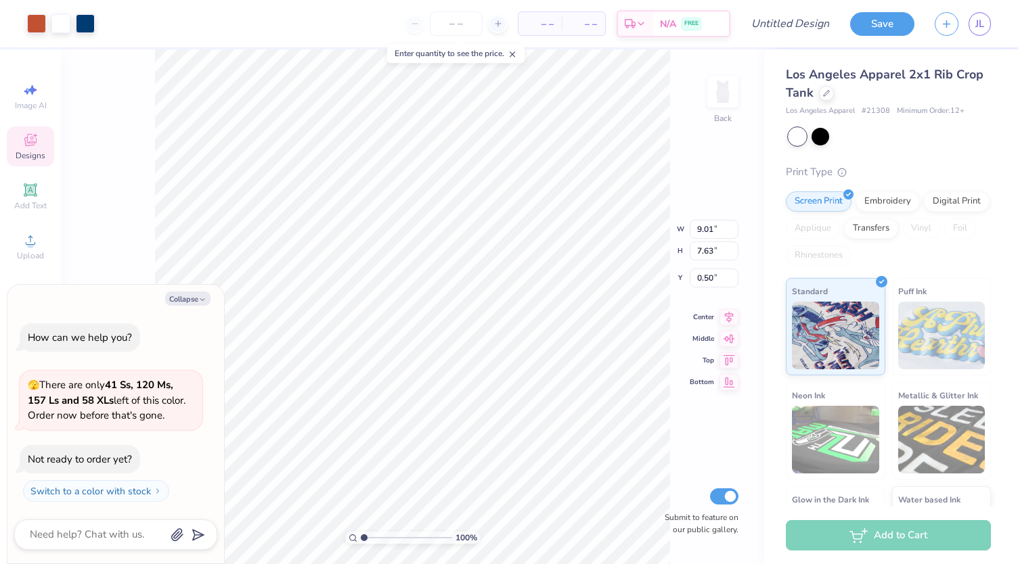
type textarea "x"
type input "6.14"
type input "5.20"
type input "2.93"
type textarea "x"
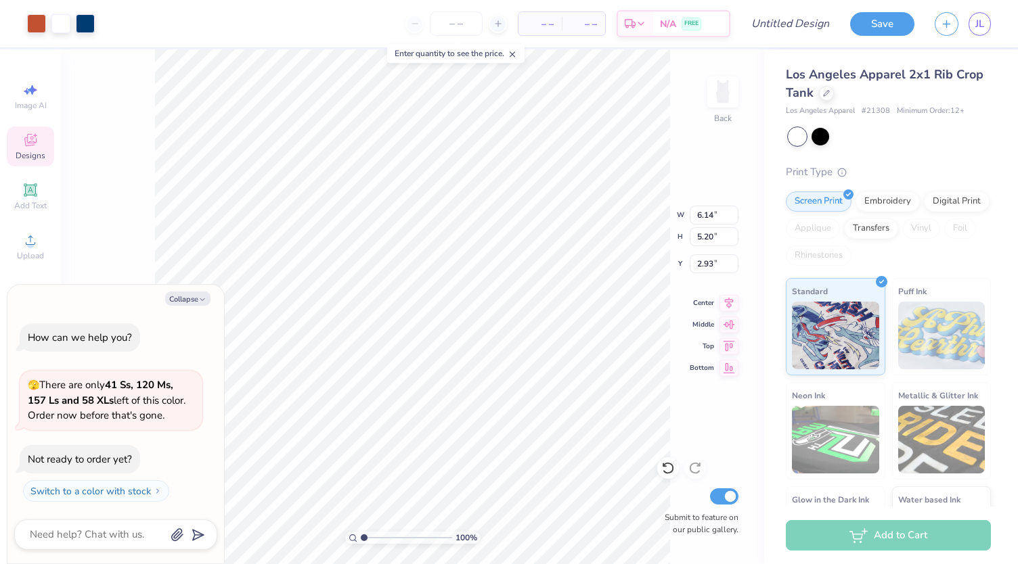
type input "1.39"
type textarea "x"
type input "4.76"
type input "4.03"
type input "2.56"
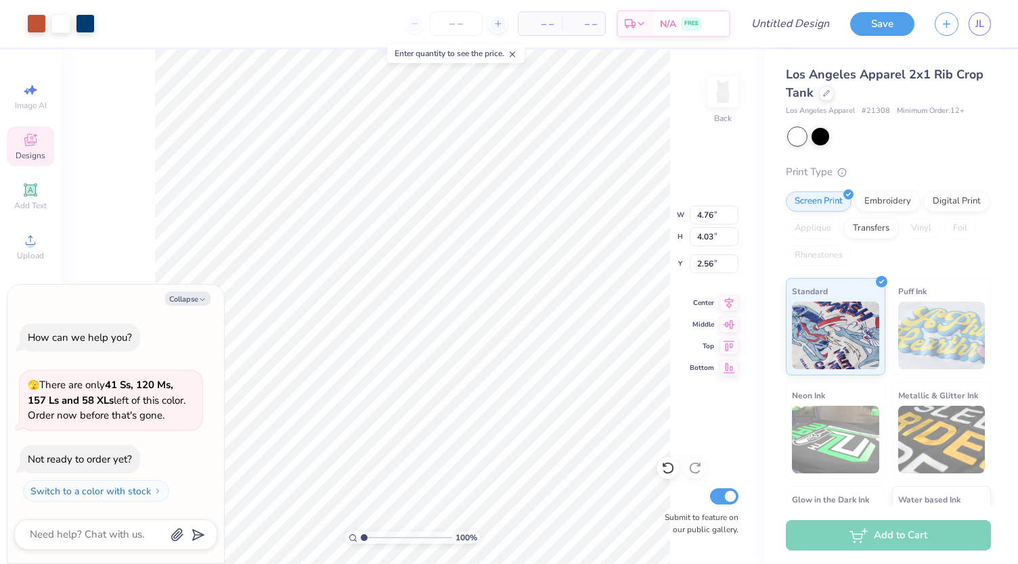
type textarea "x"
type input "1.97"
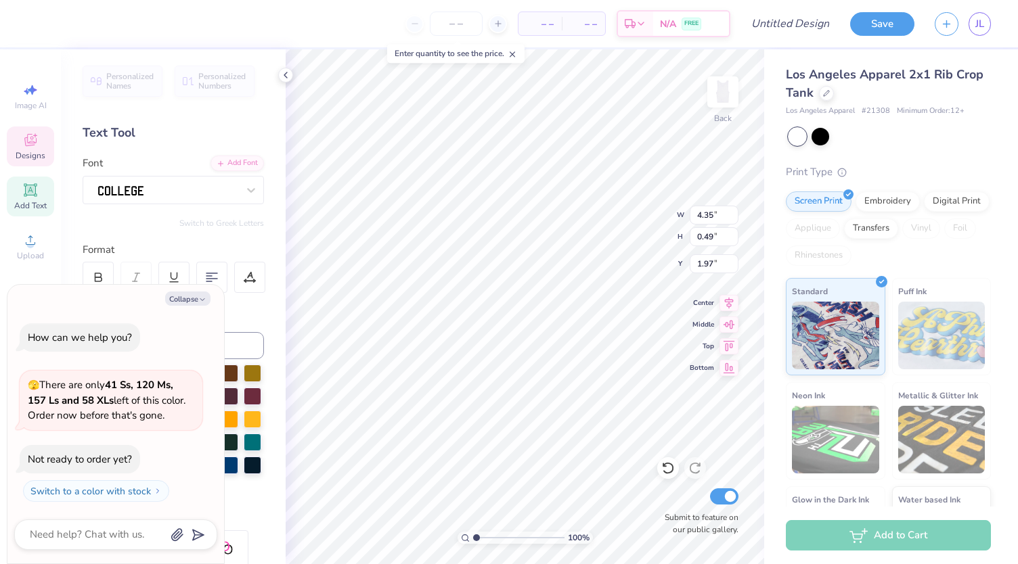
scroll to position [11, 7]
type textarea "x"
type textarea "ALPHA EPSILON"
type textarea "x"
type textarea "ALPHA EPSILO"
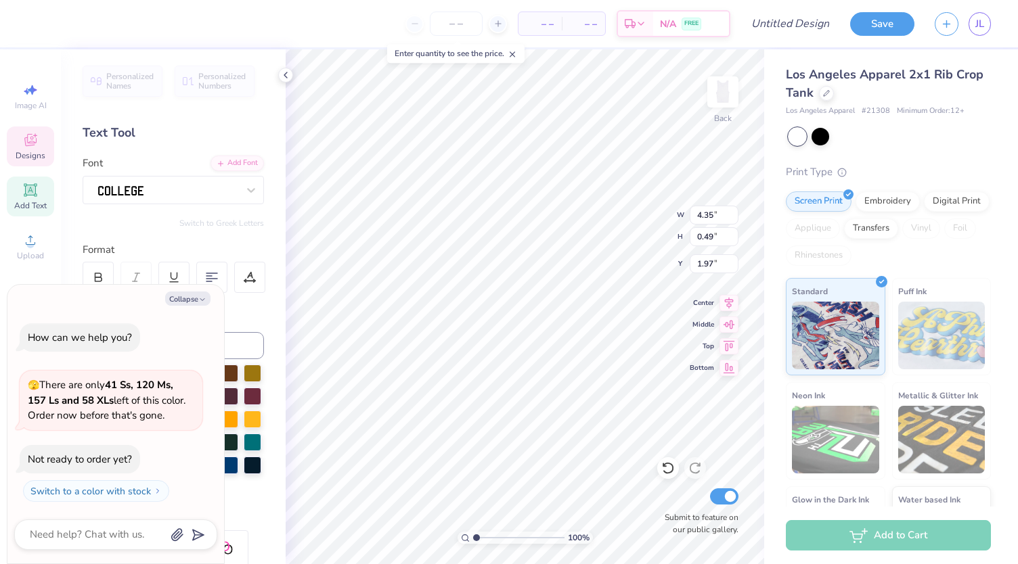
type textarea "x"
type textarea "ALPHA EPSIL"
type textarea "x"
type textarea "ALPHA EPSI"
type textarea "x"
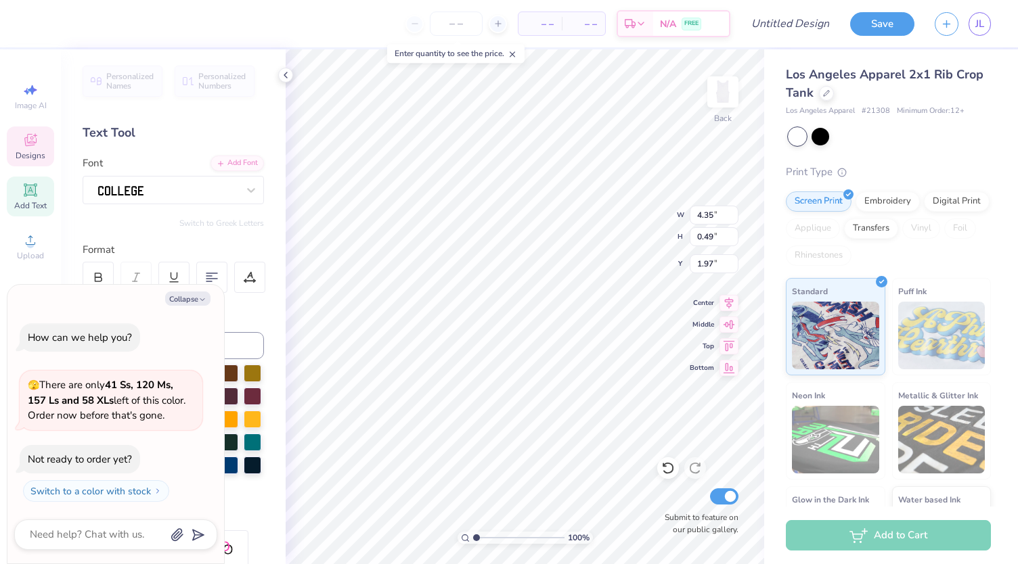
type textarea "ALPHA EPS"
type textarea "x"
type textarea "ALPHA EP"
type textarea "x"
type textarea "ALPHA E"
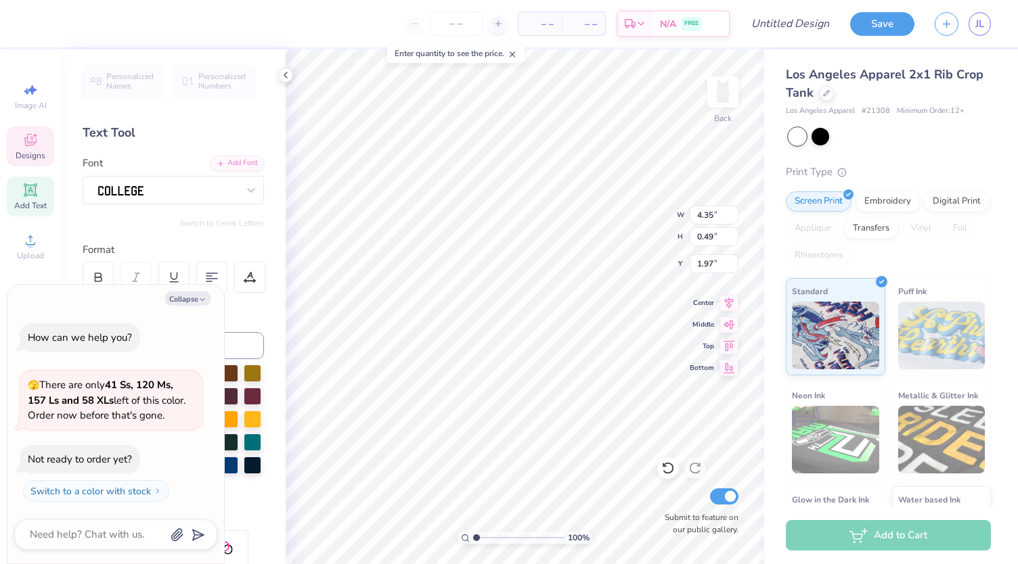
type textarea "x"
type textarea "ALPHA"
type textarea "x"
type textarea "ALPHA"
type textarea "x"
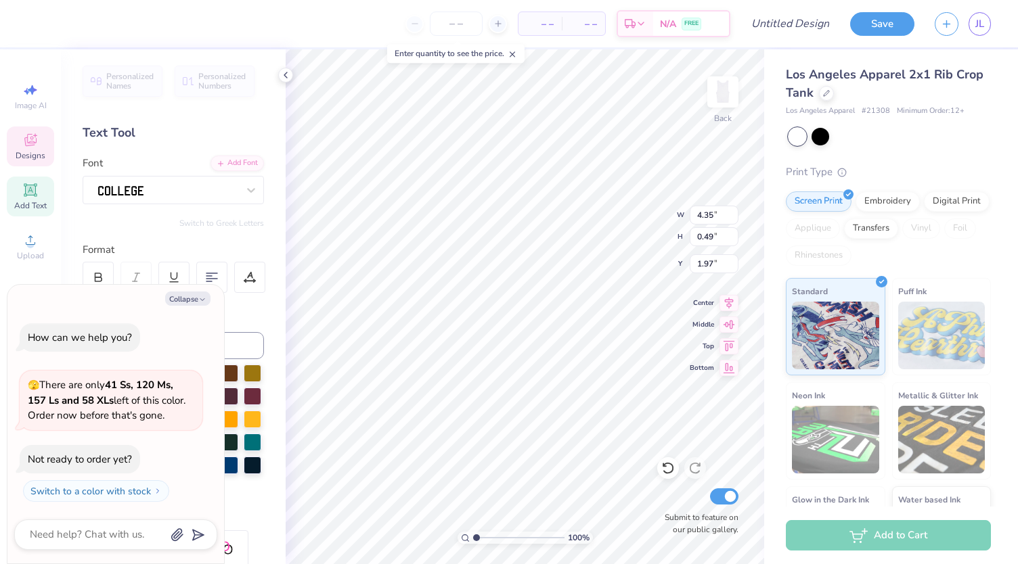
type textarea "ALP"
type textarea "x"
type textarea "AL"
type textarea "x"
type textarea "A"
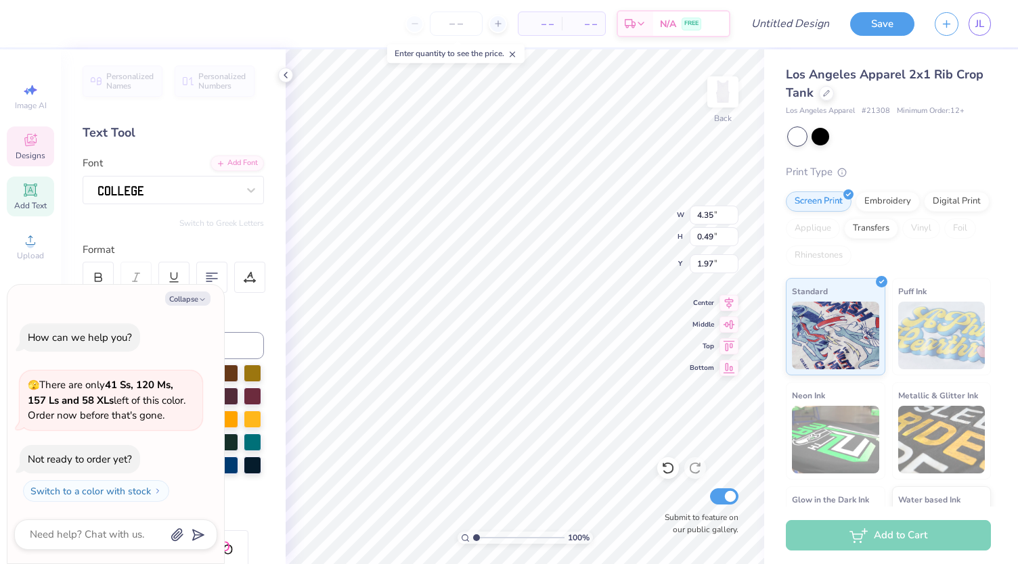
scroll to position [11, 1]
type textarea "x"
type textarea "S"
type textarea "x"
type textarea "Si"
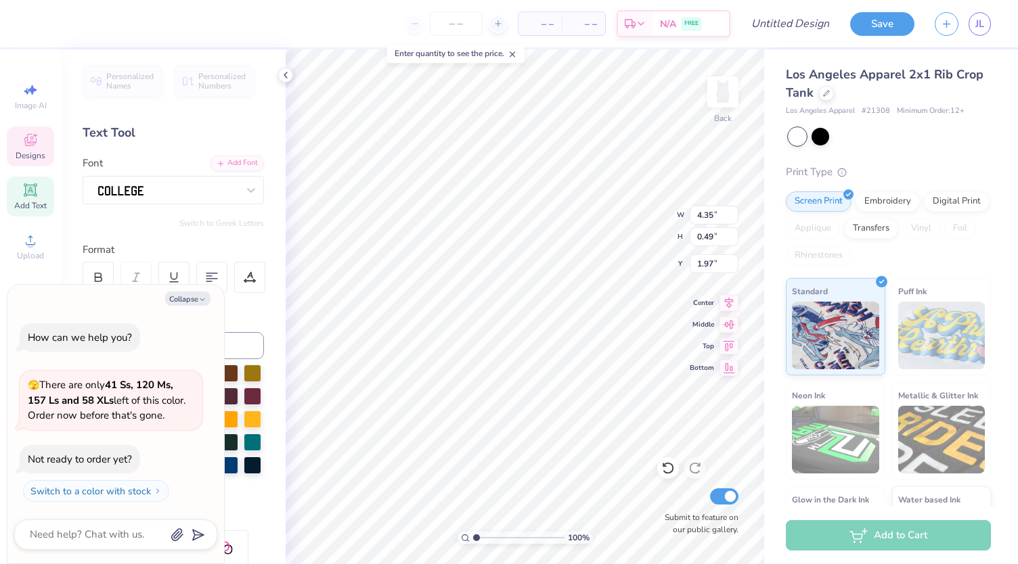
type textarea "x"
type textarea "S"
type textarea "x"
type textarea "SI"
type textarea "x"
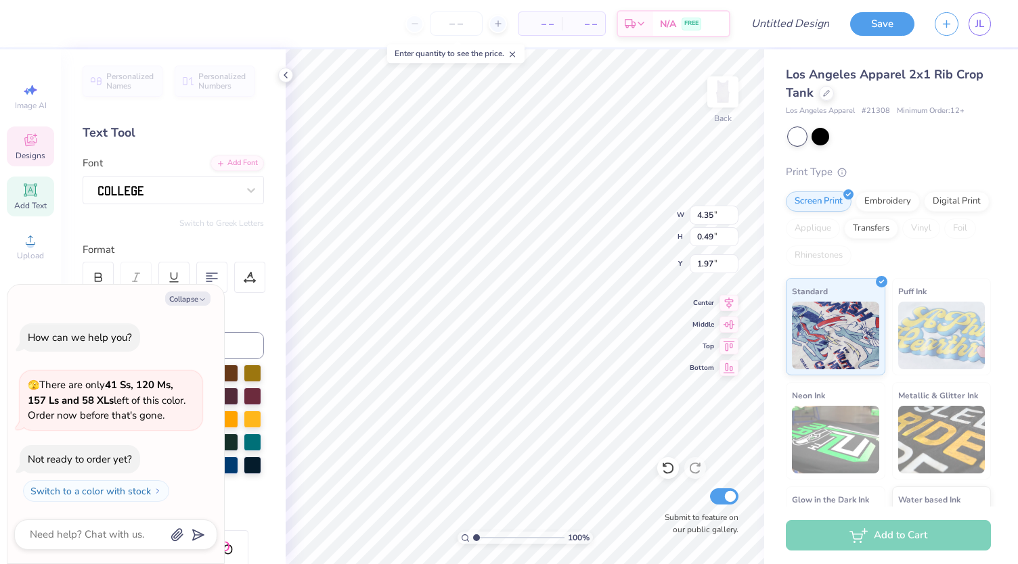
type textarea "SIG"
type textarea "x"
type textarea "SIGM"
type textarea "x"
type textarea "SIGMA"
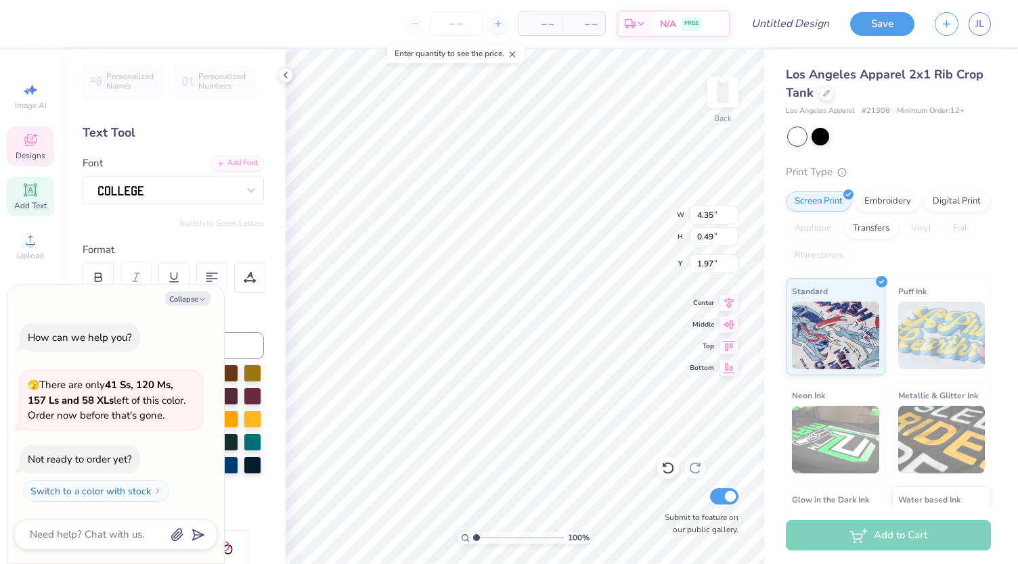
type textarea "x"
type textarea "SIGMA D"
type textarea "x"
type textarea "SIGMA DE"
type textarea "x"
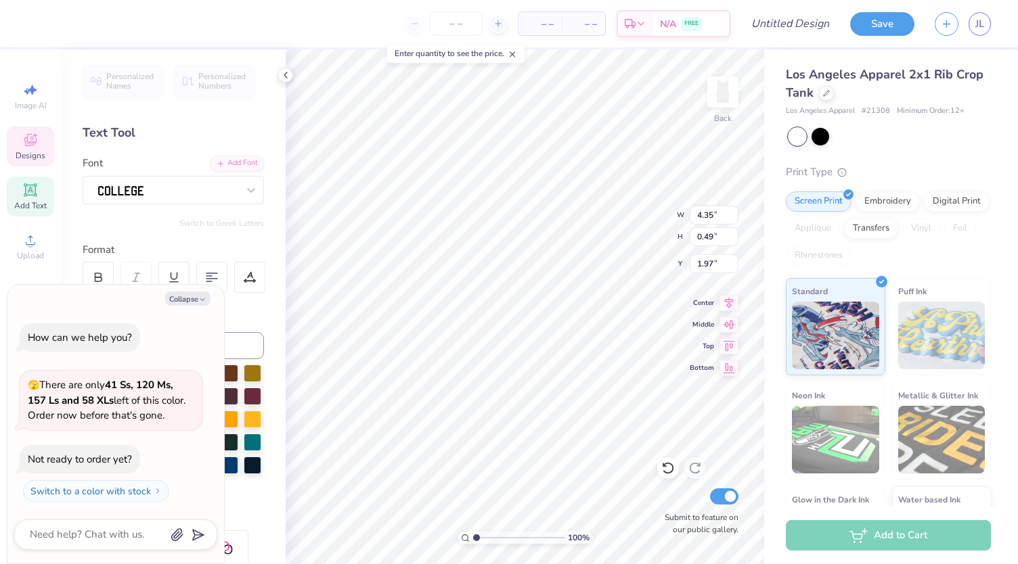
type textarea "SIGMA DEL"
type textarea "x"
type textarea "SIGMA DELT"
type textarea "x"
type textarea "SIGMA DELTA"
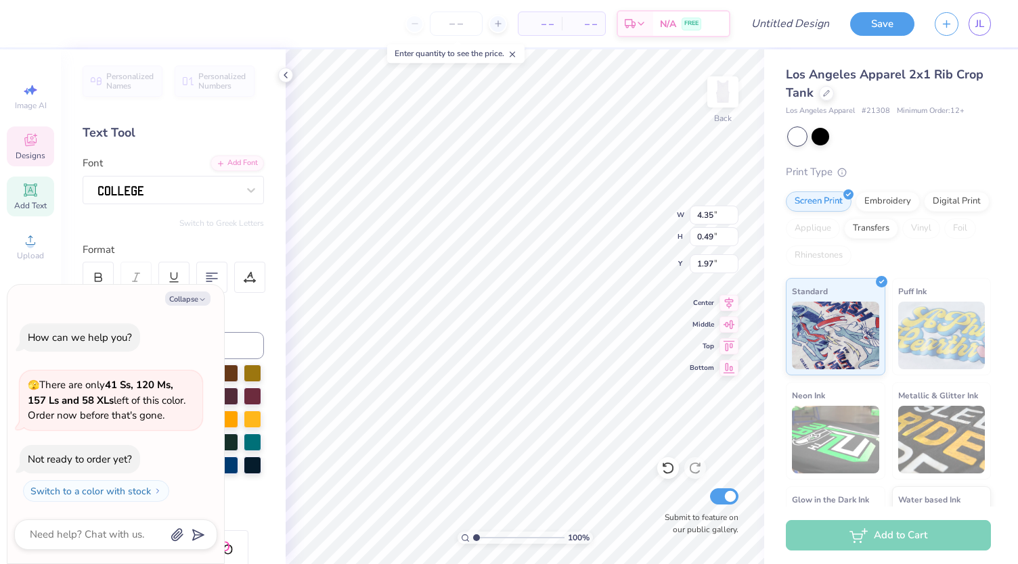
type textarea "x"
type textarea "SIGMA DELTA T"
type textarea "x"
type textarea "SIGMA DELTA TAU"
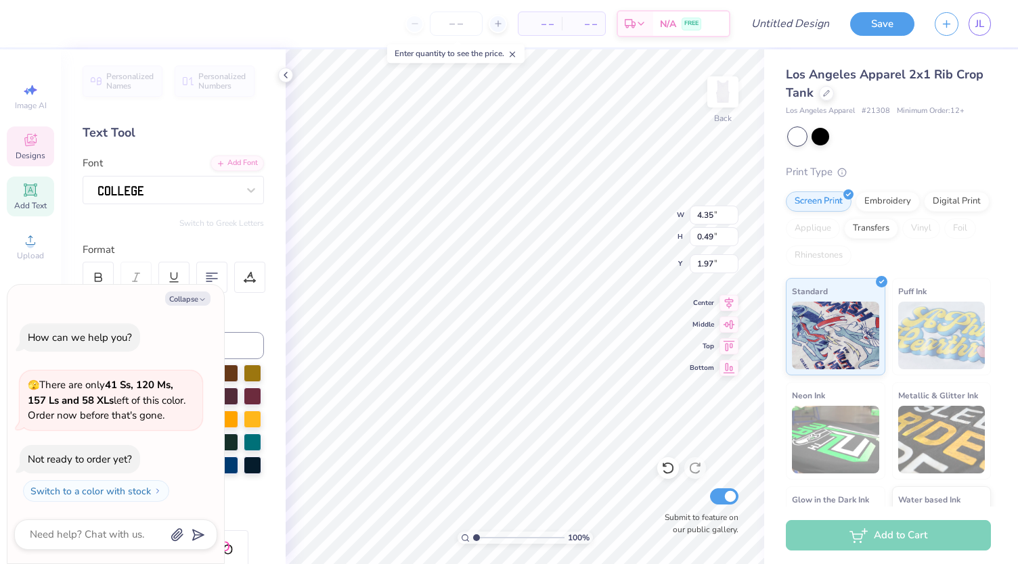
type textarea "x"
type input "4.50"
type input "0.86"
type input "5.14"
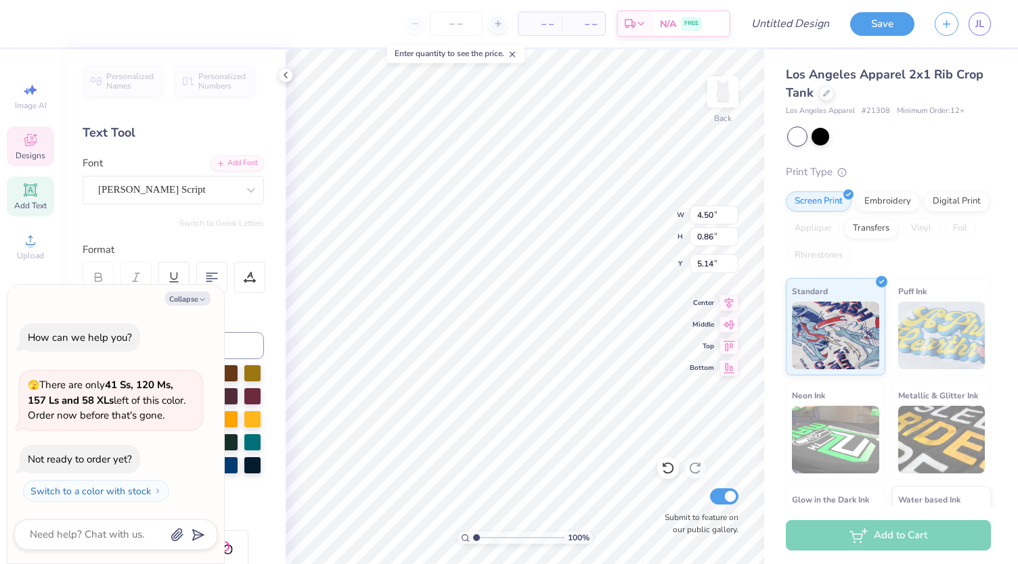
type textarea "x"
type textarea "d"
type textarea "x"
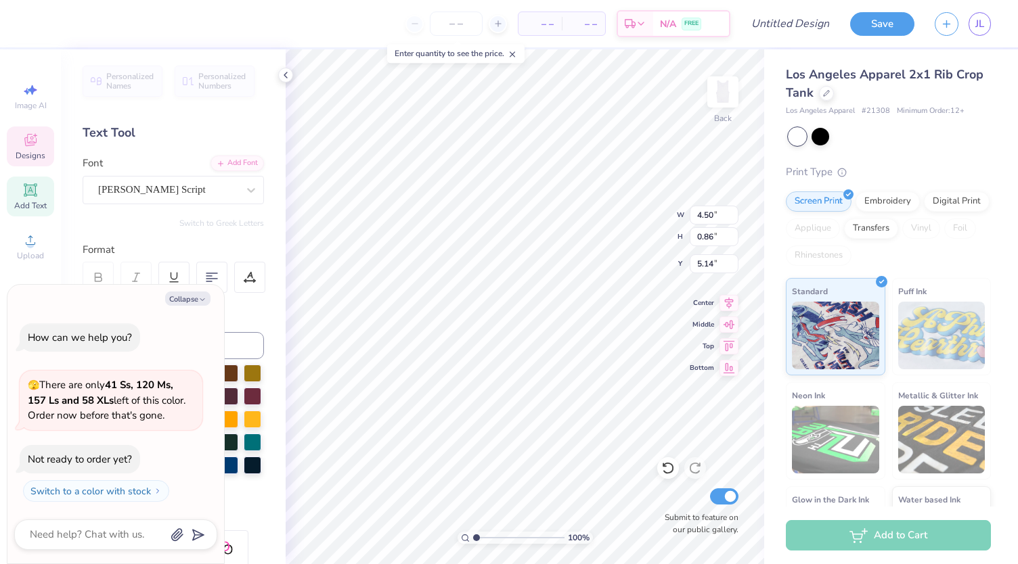
type textarea "dE"
type textarea "x"
type textarea "dER"
type textarea "x"
type textarea "dE"
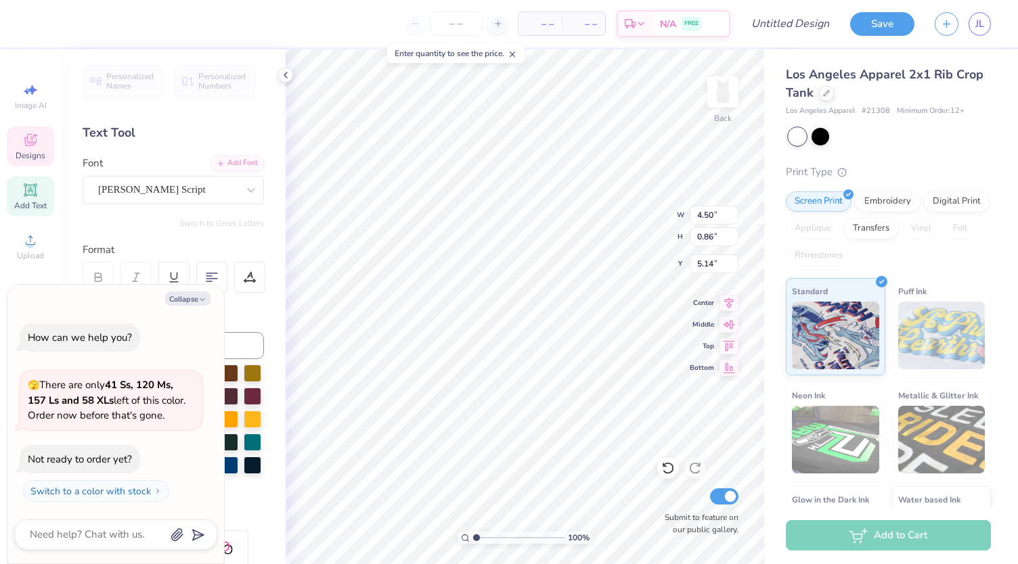
type textarea "x"
type textarea "d"
type textarea "x"
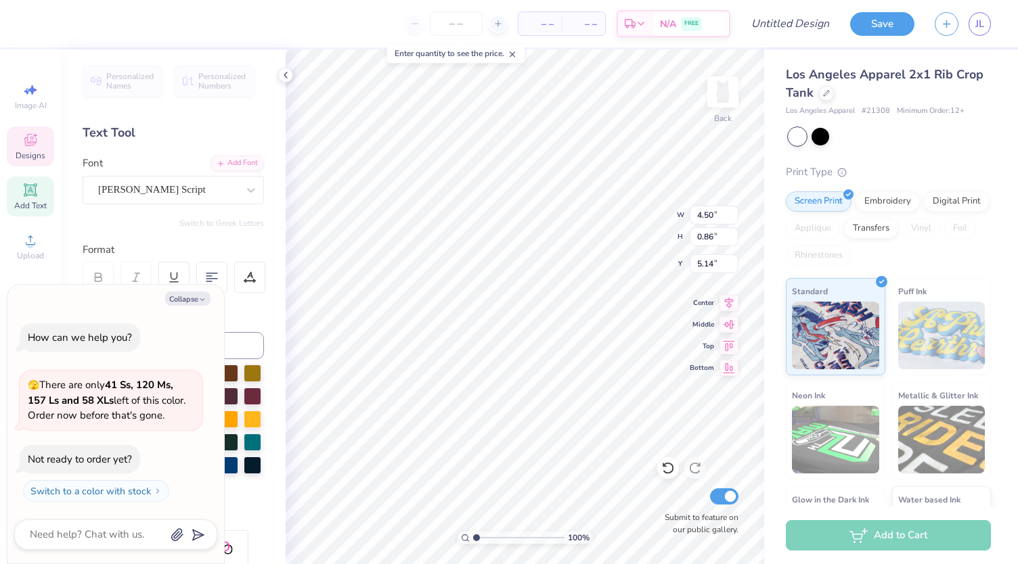
type textarea "D"
type textarea "x"
type textarea "De"
type textarea "x"
type textarea "Der"
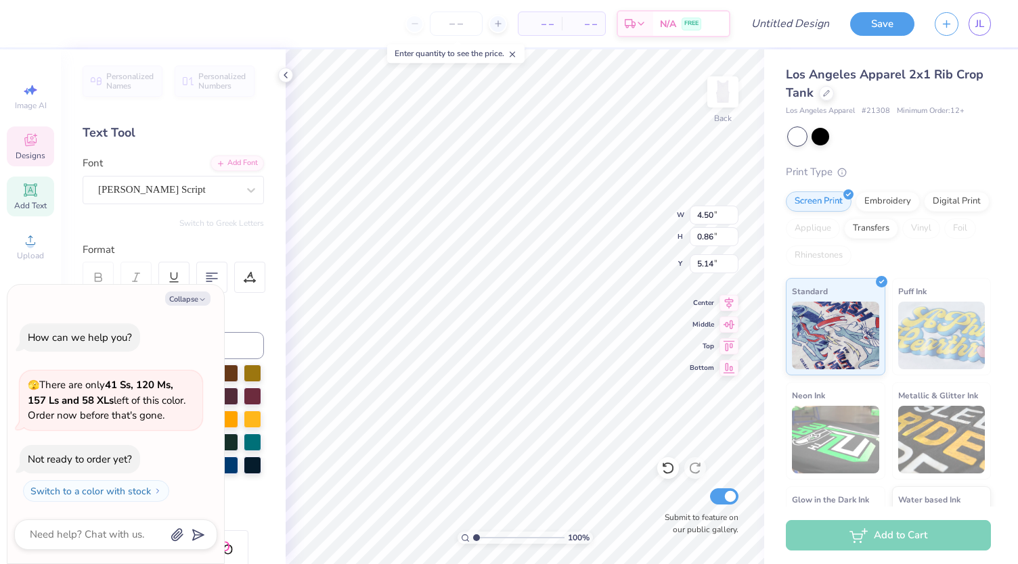
type textarea "x"
type textarea "Derb"
type textarea "x"
type textarea "[GEOGRAPHIC_DATA]"
type textarea "x"
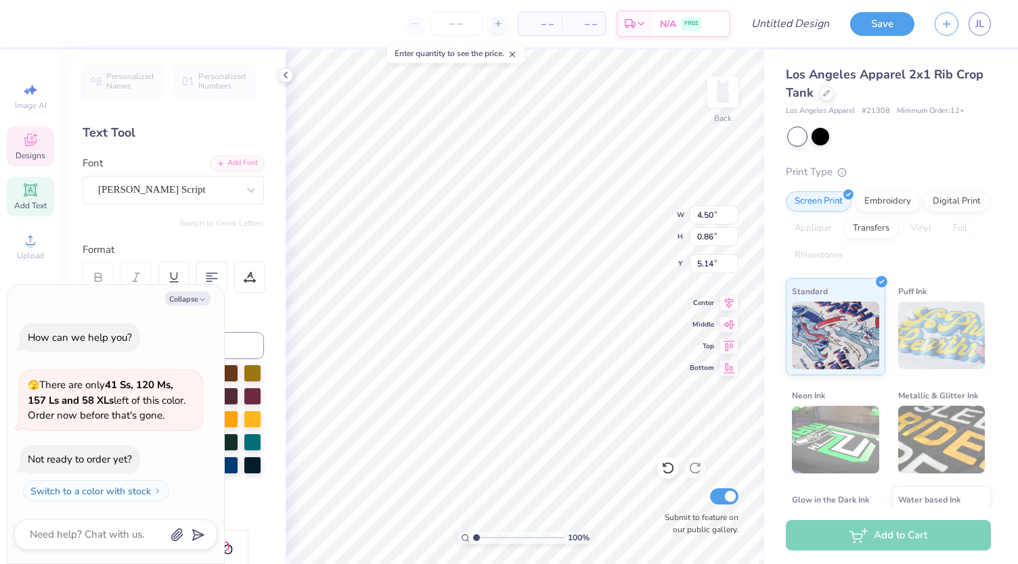
type textarea "[GEOGRAPHIC_DATA]"
type textarea "x"
type textarea "Derby D"
type textarea "x"
type textarea "Derby Da"
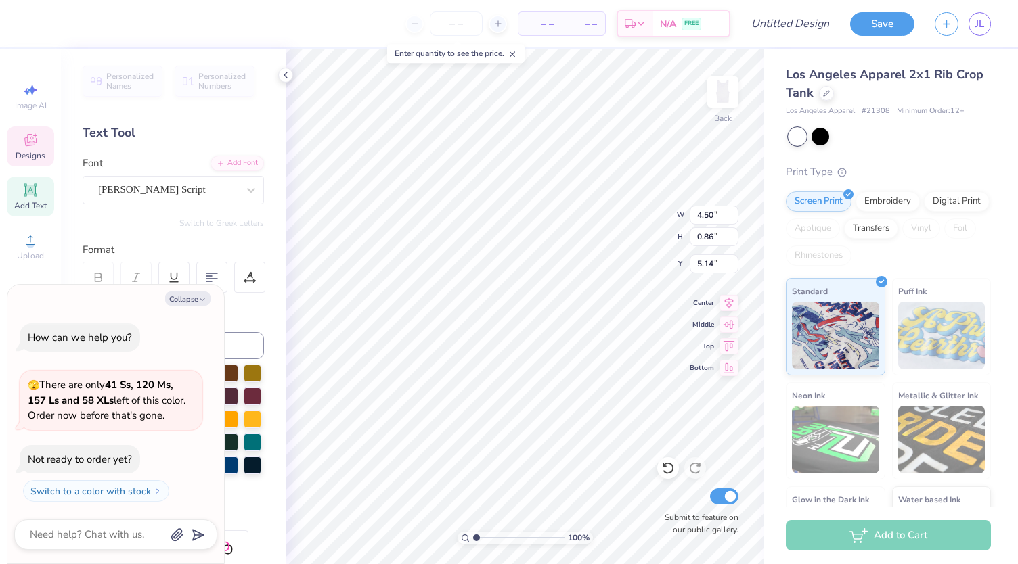
type textarea "x"
type textarea "Derby Day"
type textarea "x"
type input "1.75"
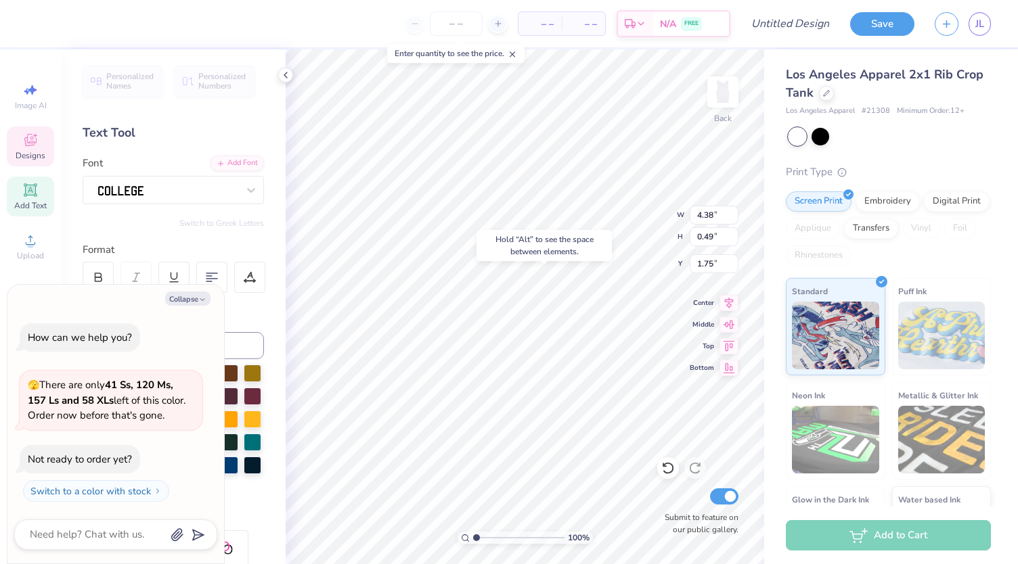
click at [616, 203] on div "100 % Back W 4.38 4.38 " H 0.49 0.49 " Y 1.75 1.75 " Center Middle Top Bottom S…" at bounding box center [525, 306] width 478 height 515
type textarea "x"
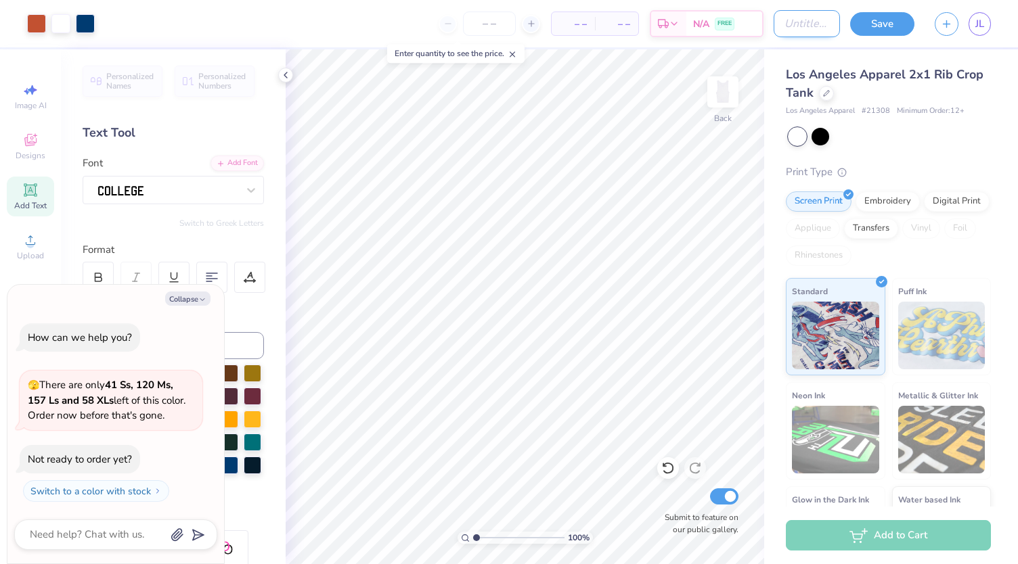
click at [790, 22] on input "Design Title" at bounding box center [806, 23] width 66 height 27
type input "D"
type textarea "x"
type input "De"
type textarea "x"
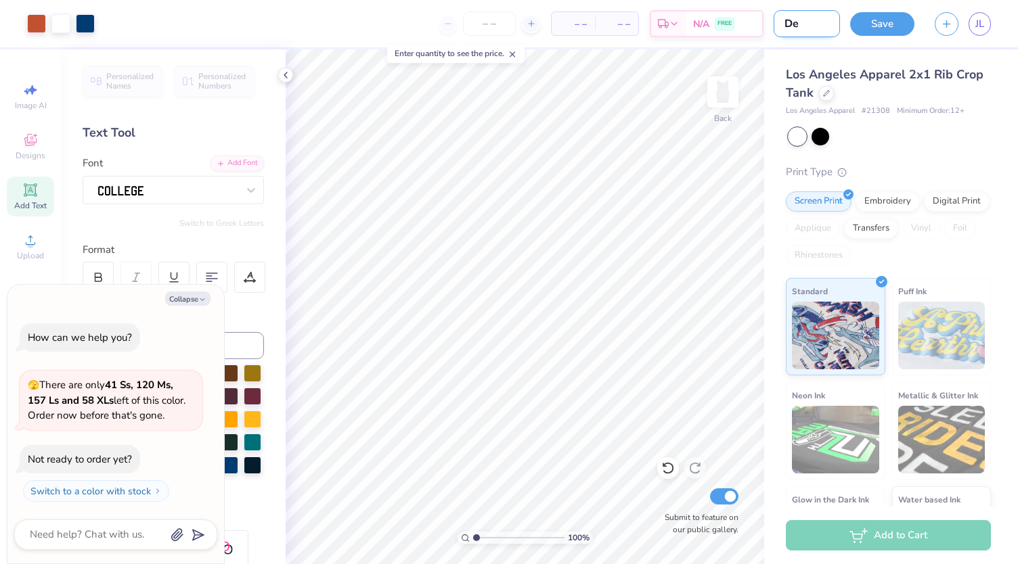
type input "Der"
type textarea "x"
type input "De"
type textarea "x"
type input "Der"
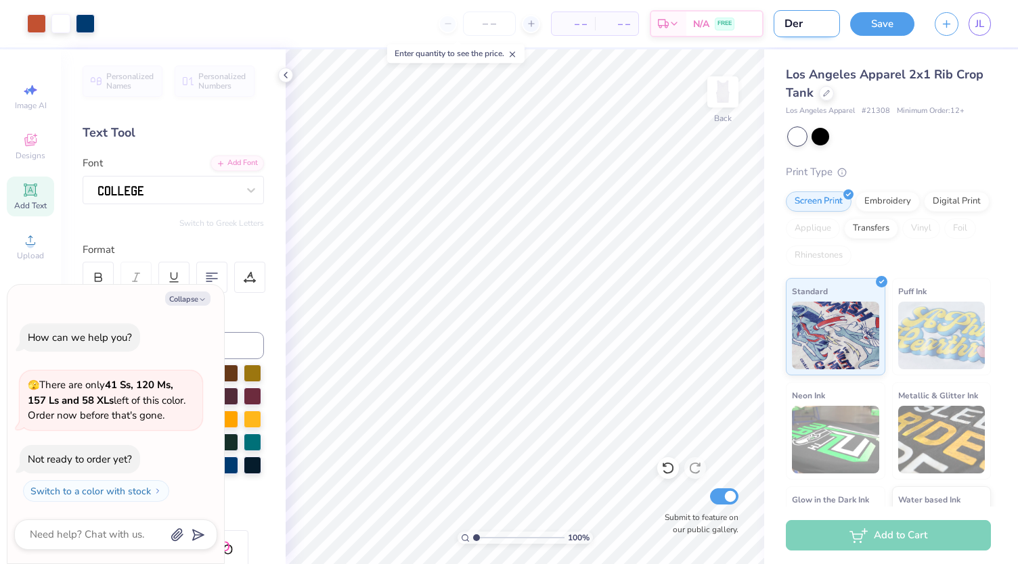
type textarea "x"
type input "Derb"
type textarea "x"
type input "[GEOGRAPHIC_DATA]"
type textarea "x"
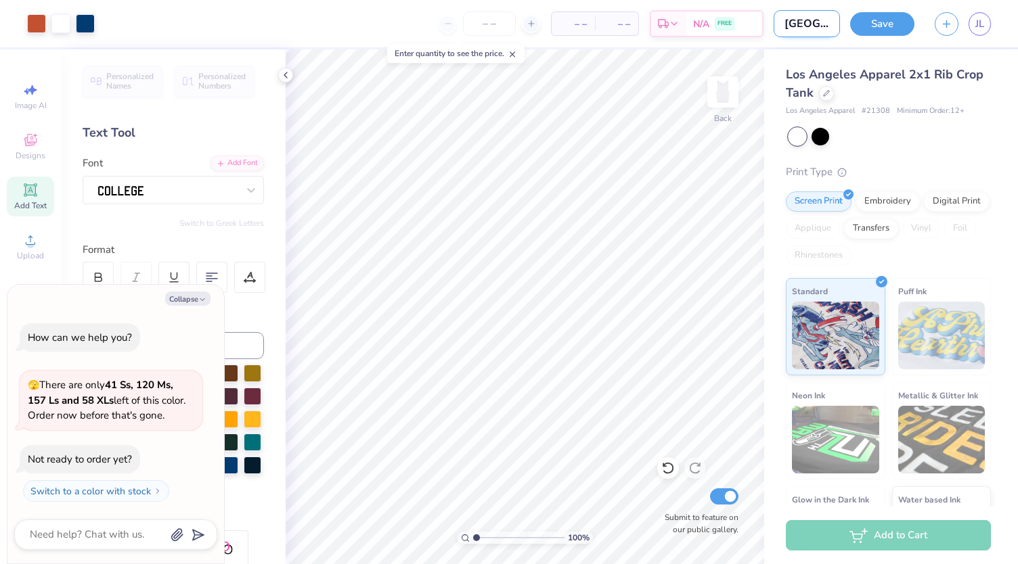
type input "[GEOGRAPHIC_DATA]"
type textarea "x"
type input "Derby D"
type textarea "x"
type input "Derby Da"
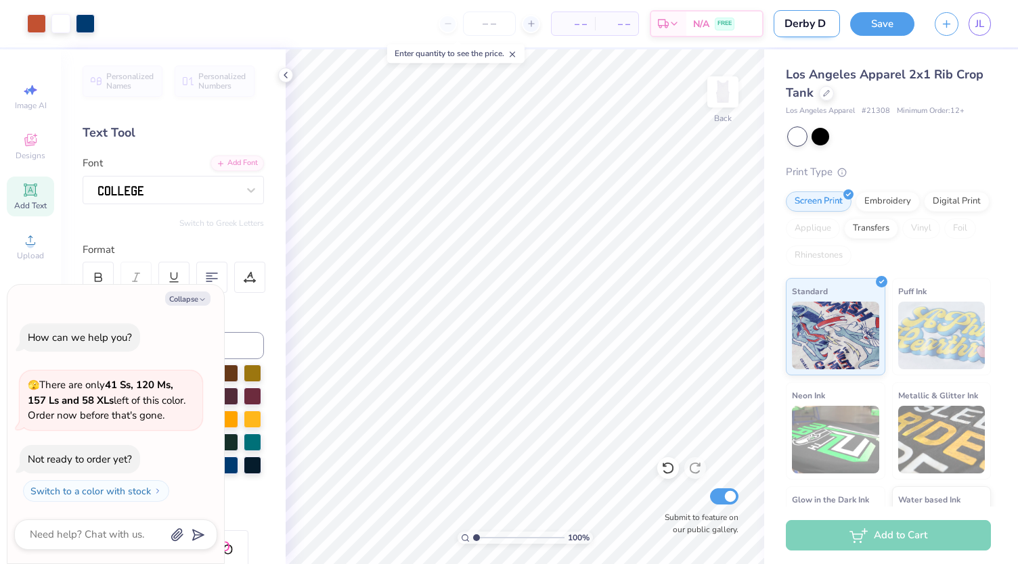
type textarea "x"
type input "Derby Day"
type textarea "x"
type input "Derby Day"
type textarea "x"
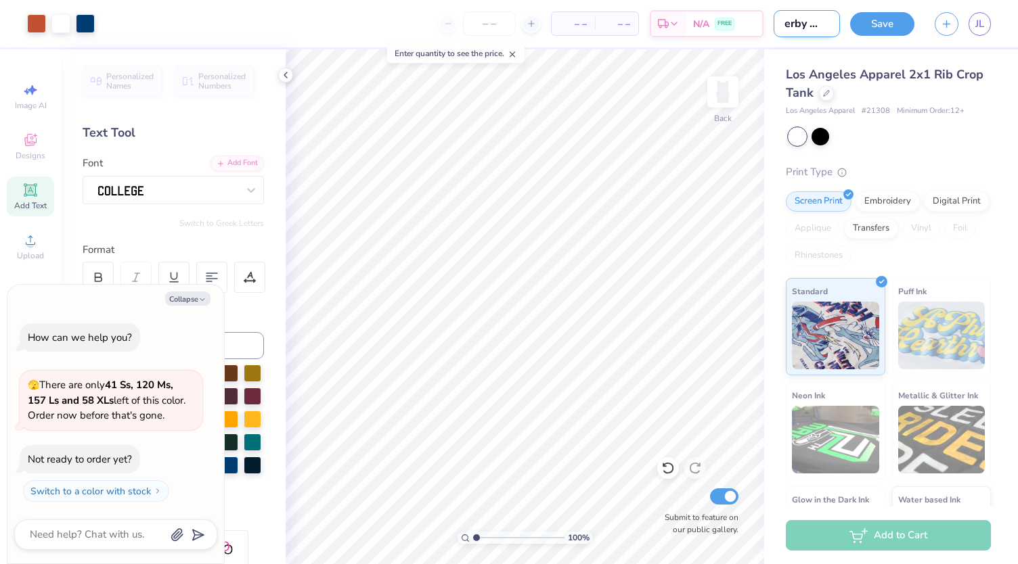
type input "Derby Day 3"
type textarea "x"
type input "Derby Day 3"
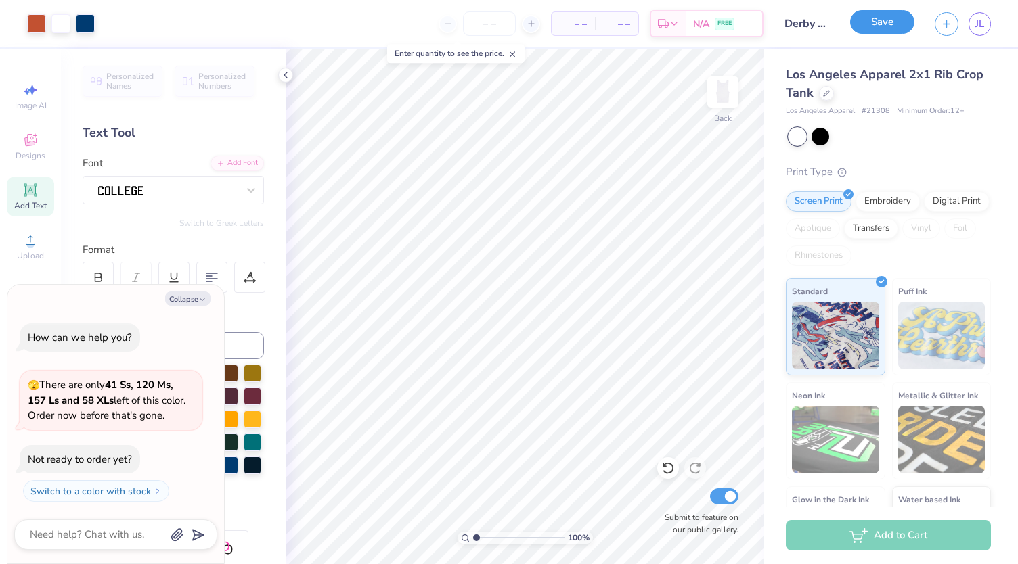
click at [869, 18] on button "Save" at bounding box center [882, 22] width 64 height 24
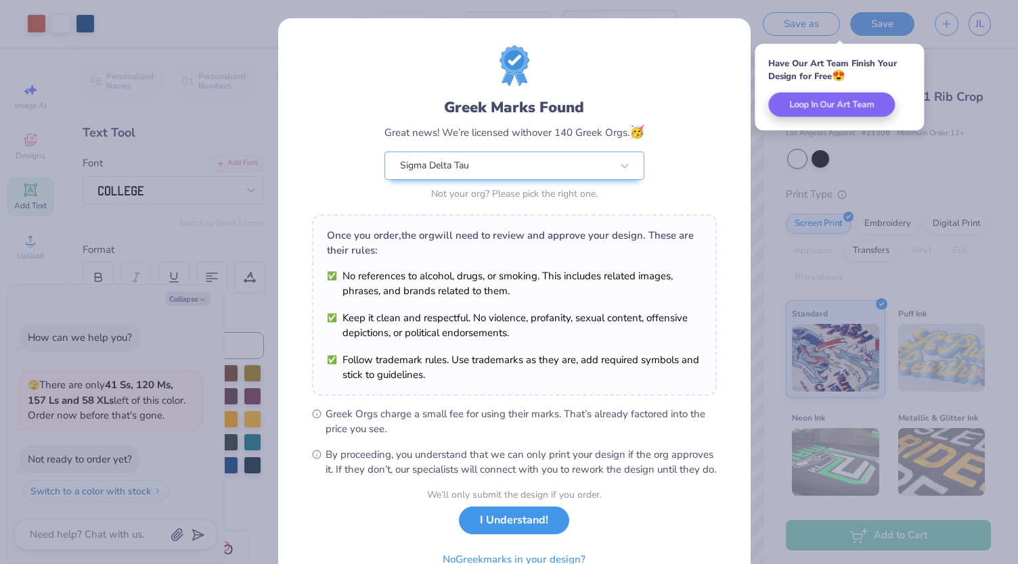
click at [498, 533] on button "I Understand!" at bounding box center [514, 521] width 110 height 28
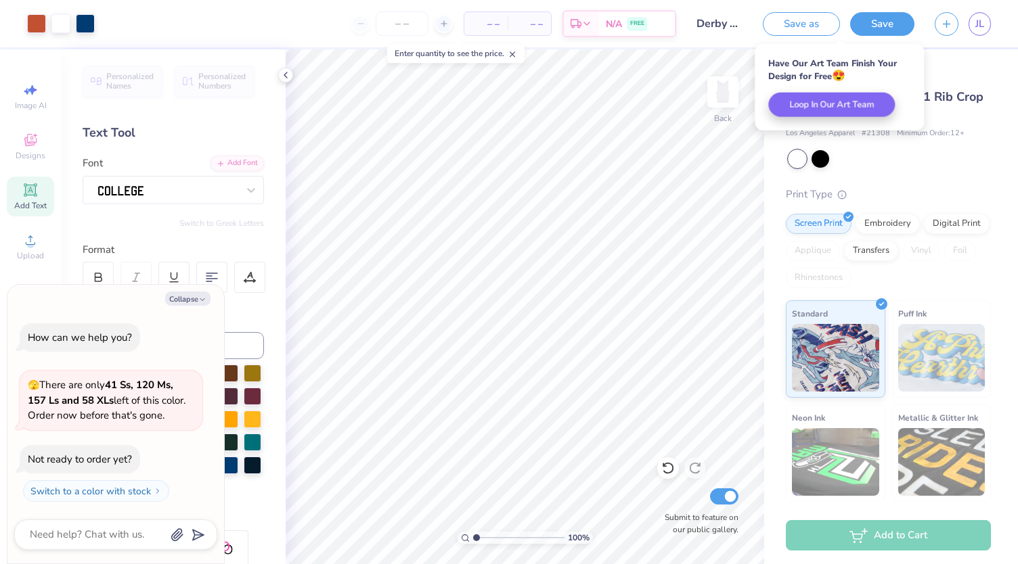
type textarea "x"
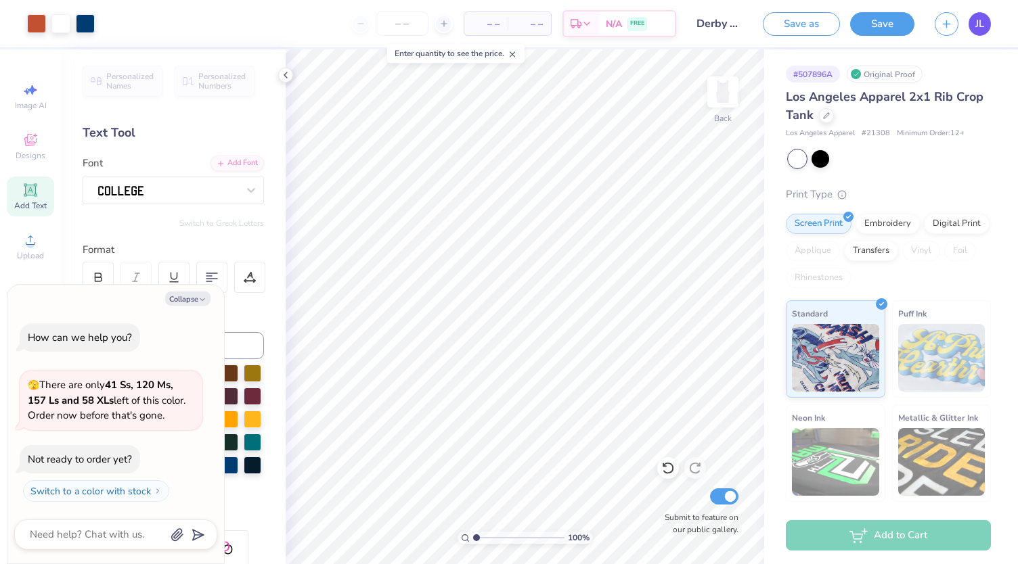
click at [983, 21] on span "JL" at bounding box center [979, 24] width 9 height 16
